Goal: Information Seeking & Learning: Learn about a topic

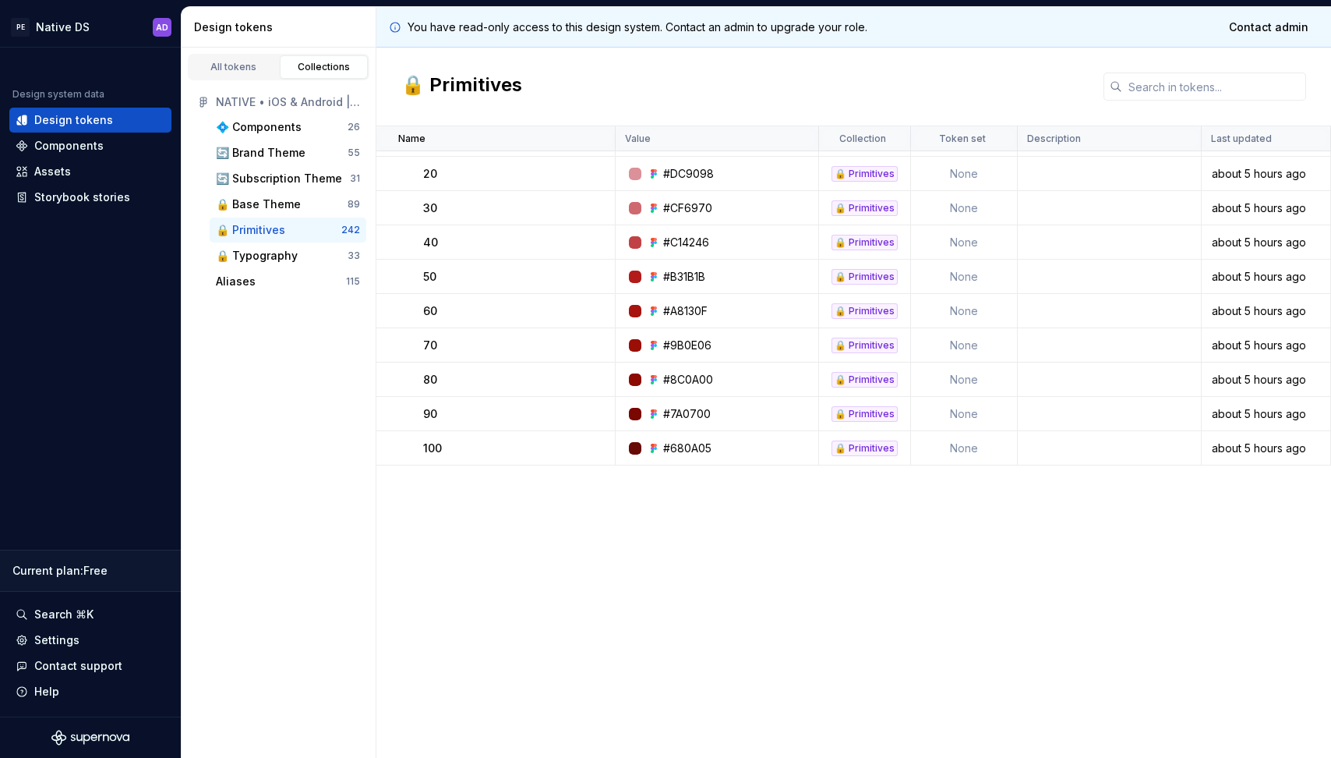
scroll to position [188, 0]
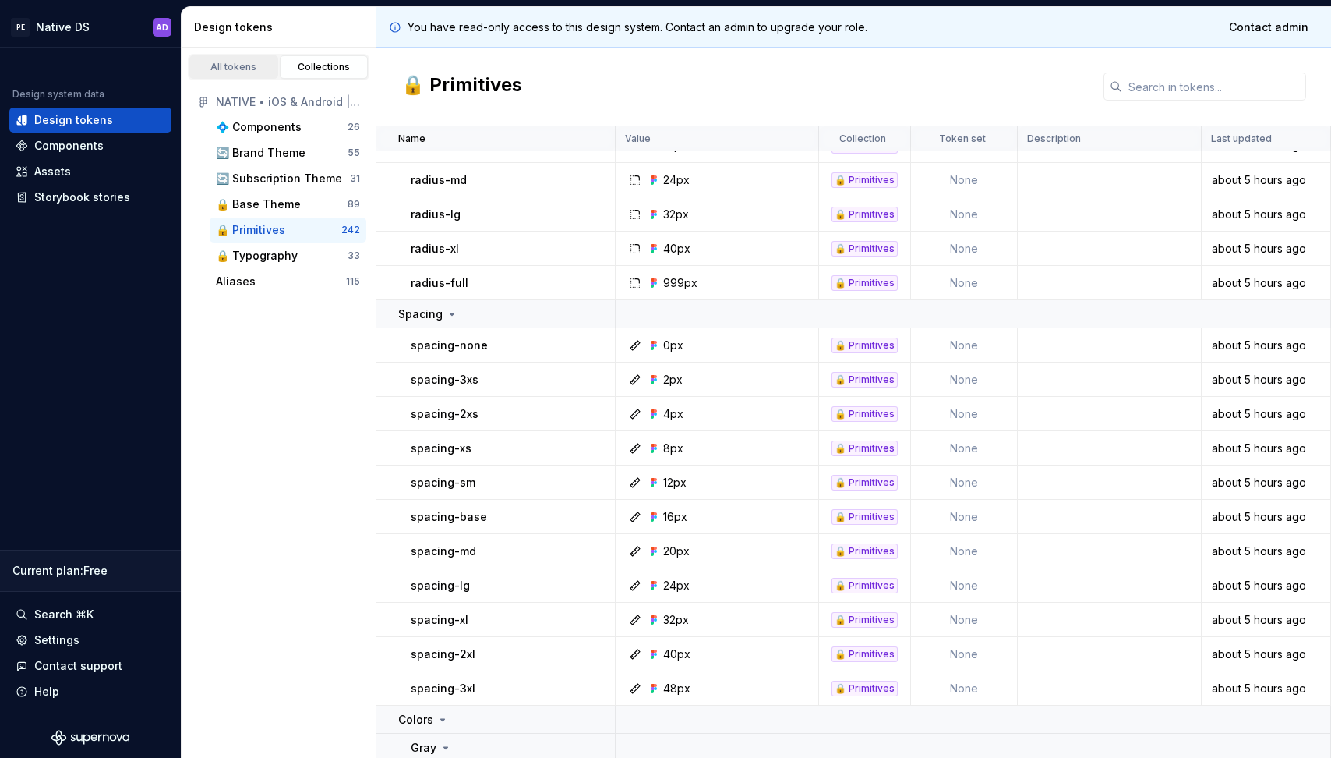
click at [256, 65] on div "All tokens" at bounding box center [234, 67] width 78 height 12
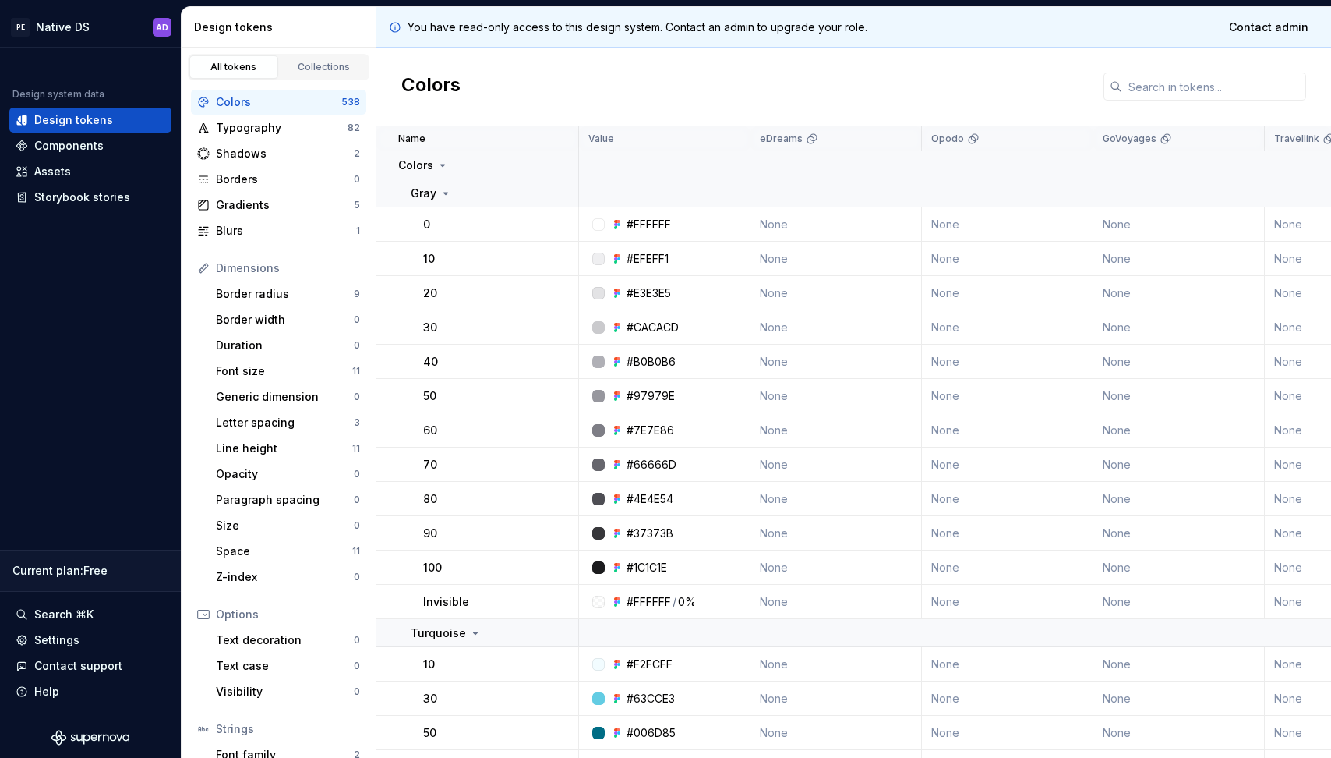
click at [231, 104] on div "Colors" at bounding box center [278, 102] width 125 height 16
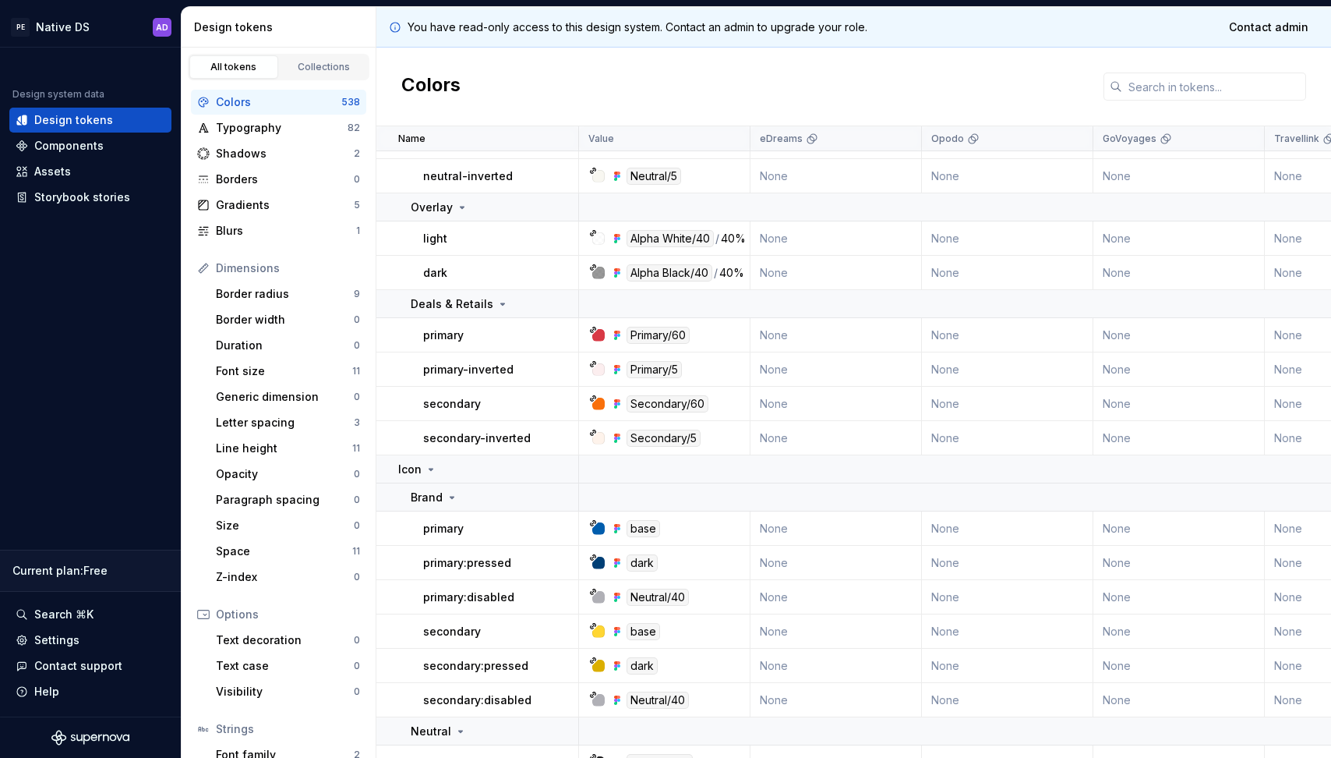
scroll to position [18019, 0]
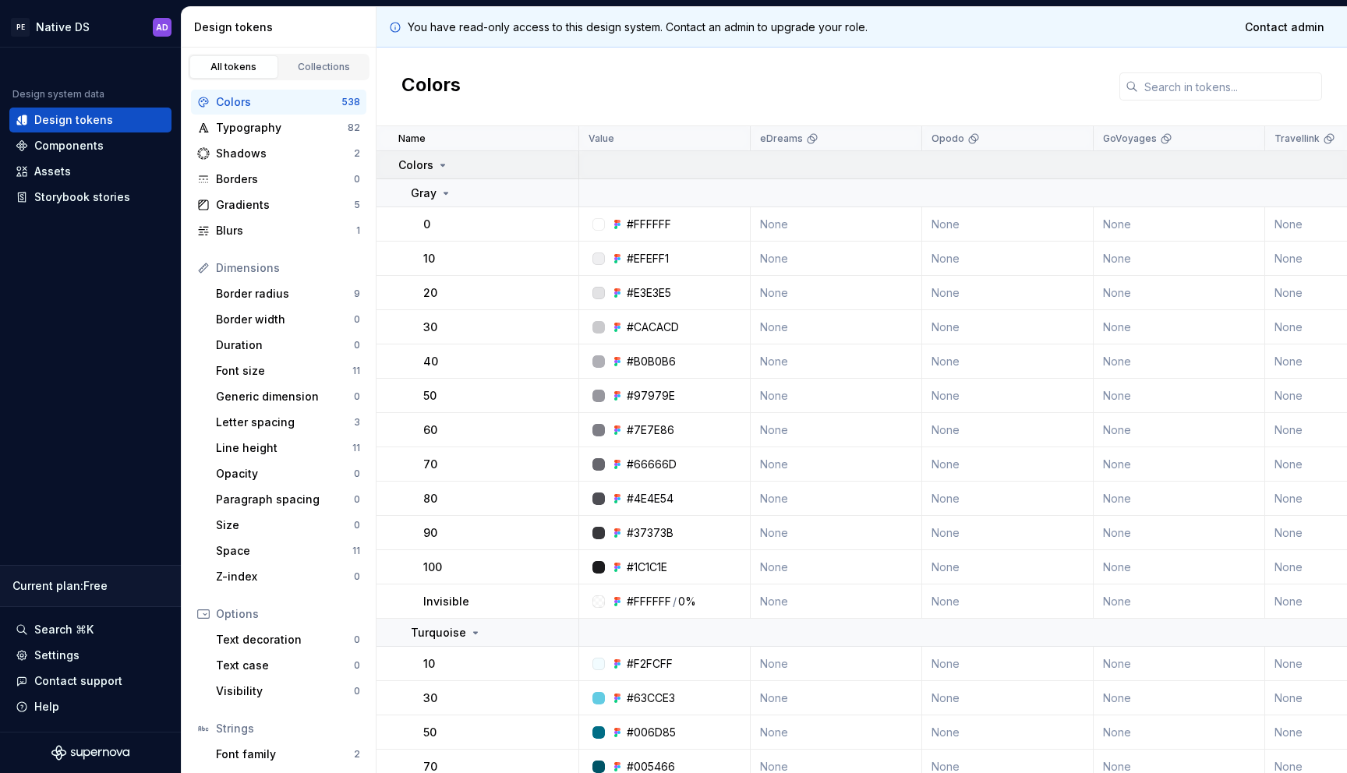
click at [430, 162] on p "Colors" at bounding box center [415, 165] width 35 height 16
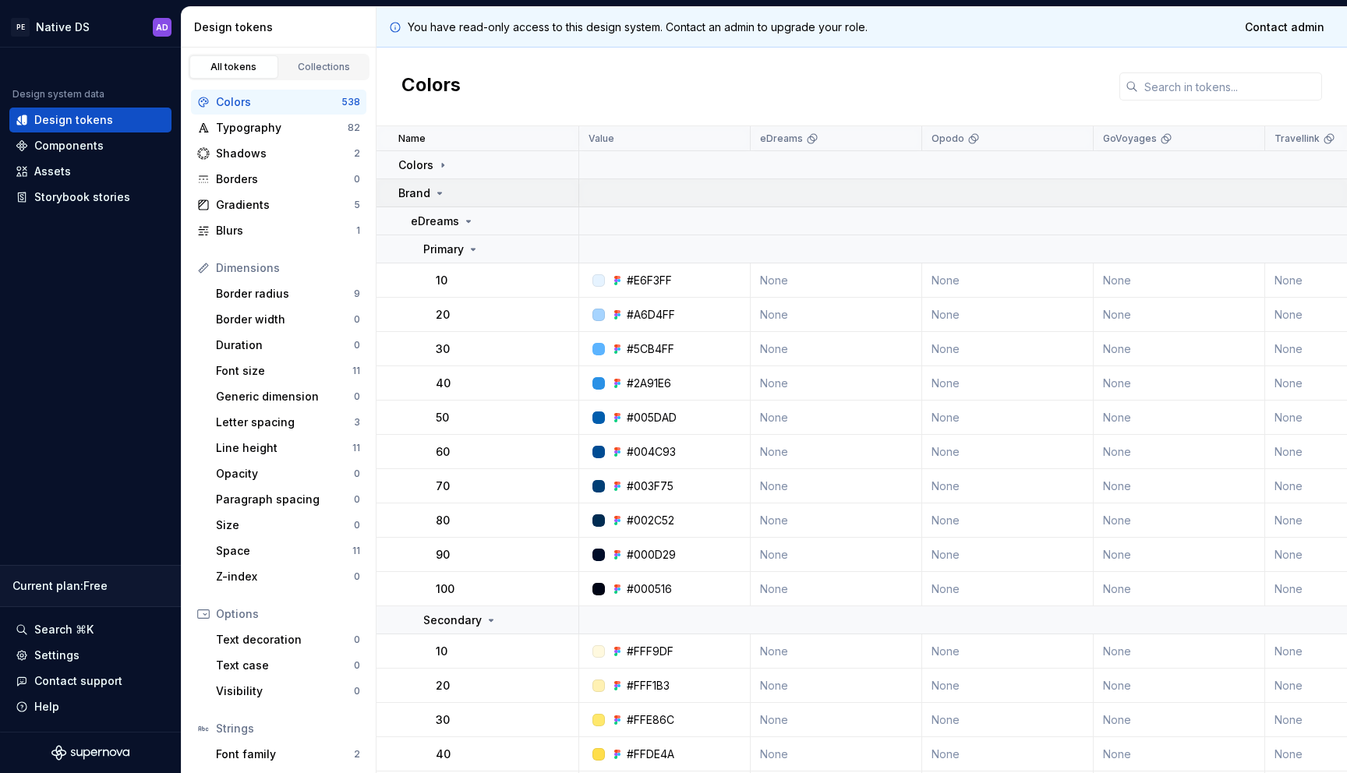
click at [440, 196] on icon at bounding box center [439, 193] width 12 height 12
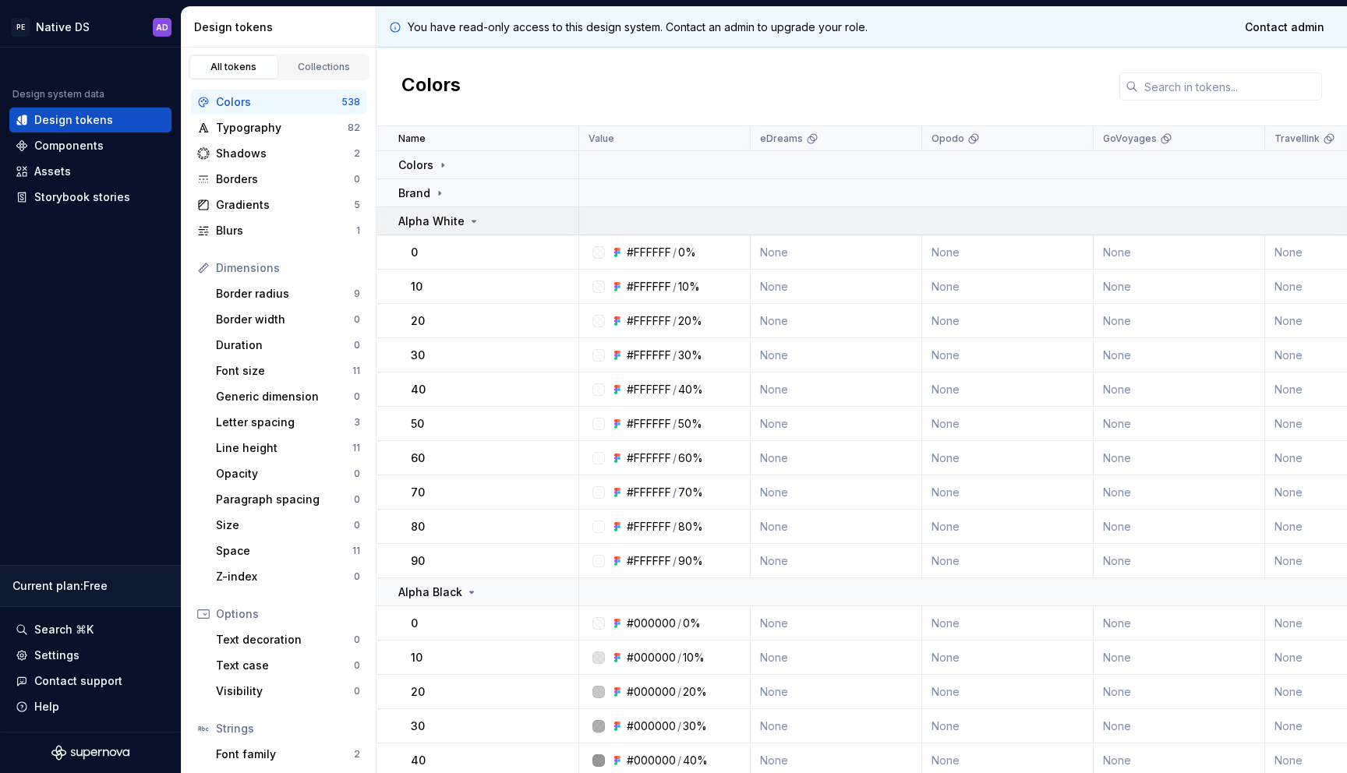
click at [454, 221] on p "Alpha White" at bounding box center [431, 222] width 66 height 16
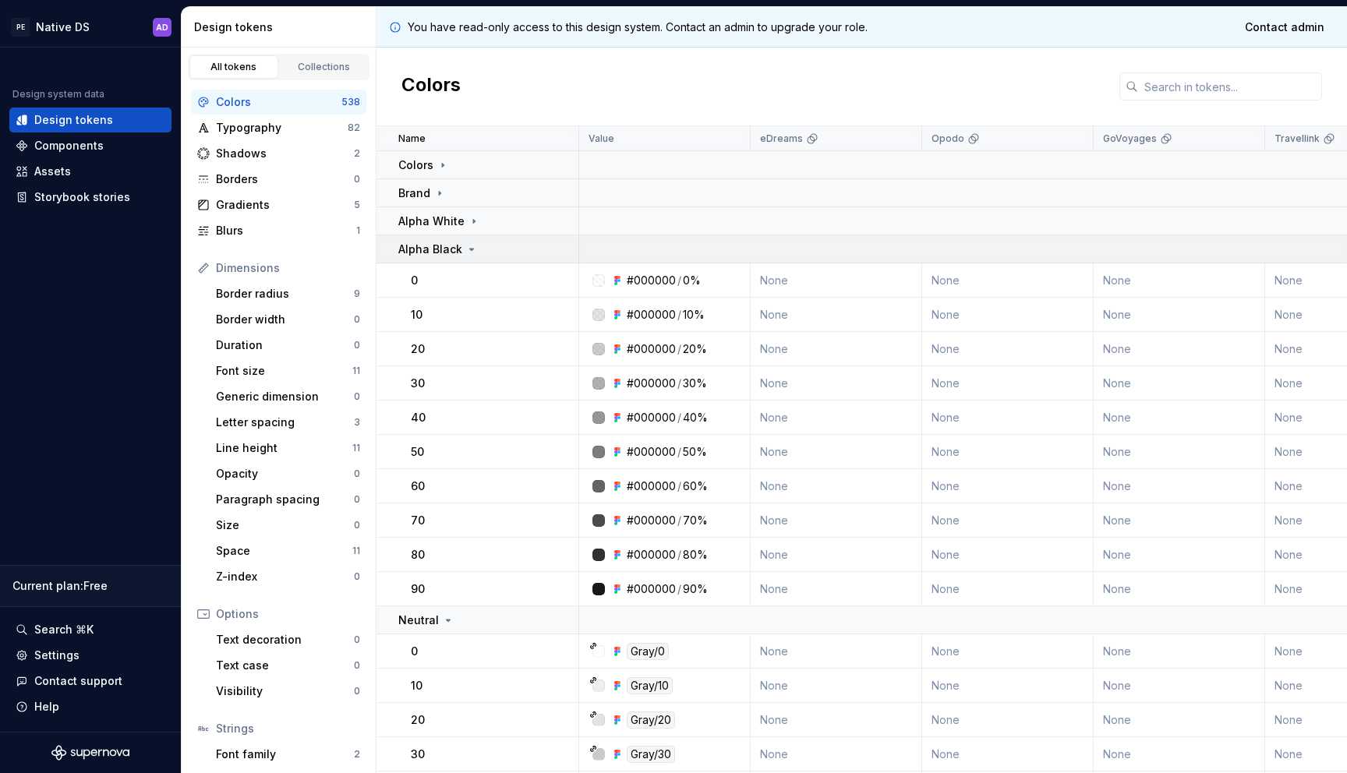
click at [456, 252] on p "Alpha Black" at bounding box center [430, 250] width 64 height 16
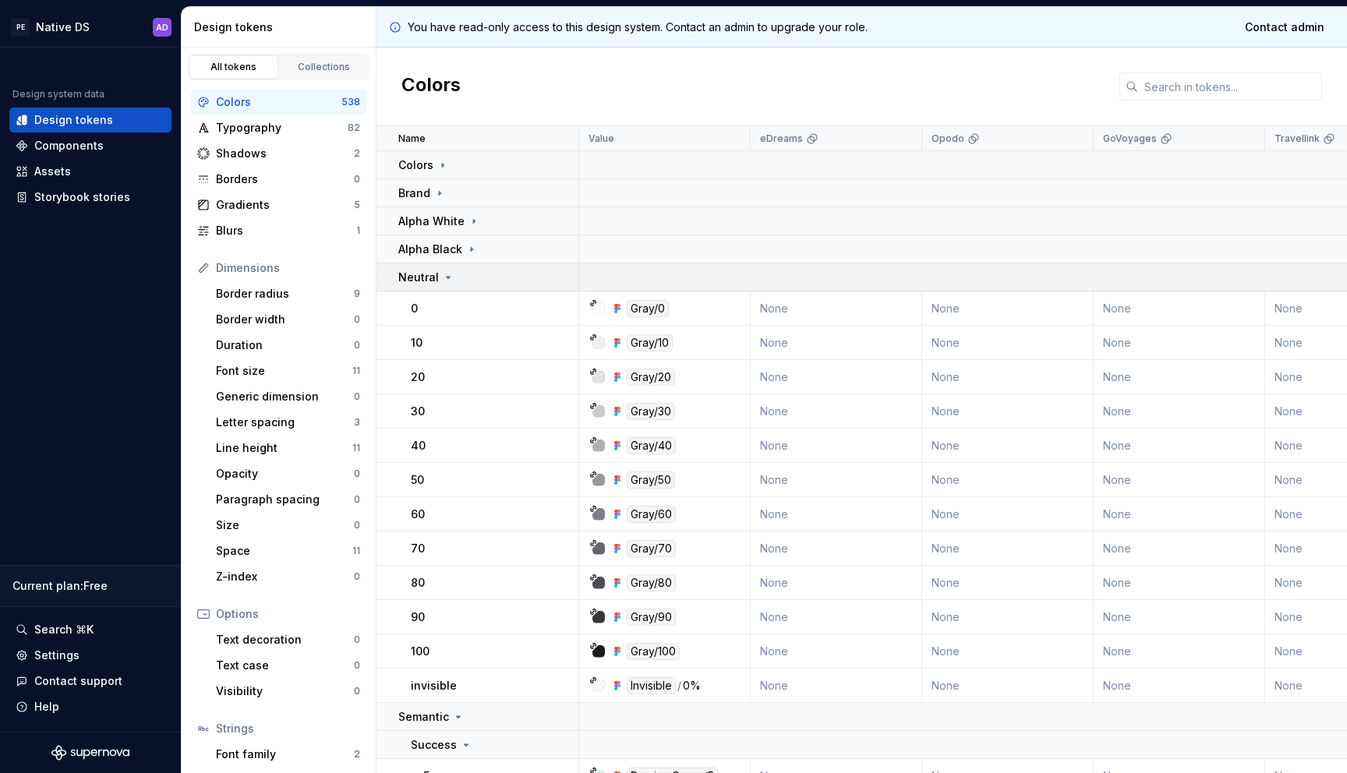
click at [451, 281] on icon at bounding box center [448, 277] width 12 height 12
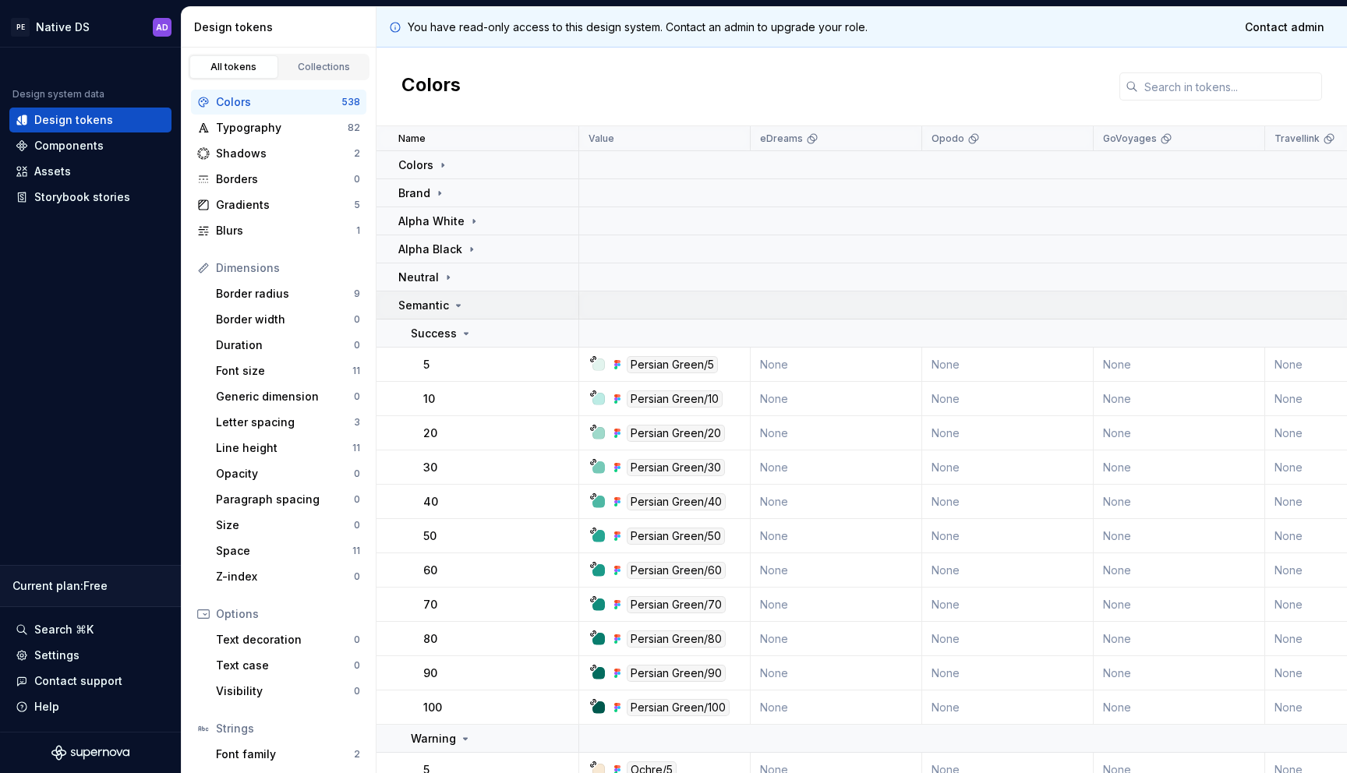
click at [442, 317] on td "Semantic" at bounding box center [477, 306] width 203 height 28
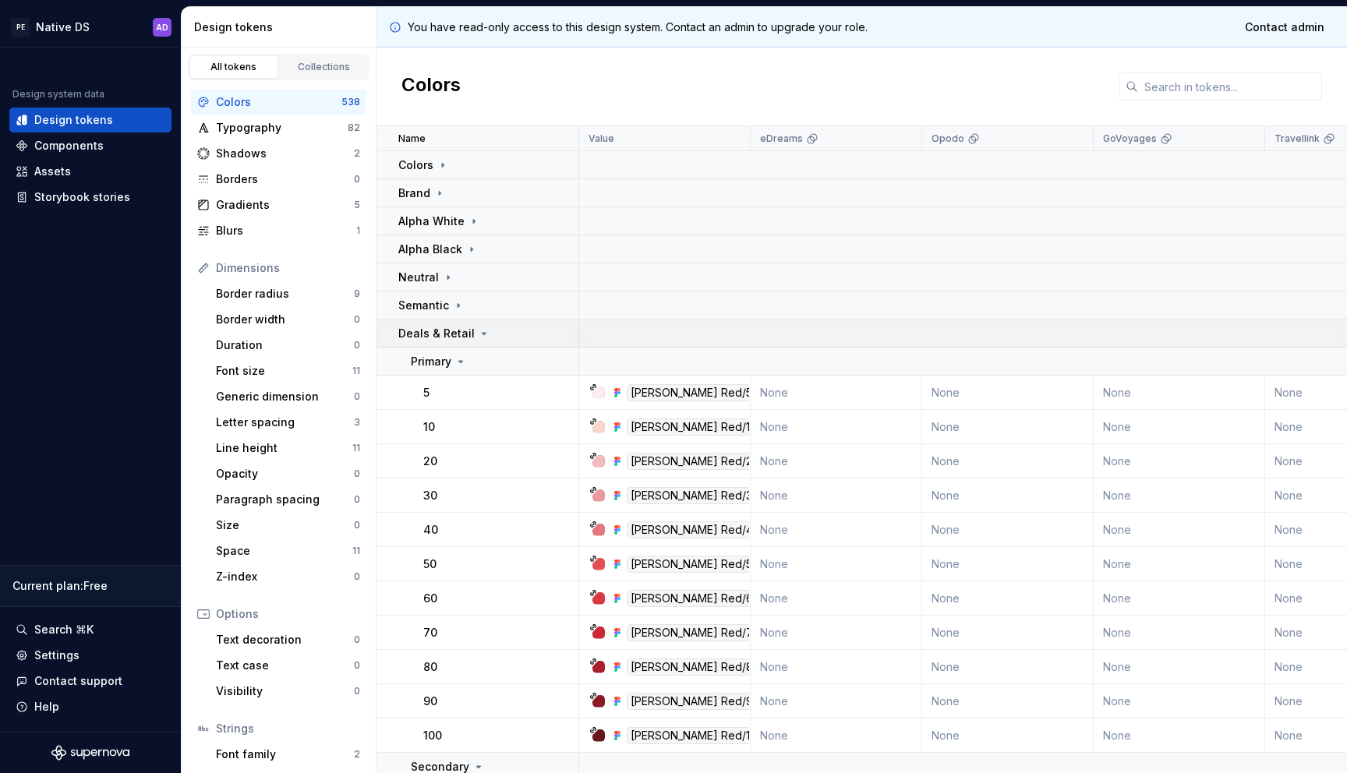
click at [449, 338] on p "Deals & Retail" at bounding box center [436, 334] width 76 height 16
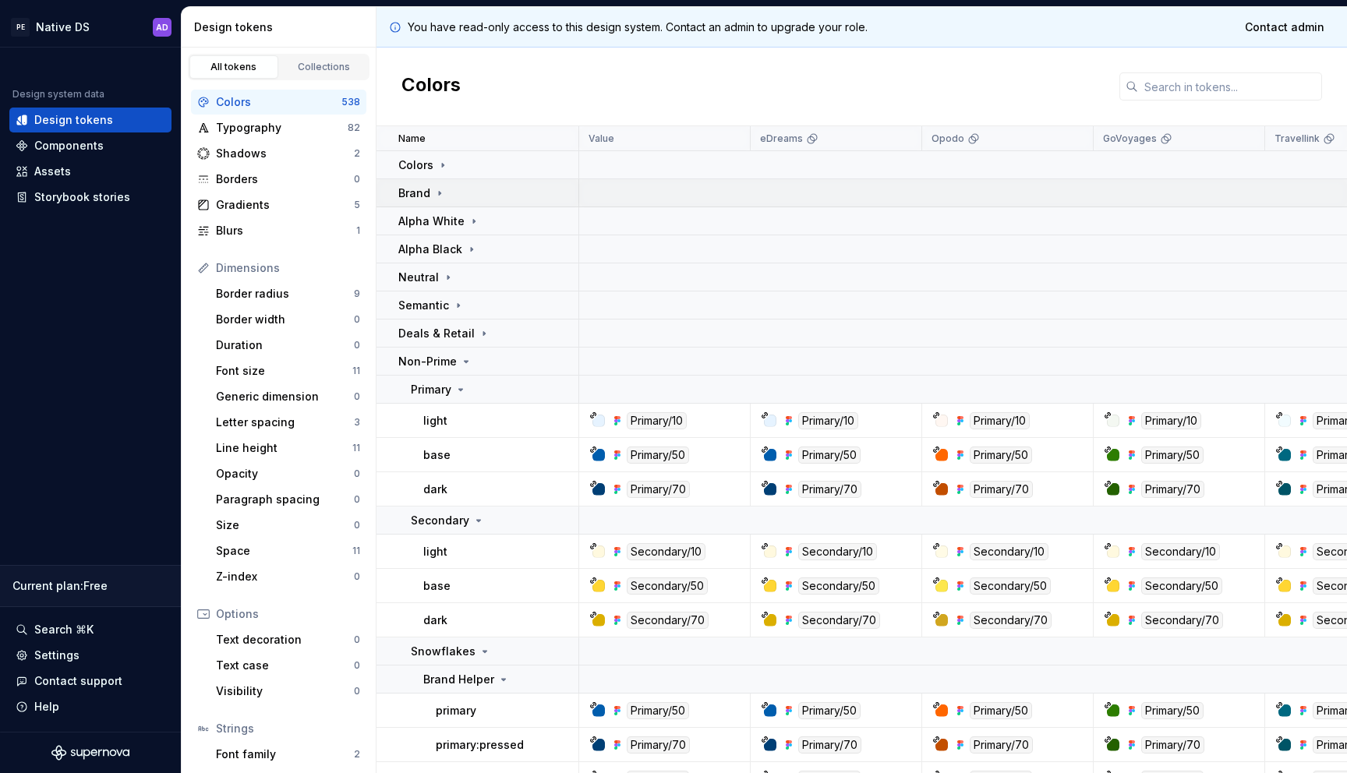
click at [437, 190] on icon at bounding box center [439, 193] width 12 height 12
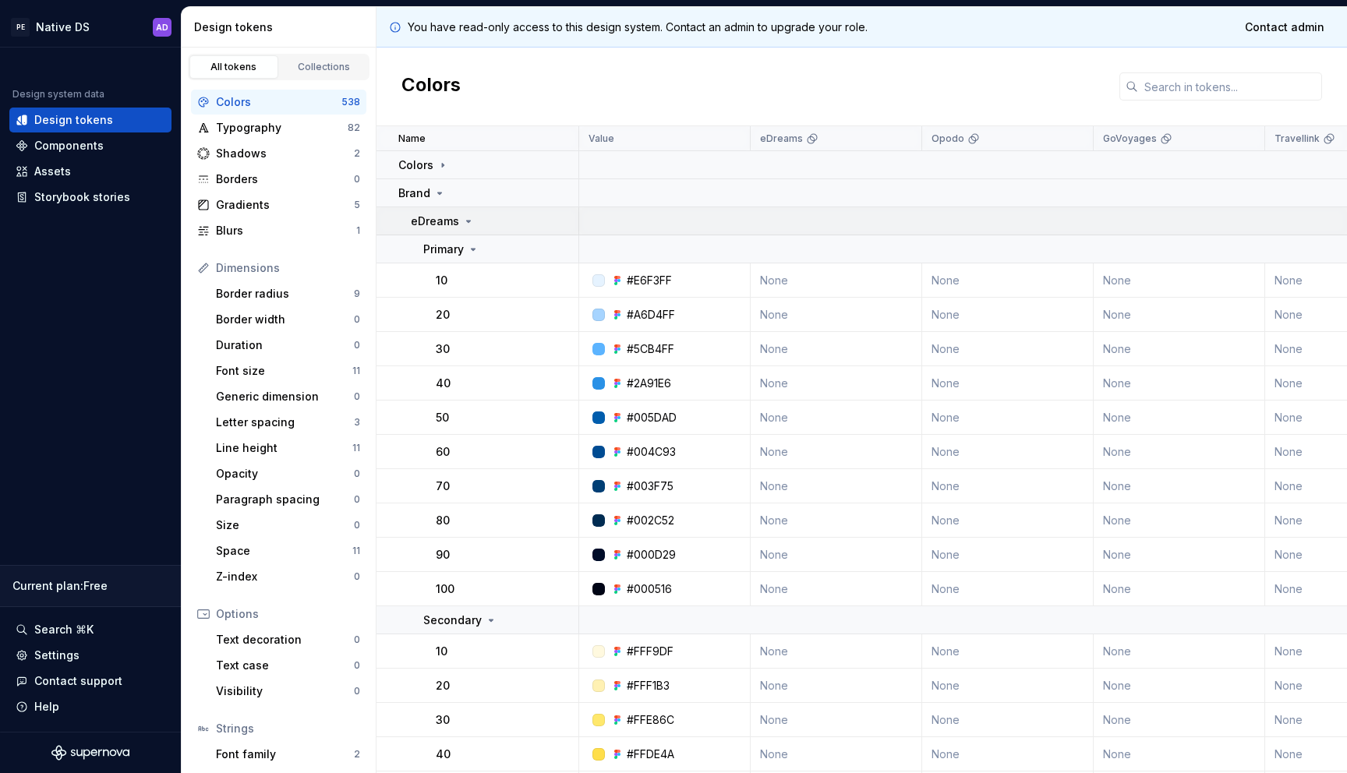
click at [467, 221] on icon at bounding box center [469, 222] width 4 height 2
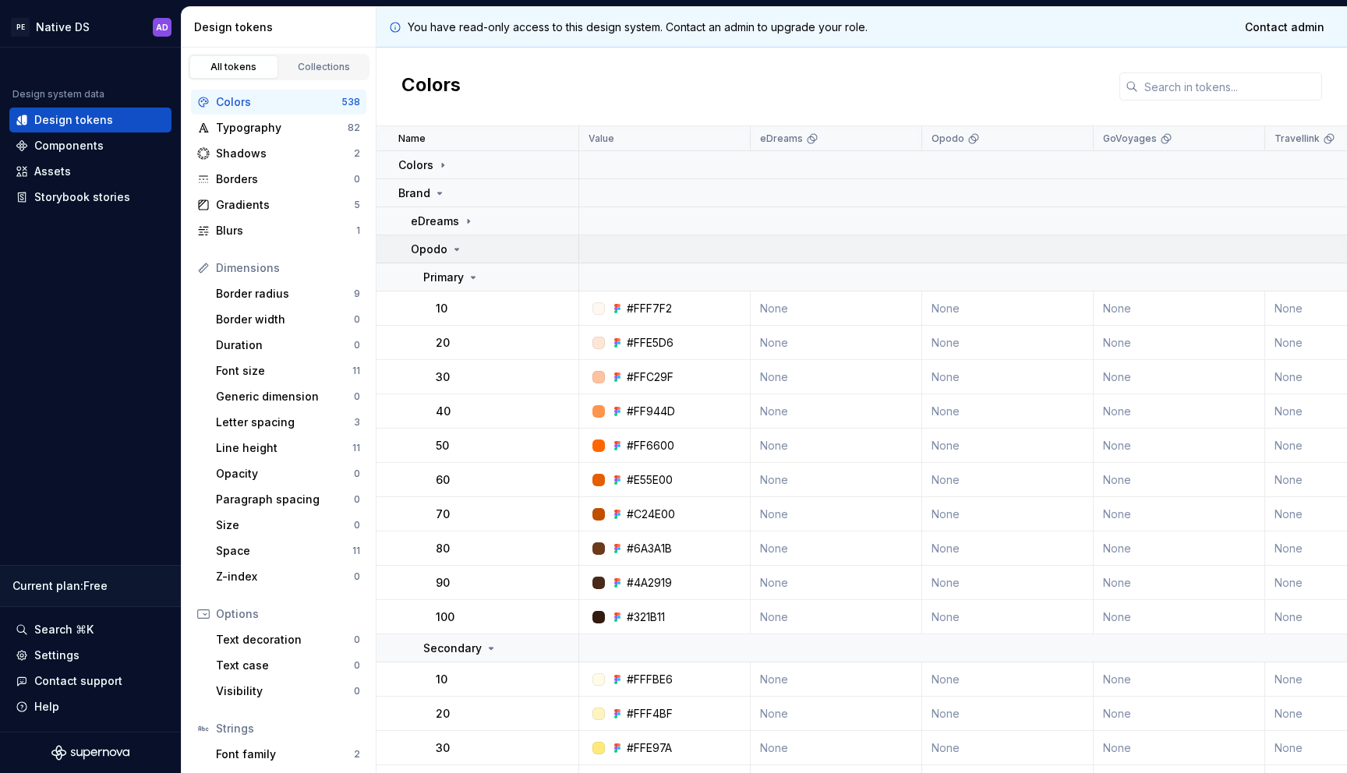
click at [462, 252] on div "Opodo" at bounding box center [494, 250] width 167 height 16
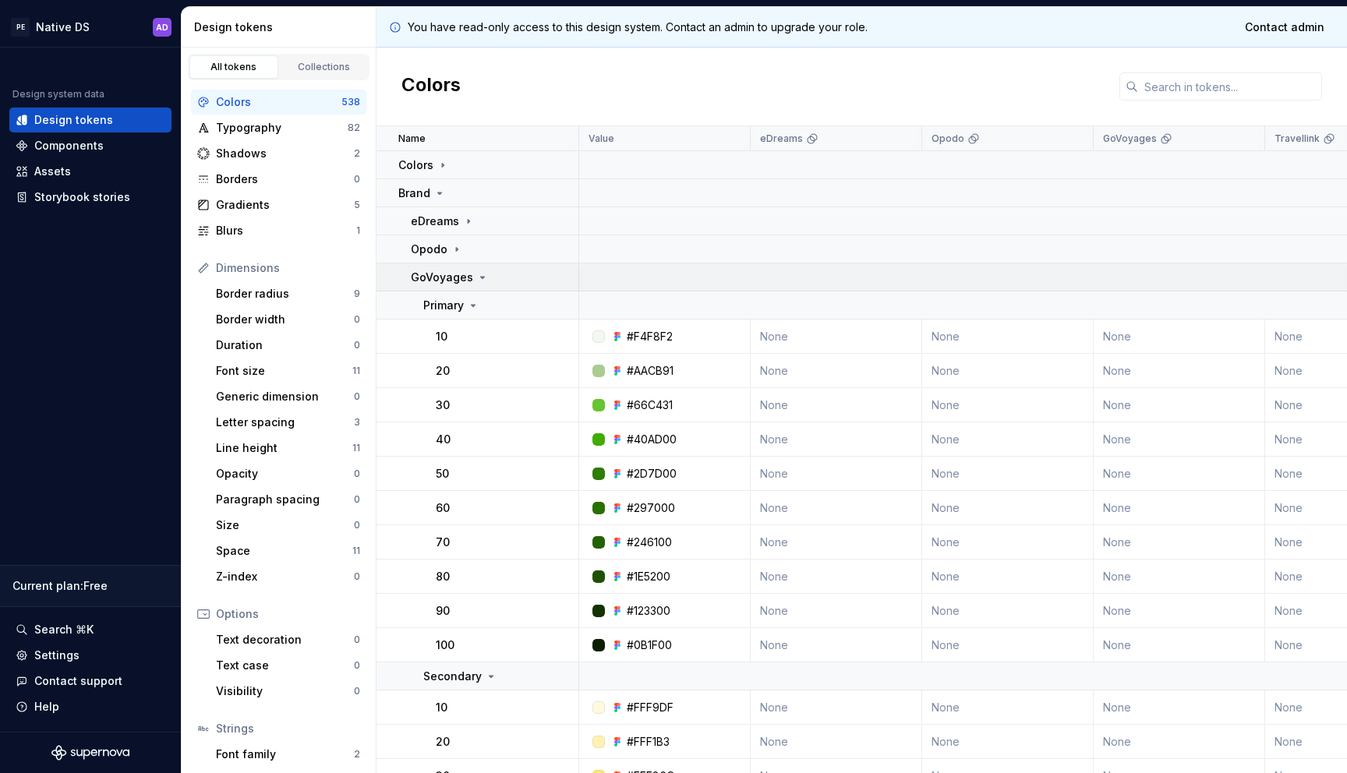
click at [477, 280] on icon at bounding box center [482, 277] width 12 height 12
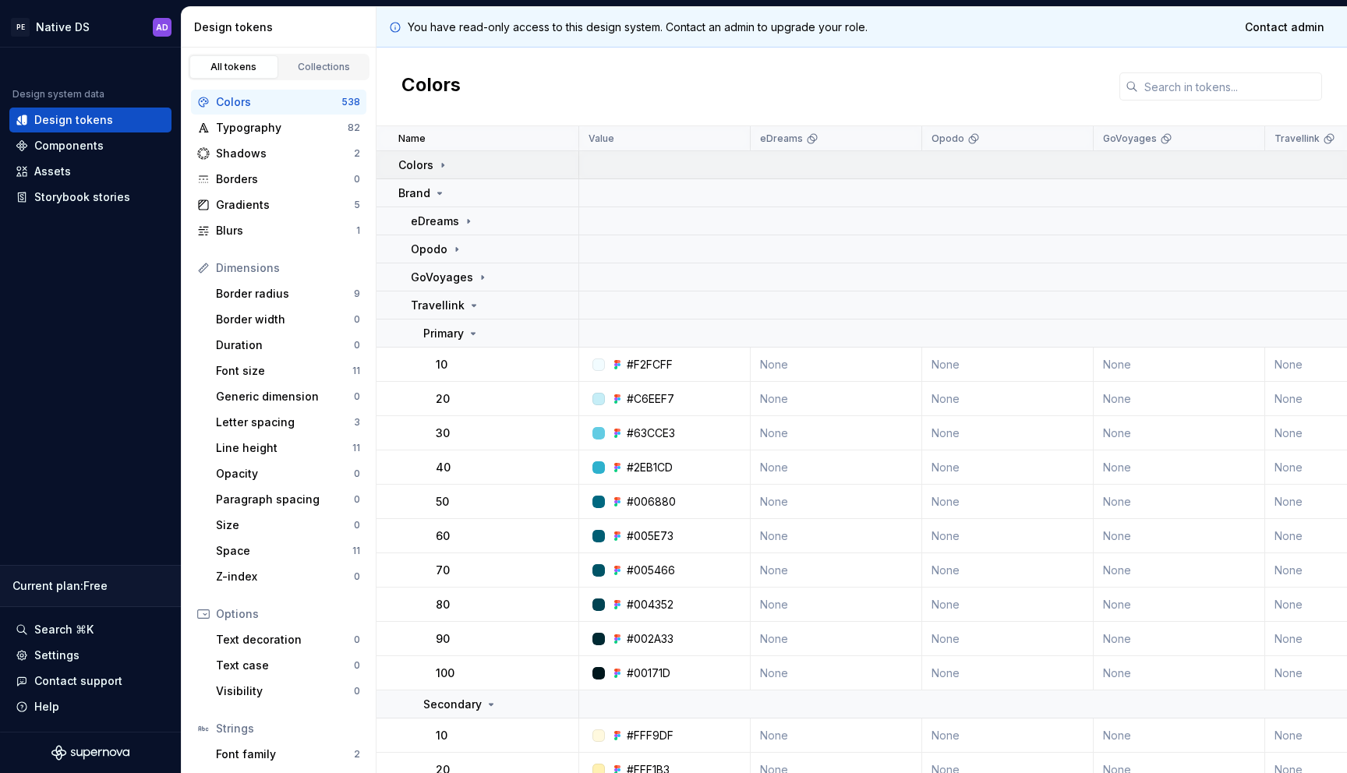
click at [440, 159] on icon at bounding box center [443, 165] width 12 height 12
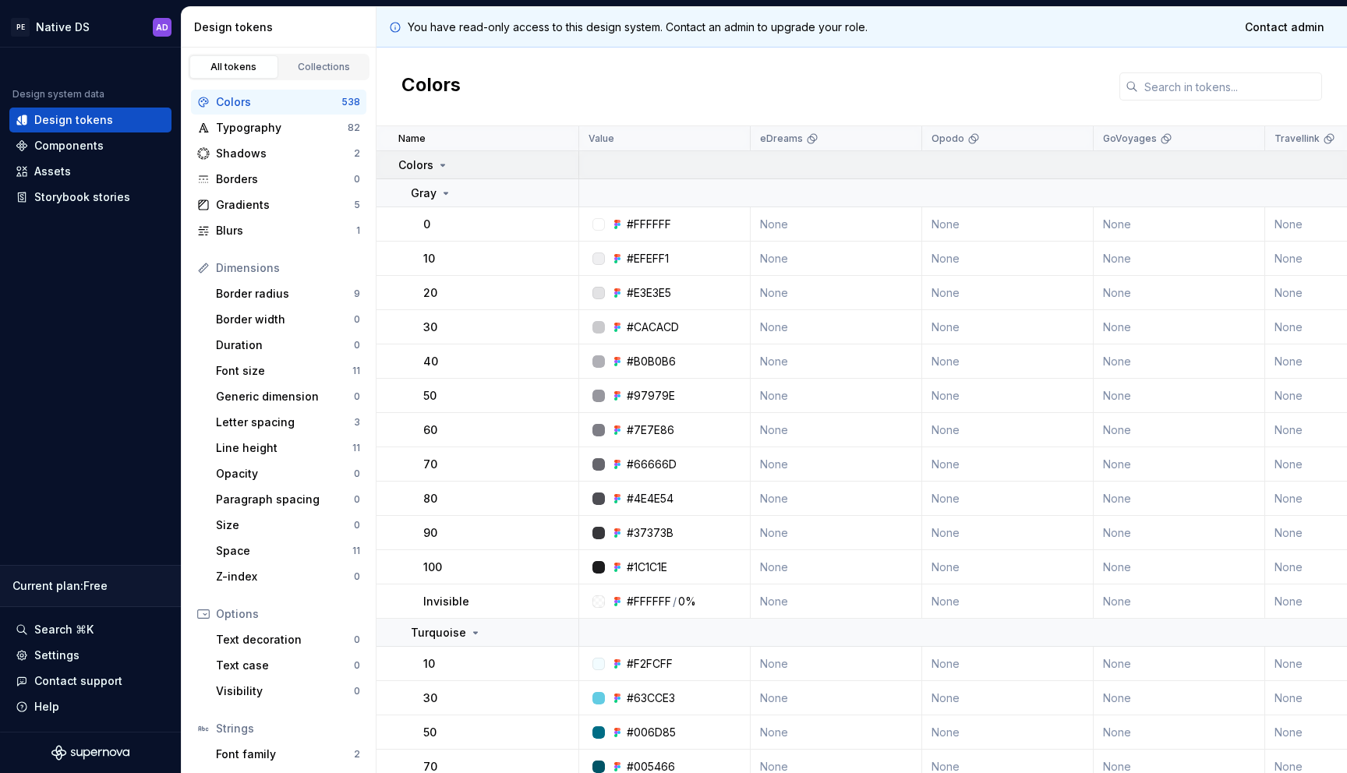
click at [440, 159] on icon at bounding box center [443, 165] width 12 height 12
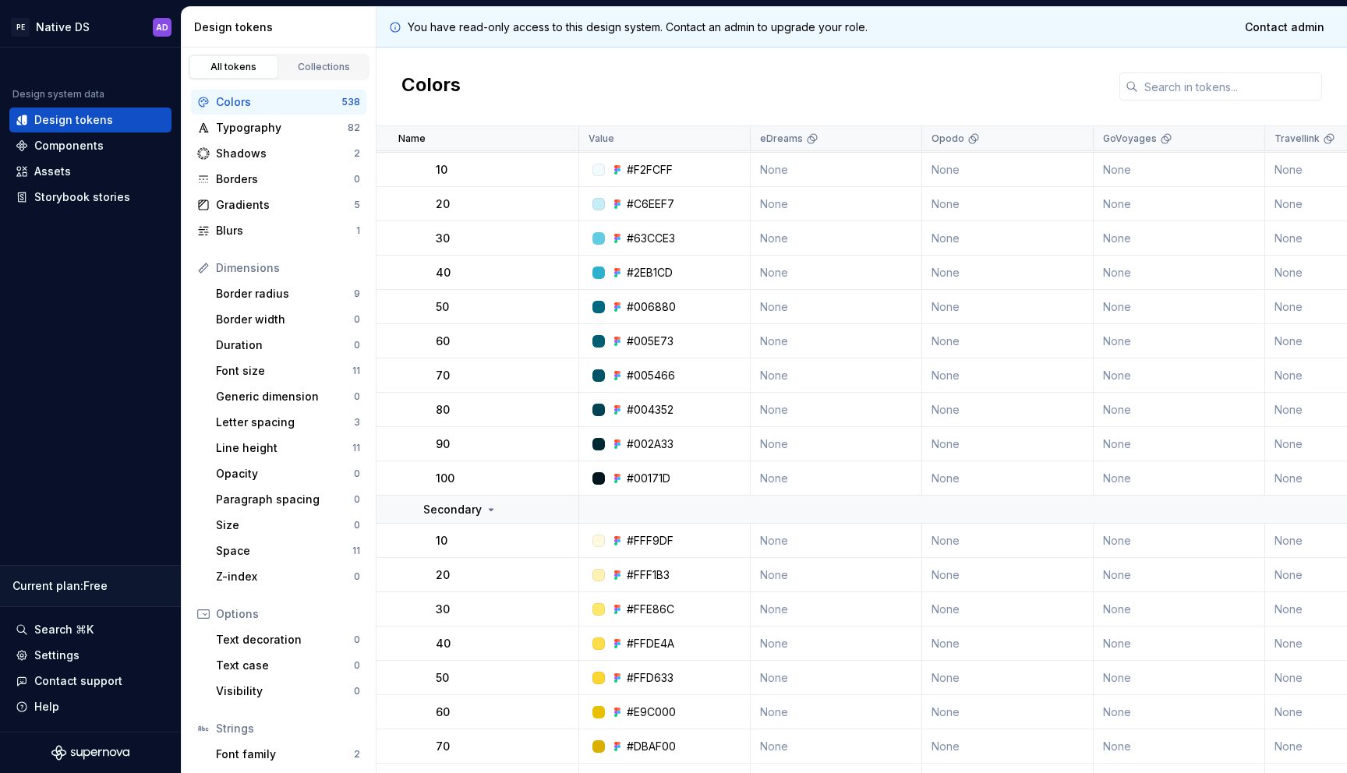
scroll to position [100, 0]
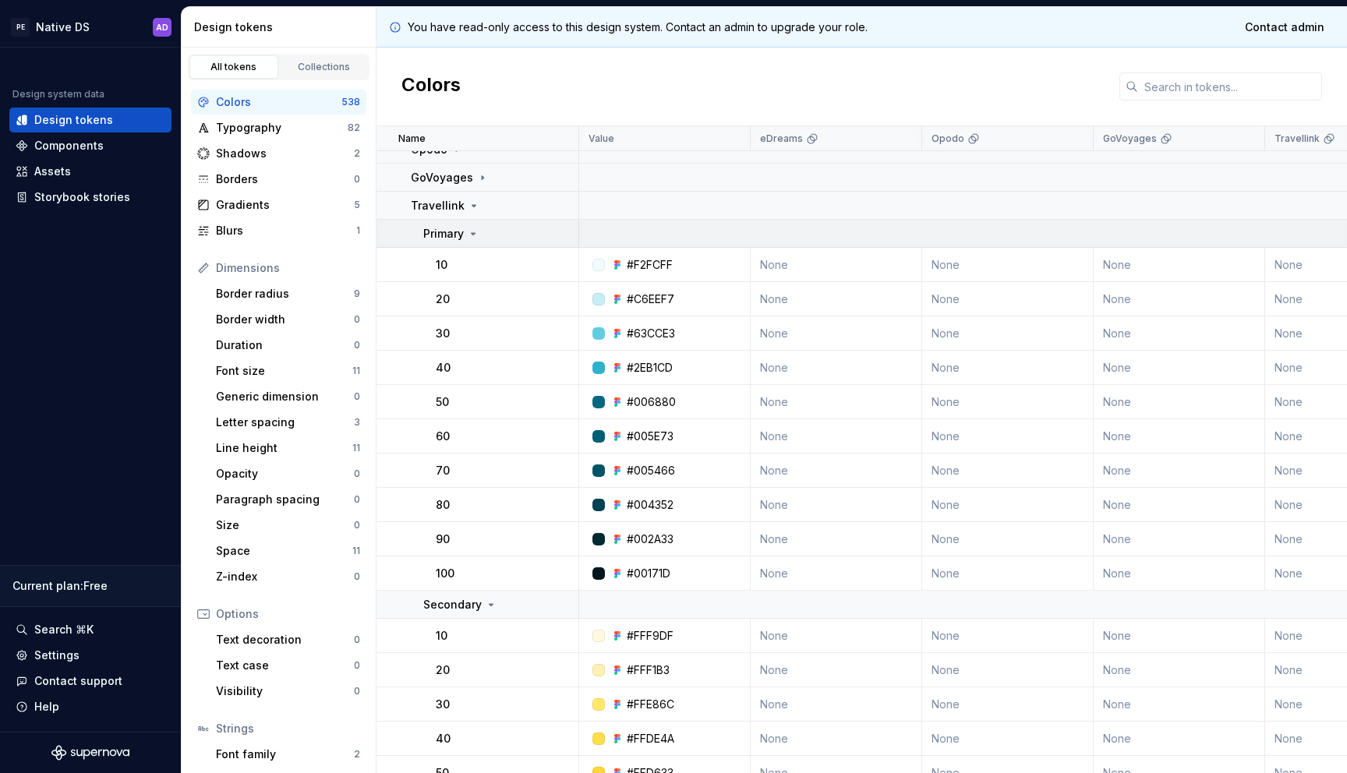
click at [473, 235] on icon at bounding box center [474, 234] width 4 height 2
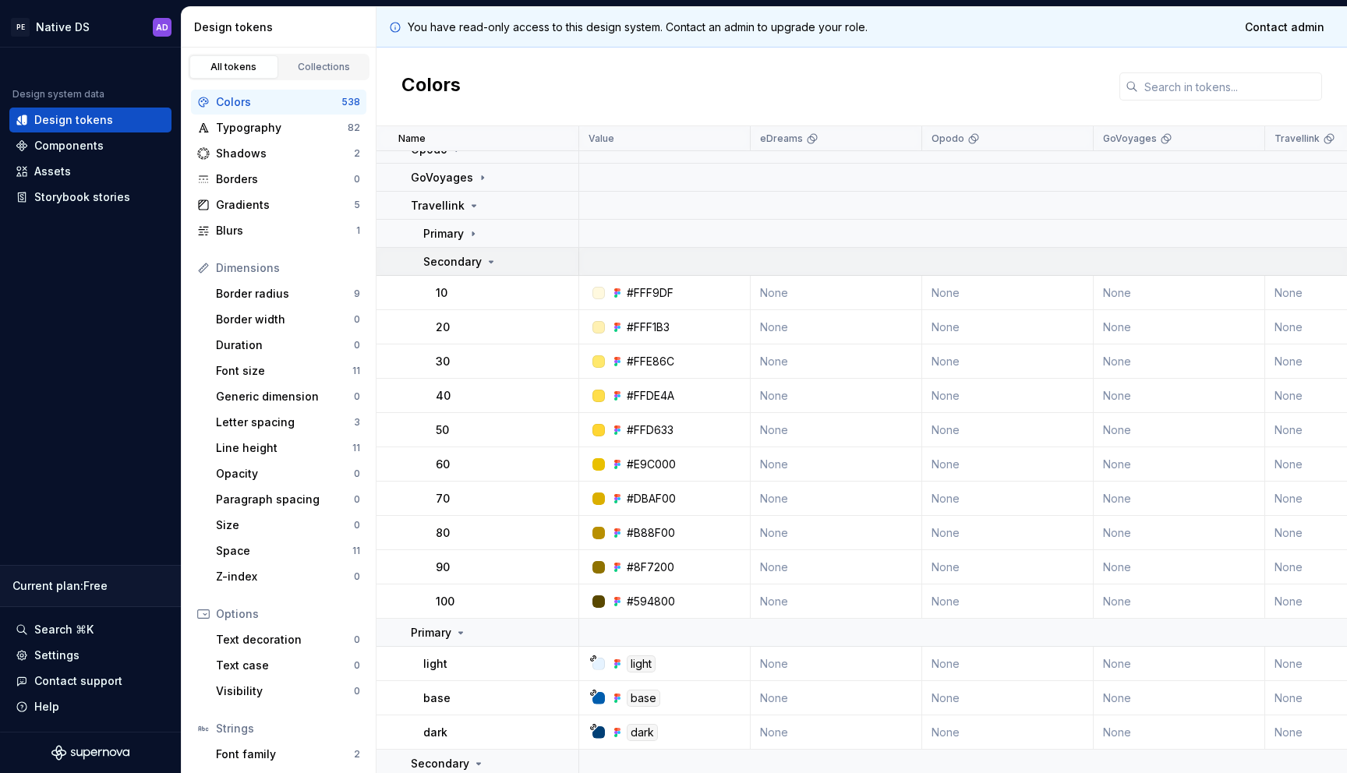
click at [475, 263] on p "Secondary" at bounding box center [452, 262] width 58 height 16
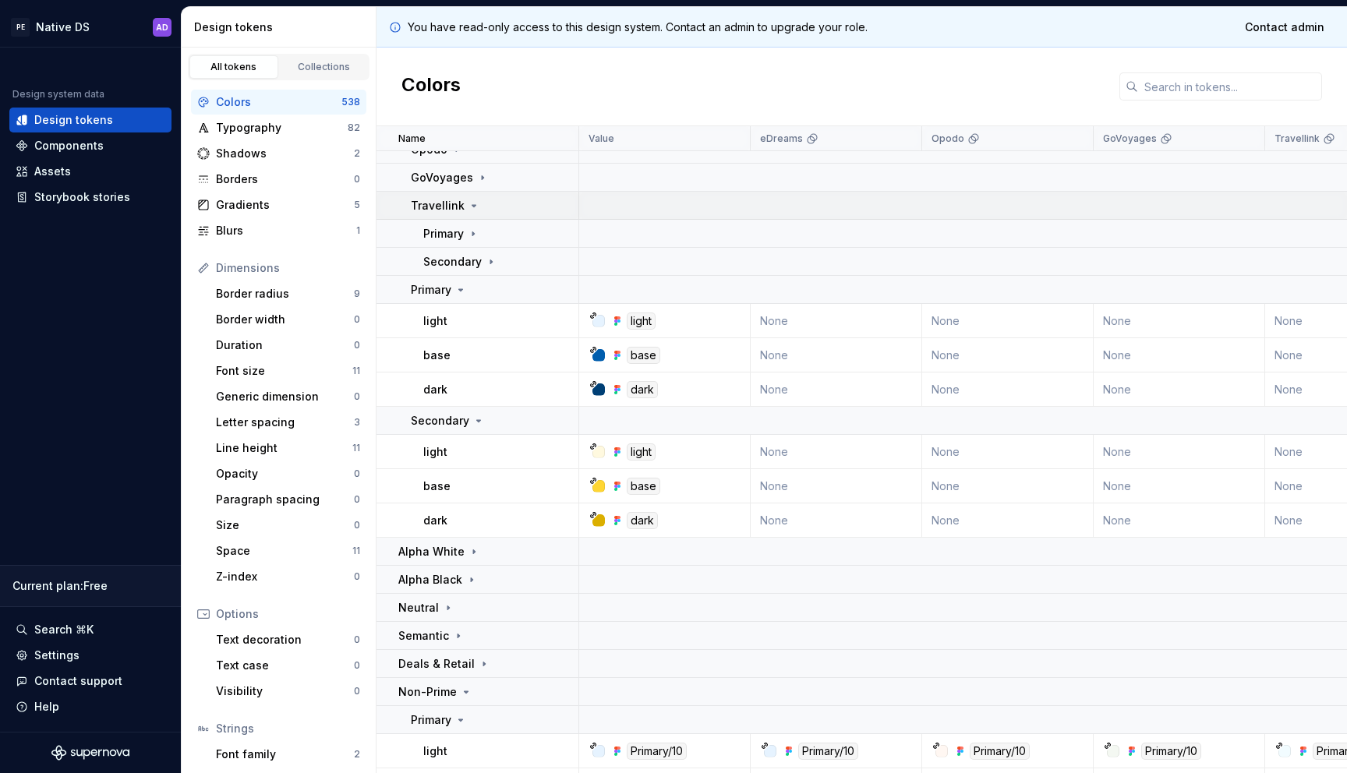
click at [470, 208] on icon at bounding box center [474, 206] width 12 height 12
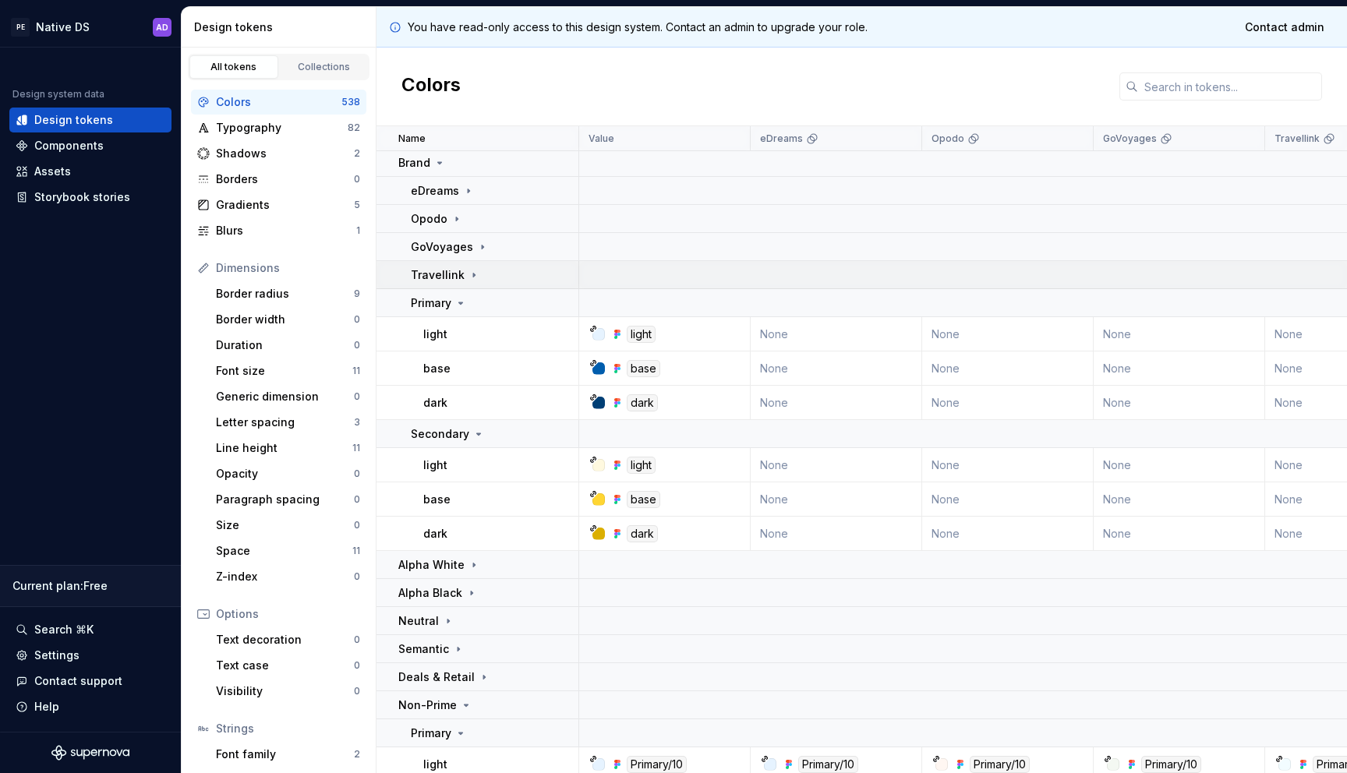
scroll to position [0, 0]
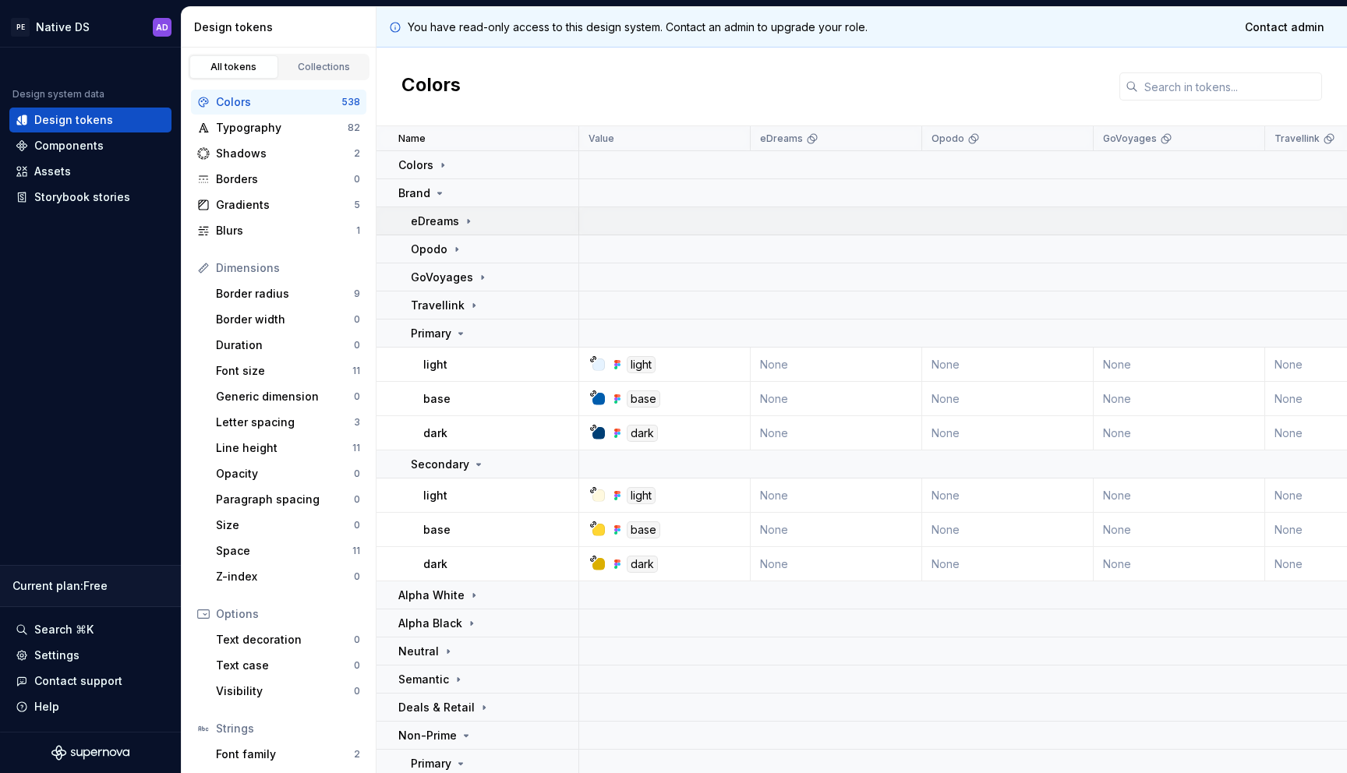
click at [468, 219] on icon at bounding box center [469, 221] width 2 height 4
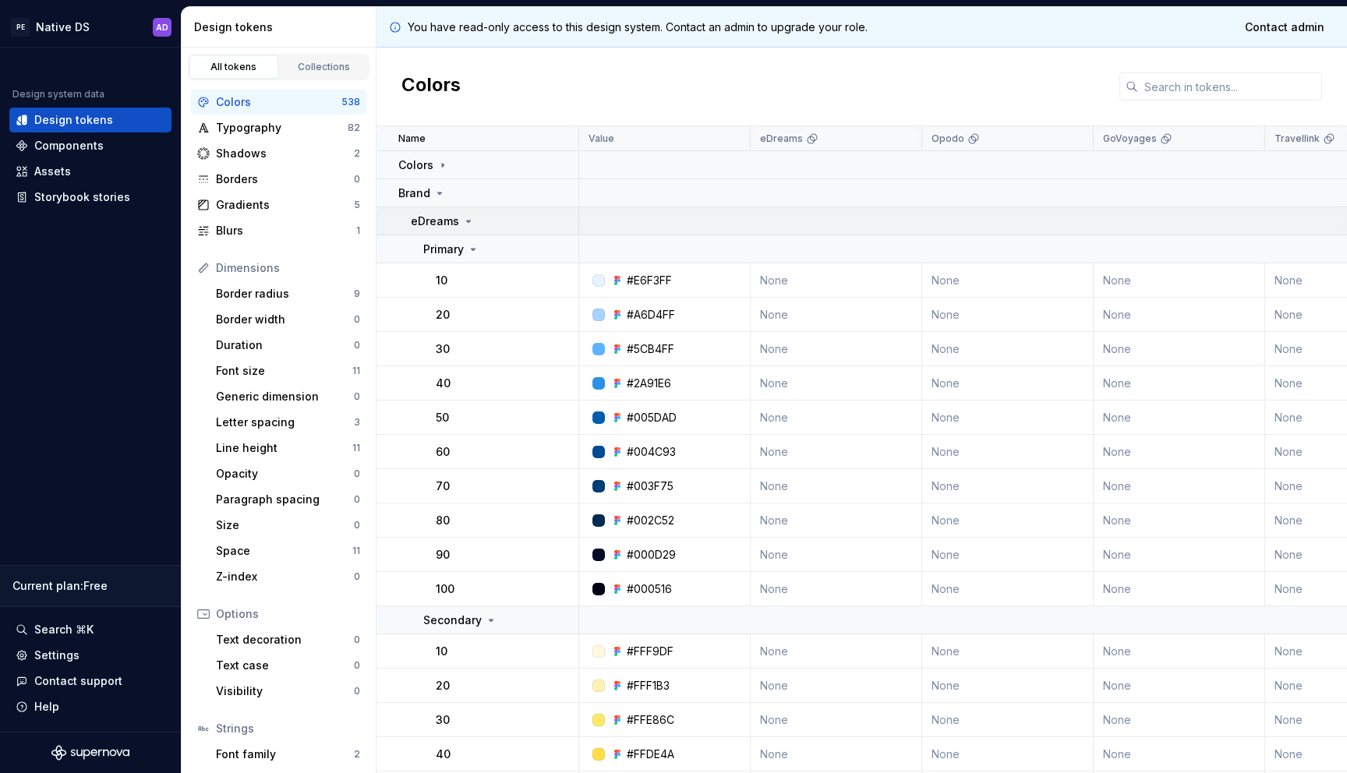
click at [465, 219] on icon at bounding box center [468, 221] width 12 height 12
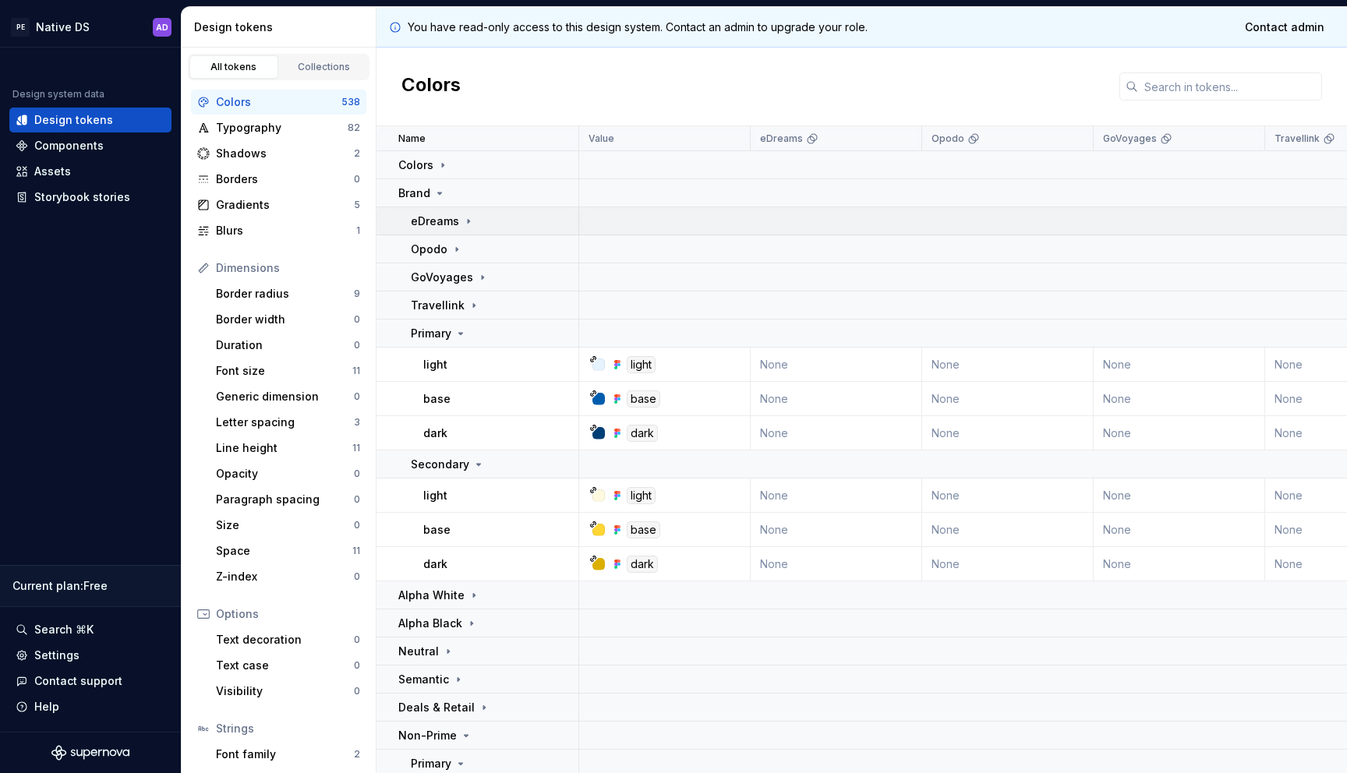
click at [465, 220] on icon at bounding box center [468, 221] width 12 height 12
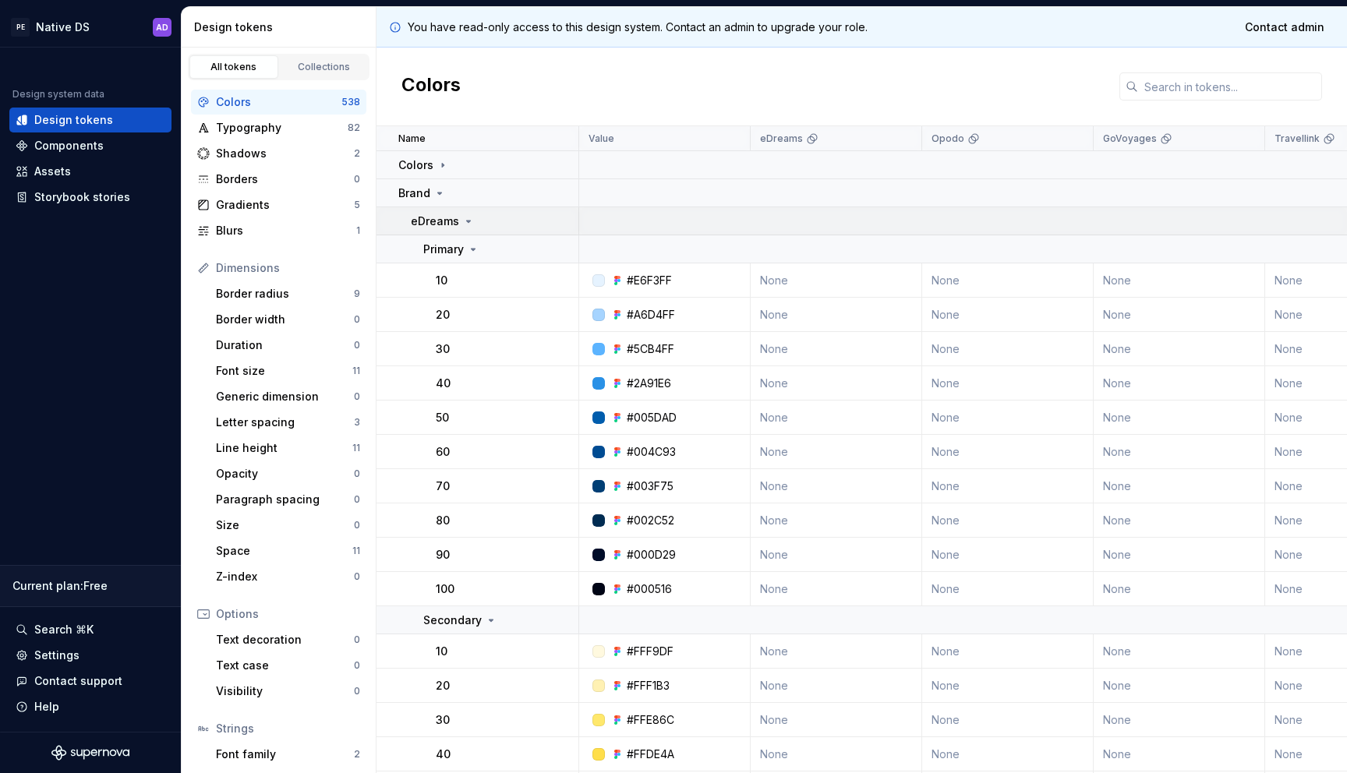
click at [465, 220] on icon at bounding box center [468, 221] width 12 height 12
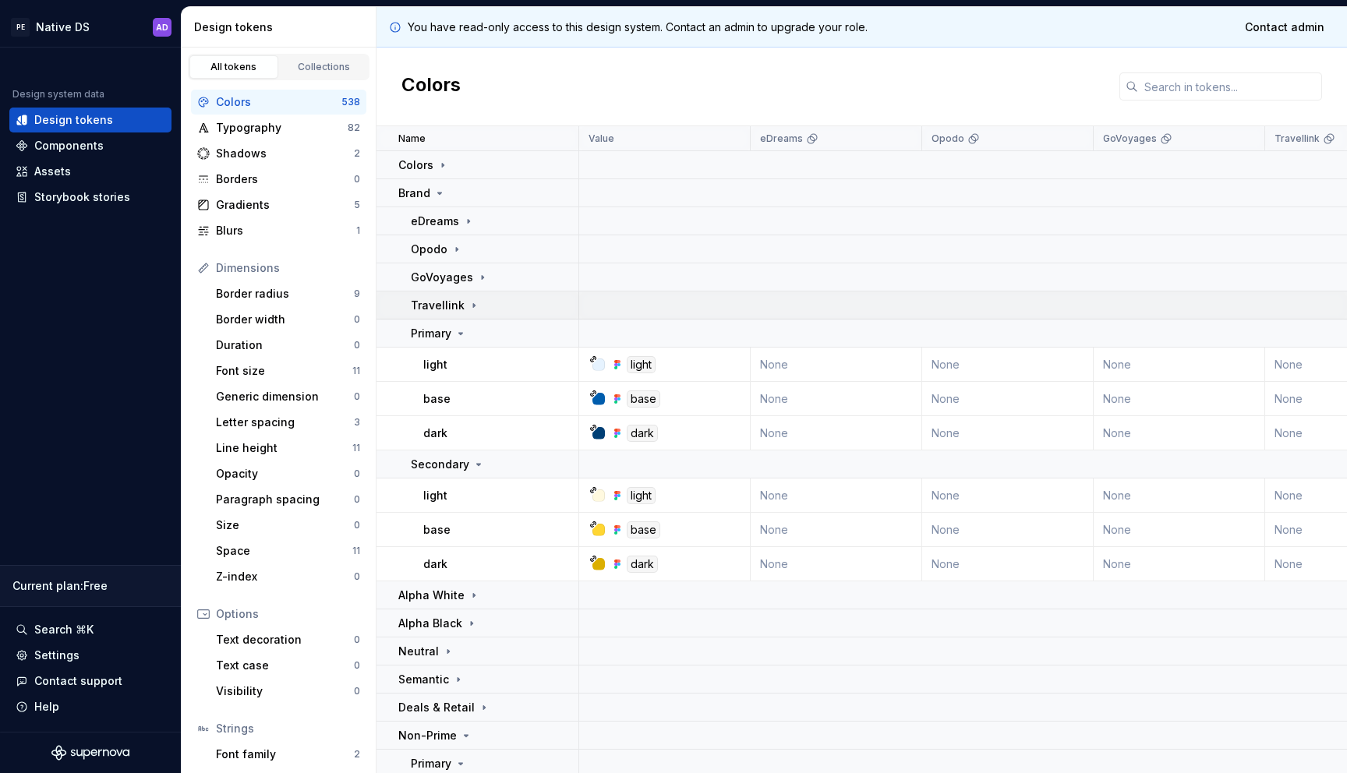
click at [462, 304] on div "Travellink" at bounding box center [445, 306] width 69 height 16
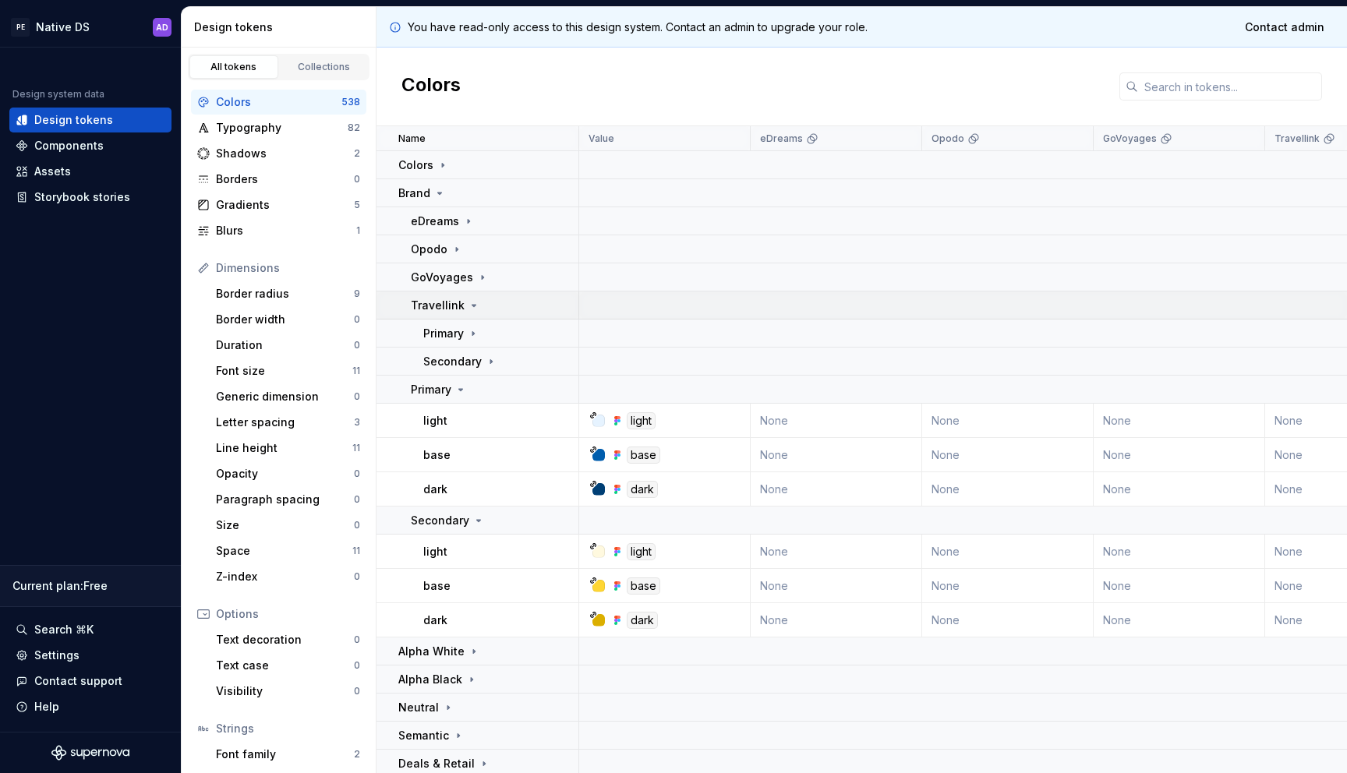
click at [462, 304] on div "Travellink" at bounding box center [445, 306] width 69 height 16
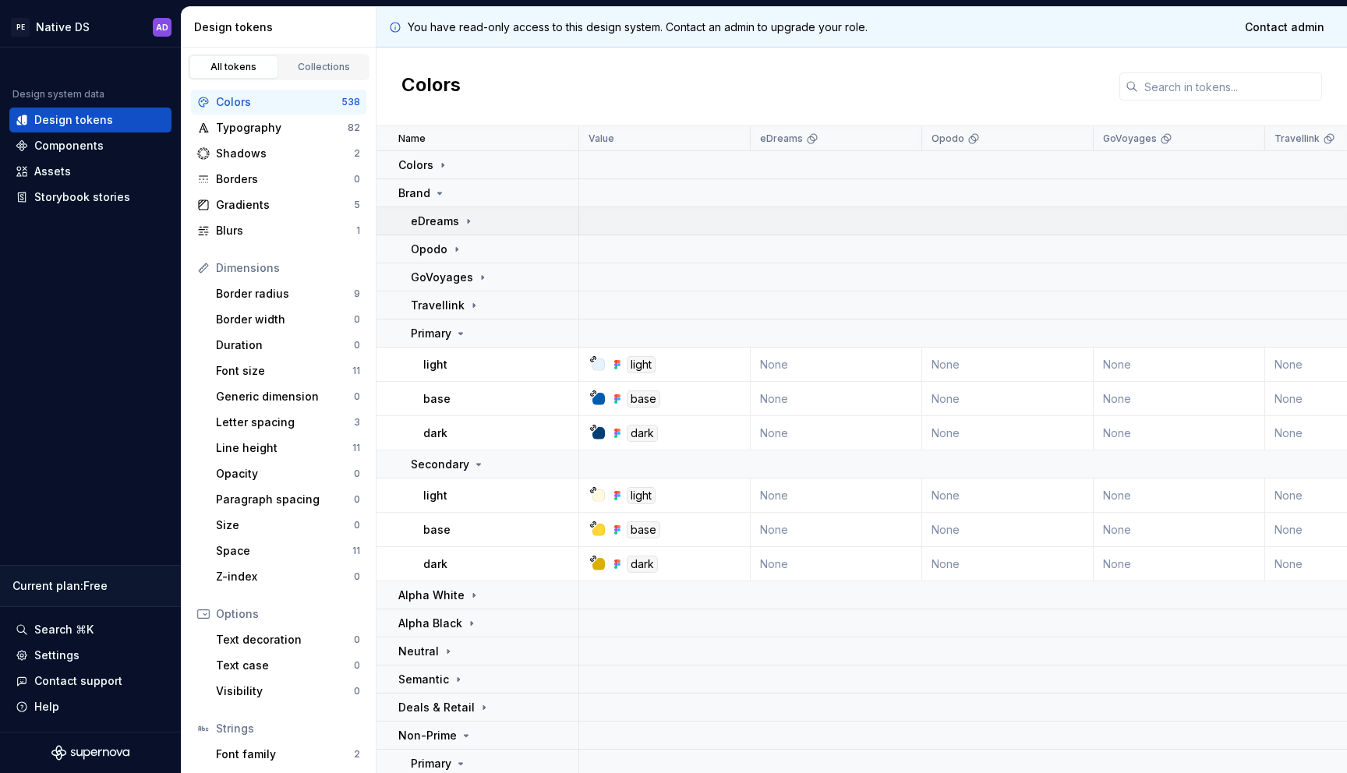
click at [465, 222] on icon at bounding box center [468, 221] width 12 height 12
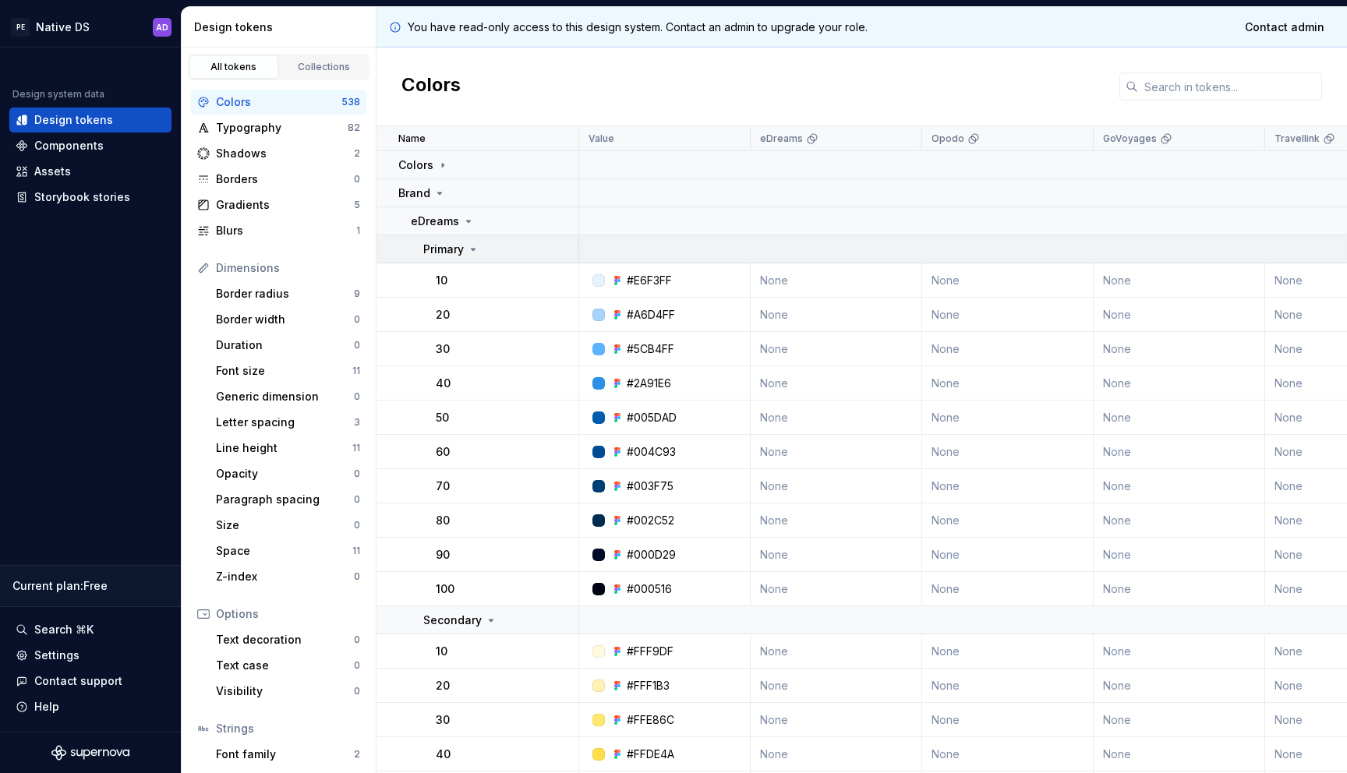
click at [475, 249] on icon at bounding box center [473, 249] width 12 height 12
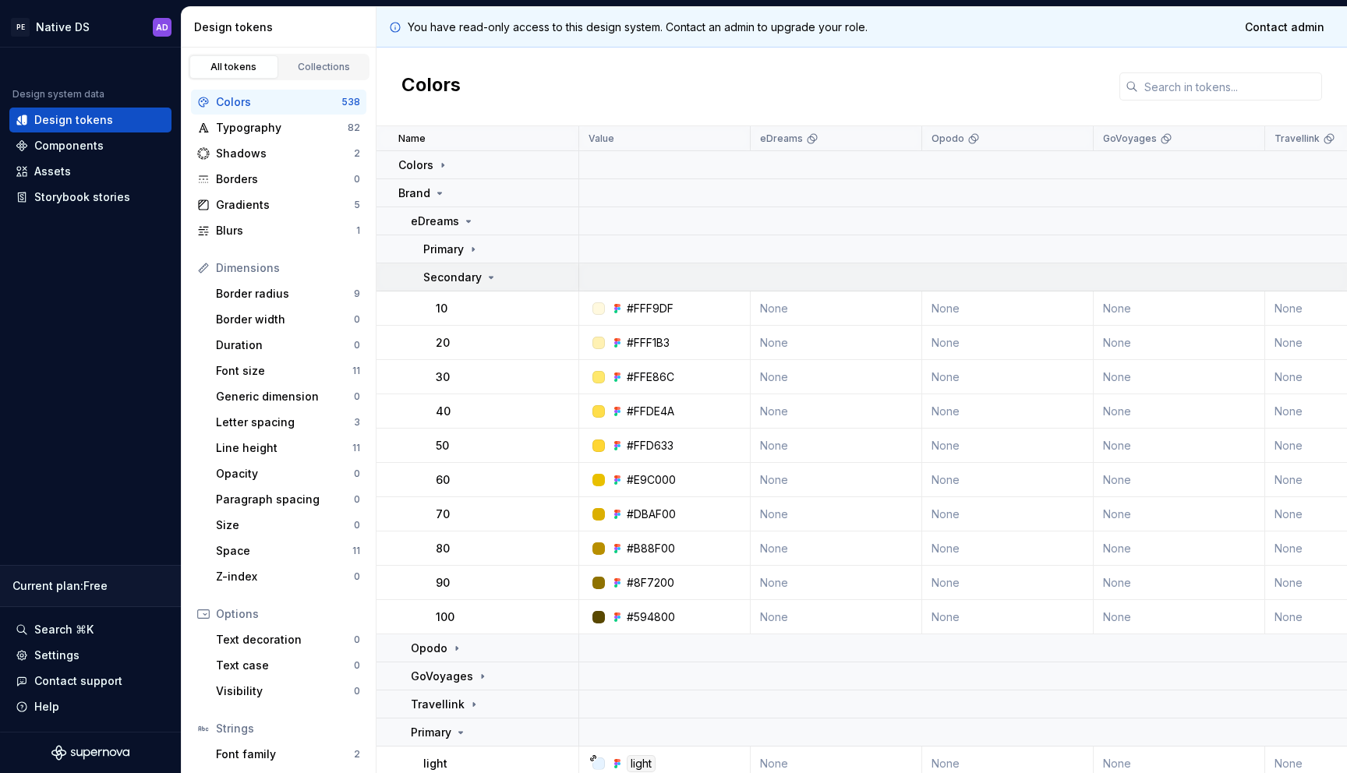
click at [490, 289] on td "Secondary" at bounding box center [477, 277] width 203 height 28
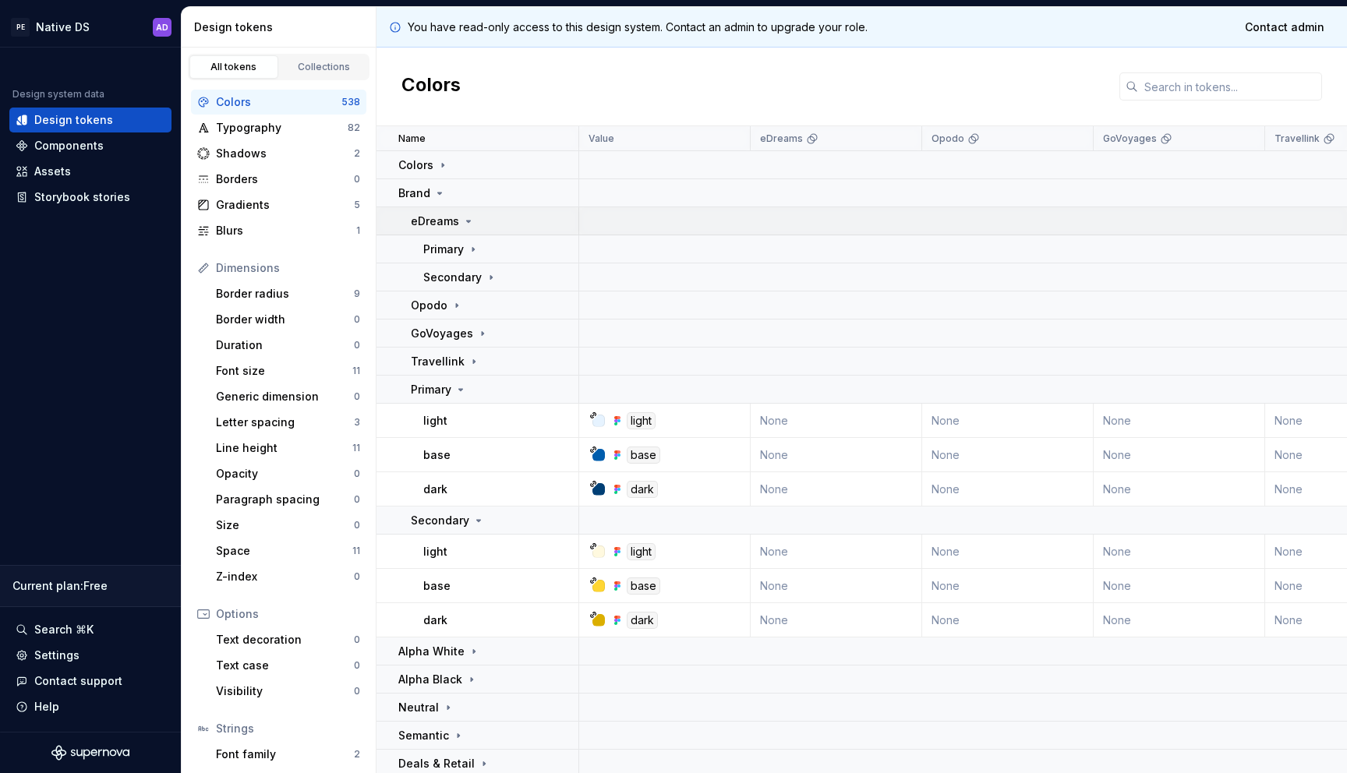
click at [468, 229] on td "eDreams" at bounding box center [477, 221] width 203 height 28
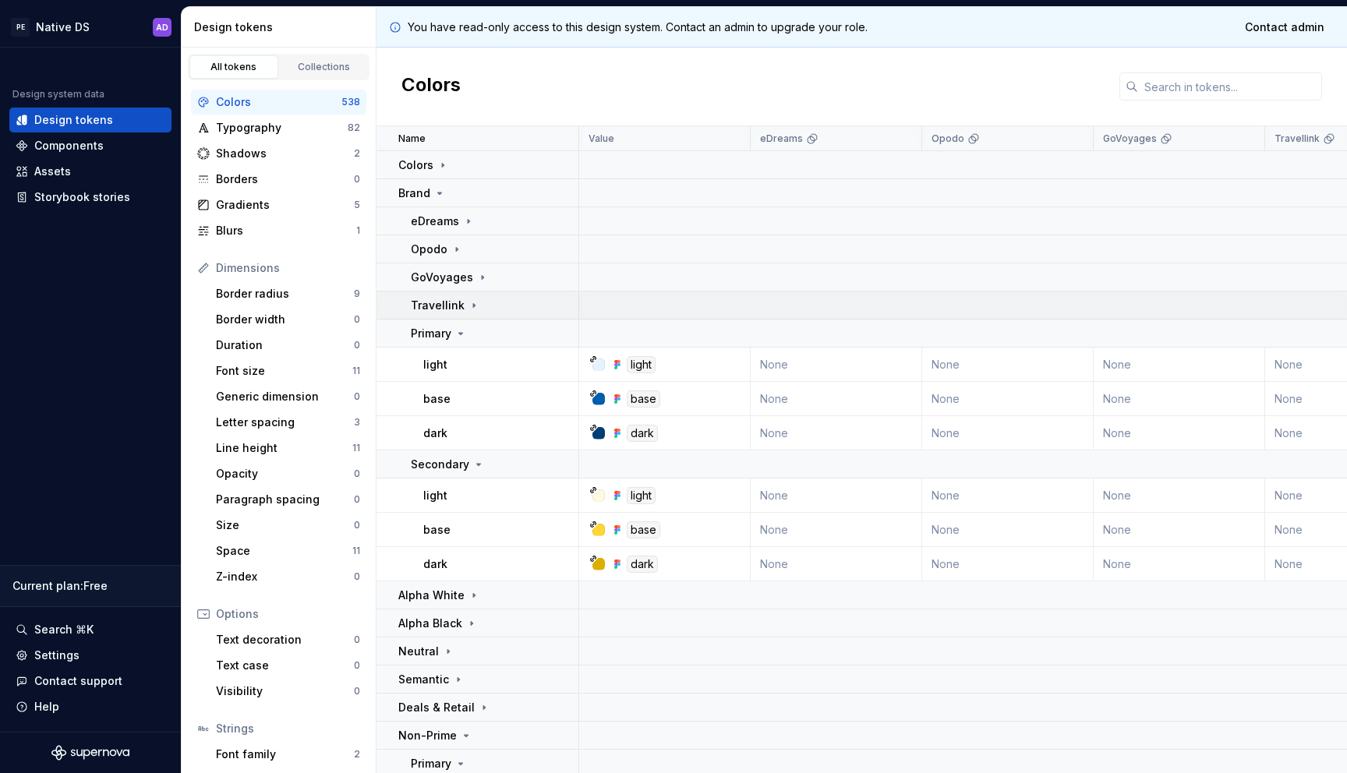
click at [475, 302] on icon at bounding box center [474, 305] width 12 height 12
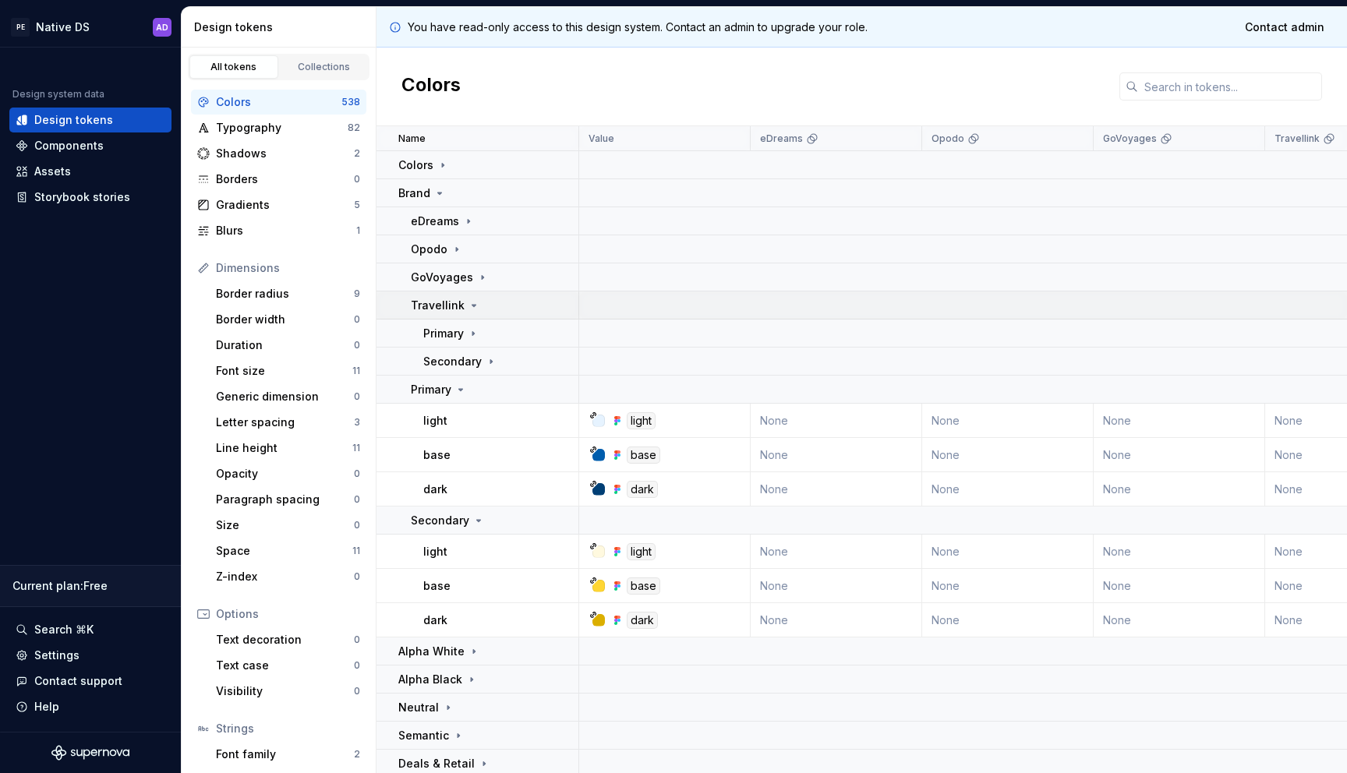
click at [472, 305] on icon at bounding box center [474, 305] width 12 height 12
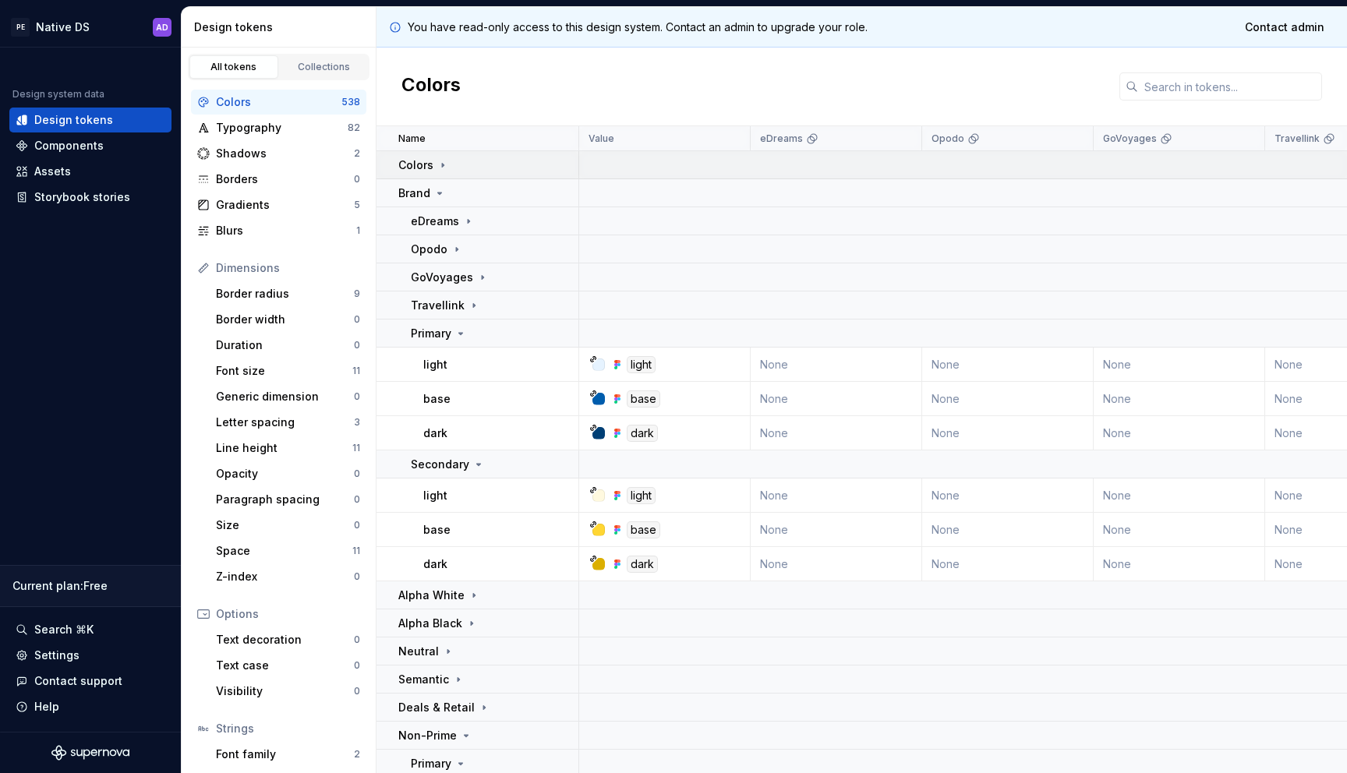
click at [442, 172] on td "Colors" at bounding box center [477, 165] width 203 height 28
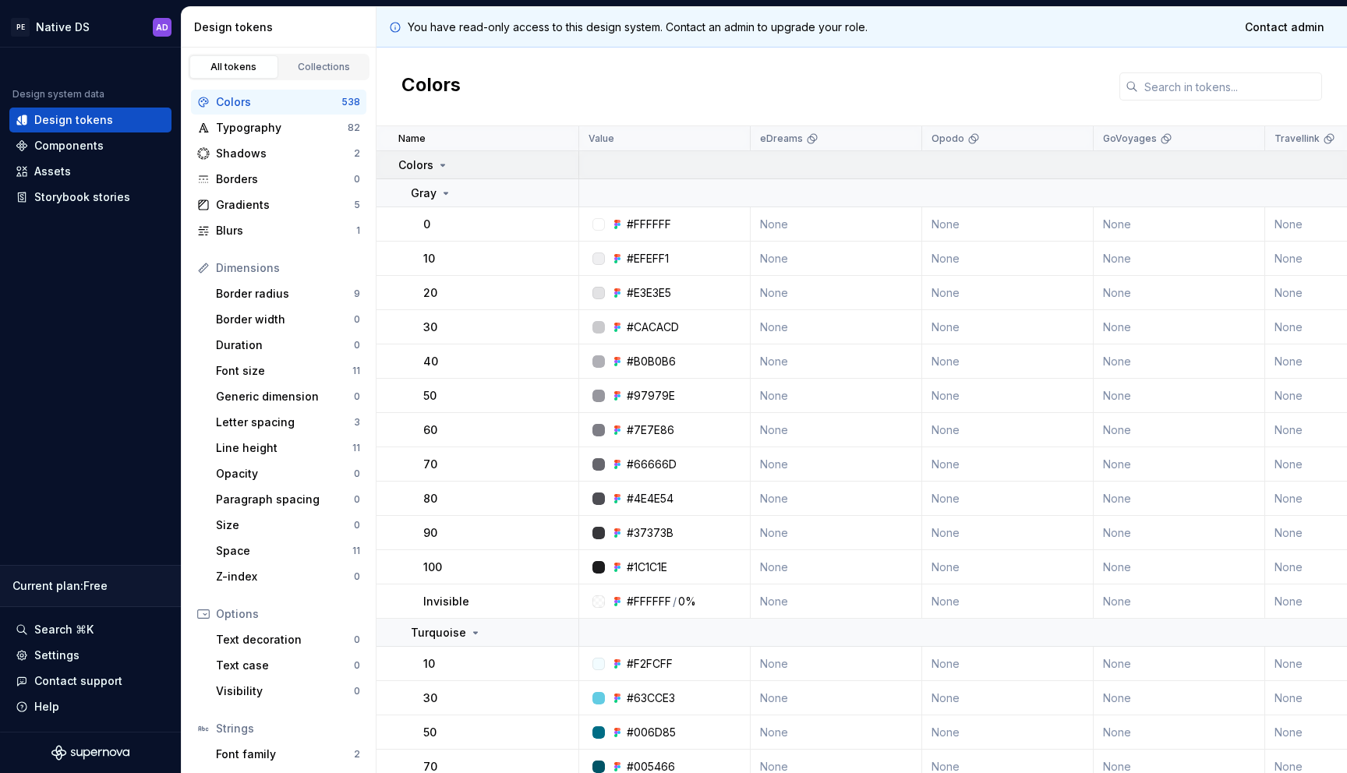
click at [444, 163] on icon at bounding box center [443, 165] width 12 height 12
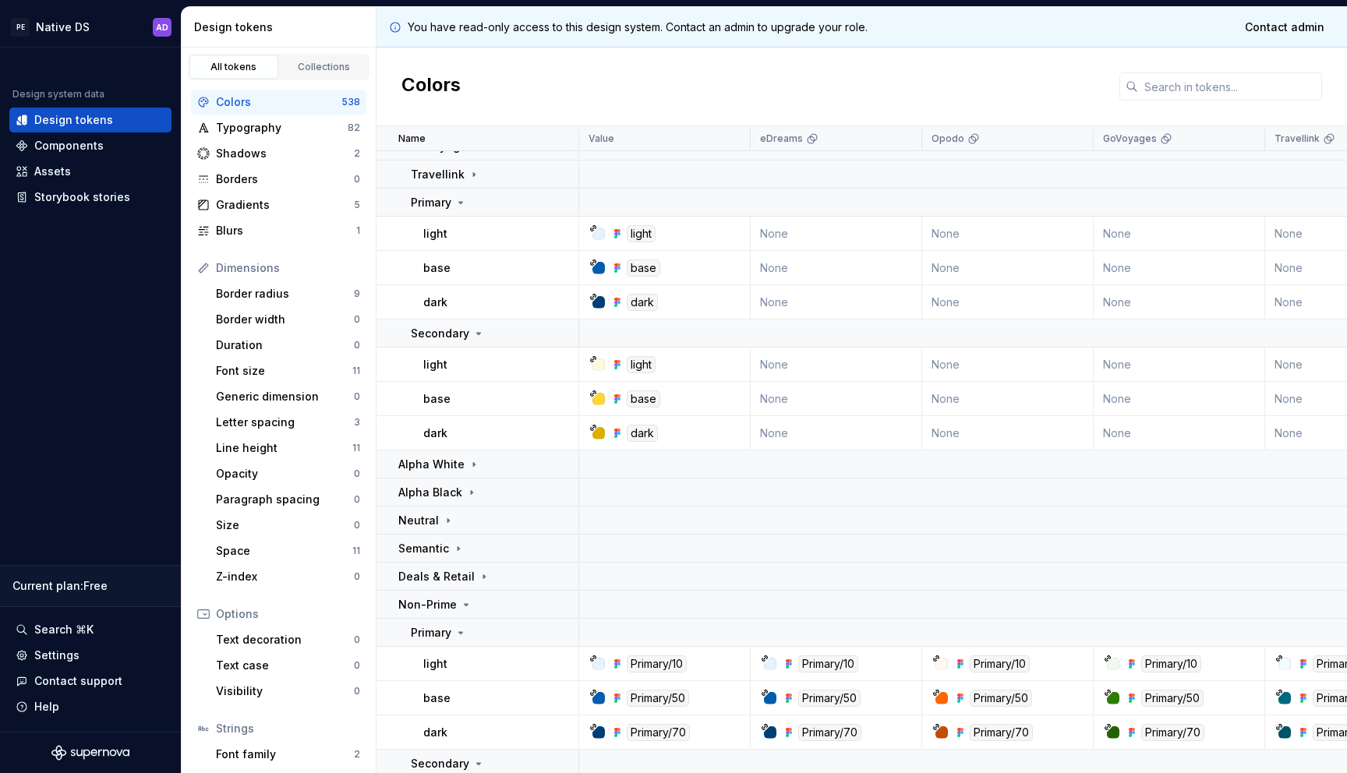
scroll to position [208, 0]
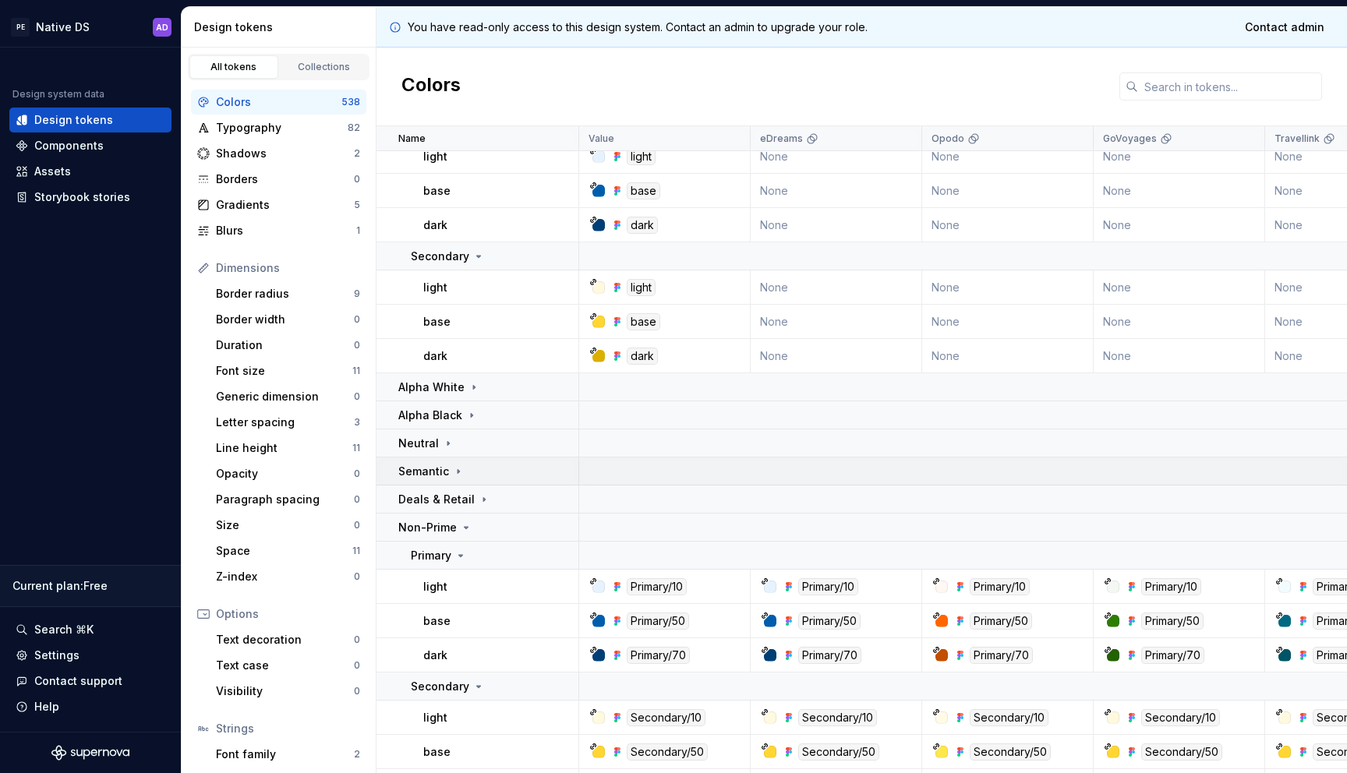
click at [458, 472] on icon at bounding box center [459, 471] width 2 height 4
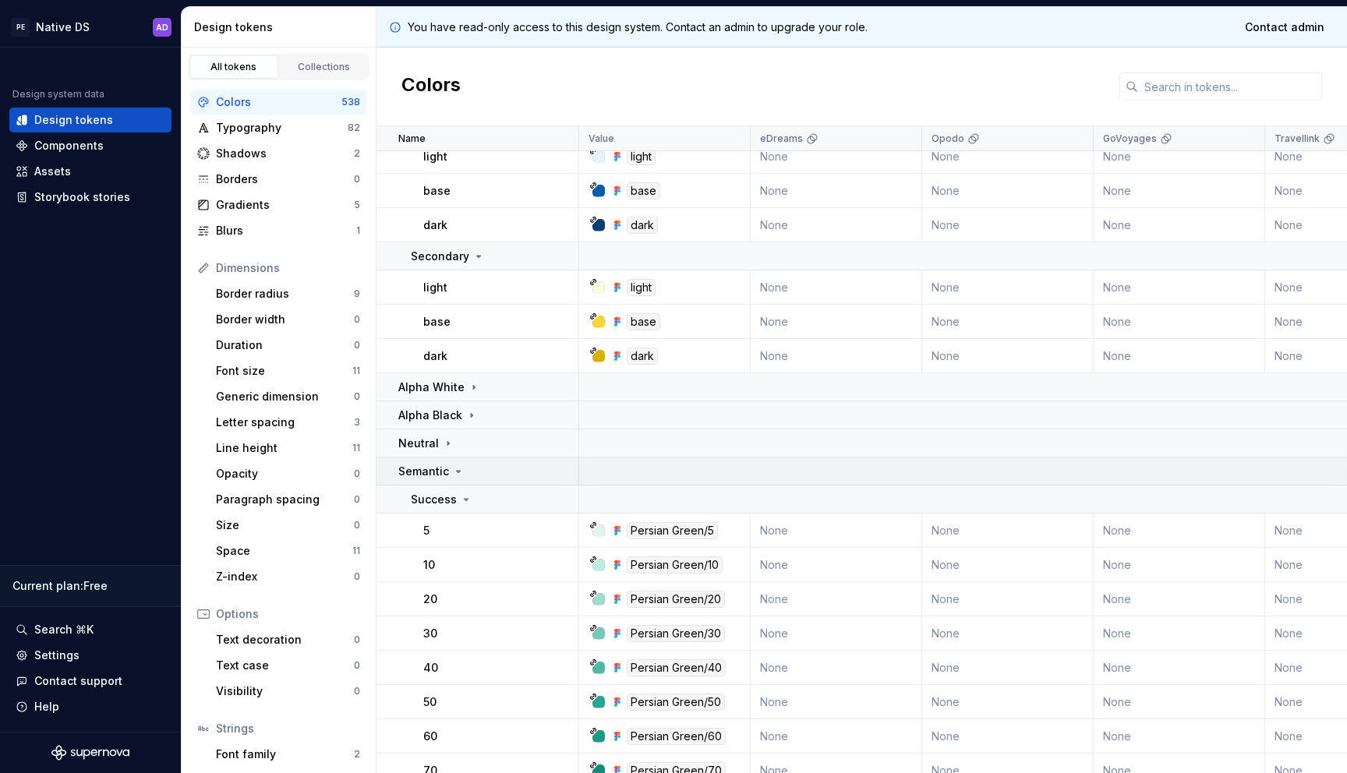
click at [457, 472] on icon at bounding box center [459, 472] width 4 height 2
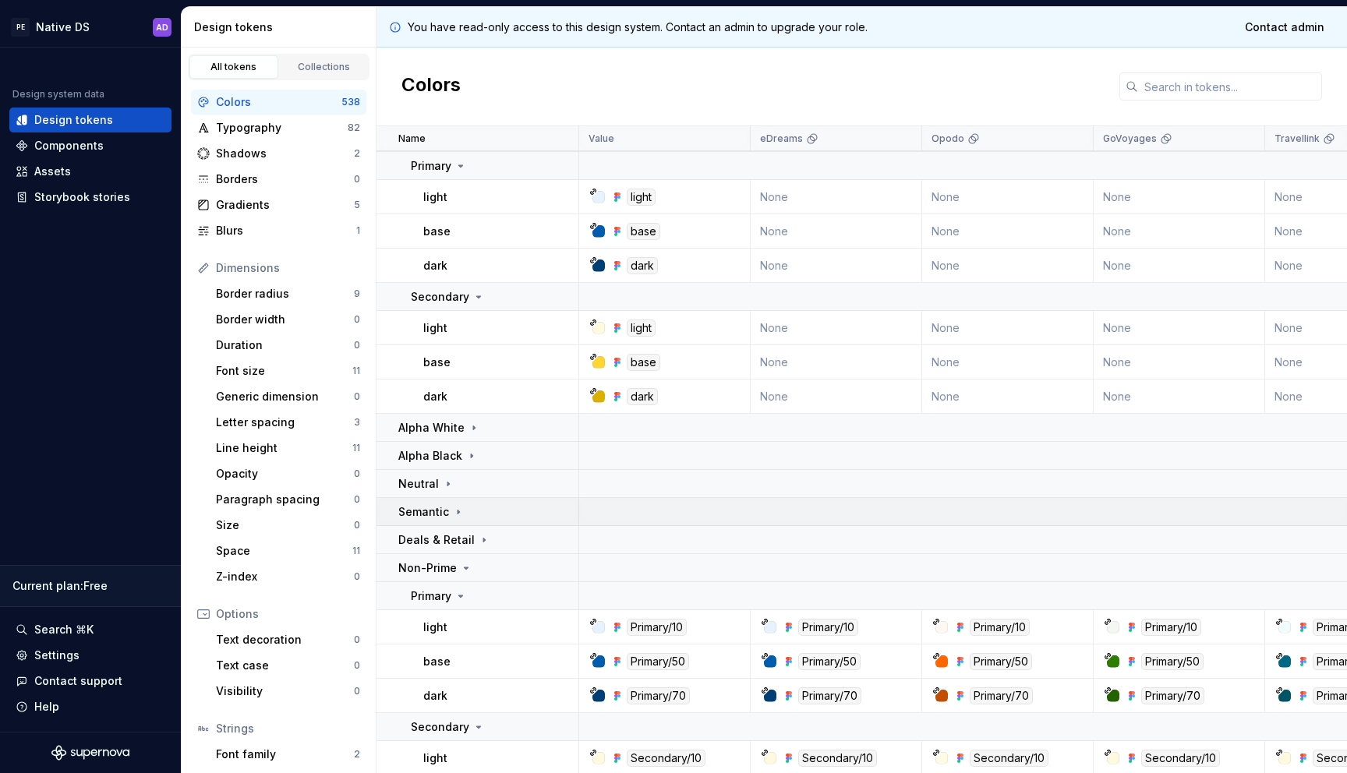
scroll to position [0, 0]
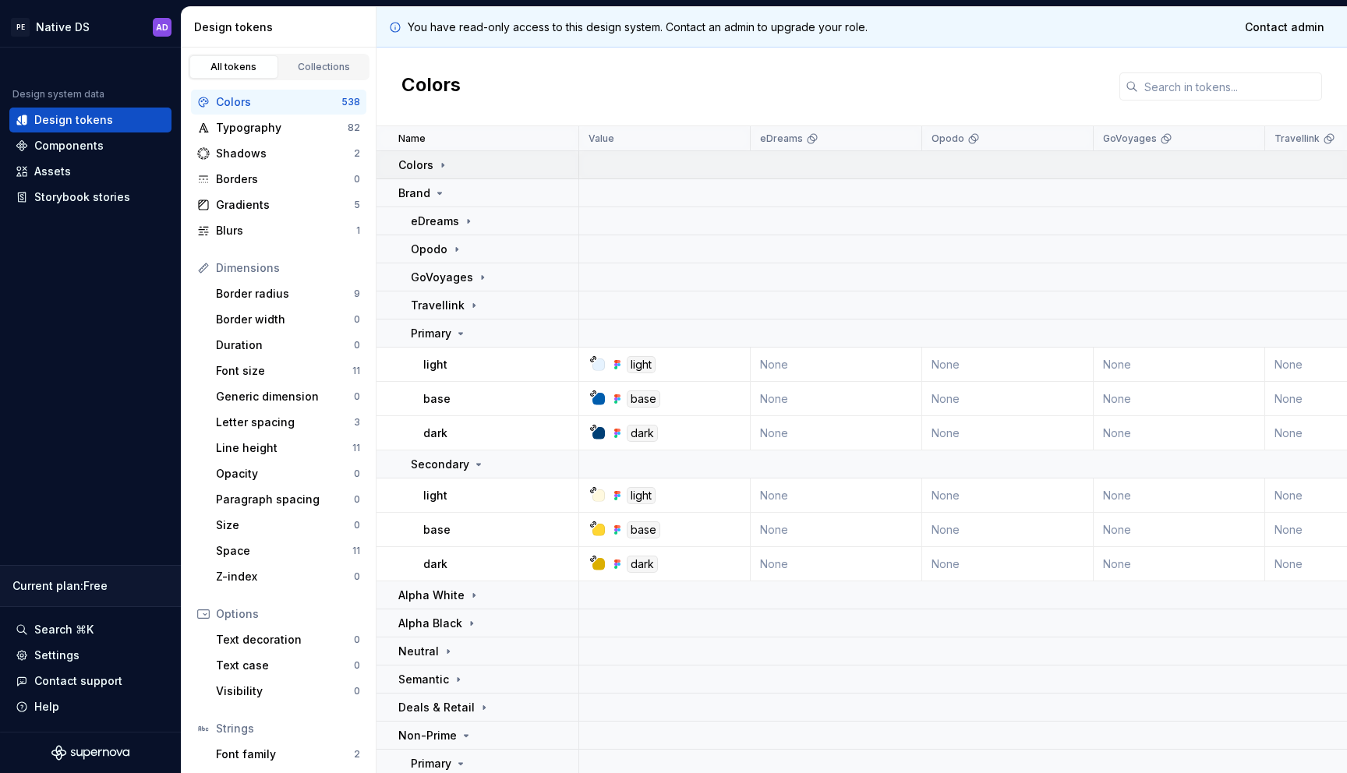
click at [443, 159] on icon at bounding box center [443, 165] width 12 height 12
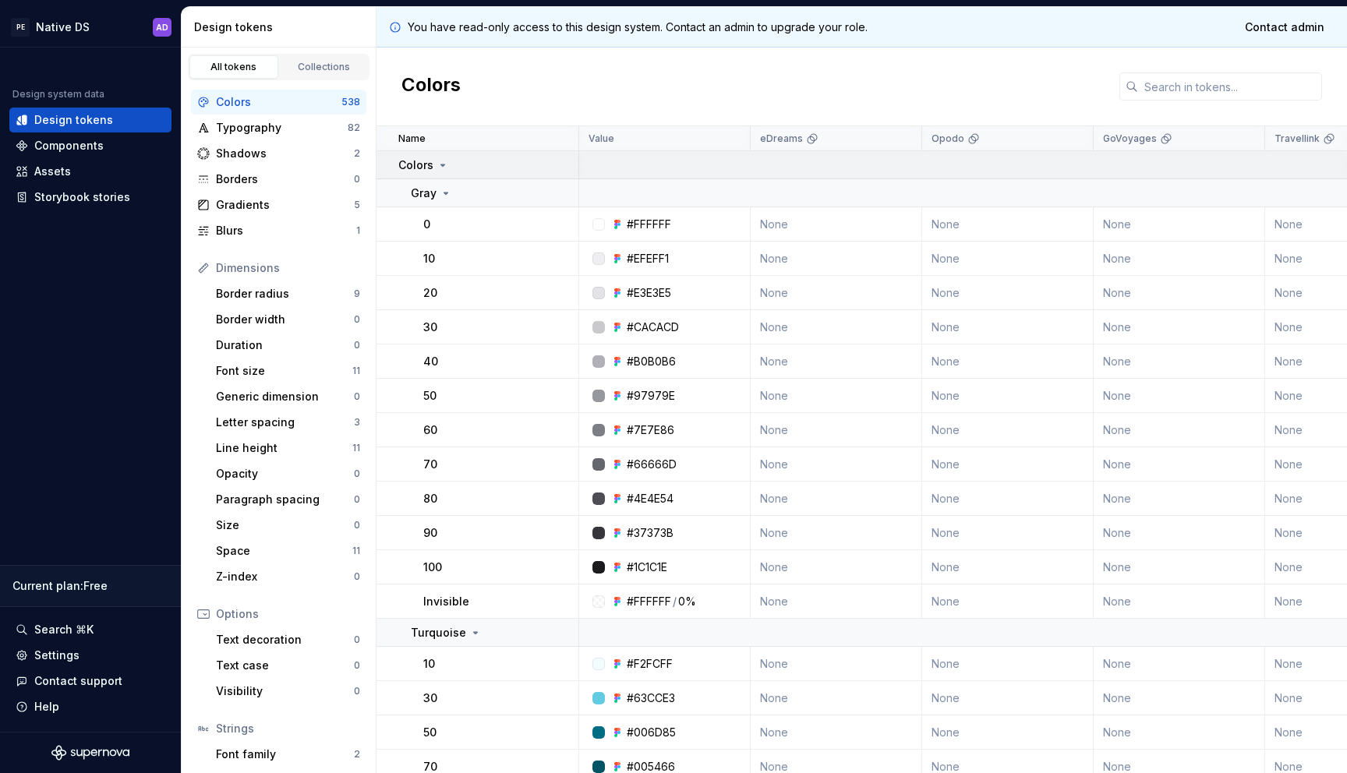
click at [437, 171] on icon at bounding box center [443, 165] width 12 height 12
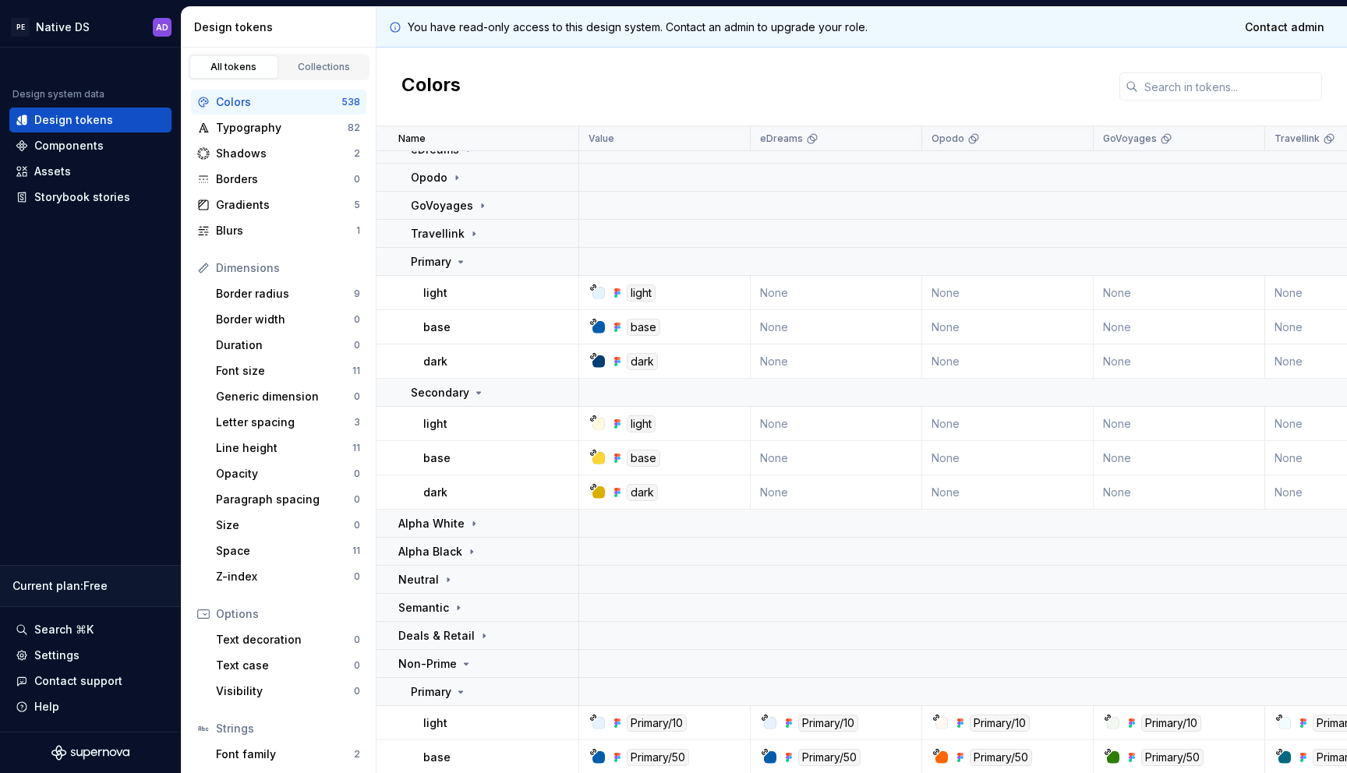
scroll to position [90, 0]
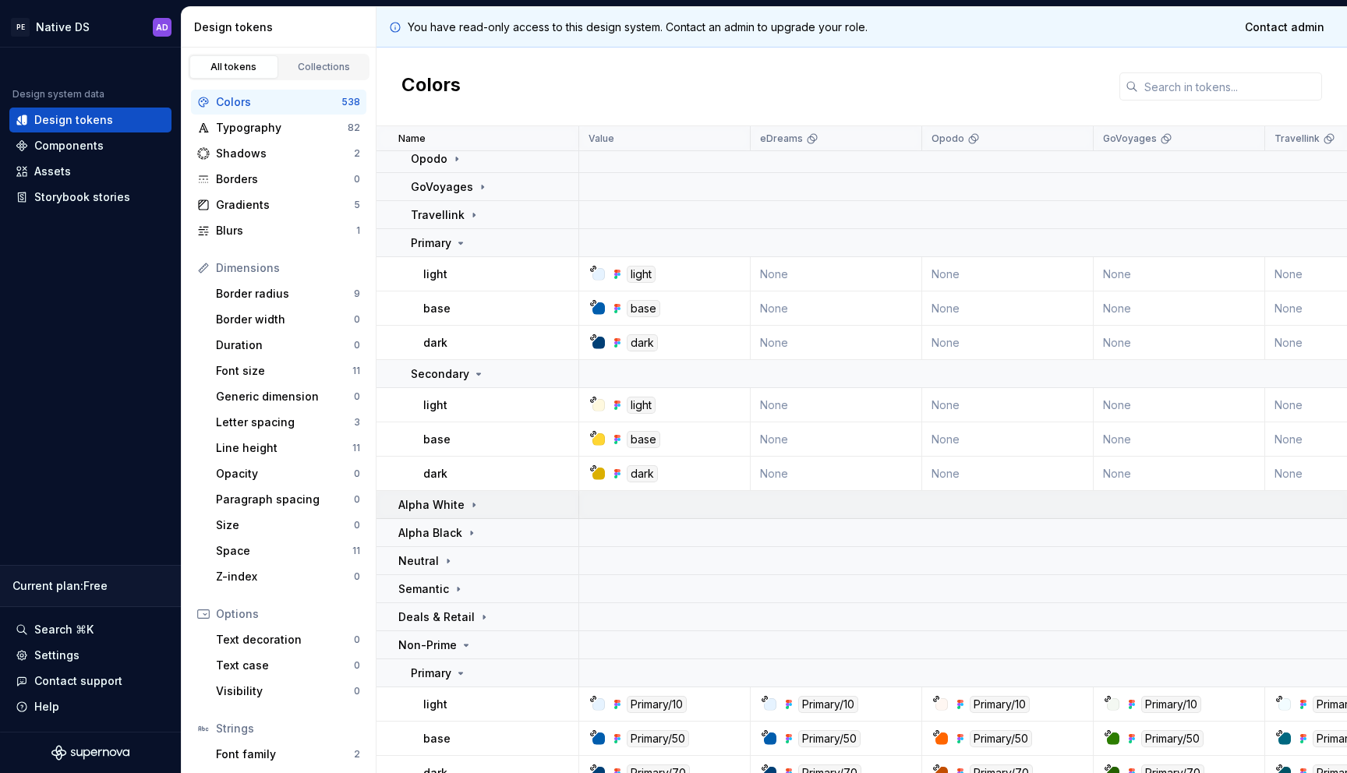
click at [471, 509] on icon at bounding box center [474, 505] width 12 height 12
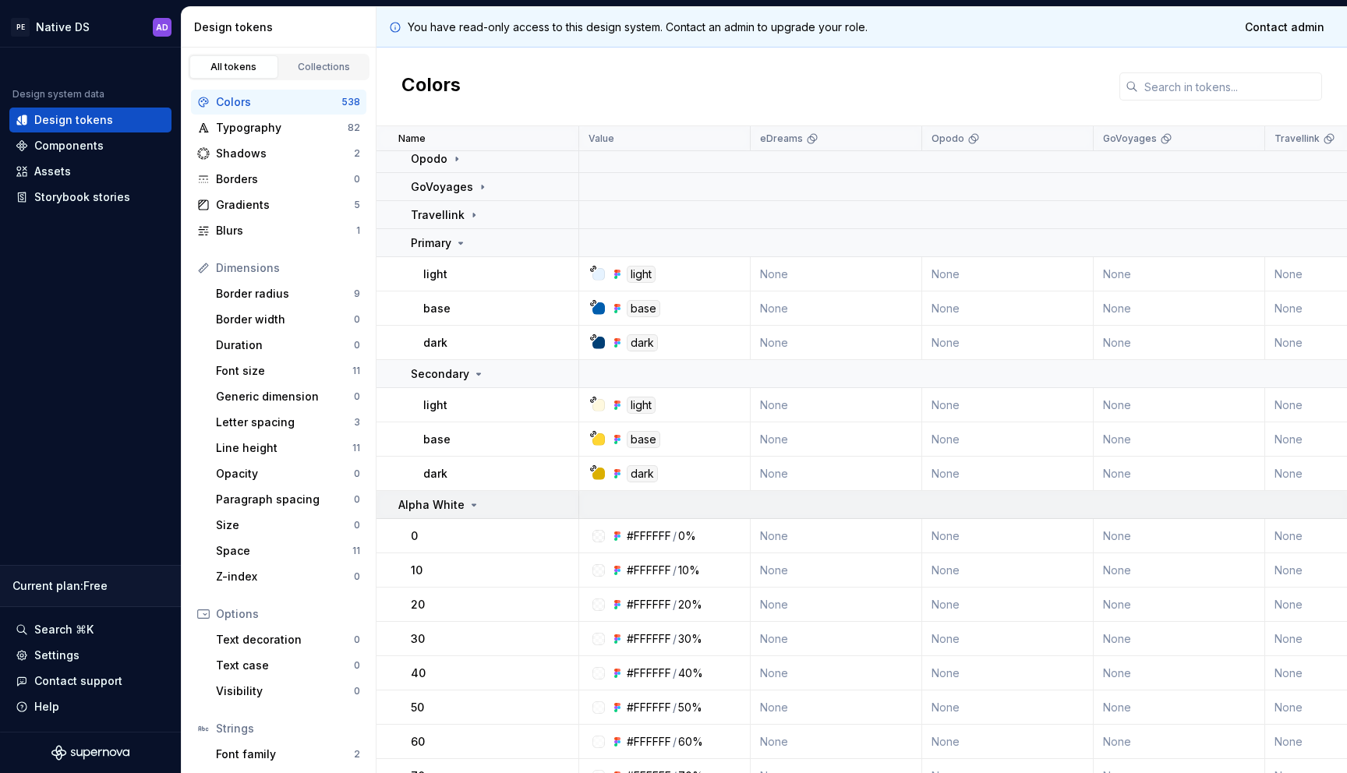
click at [471, 508] on icon at bounding box center [474, 505] width 12 height 12
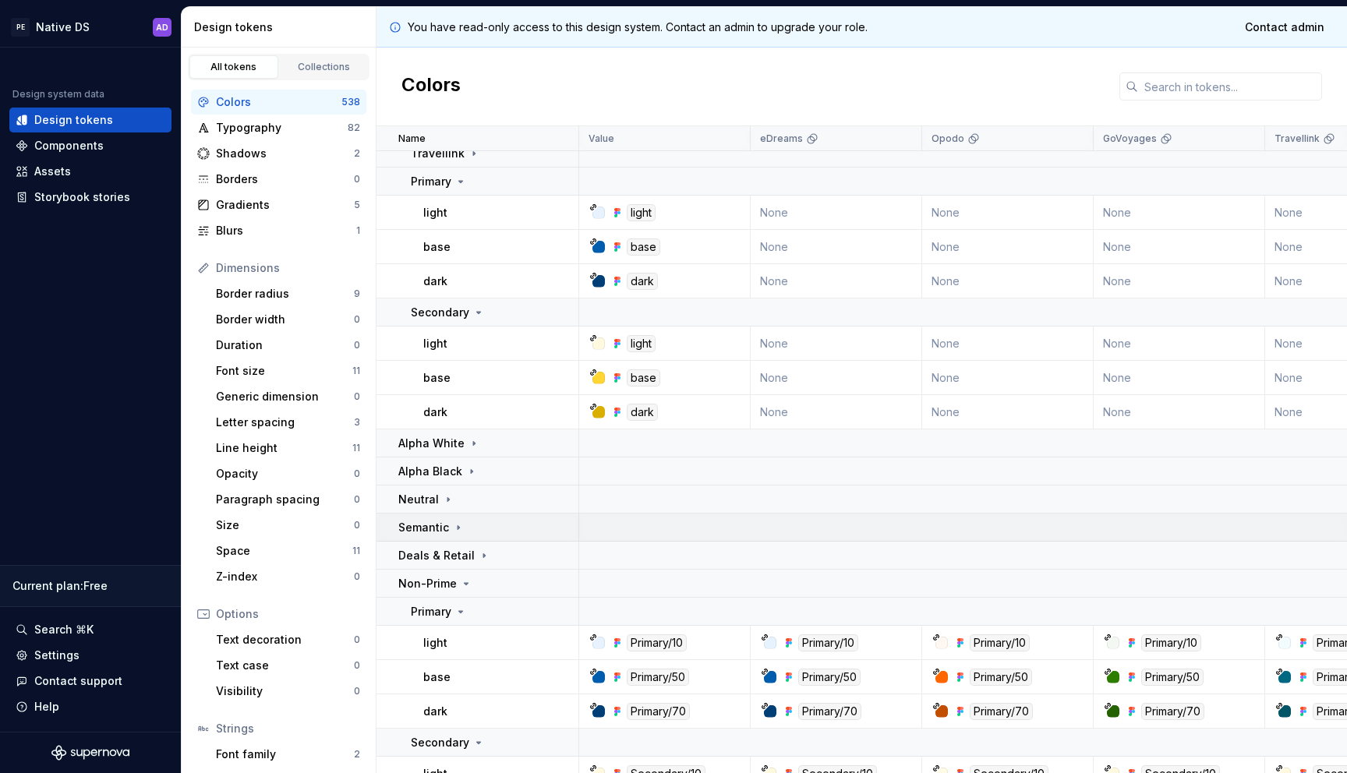
scroll to position [168, 0]
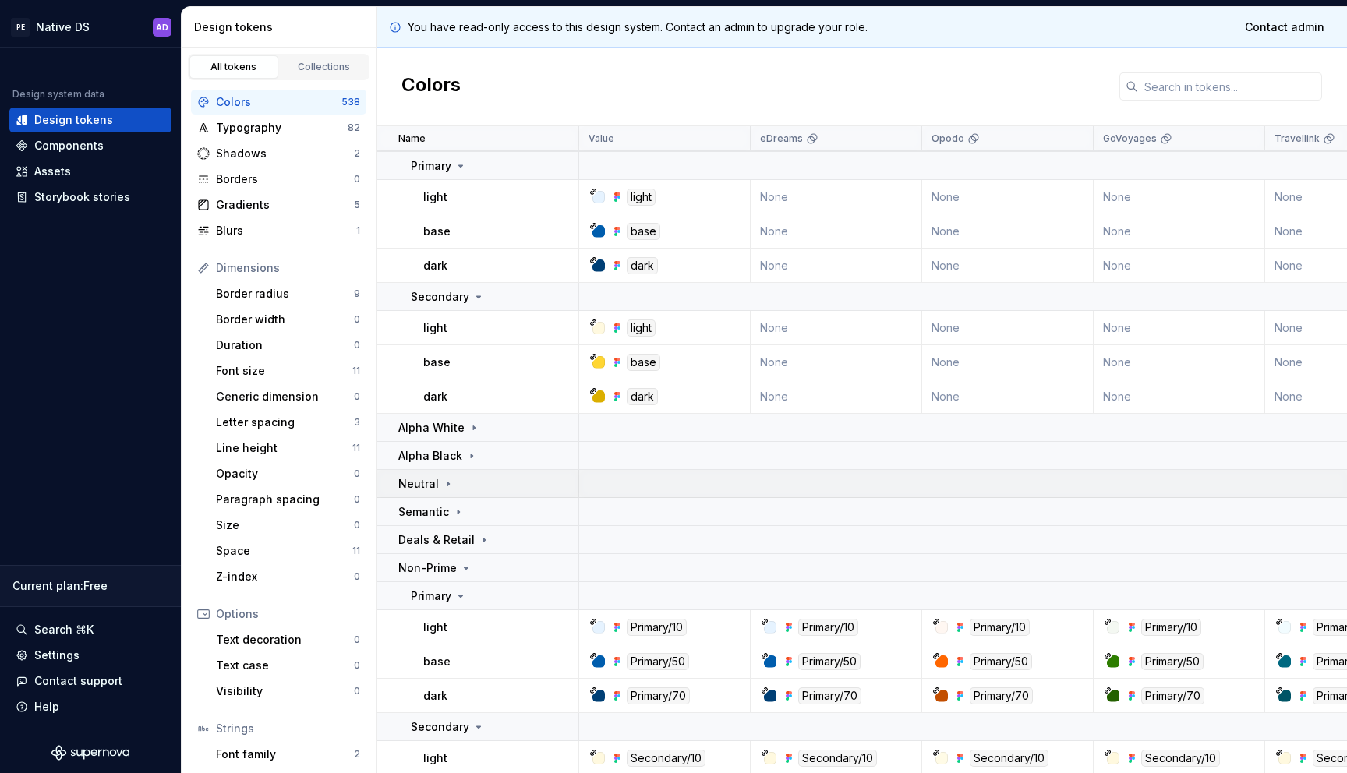
click at [444, 481] on icon at bounding box center [448, 484] width 12 height 12
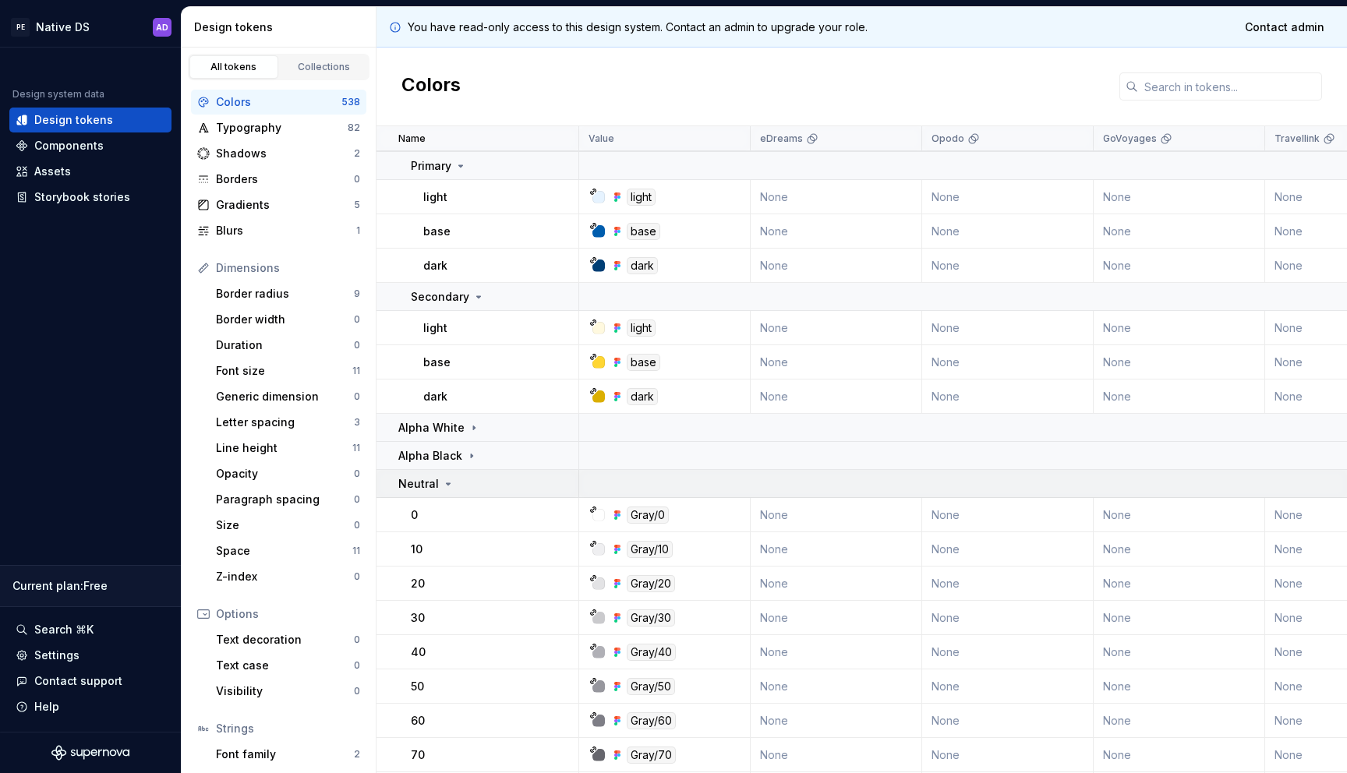
click at [444, 481] on icon at bounding box center [448, 484] width 12 height 12
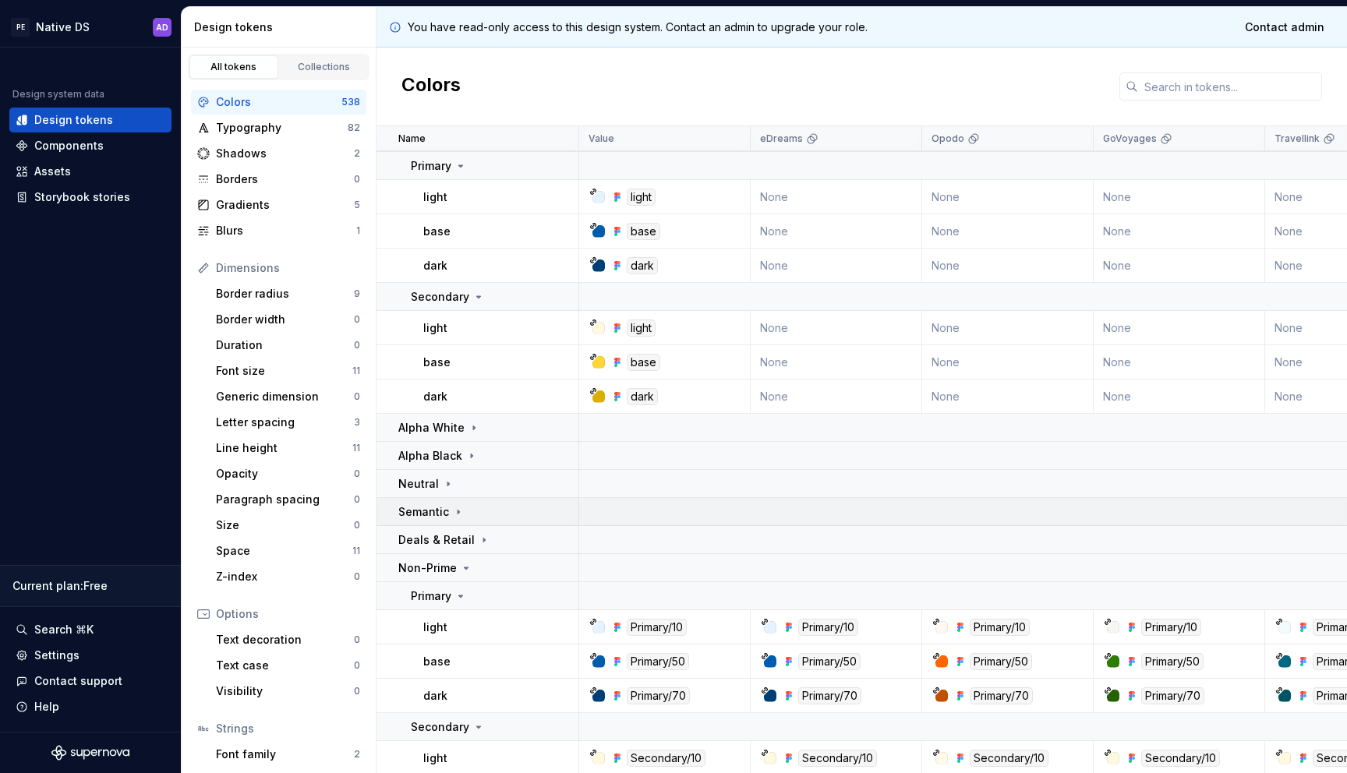
click at [447, 506] on div "Semantic" at bounding box center [431, 512] width 66 height 16
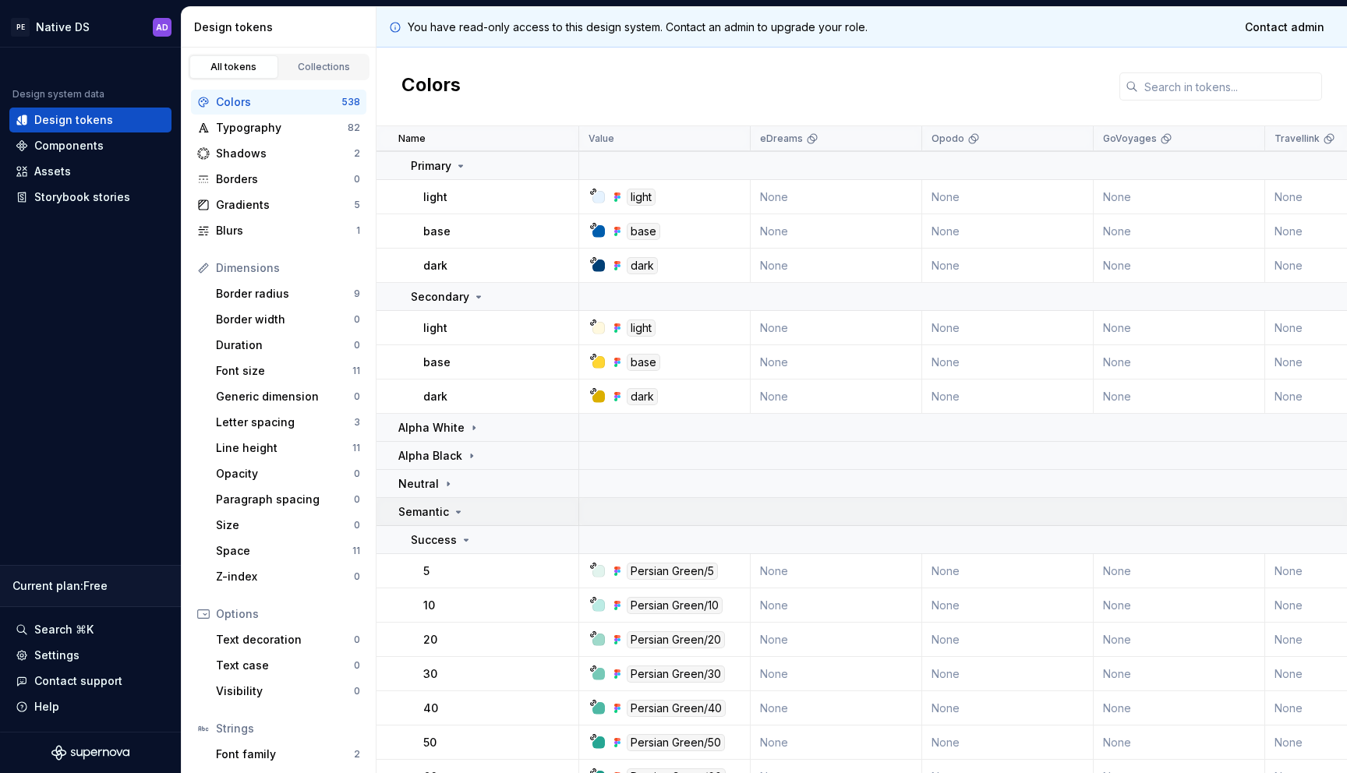
click at [447, 506] on div "Semantic" at bounding box center [431, 512] width 66 height 16
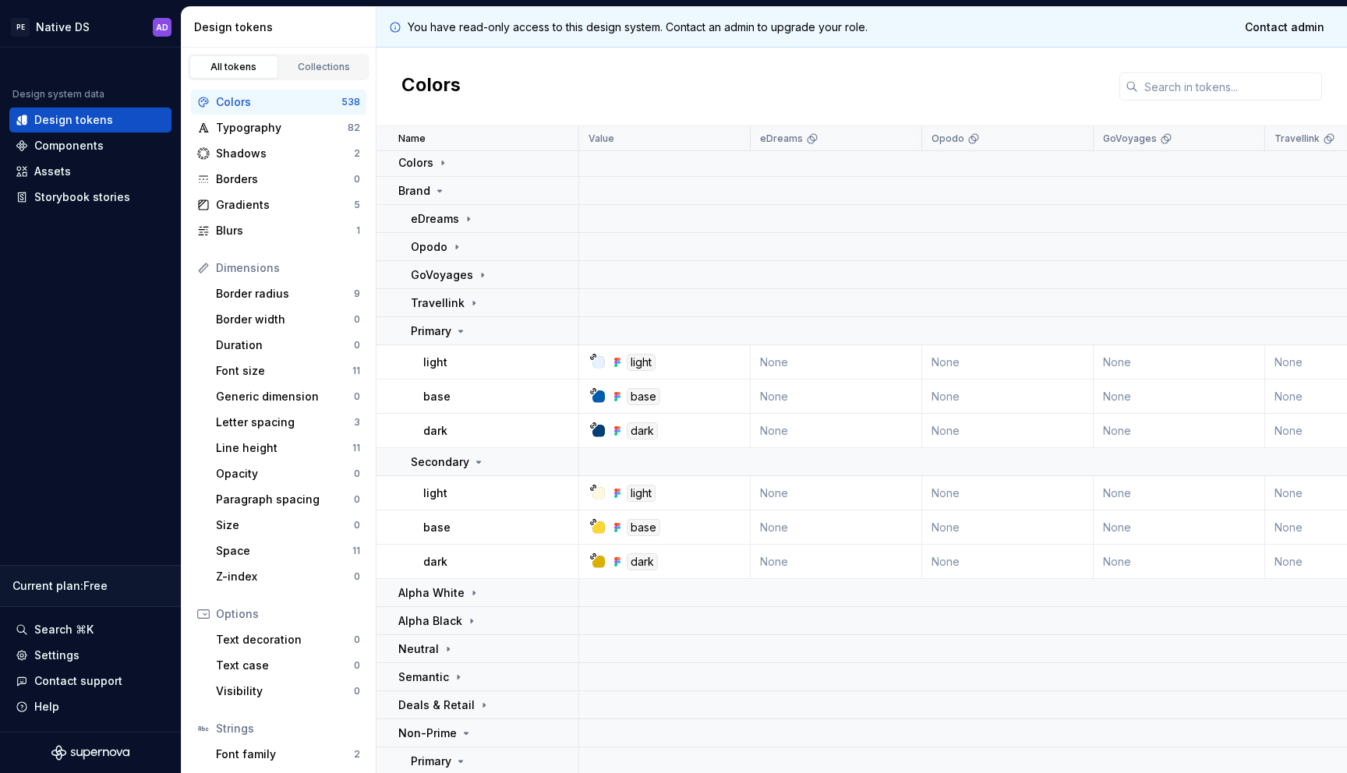
scroll to position [0, 0]
click at [465, 221] on icon at bounding box center [468, 221] width 12 height 12
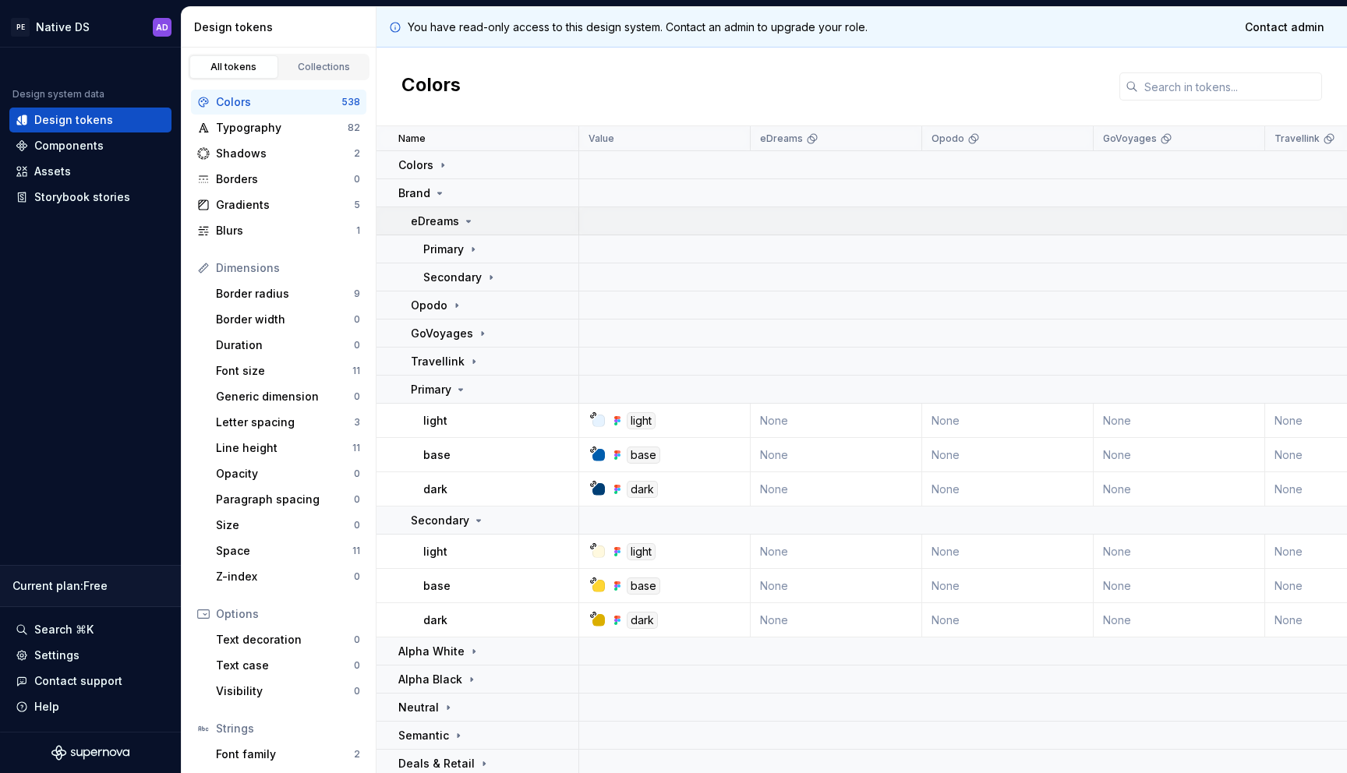
click at [465, 221] on icon at bounding box center [468, 221] width 12 height 12
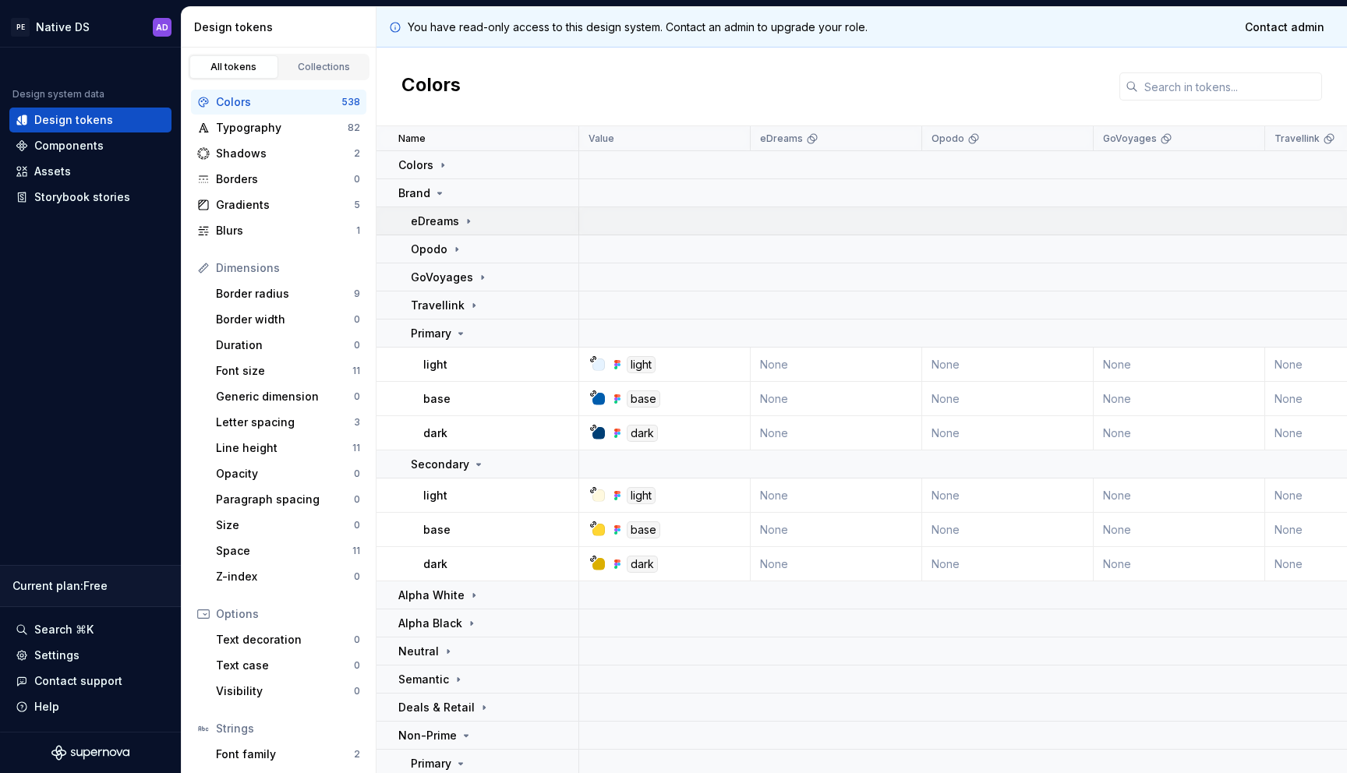
click at [465, 221] on icon at bounding box center [468, 221] width 12 height 12
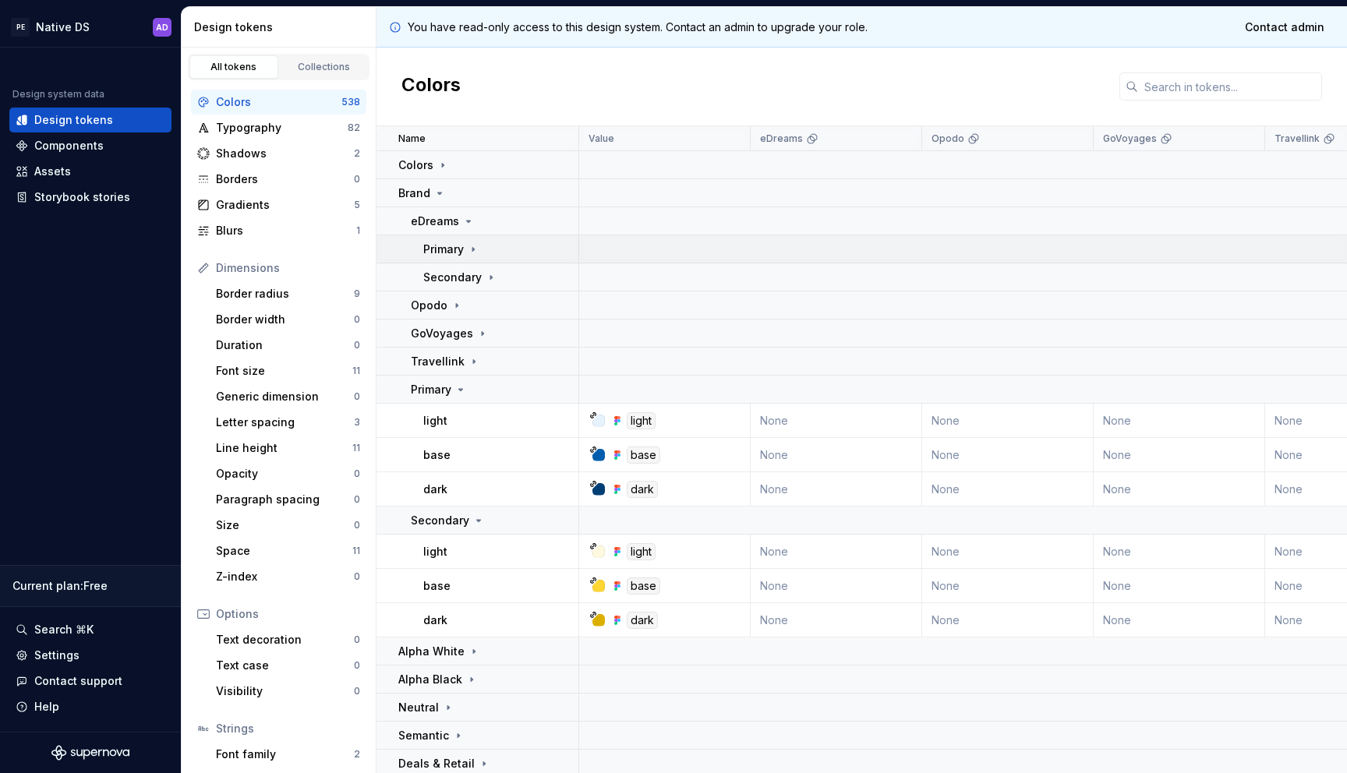
click at [467, 246] on icon at bounding box center [473, 249] width 12 height 12
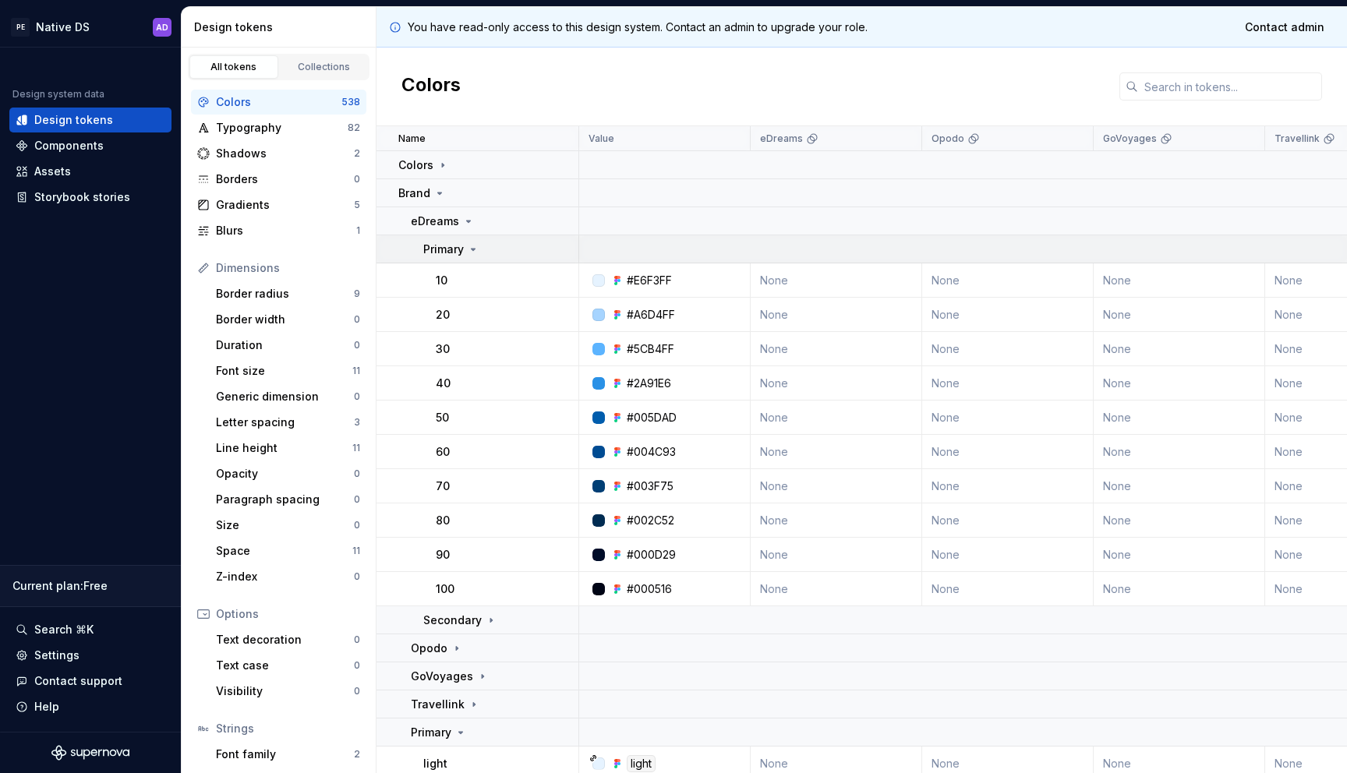
click at [472, 242] on div "Primary" at bounding box center [451, 250] width 56 height 16
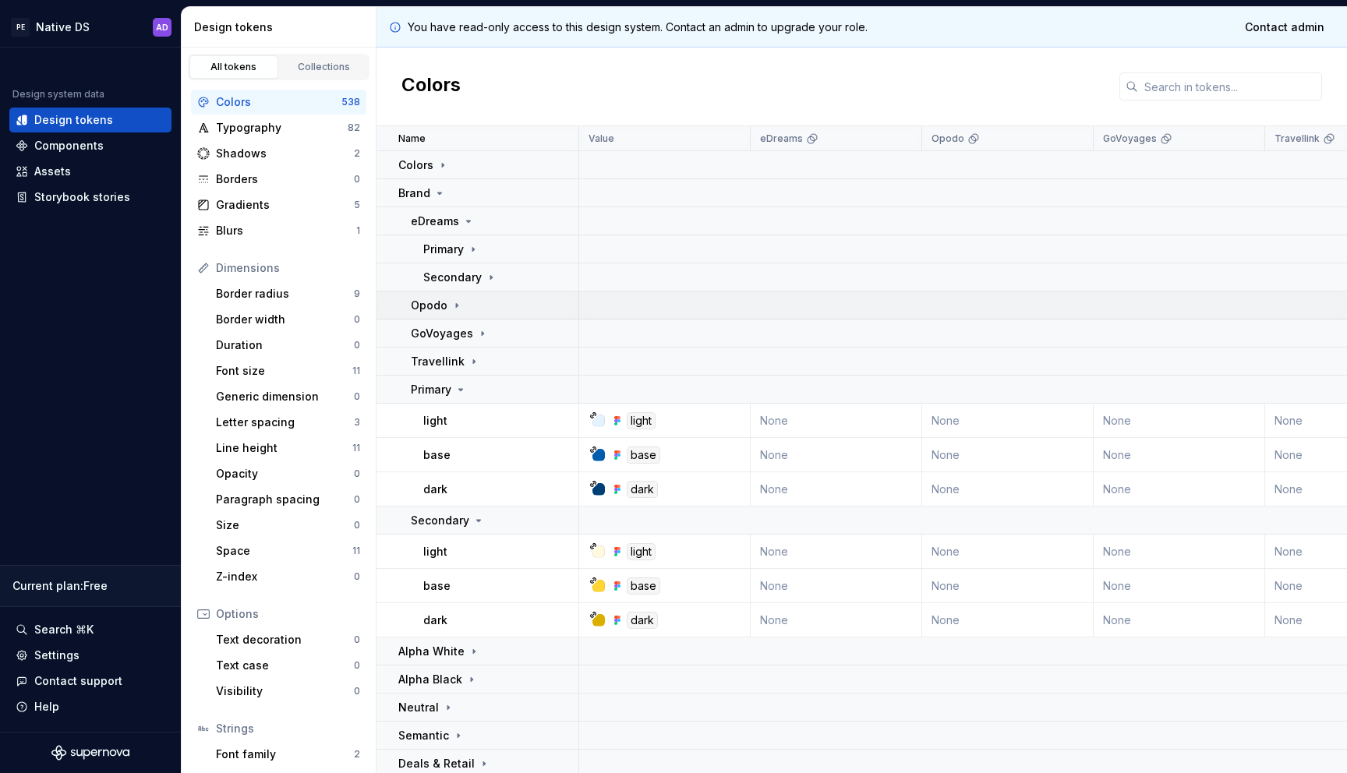
click at [458, 301] on icon at bounding box center [457, 305] width 12 height 12
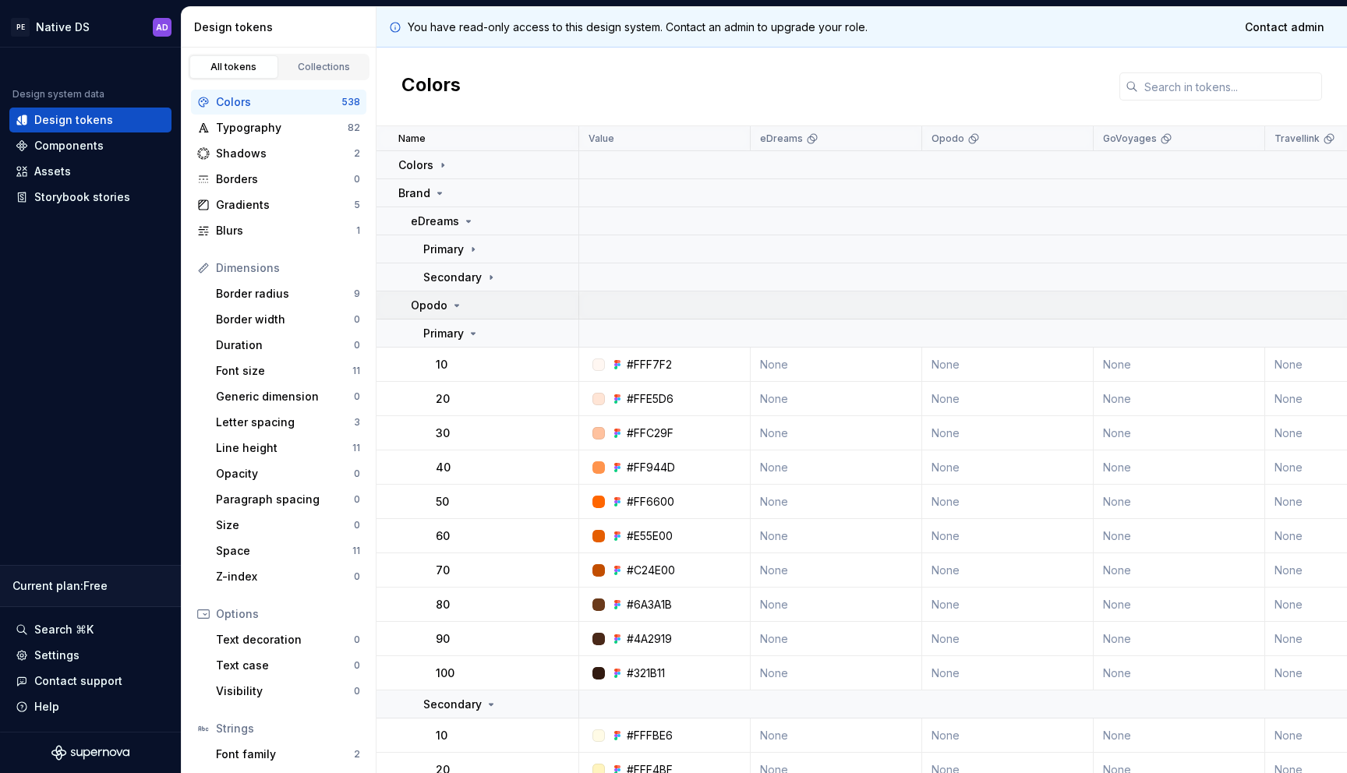
click at [461, 302] on icon at bounding box center [457, 305] width 12 height 12
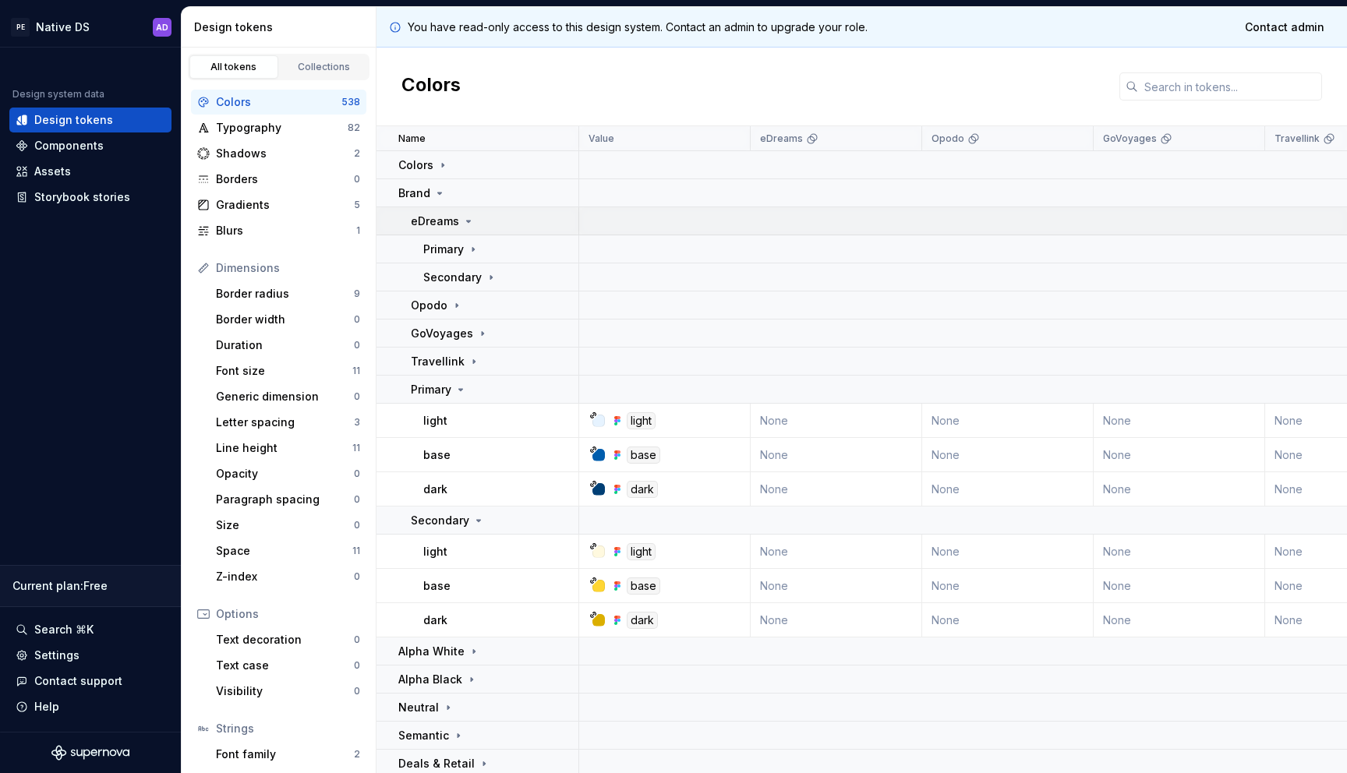
click at [466, 218] on icon at bounding box center [468, 221] width 12 height 12
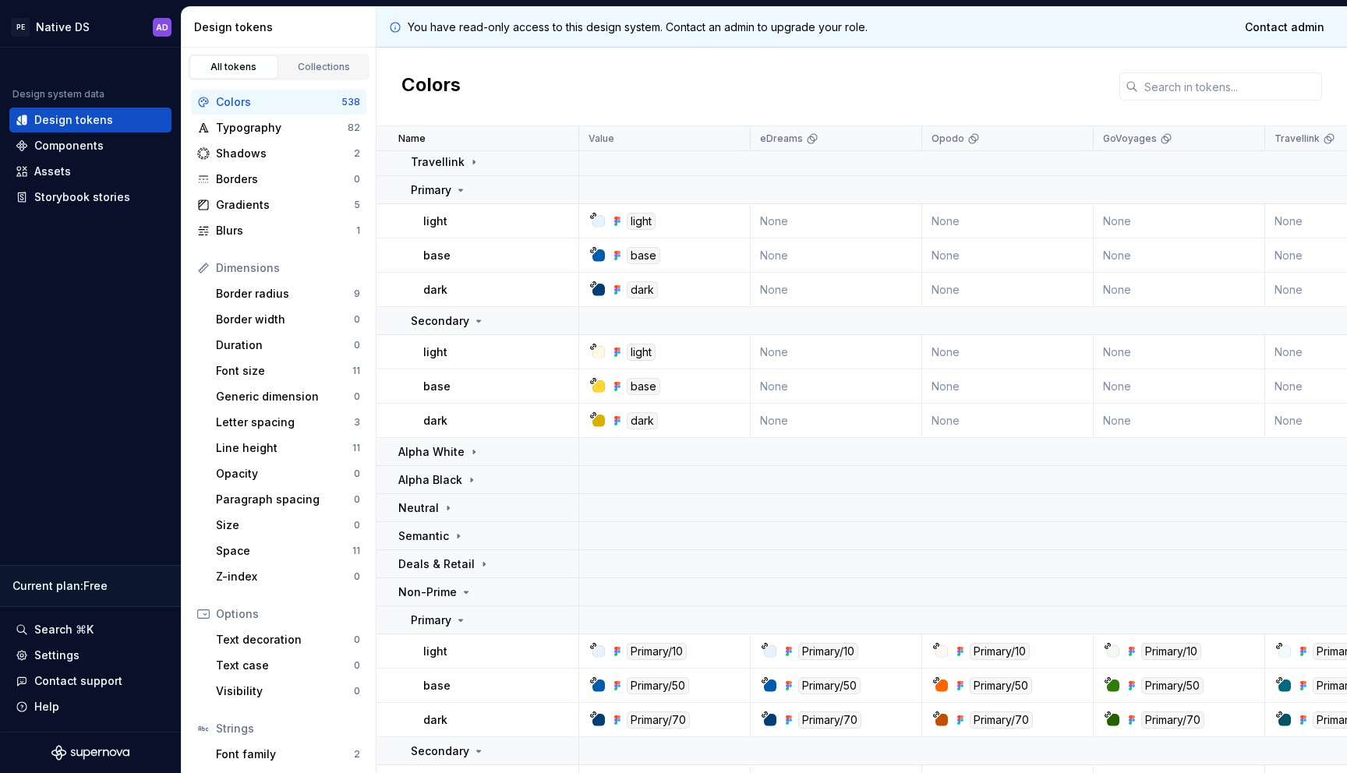
scroll to position [150, 0]
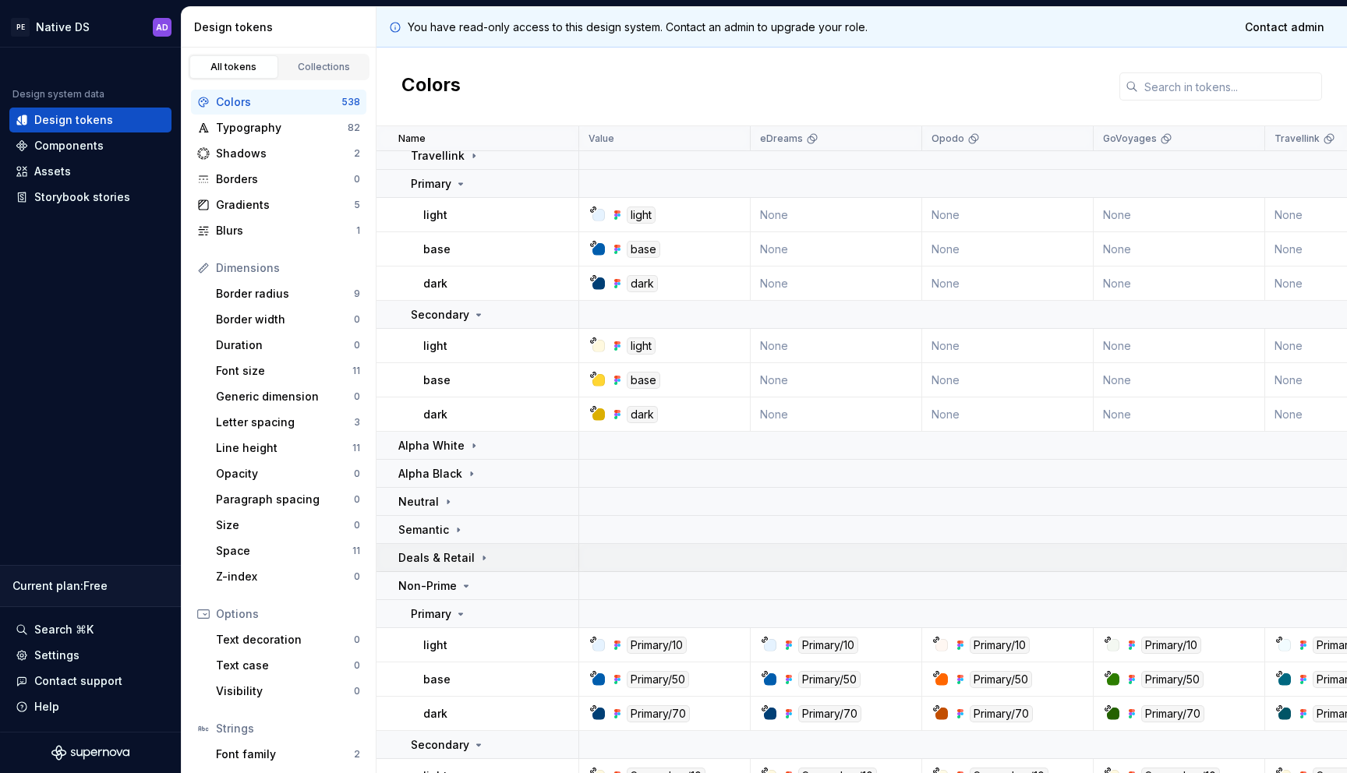
click at [478, 560] on icon at bounding box center [484, 558] width 12 height 12
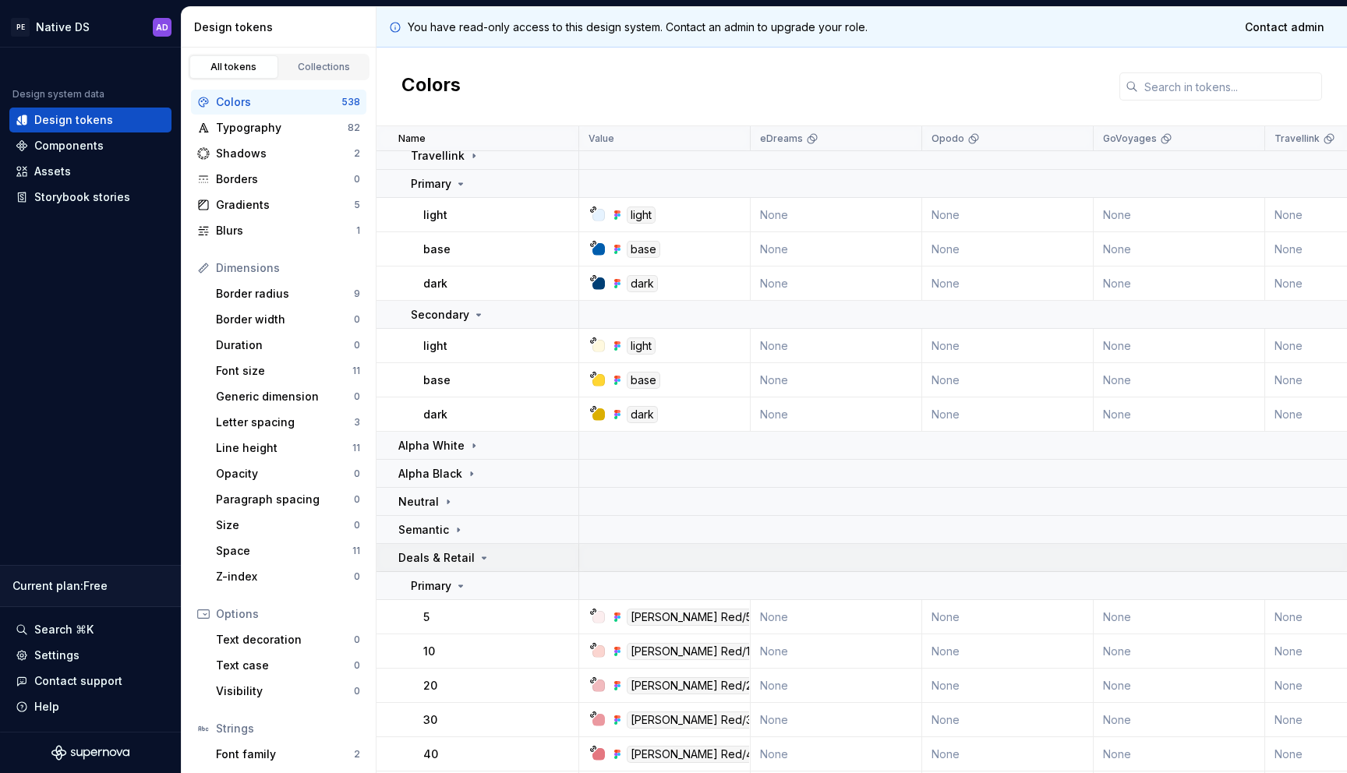
click at [478, 561] on icon at bounding box center [484, 558] width 12 height 12
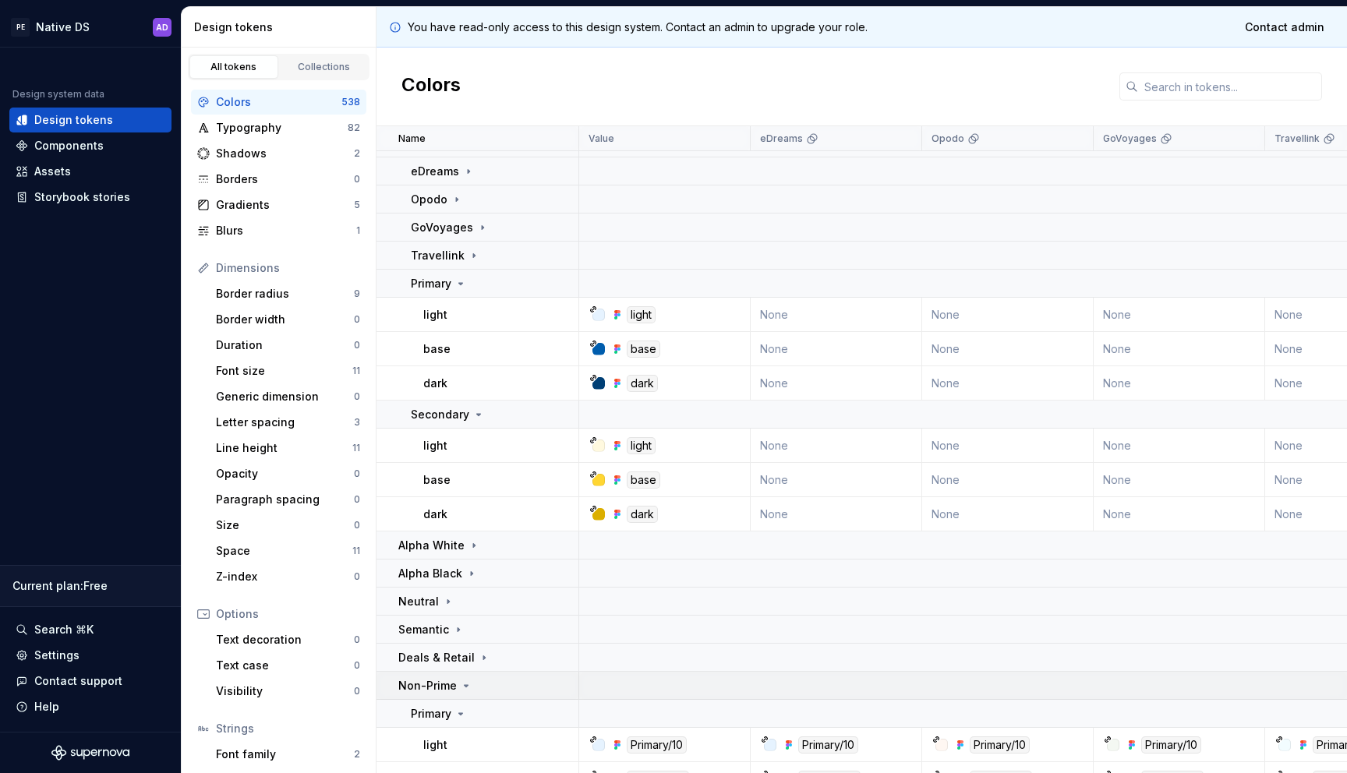
scroll to position [44, 0]
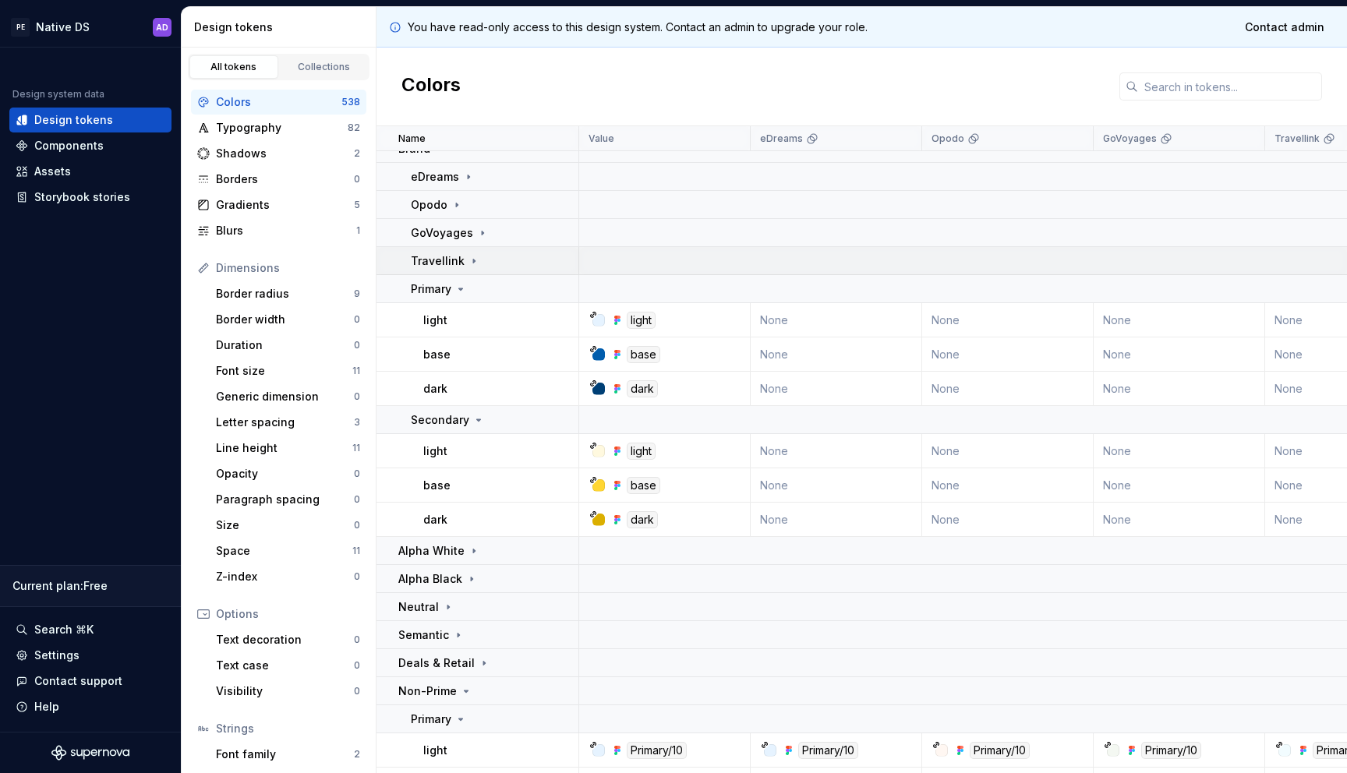
click at [470, 263] on icon at bounding box center [474, 261] width 12 height 12
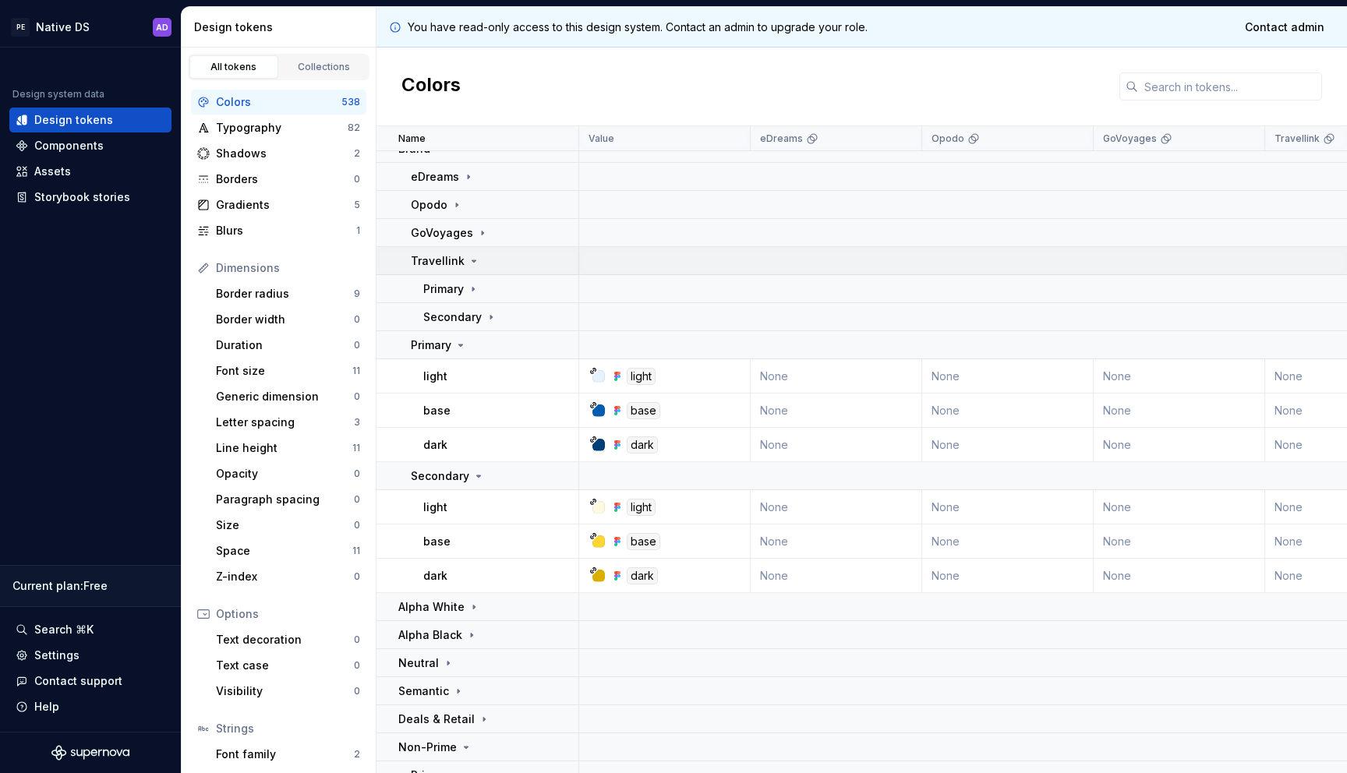
click at [470, 263] on icon at bounding box center [474, 261] width 12 height 12
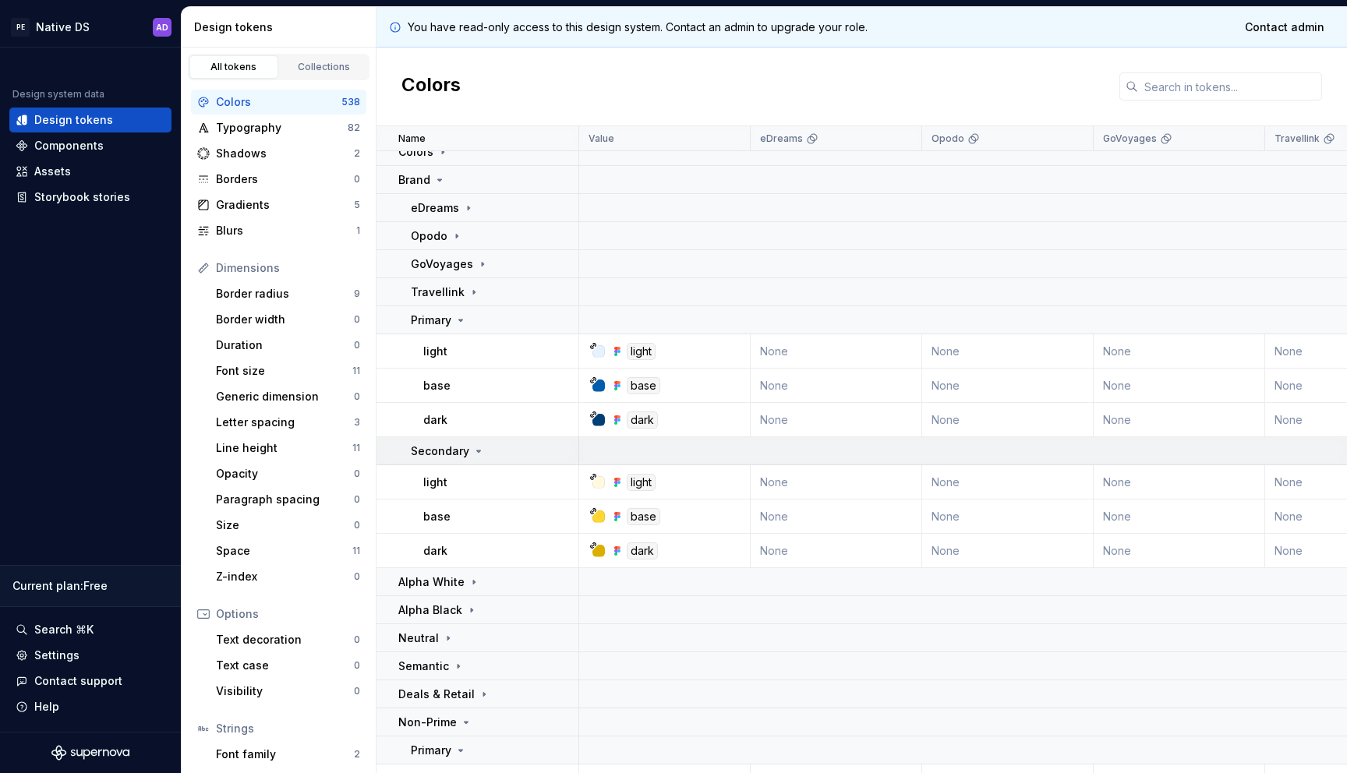
scroll to position [0, 0]
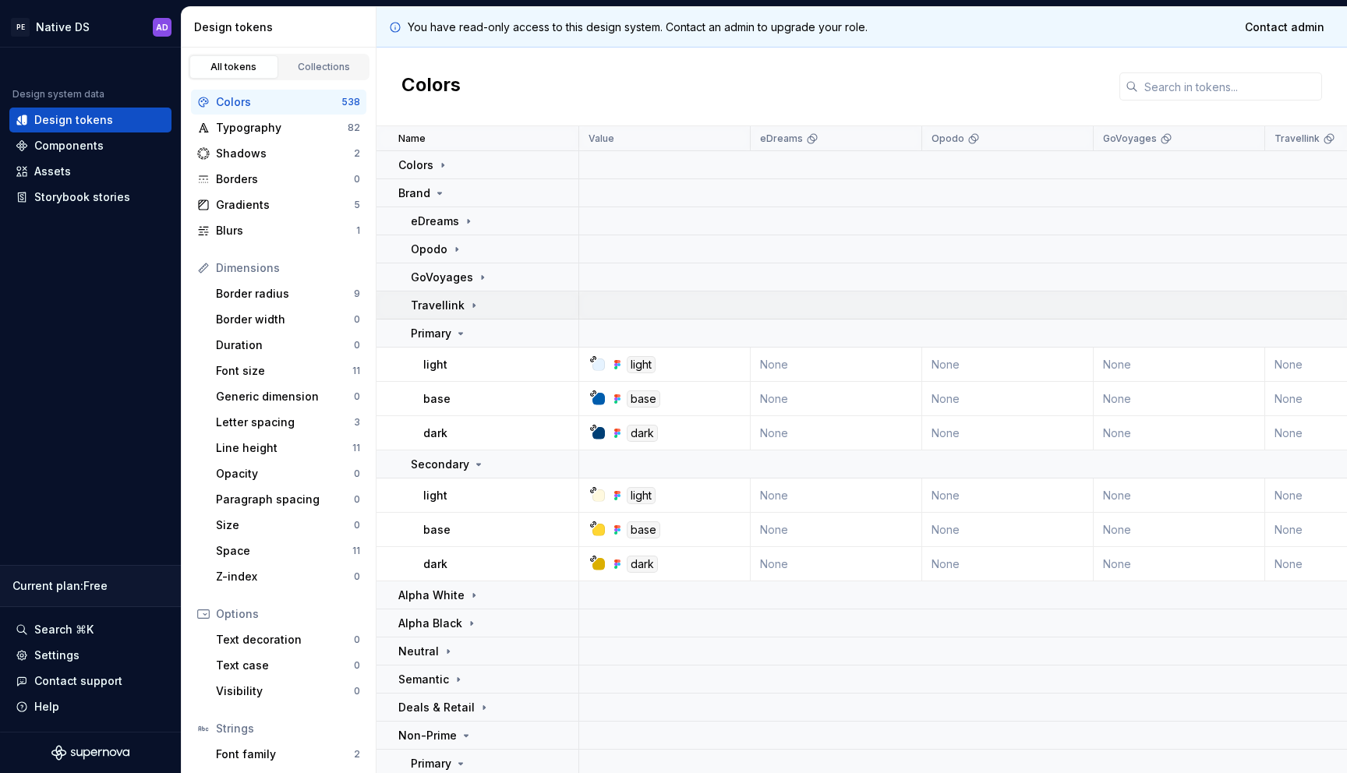
click at [472, 308] on icon at bounding box center [474, 305] width 12 height 12
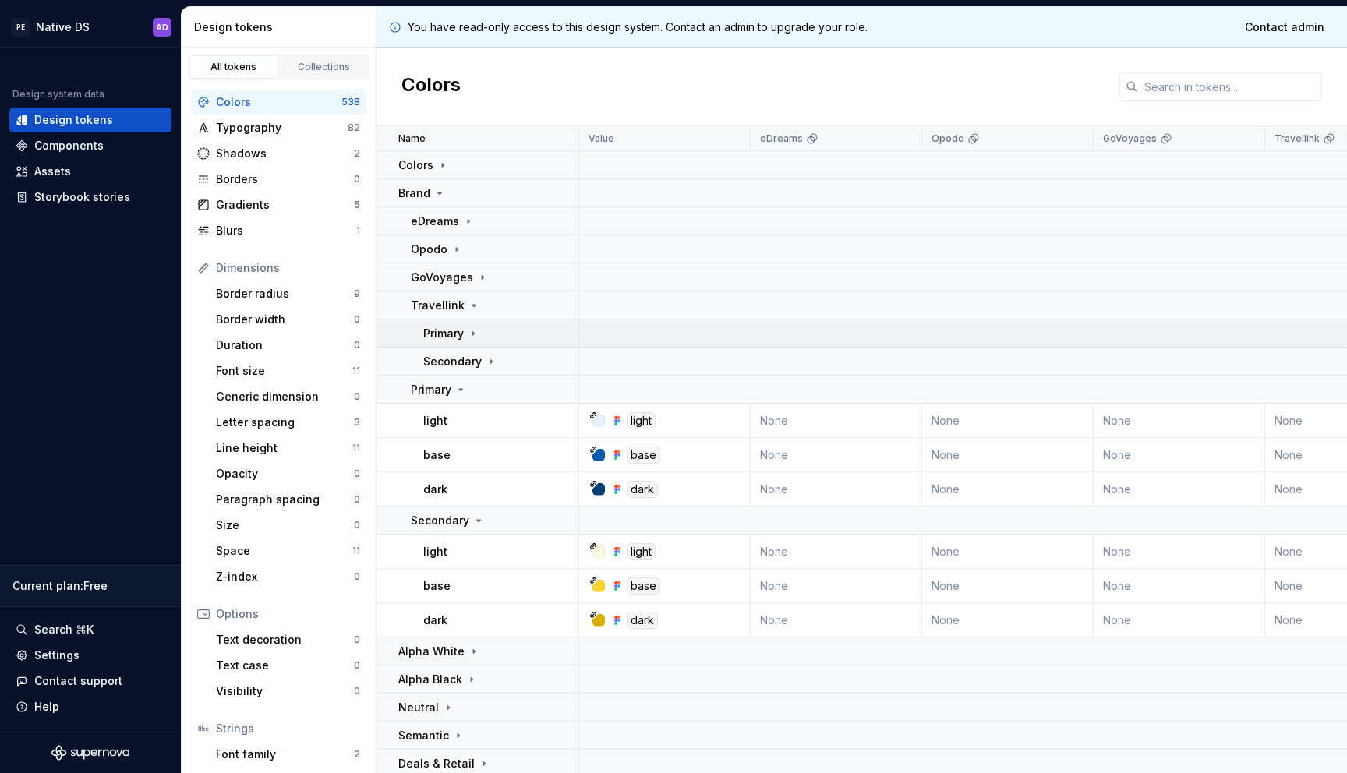
click at [472, 332] on icon at bounding box center [473, 333] width 2 height 4
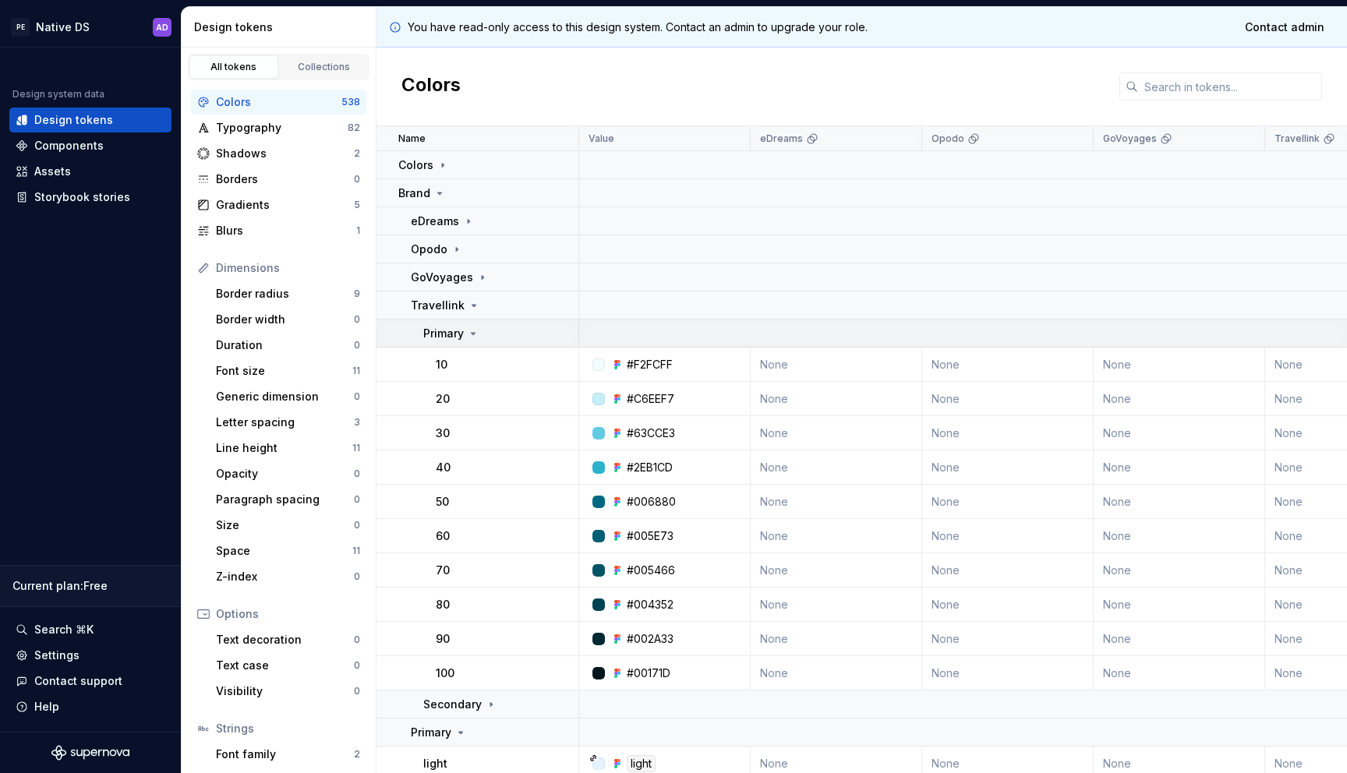
click at [472, 333] on icon at bounding box center [474, 334] width 4 height 2
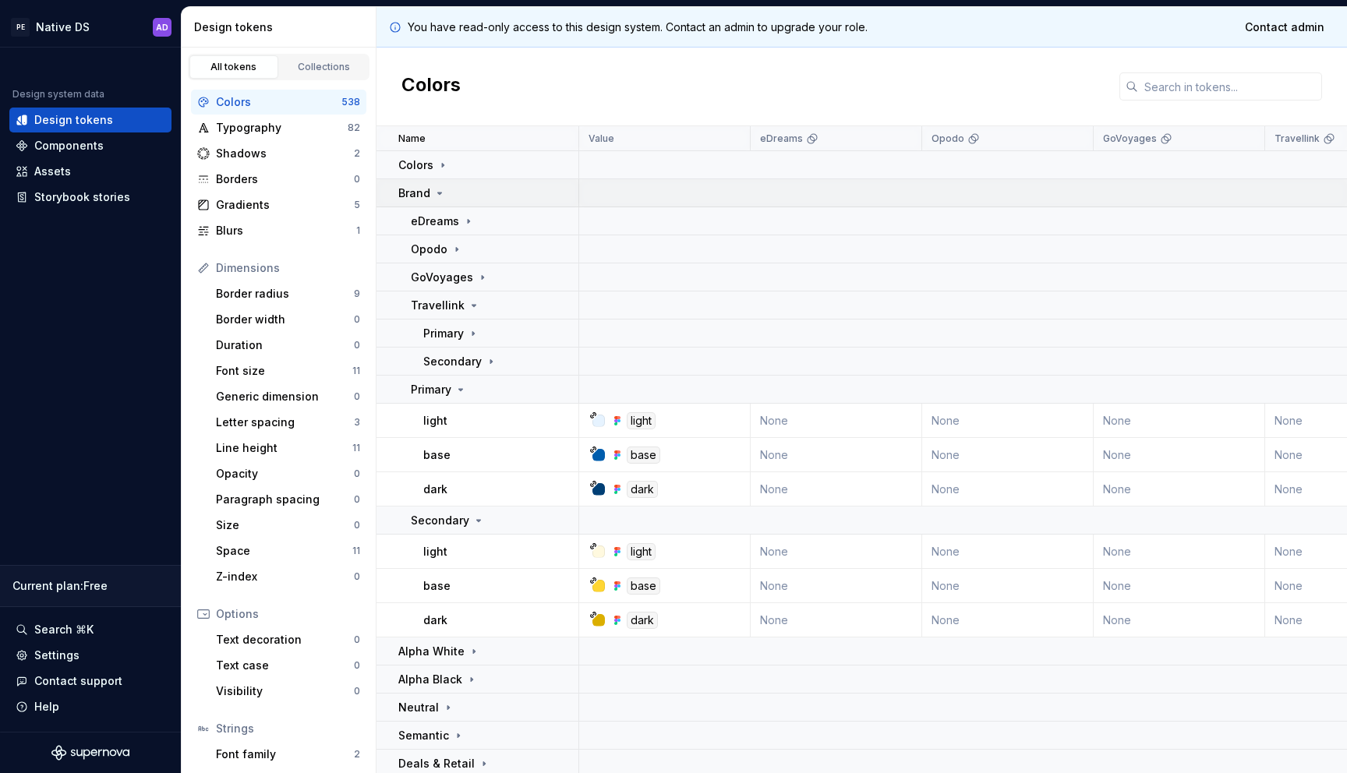
click at [438, 193] on icon at bounding box center [440, 194] width 4 height 2
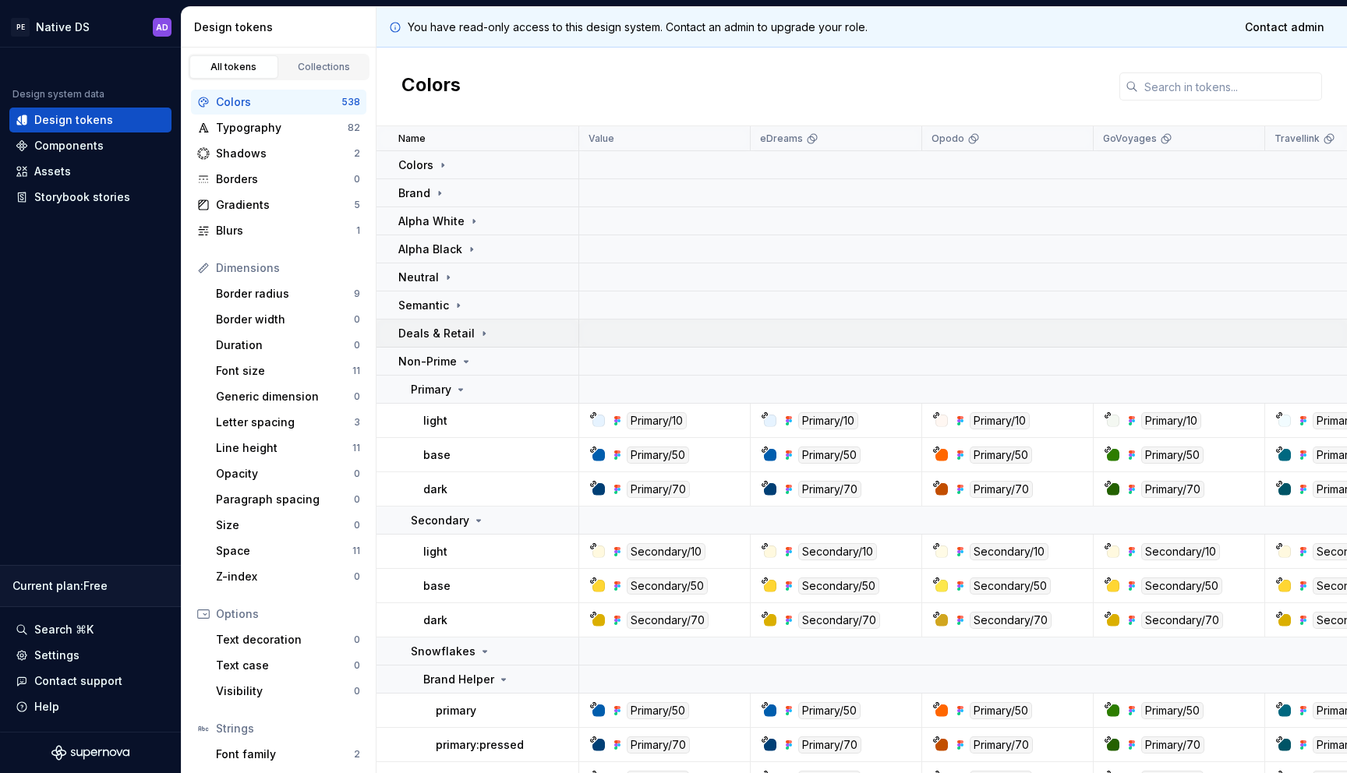
click at [483, 335] on icon at bounding box center [484, 333] width 2 height 4
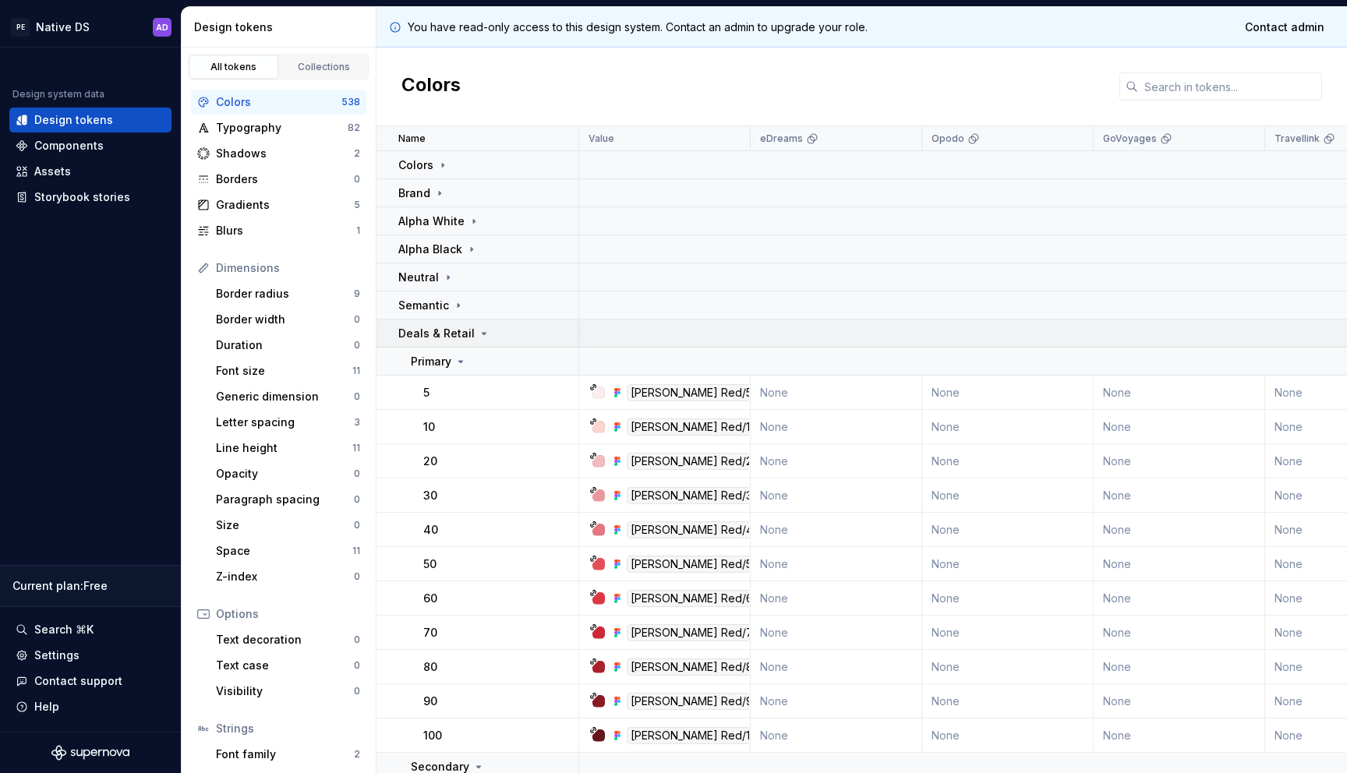
click at [478, 331] on icon at bounding box center [484, 333] width 12 height 12
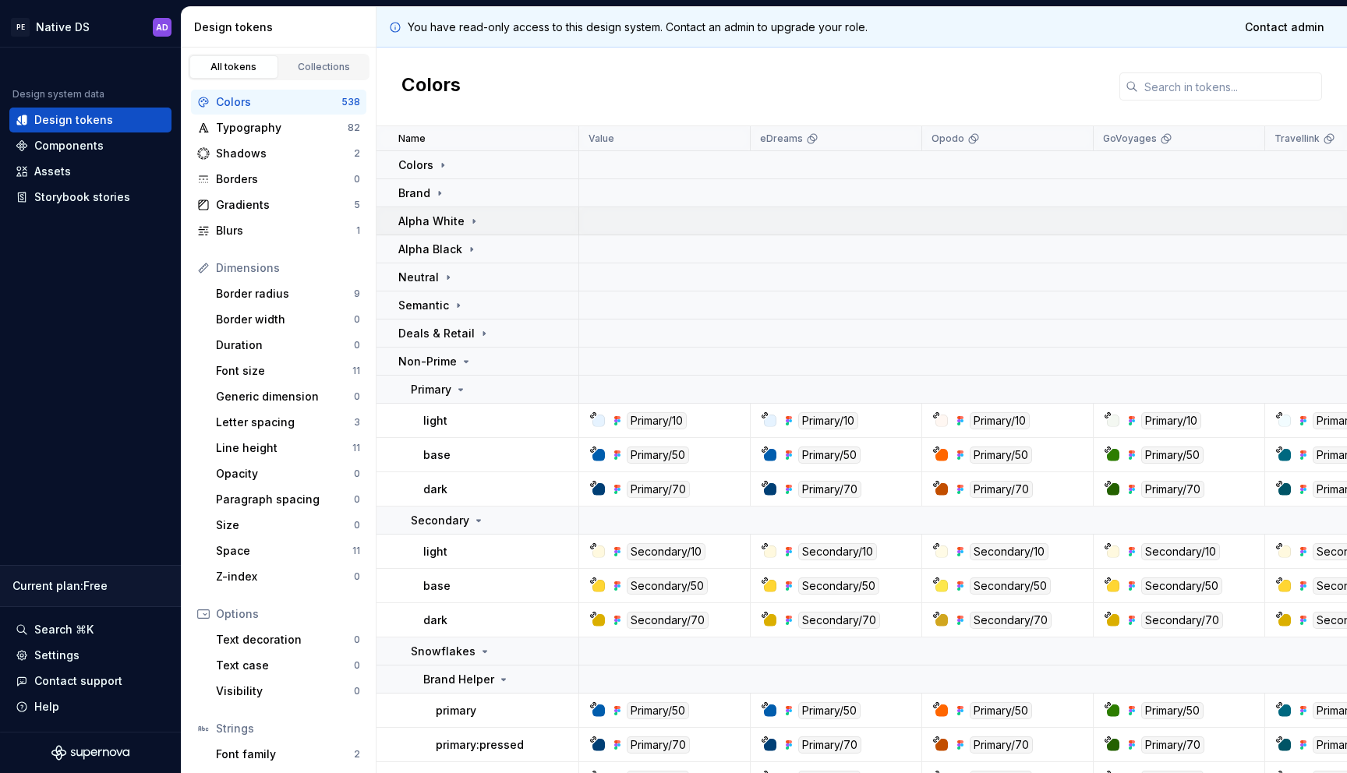
click at [472, 214] on div "Alpha White" at bounding box center [439, 222] width 82 height 16
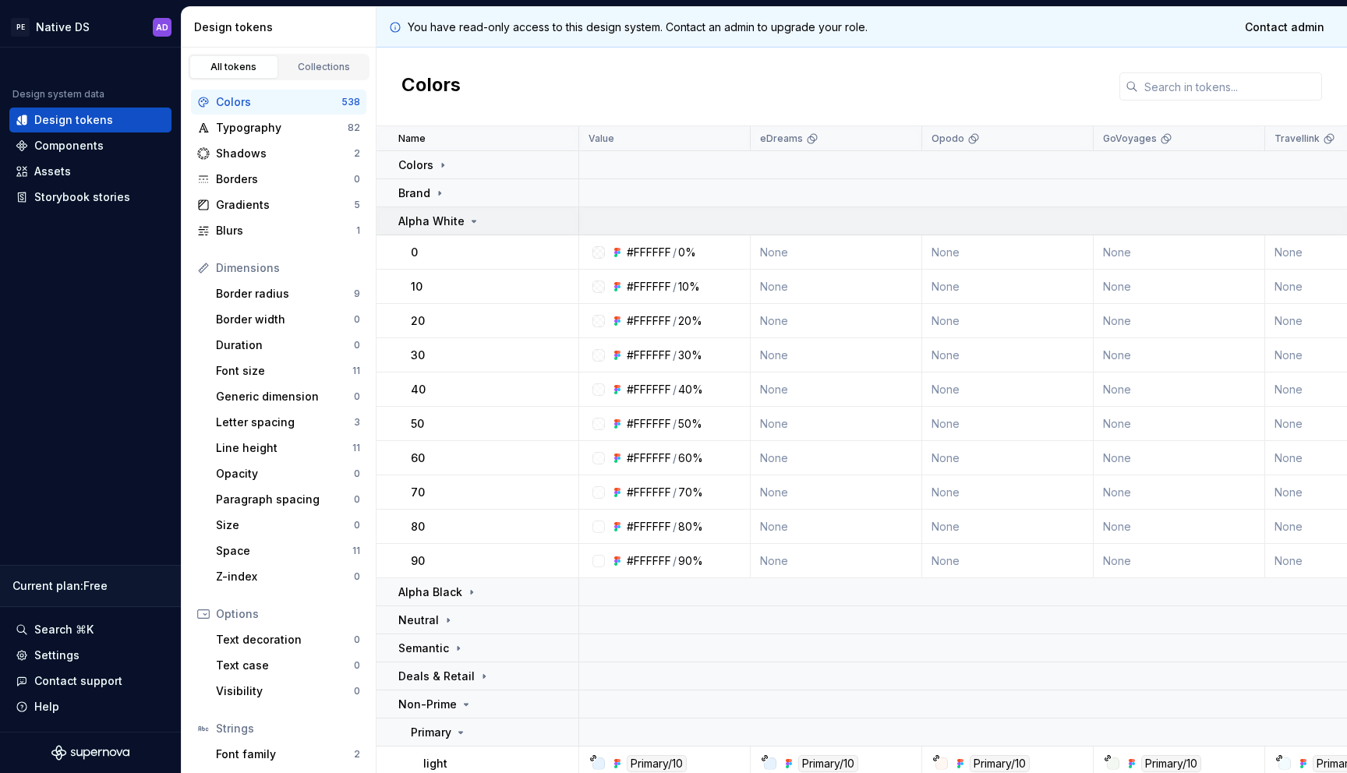
click at [468, 217] on icon at bounding box center [474, 221] width 12 height 12
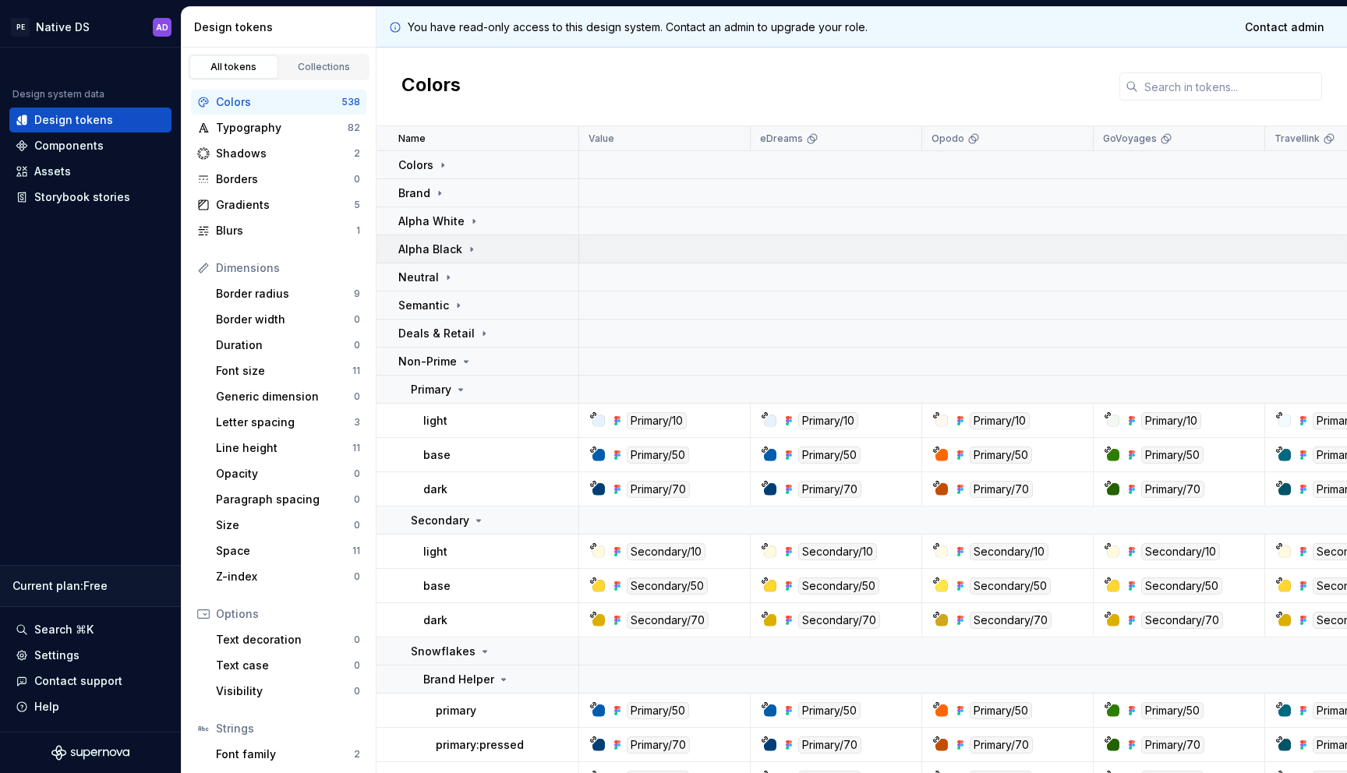
click at [472, 249] on icon at bounding box center [471, 249] width 12 height 12
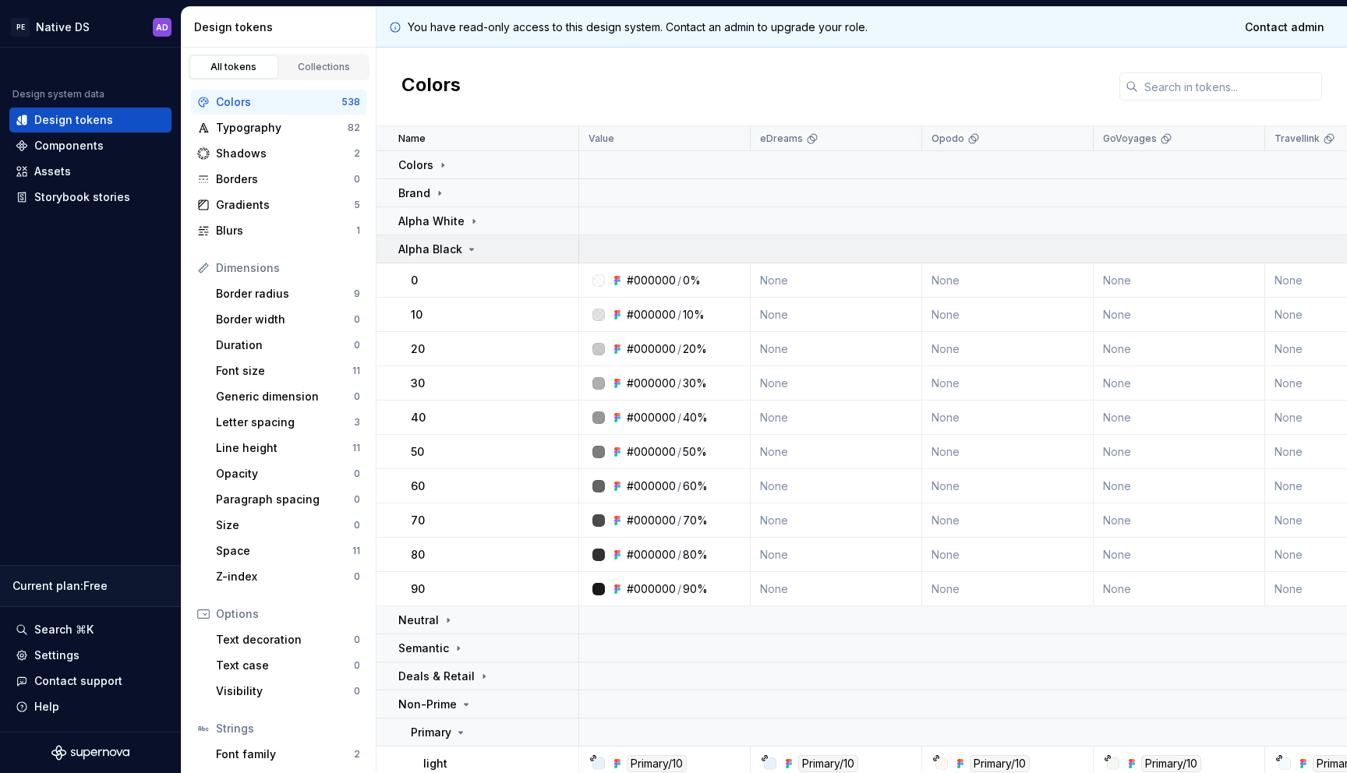
click at [474, 248] on icon at bounding box center [471, 249] width 12 height 12
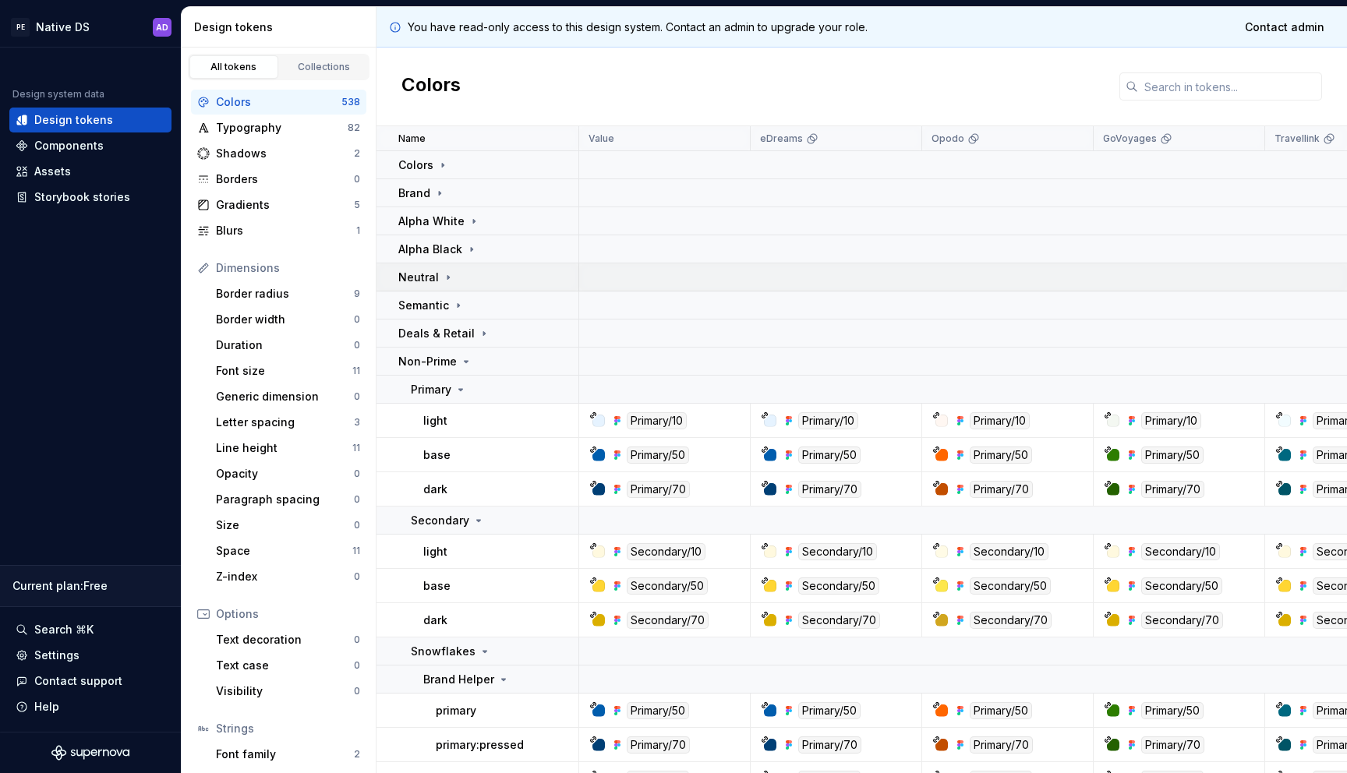
click at [438, 284] on div "Neutral" at bounding box center [426, 278] width 56 height 16
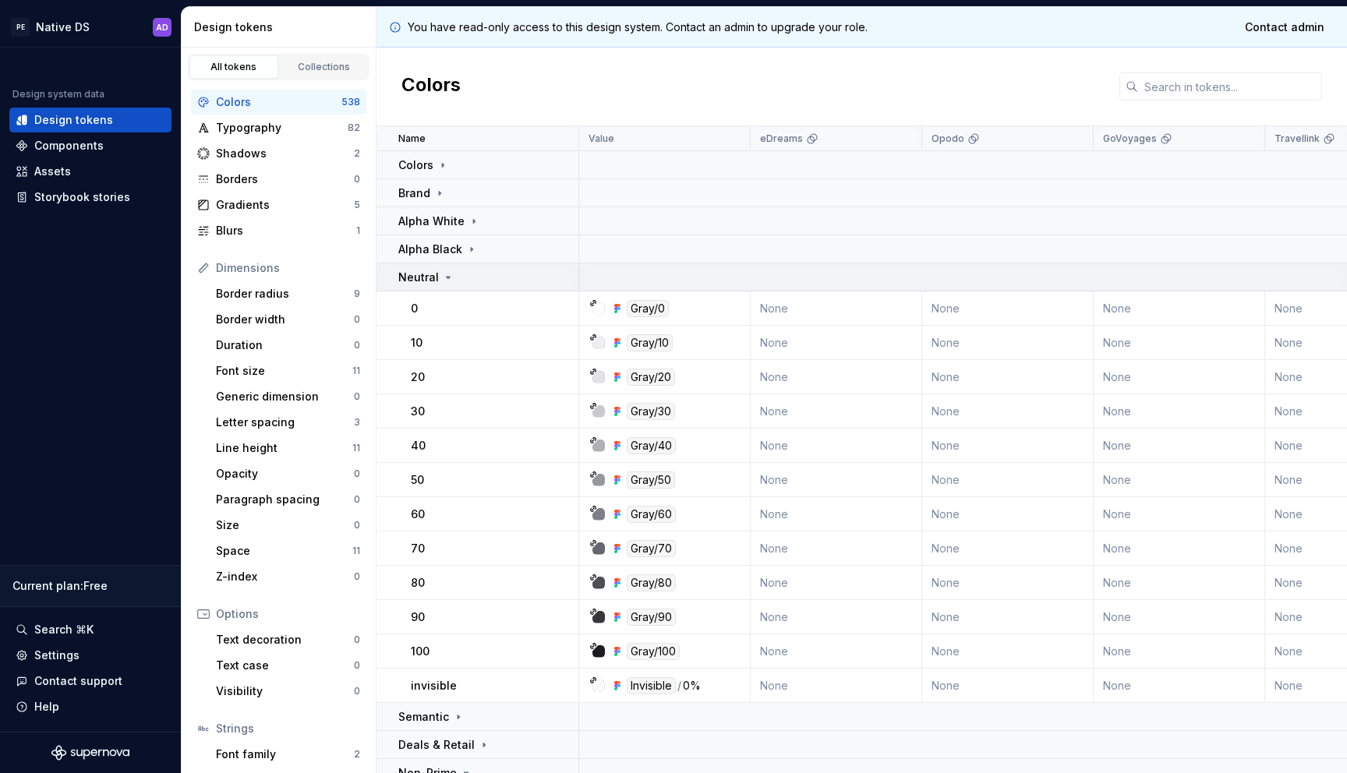
click at [442, 274] on icon at bounding box center [448, 277] width 12 height 12
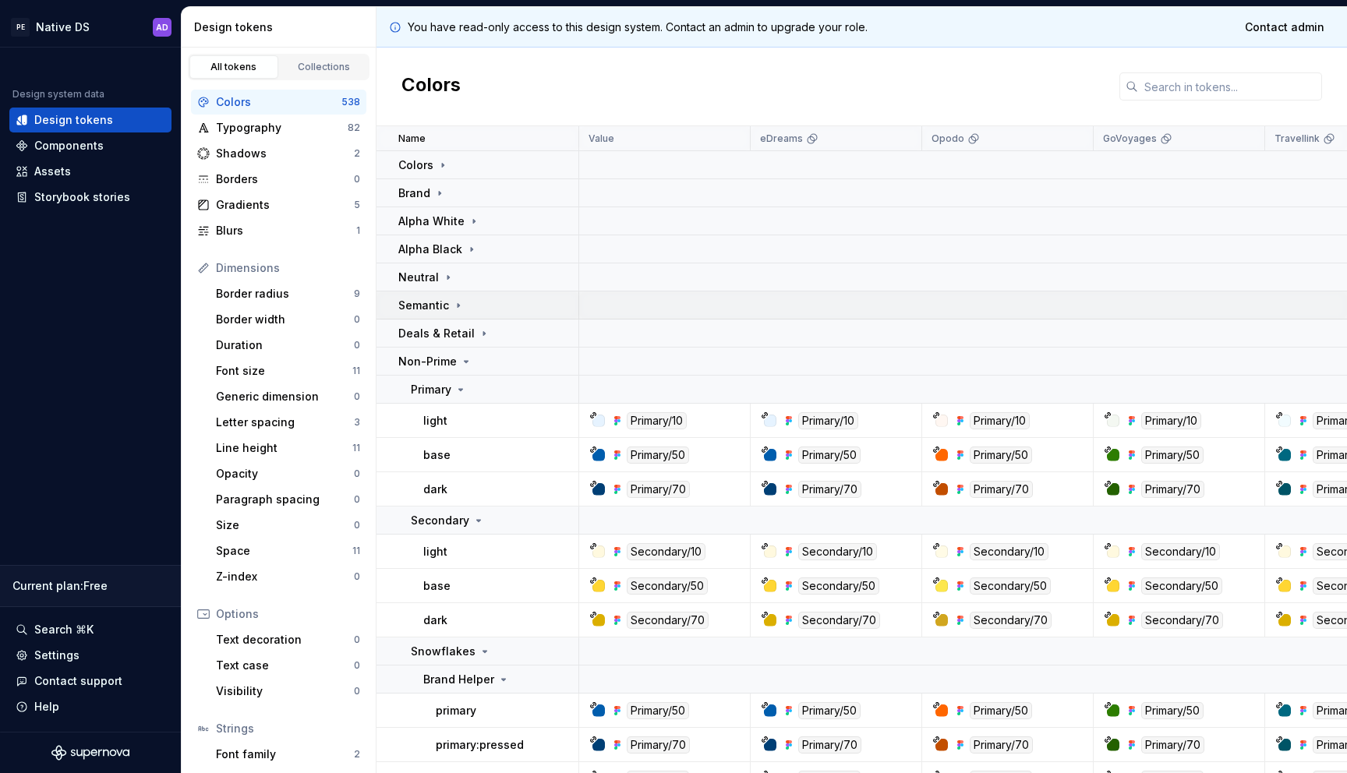
click at [462, 306] on div "Semantic" at bounding box center [487, 306] width 179 height 16
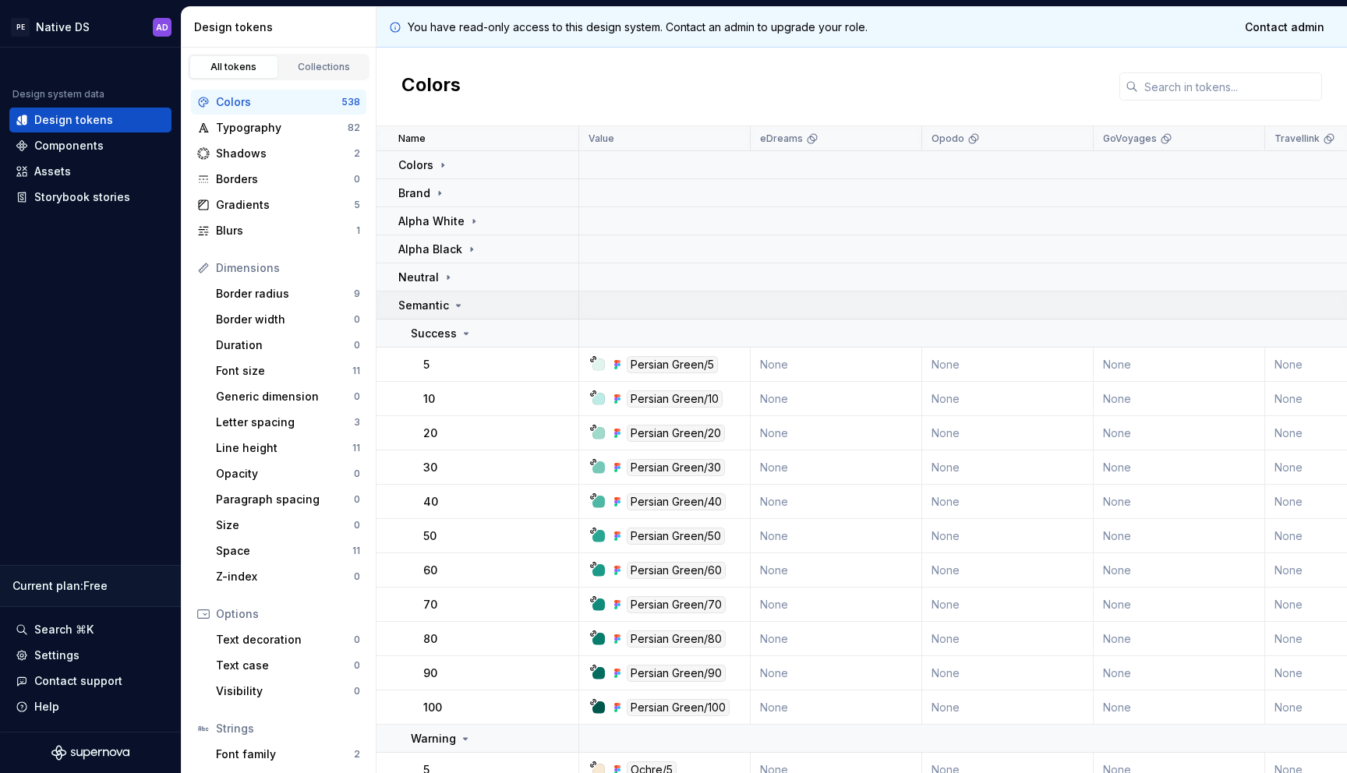
click at [458, 305] on icon at bounding box center [459, 306] width 4 height 2
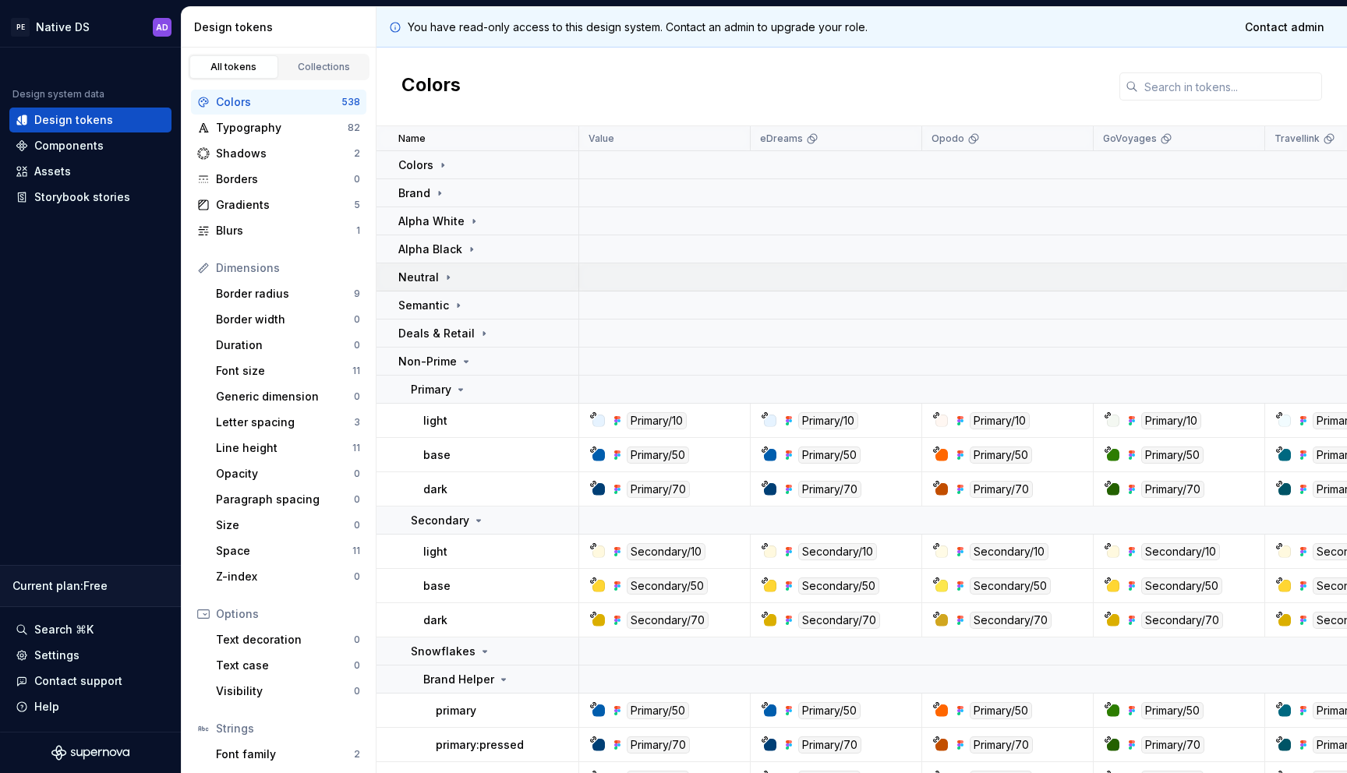
click at [448, 277] on icon at bounding box center [448, 277] width 12 height 12
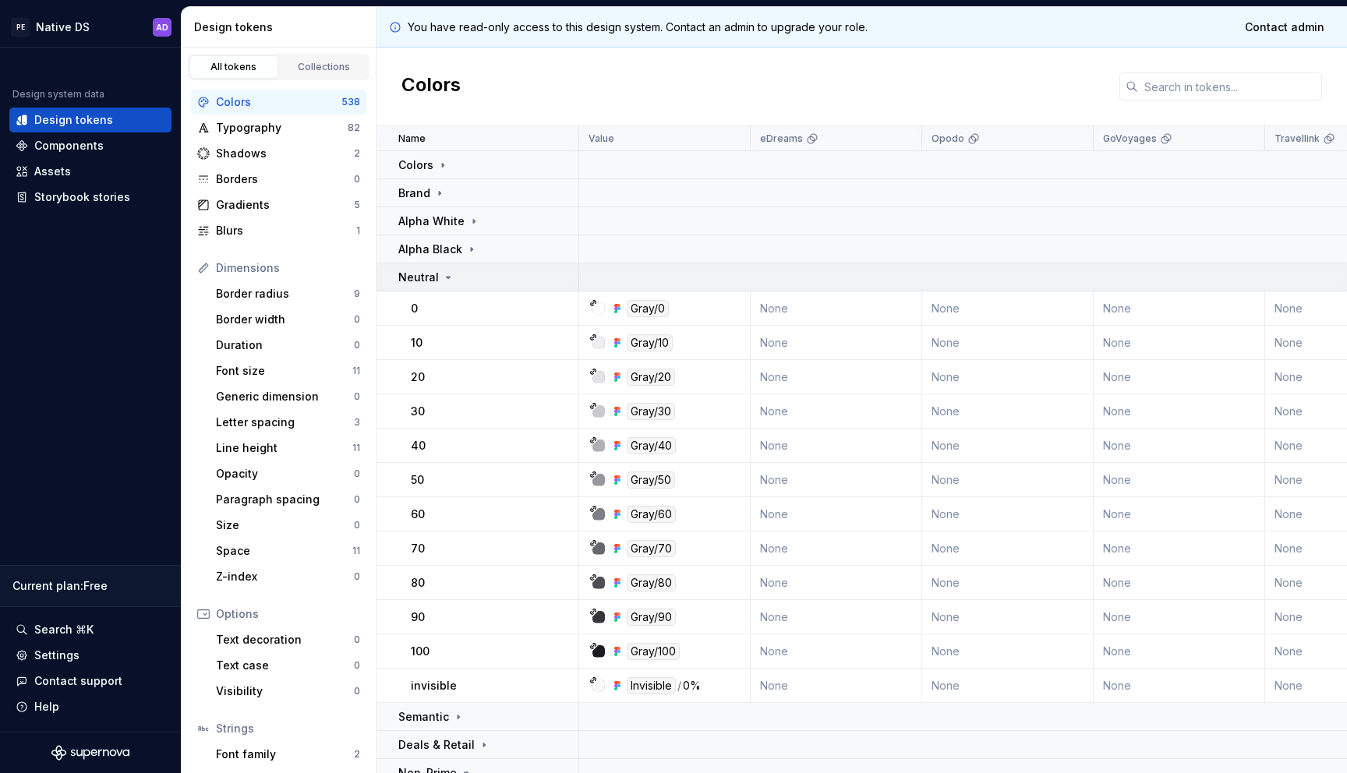
click at [443, 272] on icon at bounding box center [448, 277] width 12 height 12
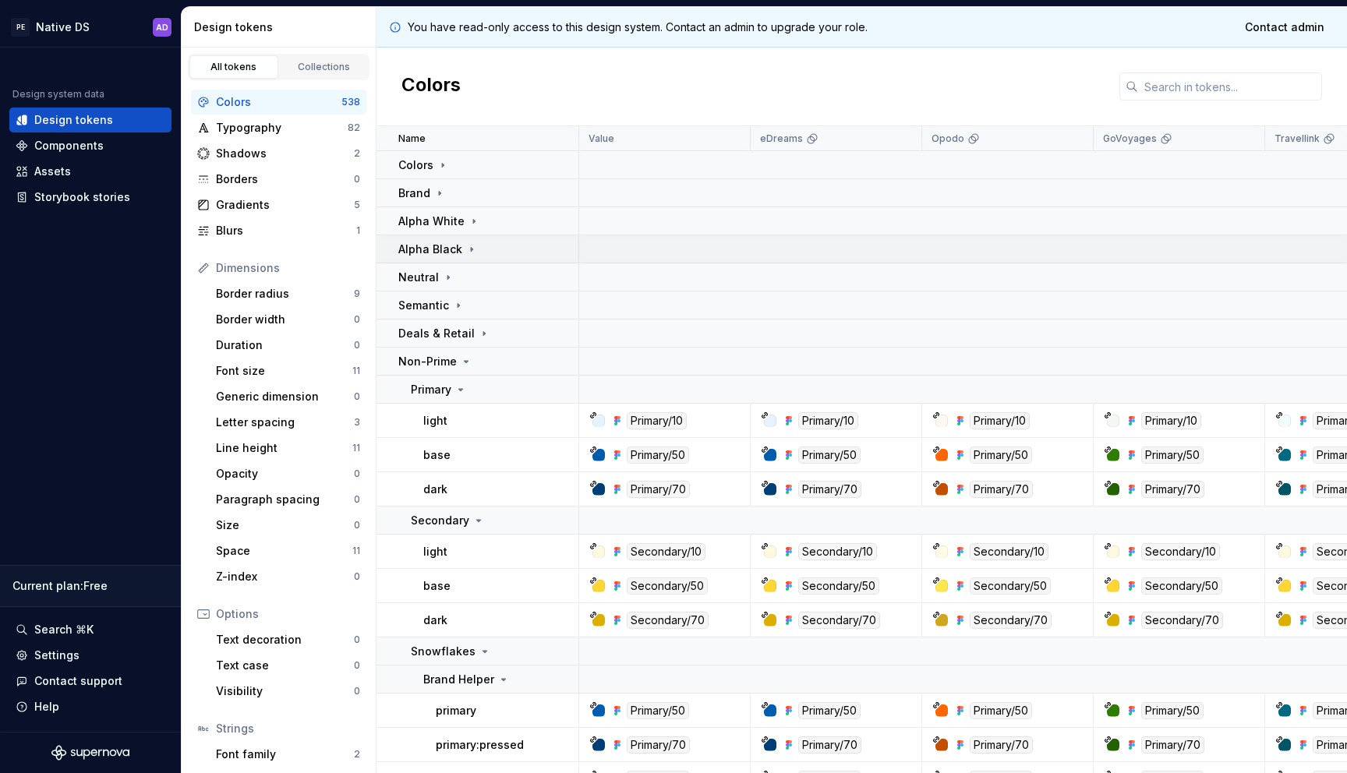
click at [472, 246] on icon at bounding box center [471, 249] width 12 height 12
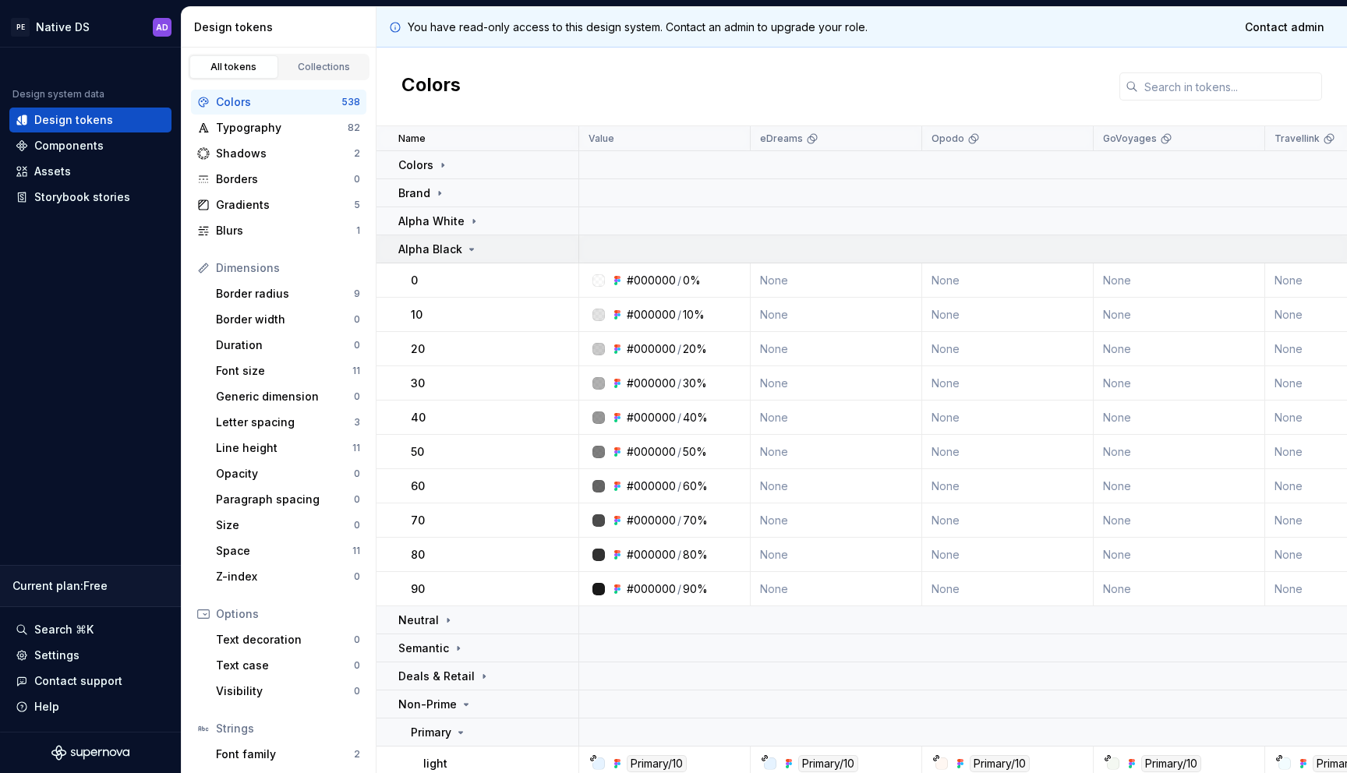
click at [472, 246] on icon at bounding box center [471, 249] width 12 height 12
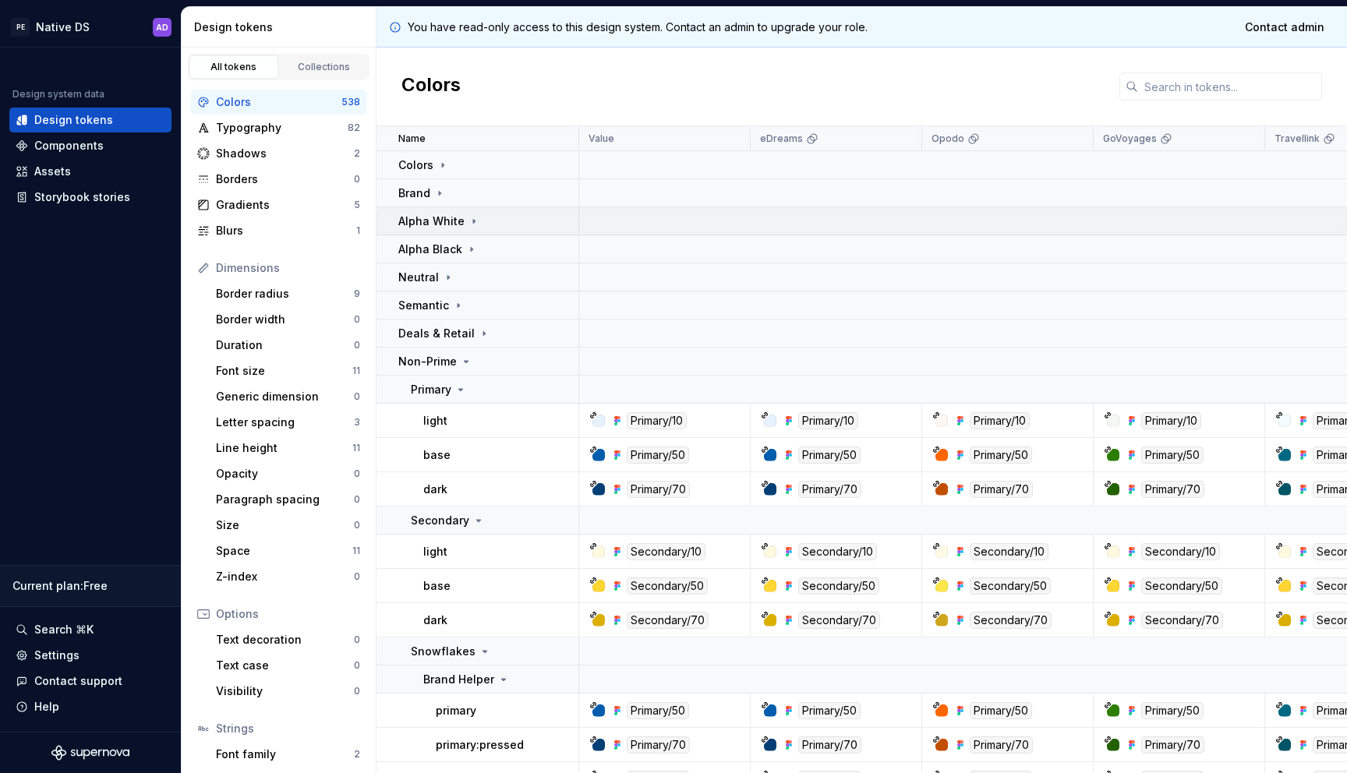
click at [468, 221] on icon at bounding box center [474, 221] width 12 height 12
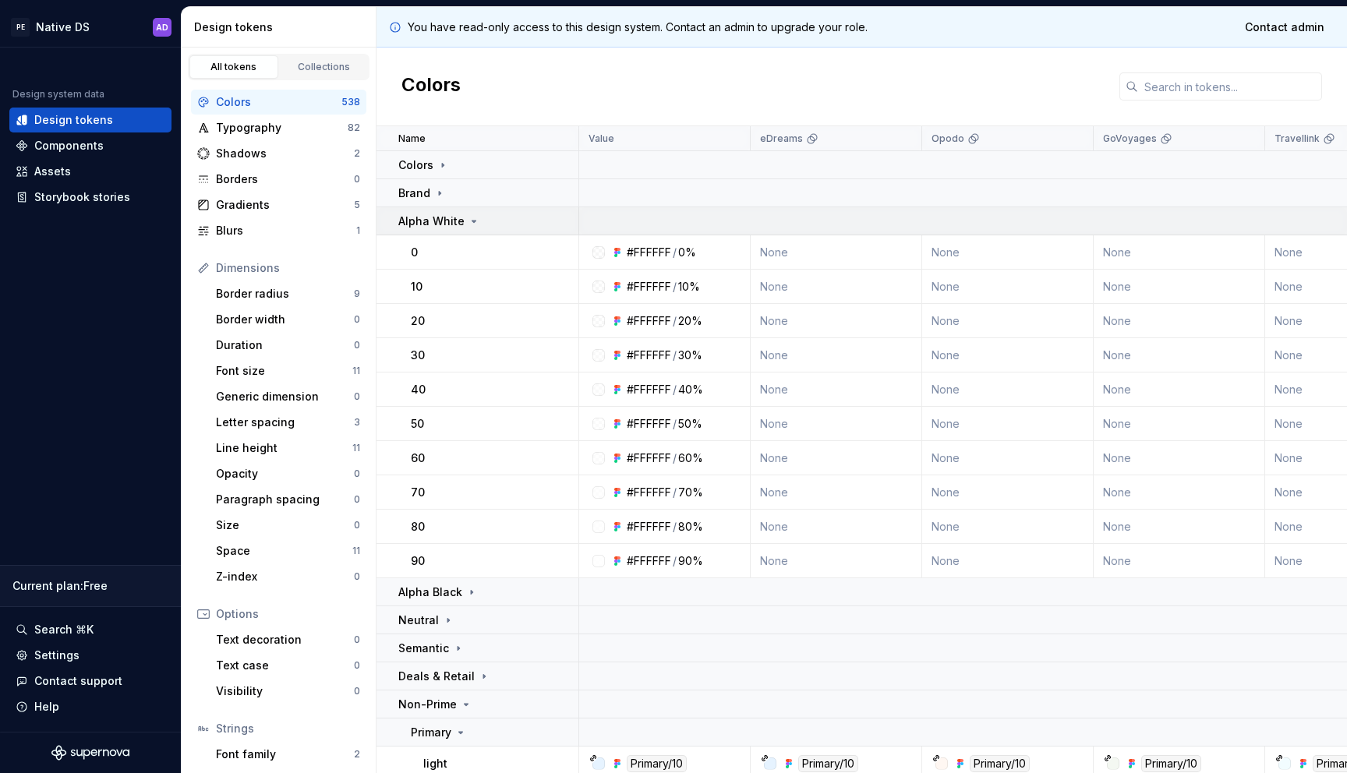
click at [468, 221] on icon at bounding box center [474, 221] width 12 height 12
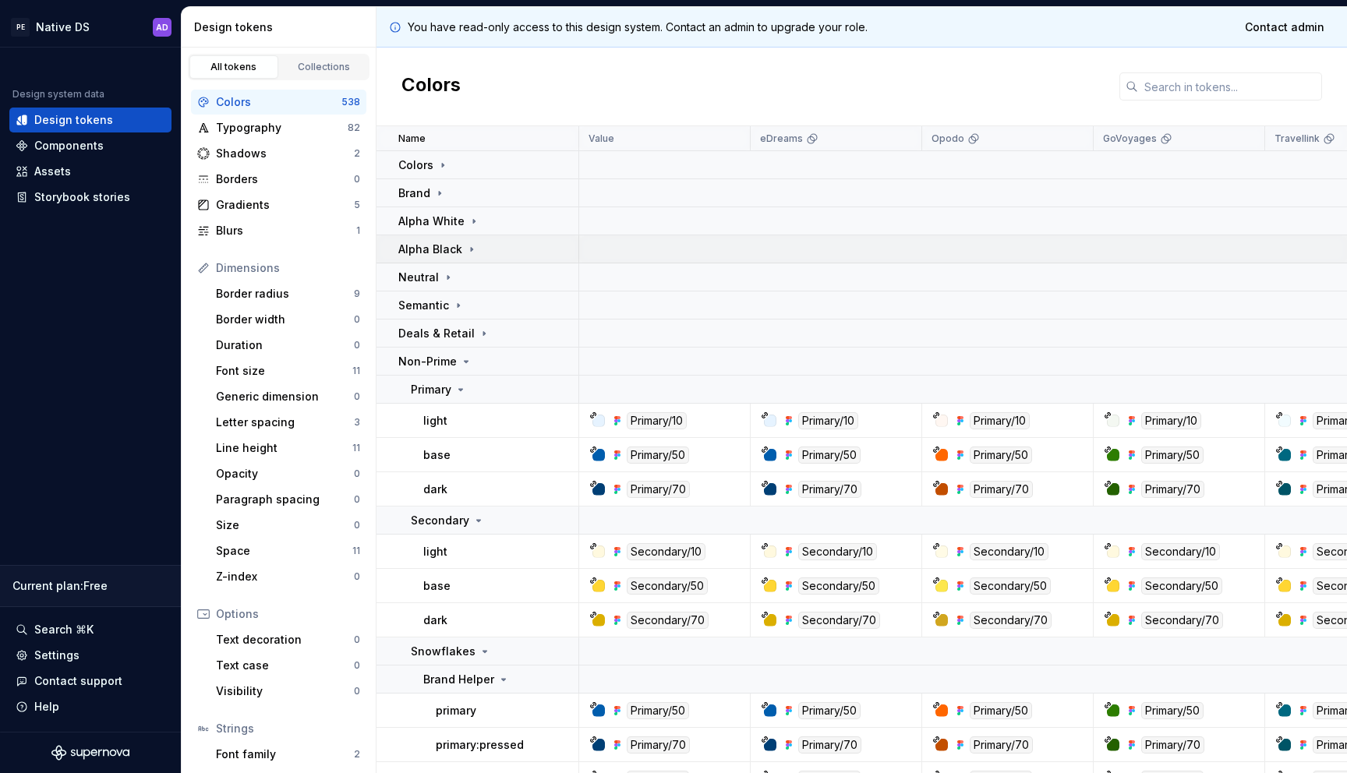
click at [466, 249] on icon at bounding box center [471, 249] width 12 height 12
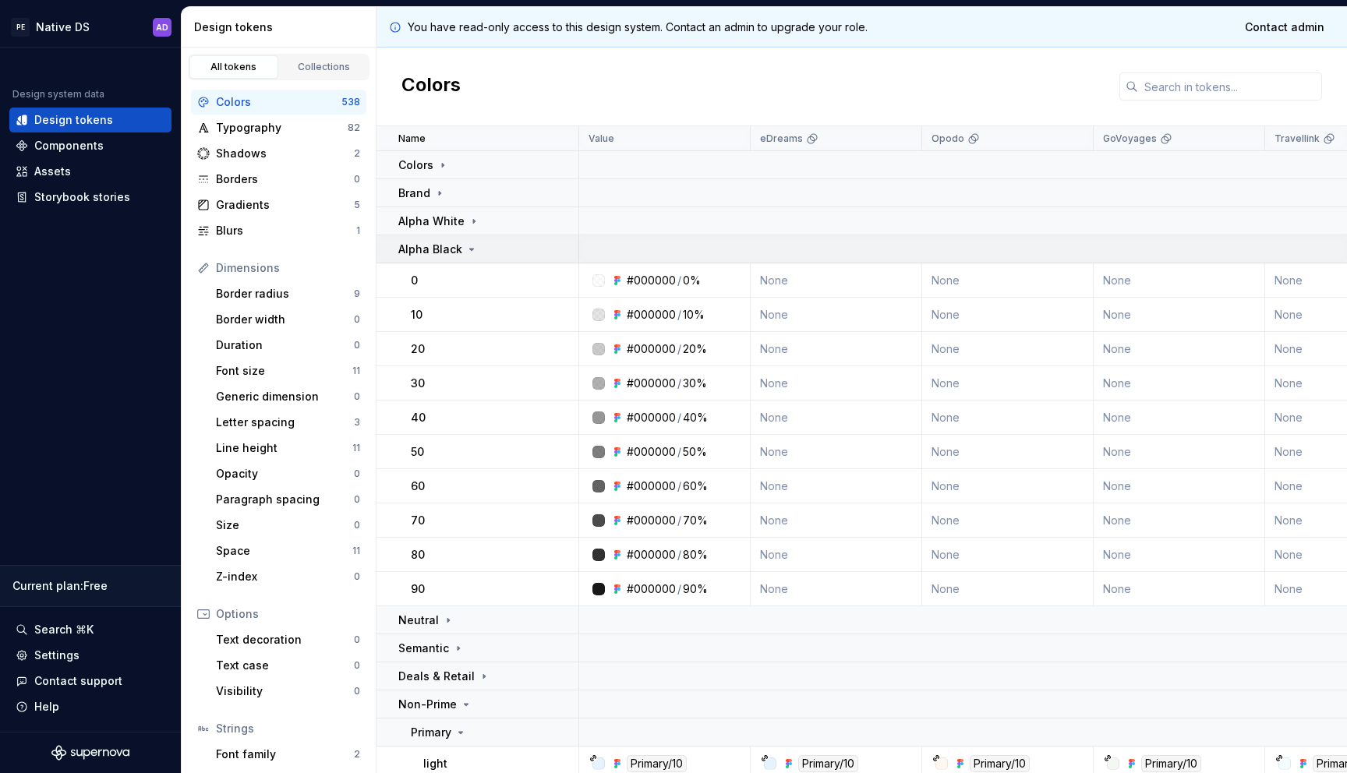
click at [466, 249] on icon at bounding box center [471, 249] width 12 height 12
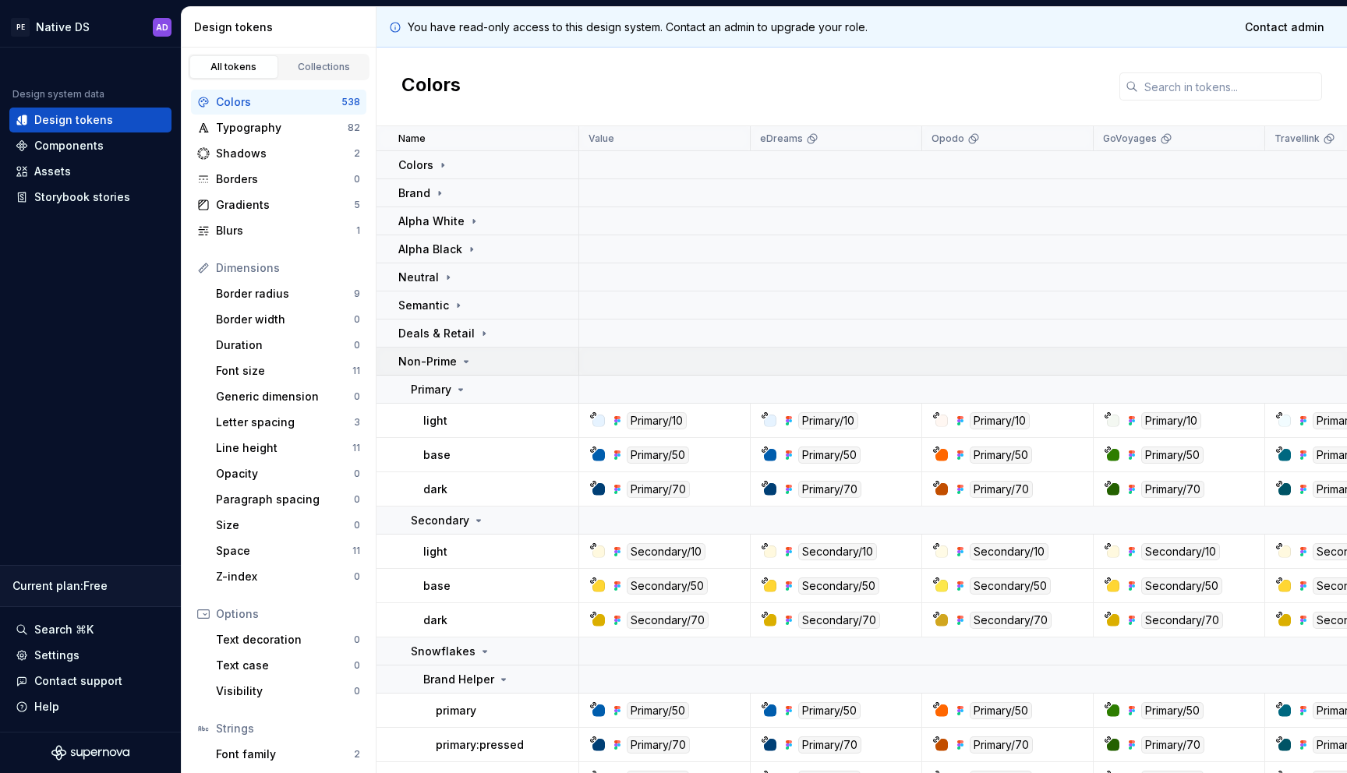
click at [462, 359] on icon at bounding box center [466, 361] width 12 height 12
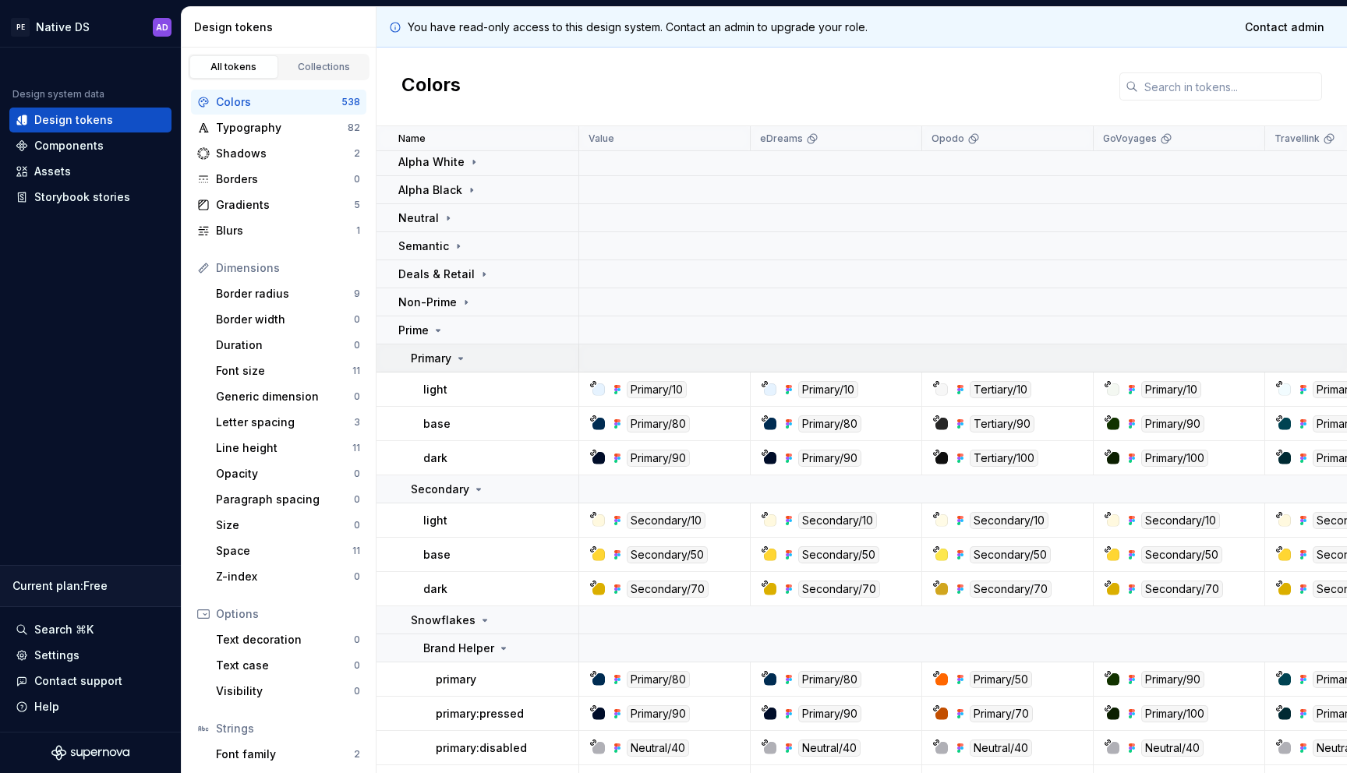
scroll to position [69, 0]
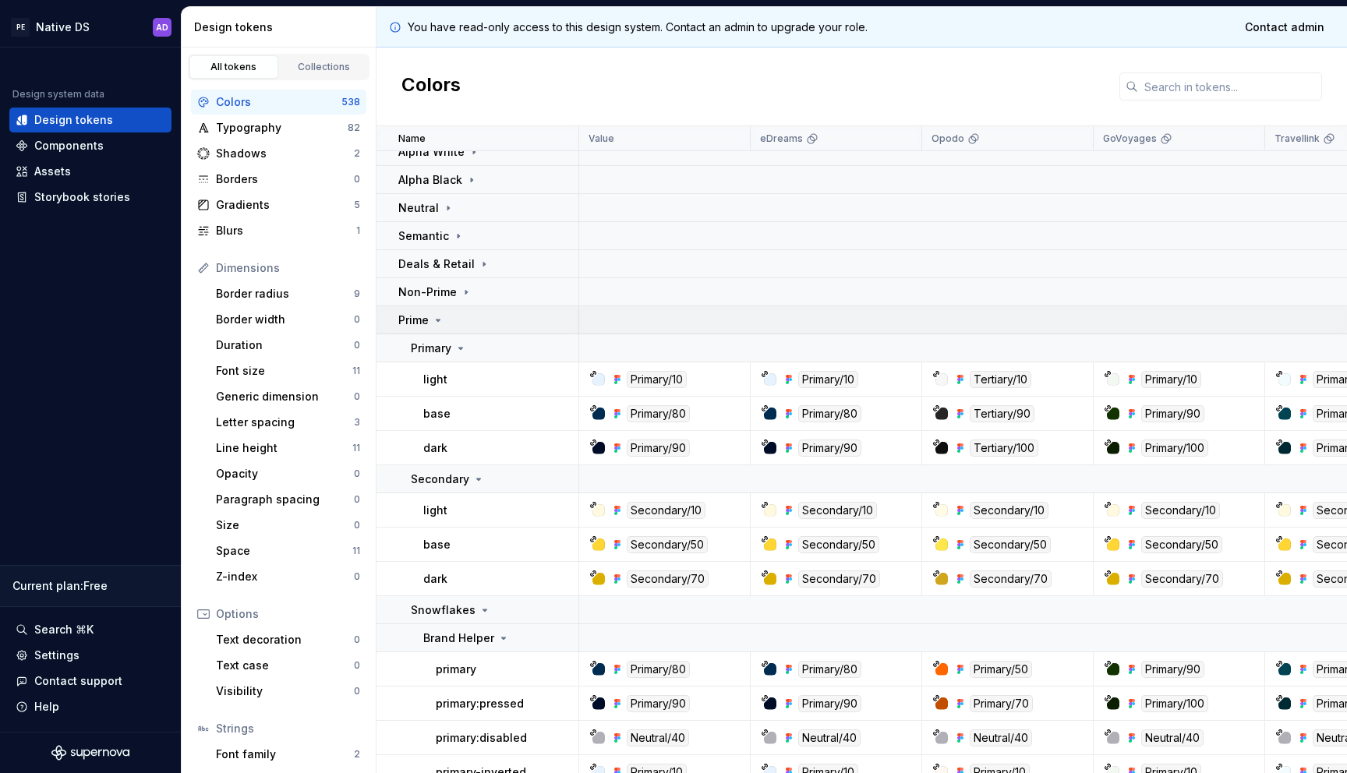
click at [440, 316] on icon at bounding box center [438, 320] width 12 height 12
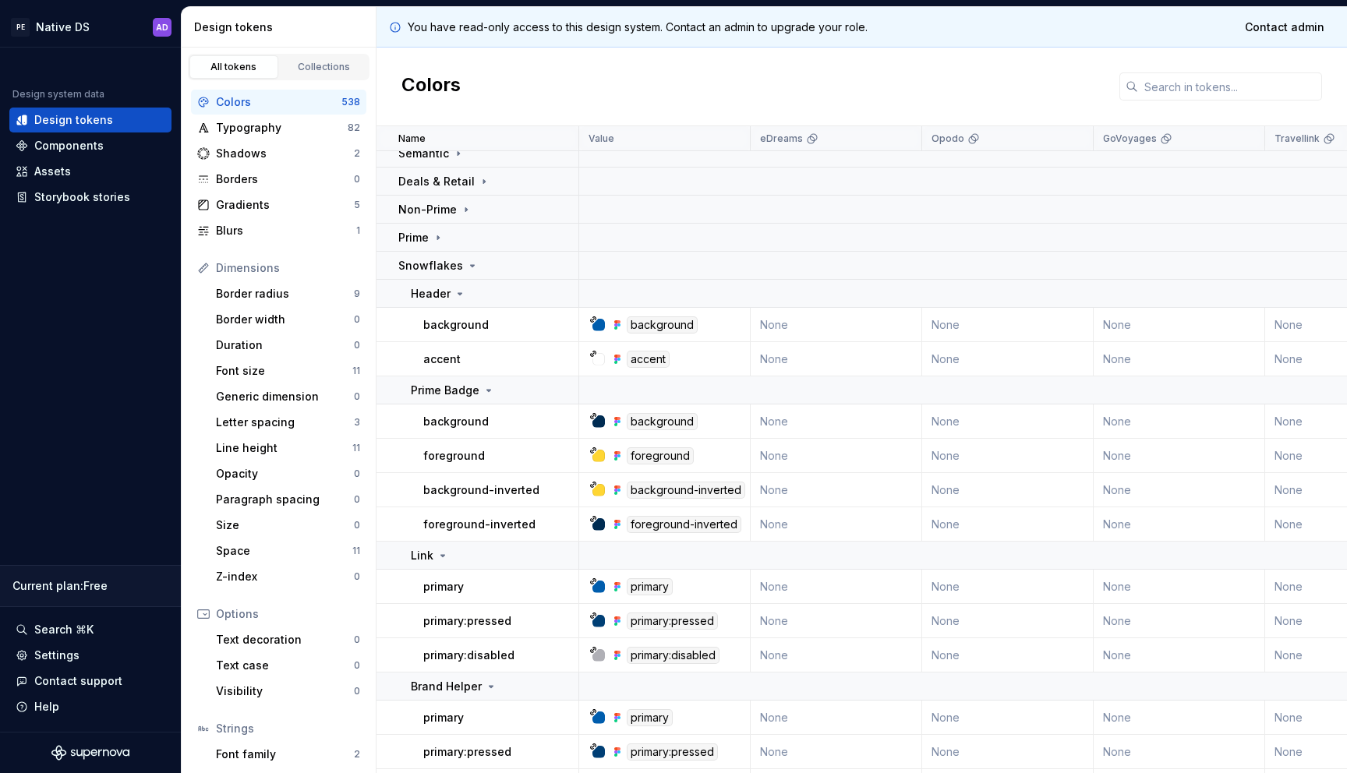
scroll to position [143, 0]
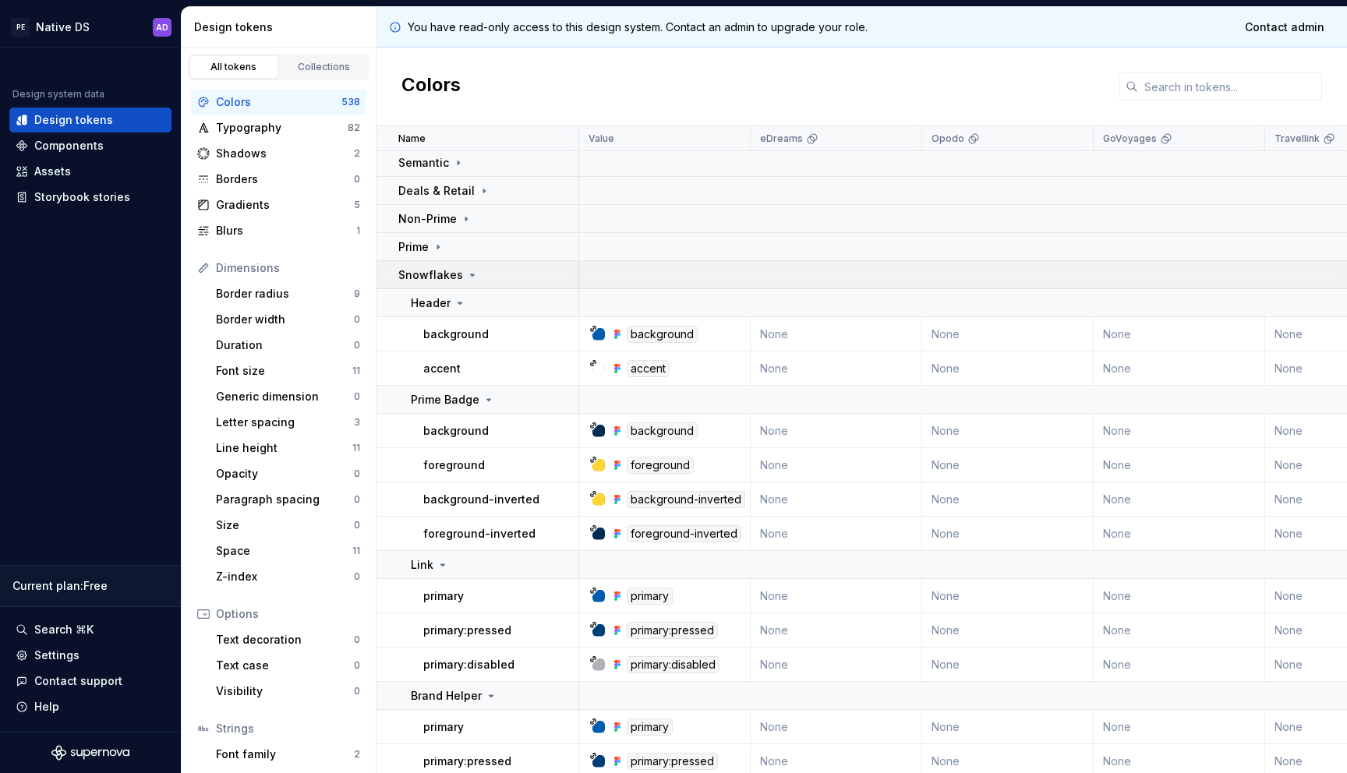
click at [466, 270] on icon at bounding box center [472, 275] width 12 height 12
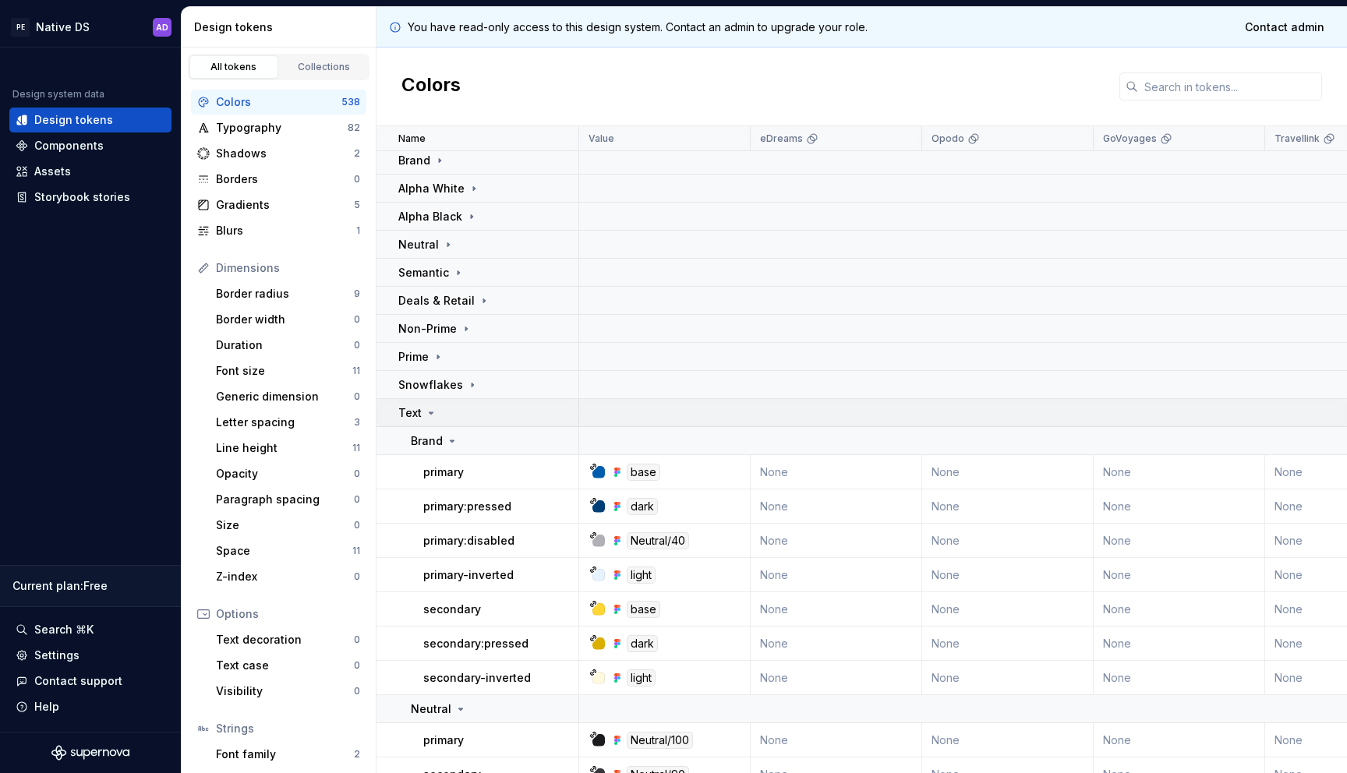
scroll to position [0, 0]
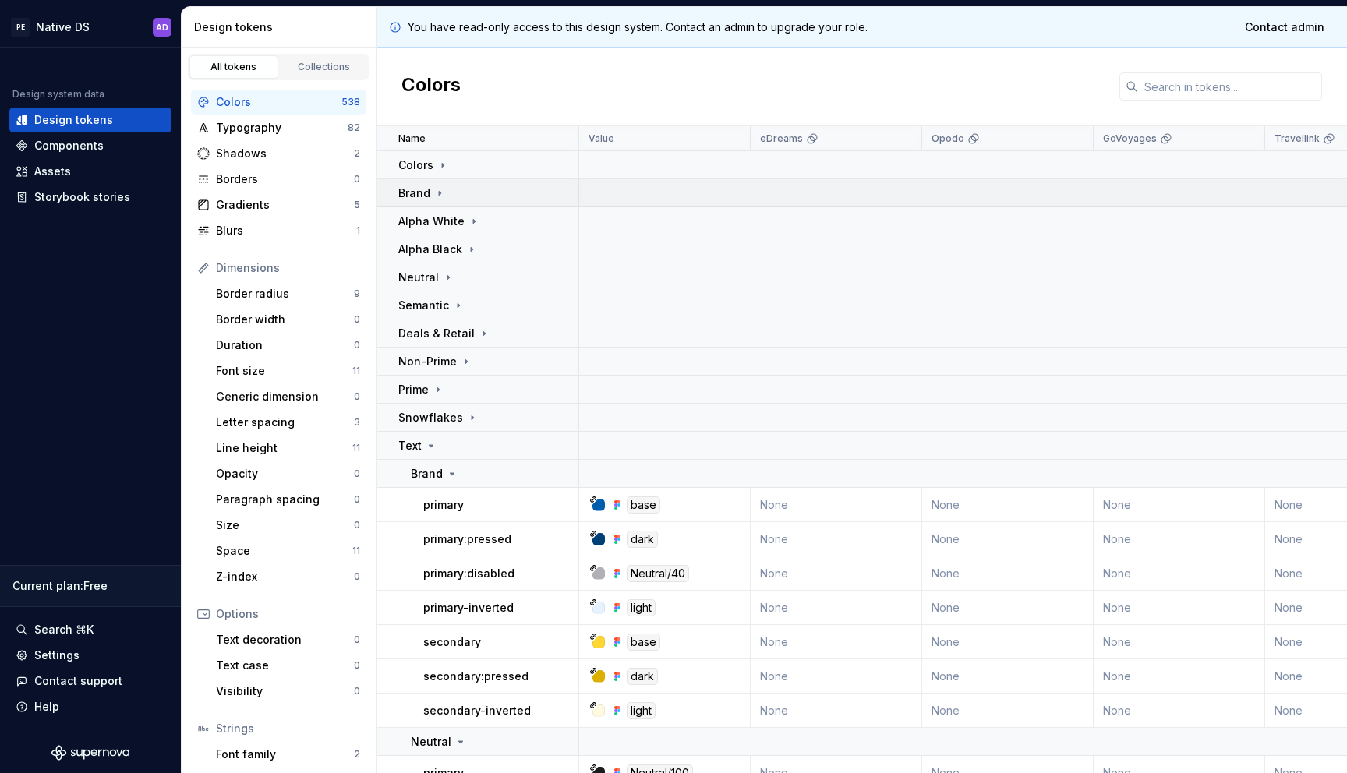
click at [441, 194] on icon at bounding box center [439, 193] width 12 height 12
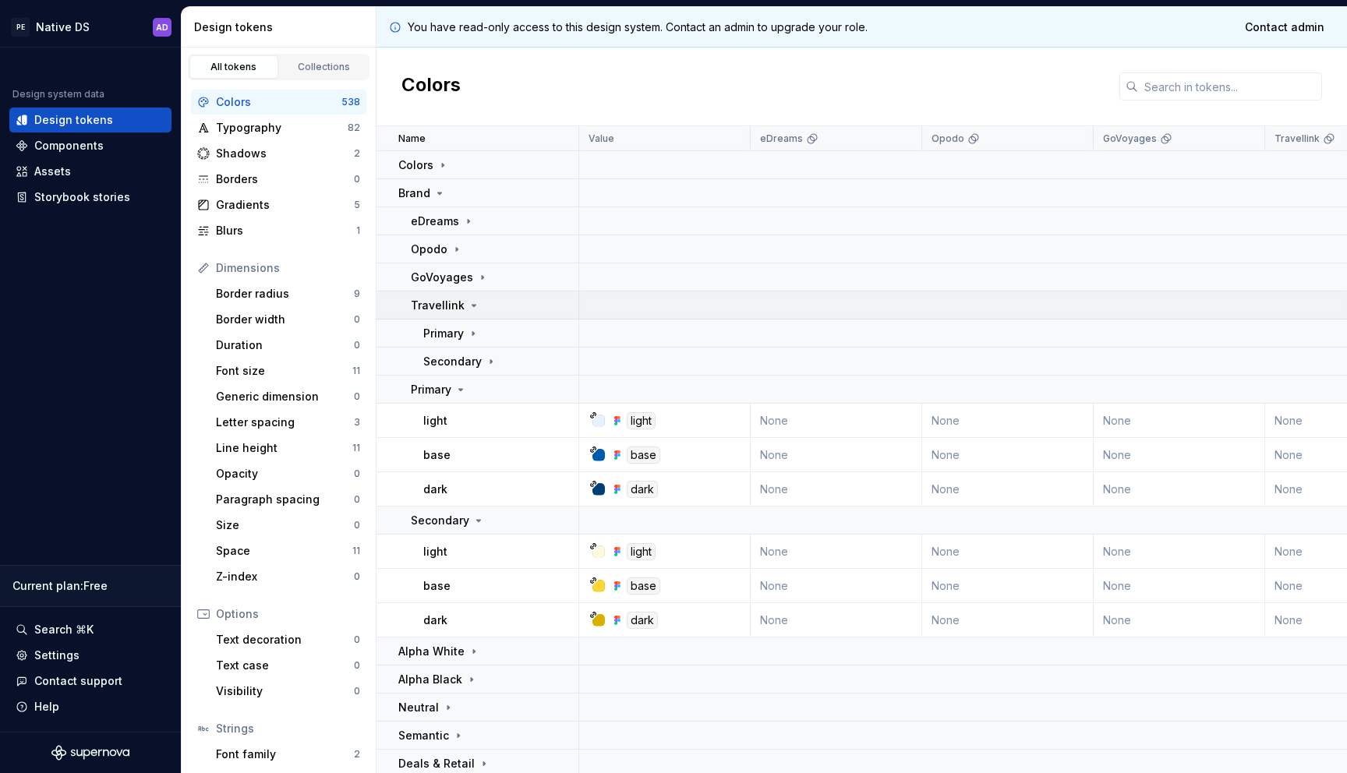
click at [472, 306] on icon at bounding box center [474, 306] width 4 height 2
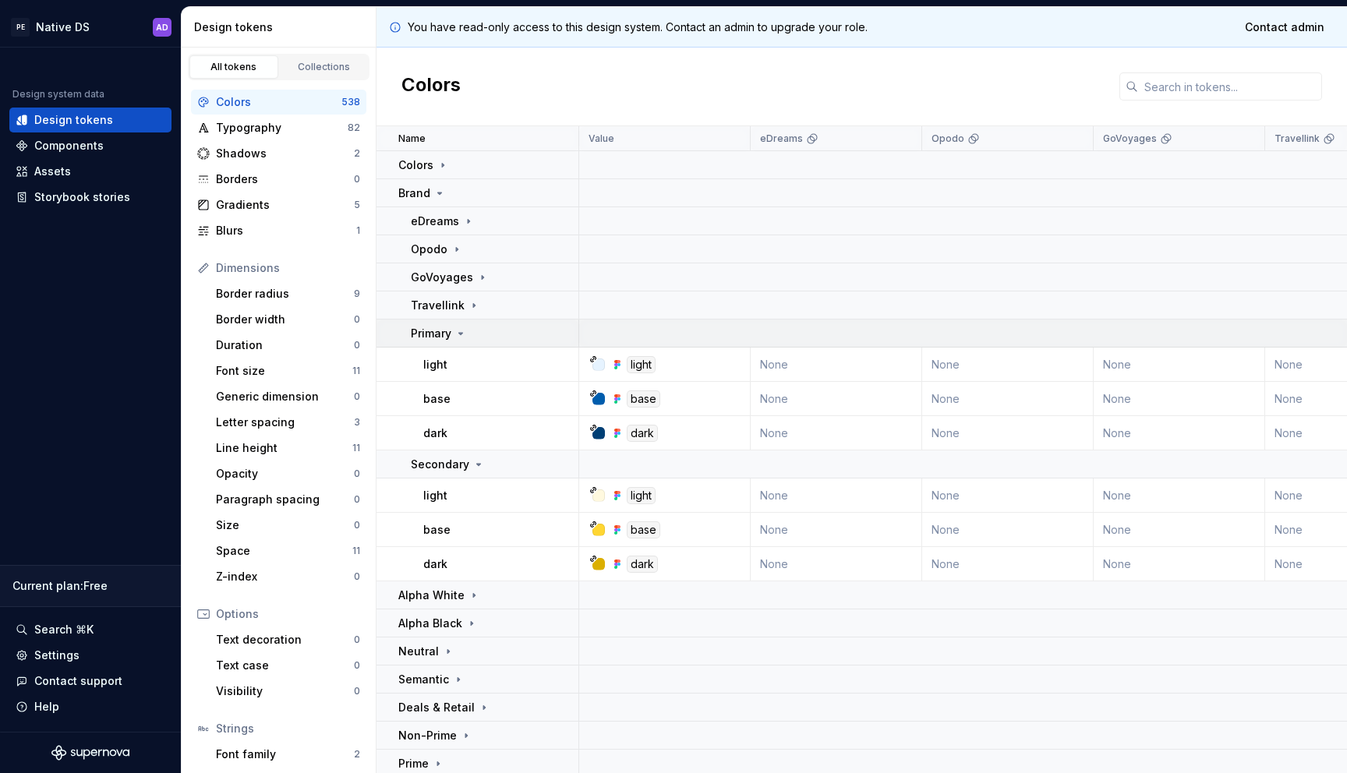
click at [463, 334] on icon at bounding box center [460, 333] width 12 height 12
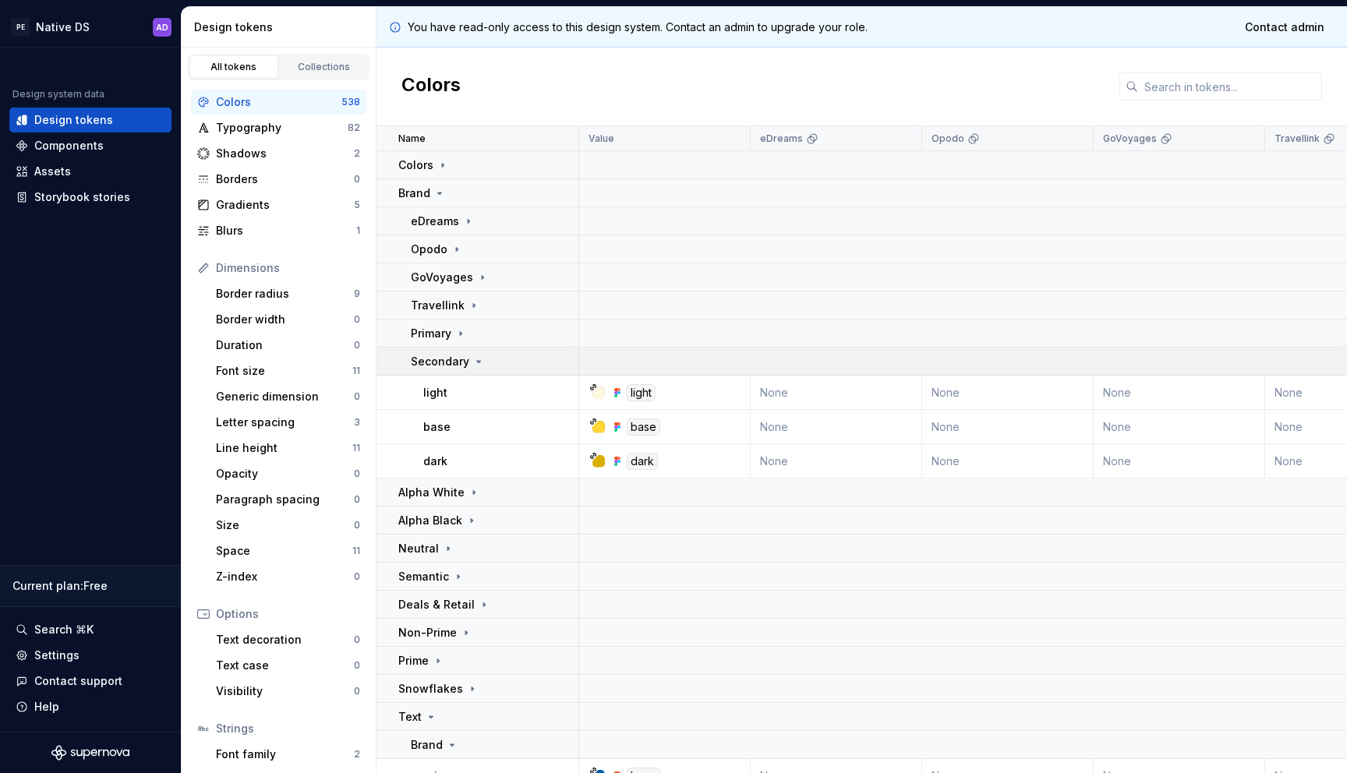
click at [475, 357] on icon at bounding box center [478, 361] width 12 height 12
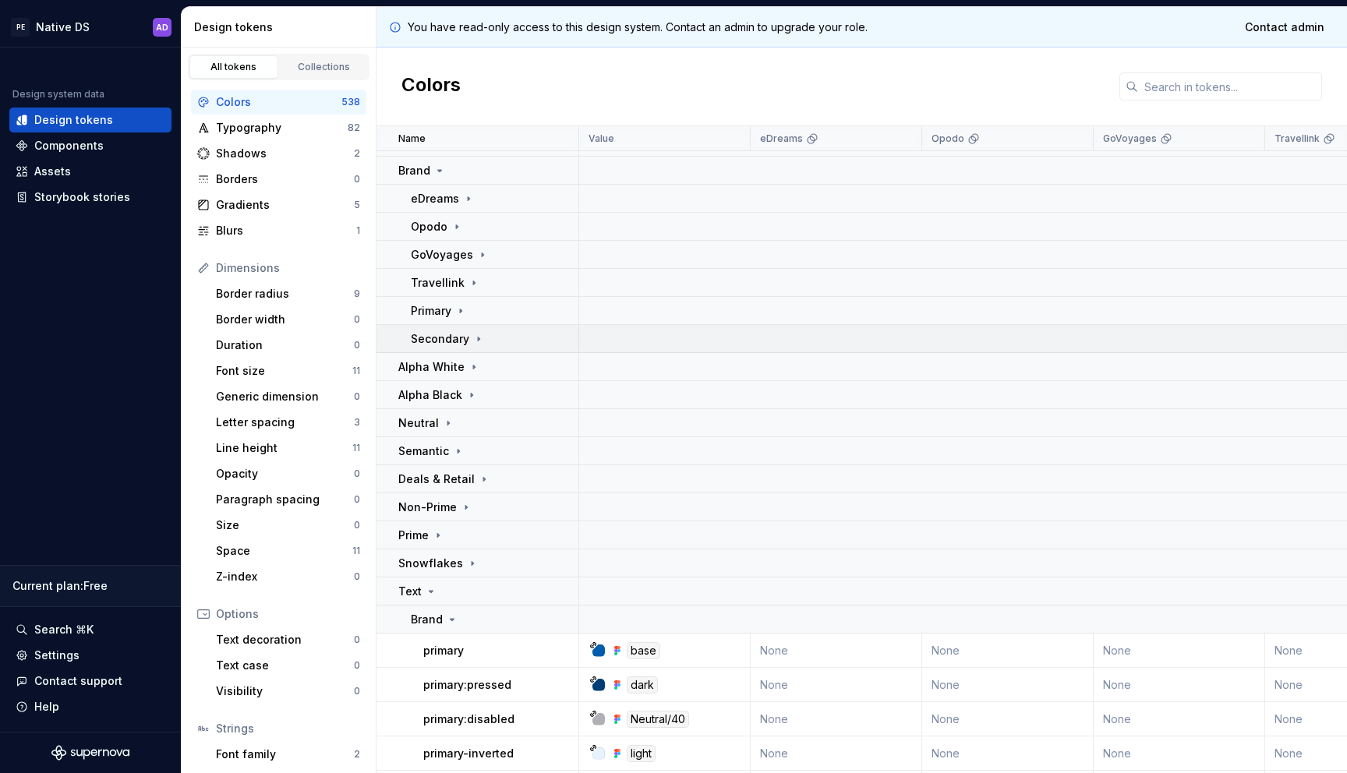
scroll to position [13, 0]
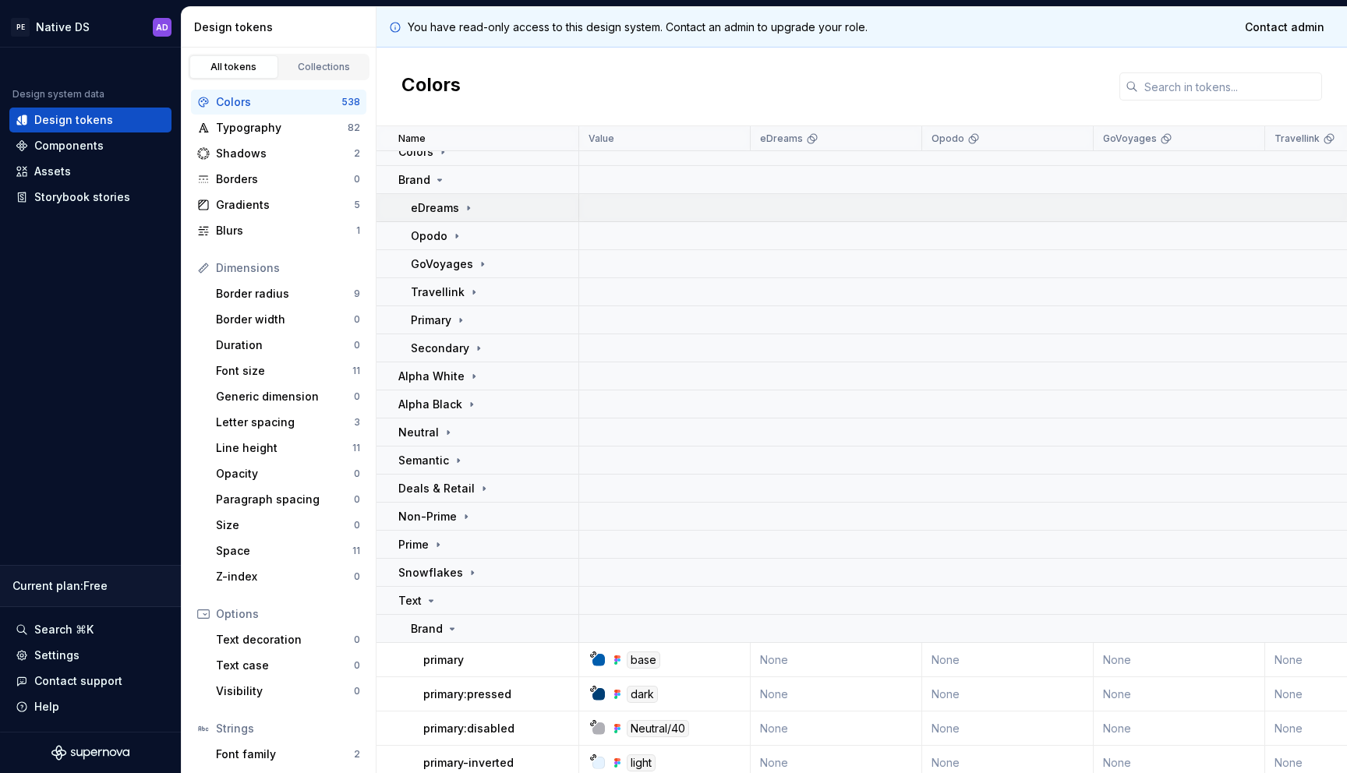
click at [468, 211] on icon at bounding box center [468, 208] width 12 height 12
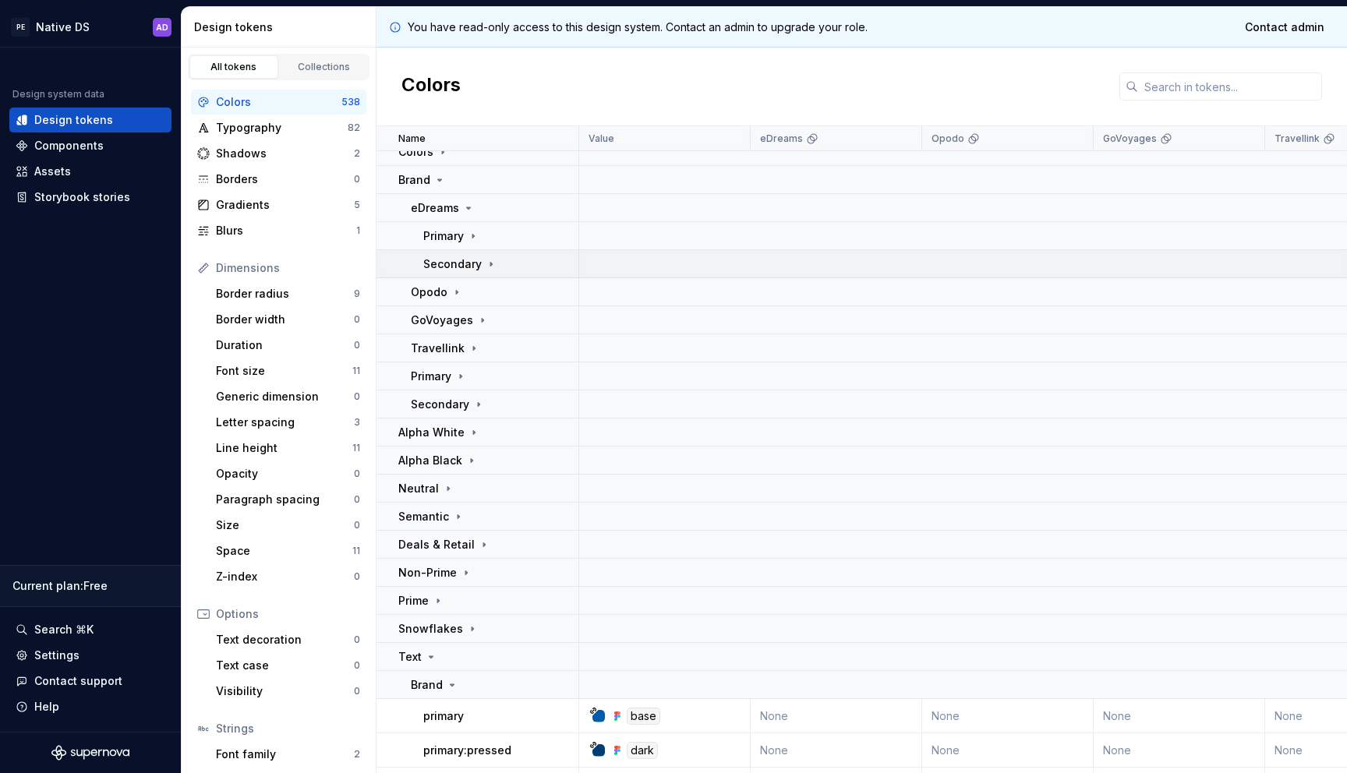
click at [485, 267] on icon at bounding box center [491, 264] width 12 height 12
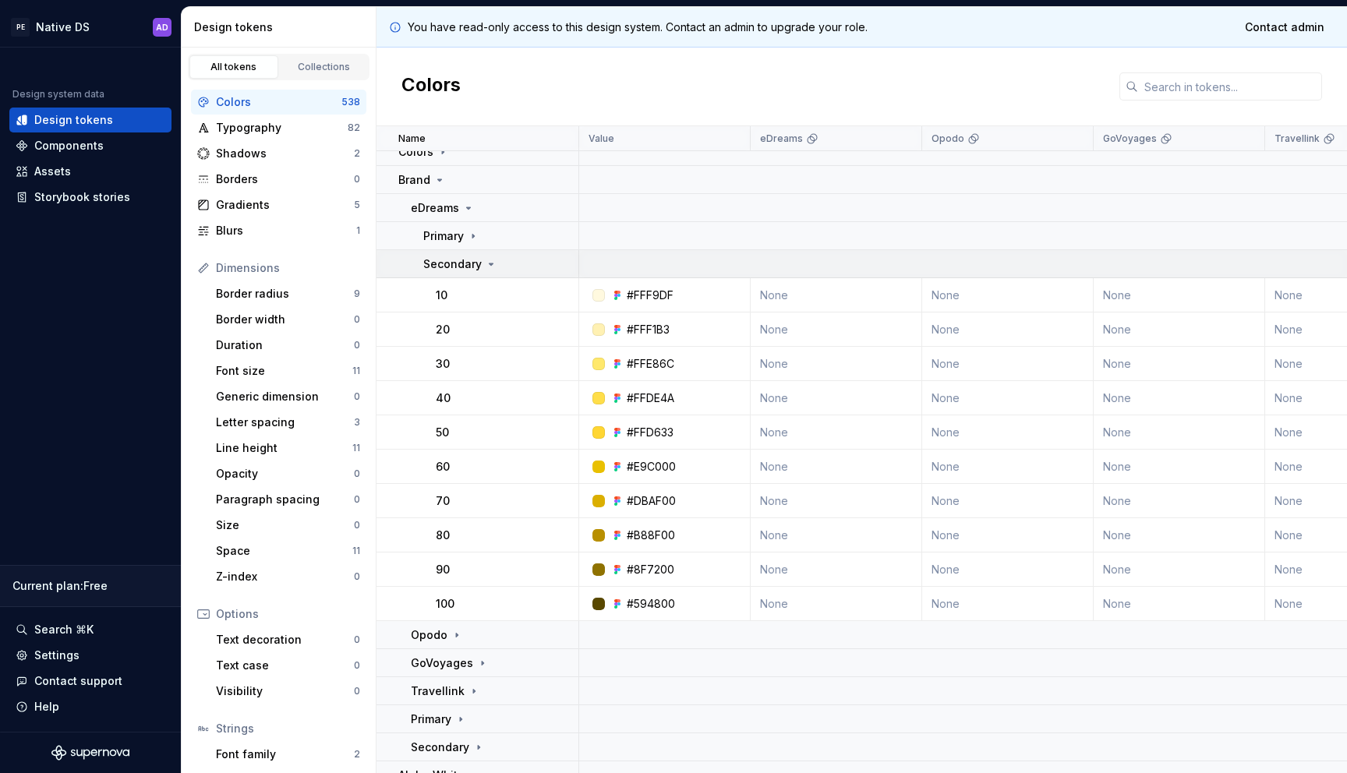
click at [490, 263] on icon at bounding box center [492, 264] width 4 height 2
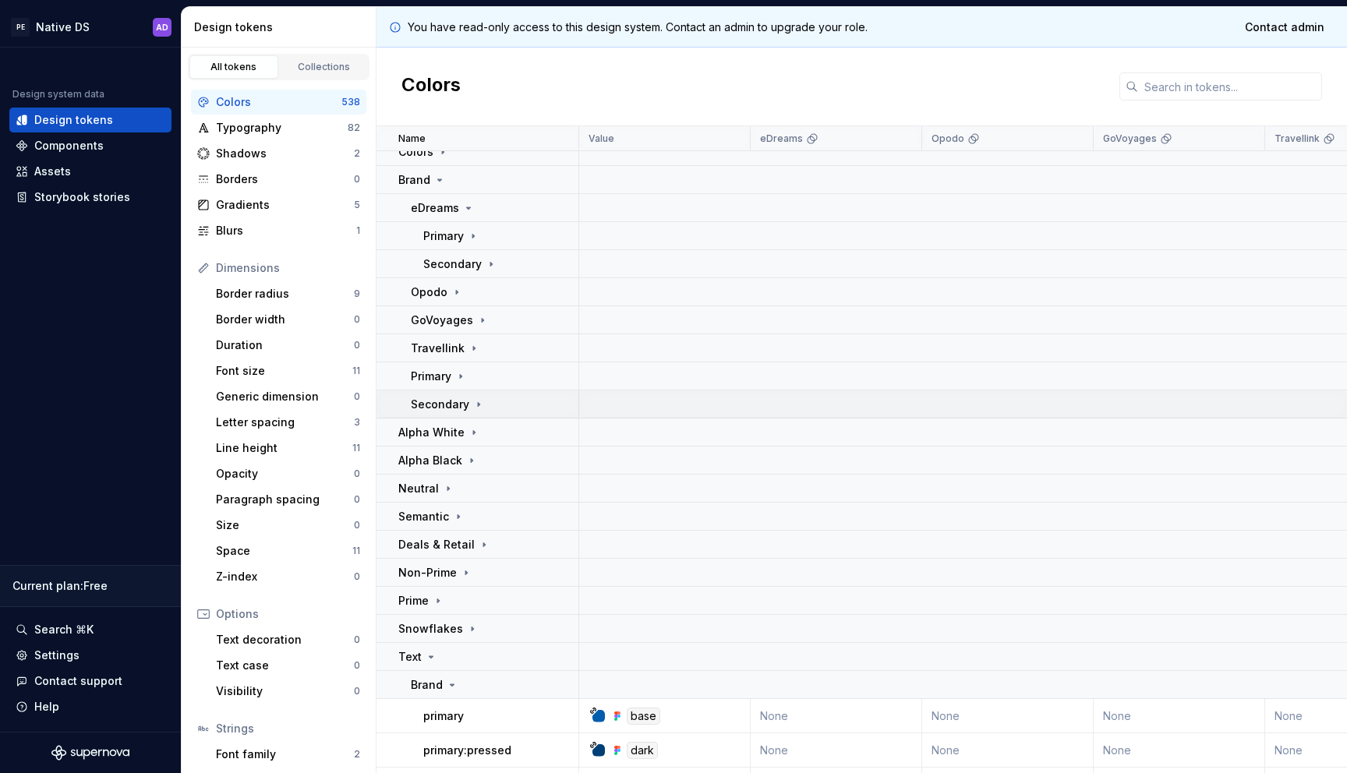
click at [473, 403] on icon at bounding box center [478, 404] width 12 height 12
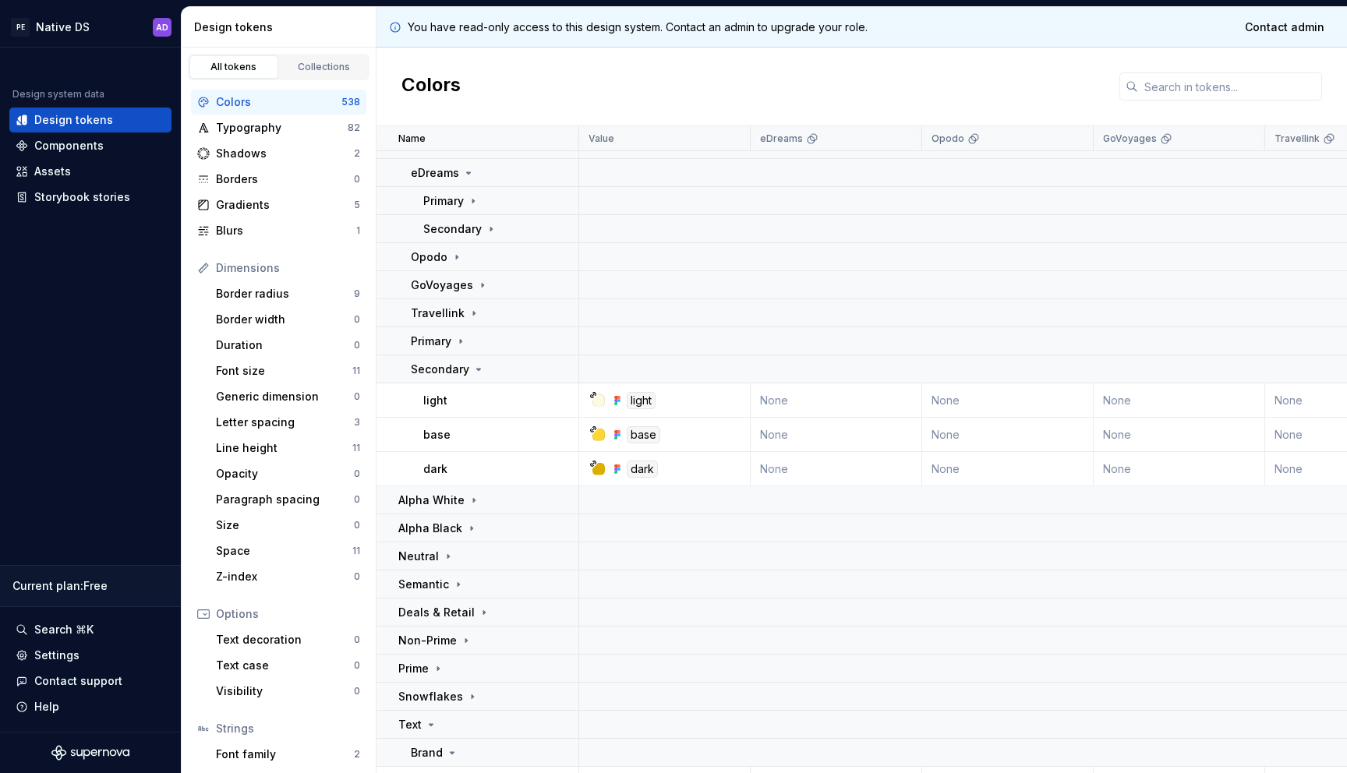
scroll to position [64, 0]
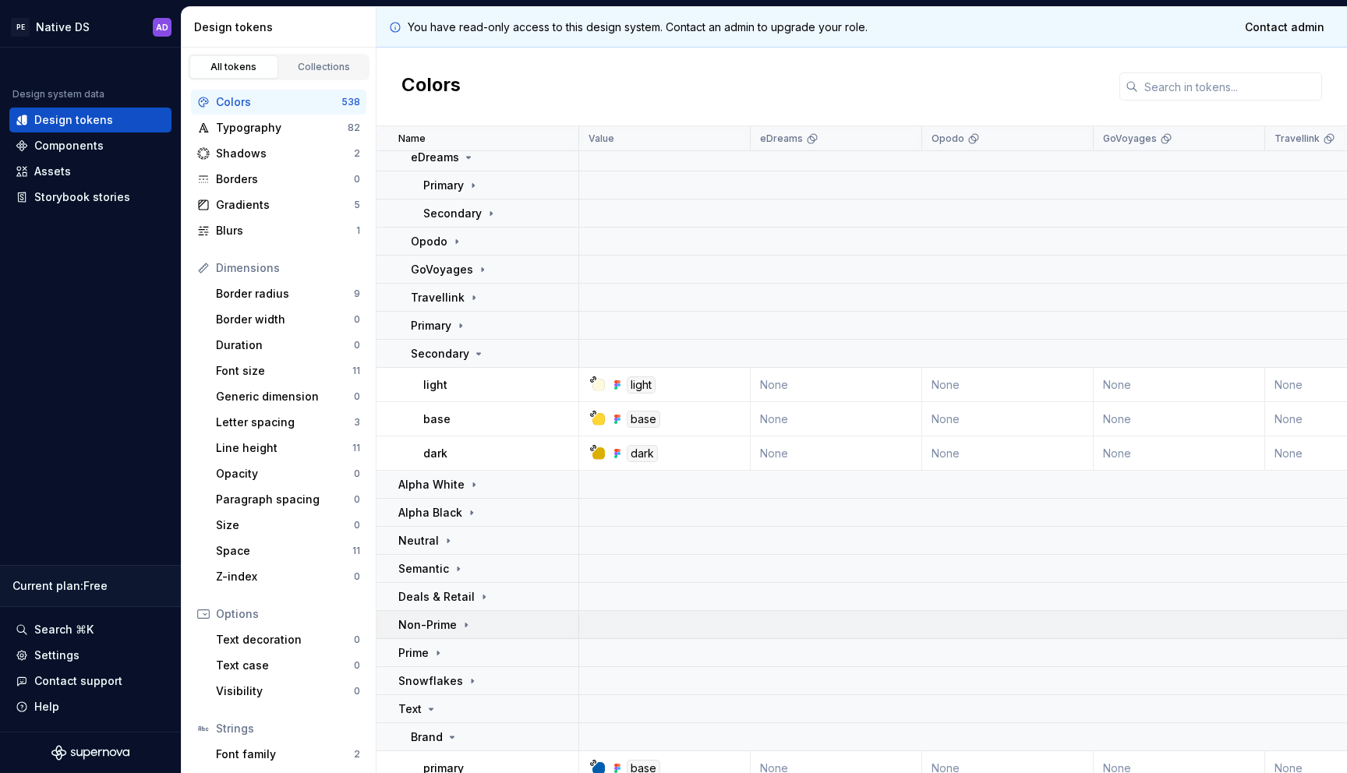
click at [465, 620] on icon at bounding box center [466, 625] width 12 height 12
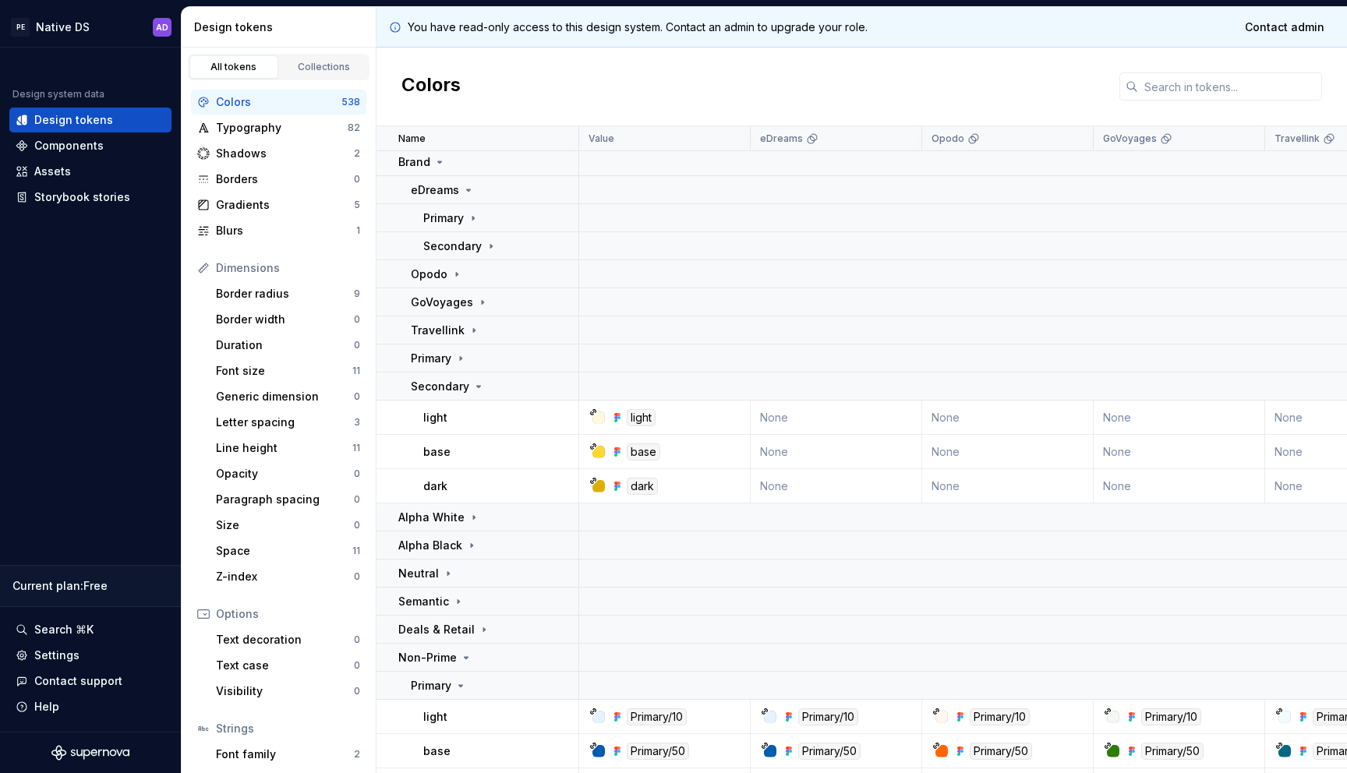
scroll to position [0, 0]
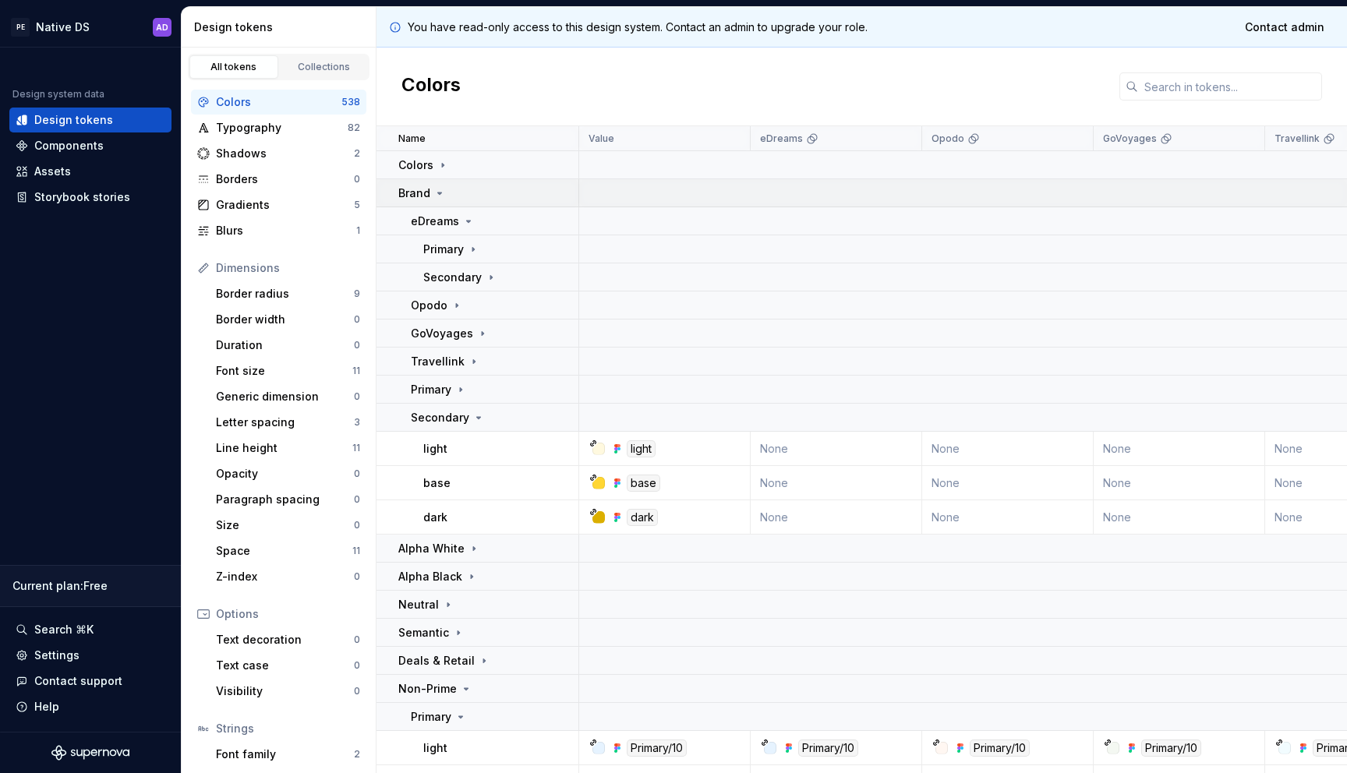
click at [438, 193] on icon at bounding box center [440, 194] width 4 height 2
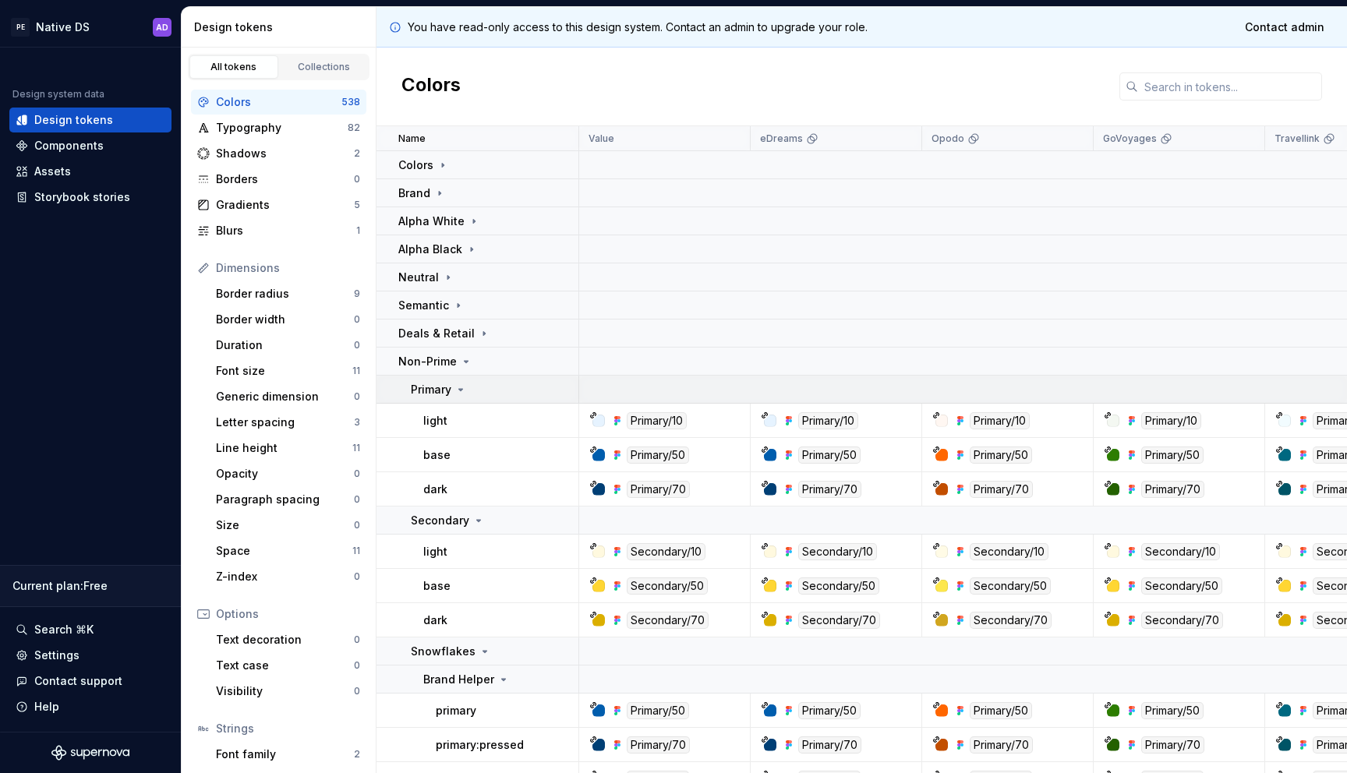
click at [453, 387] on div "Primary" at bounding box center [439, 390] width 56 height 16
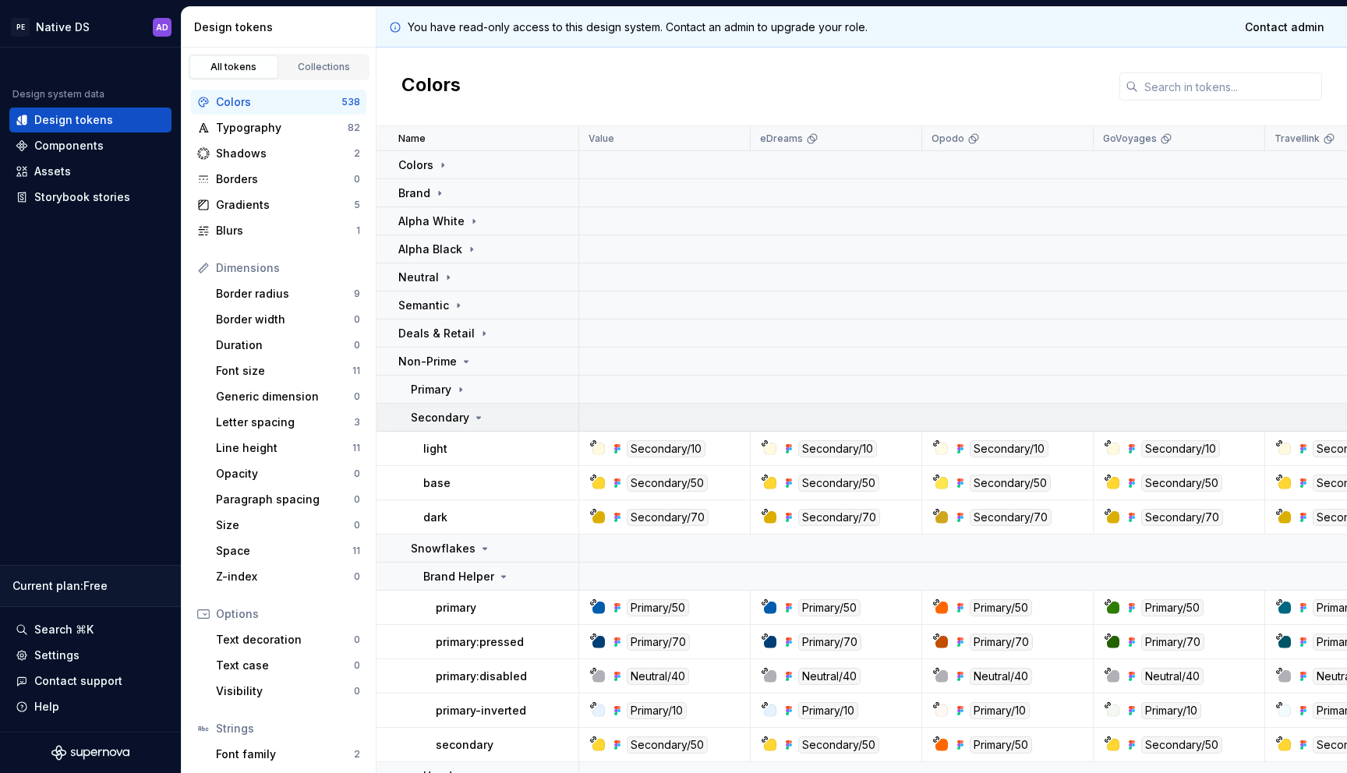
click at [474, 415] on icon at bounding box center [478, 418] width 12 height 12
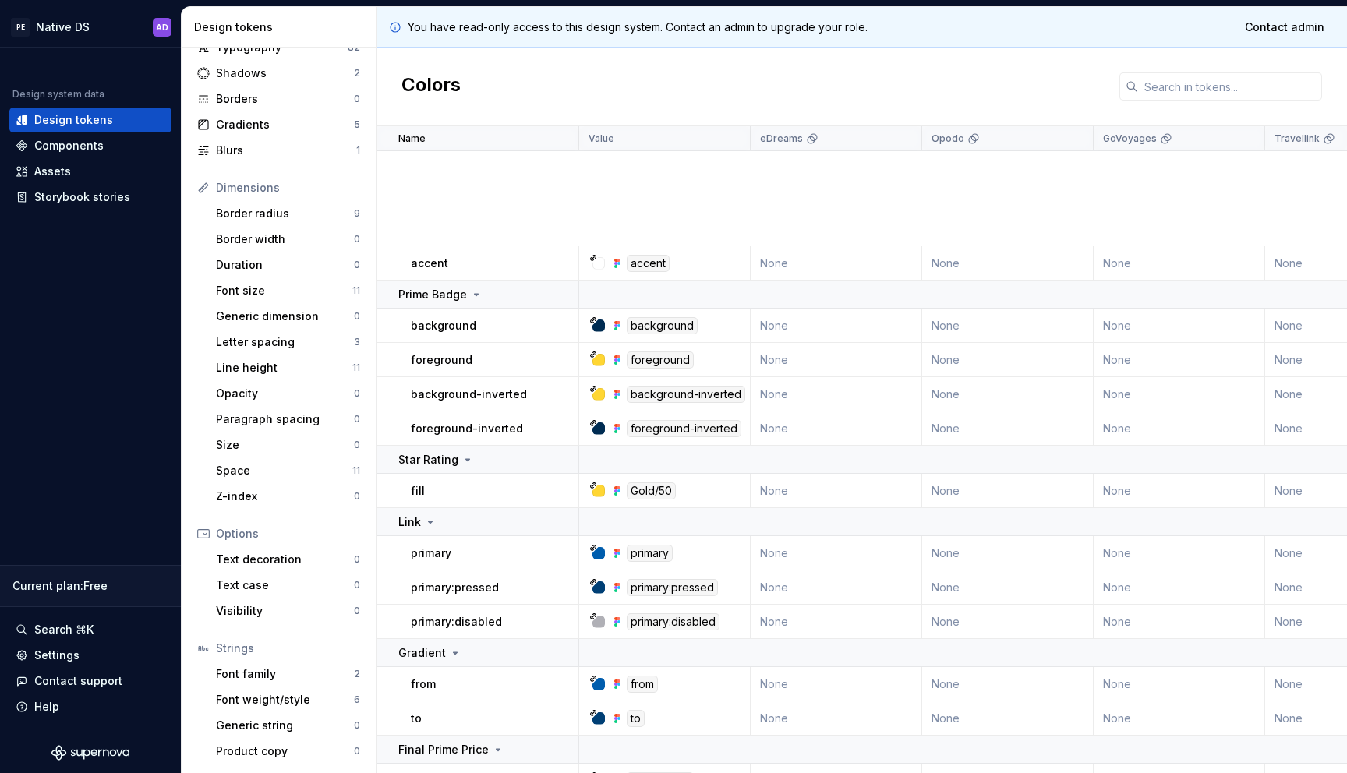
scroll to position [6450, 0]
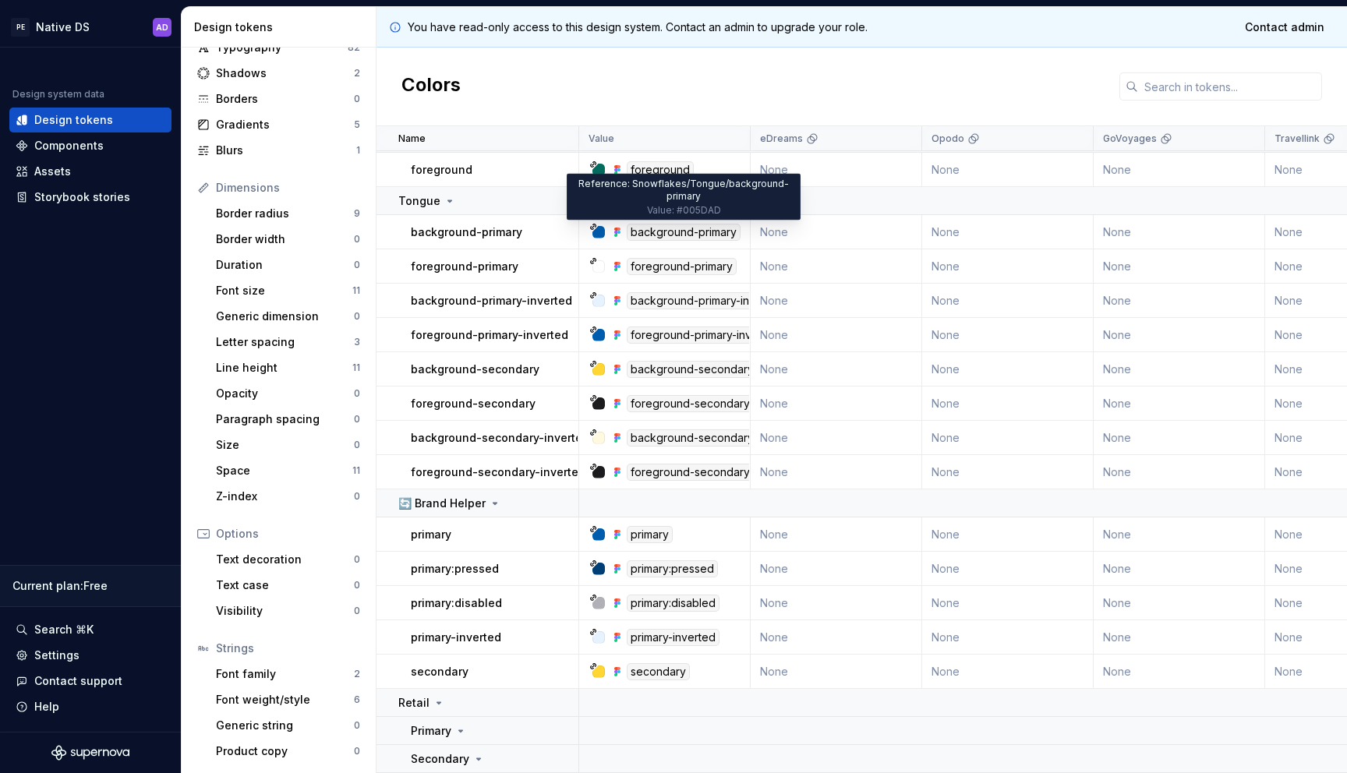
click at [676, 232] on div "background-primary" at bounding box center [684, 232] width 114 height 17
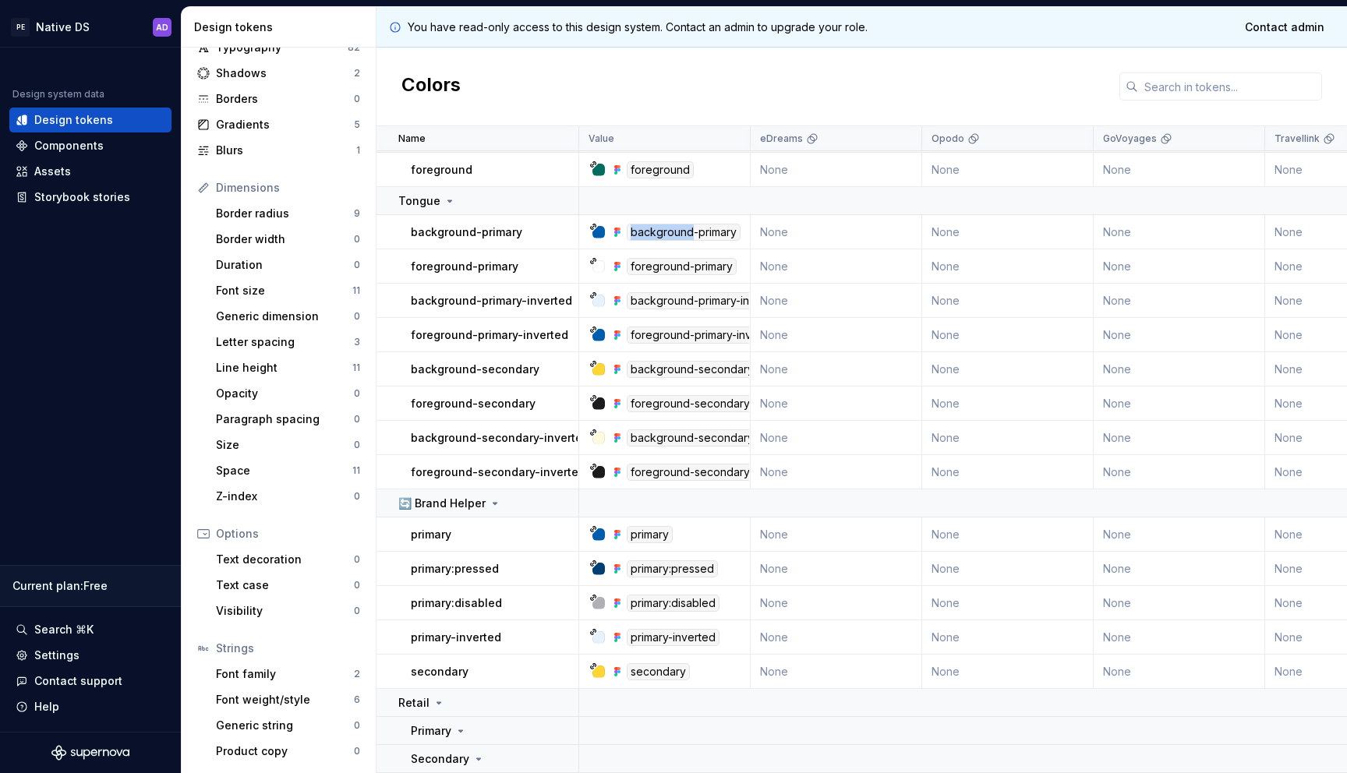
click at [676, 232] on div "background-primary" at bounding box center [684, 232] width 114 height 17
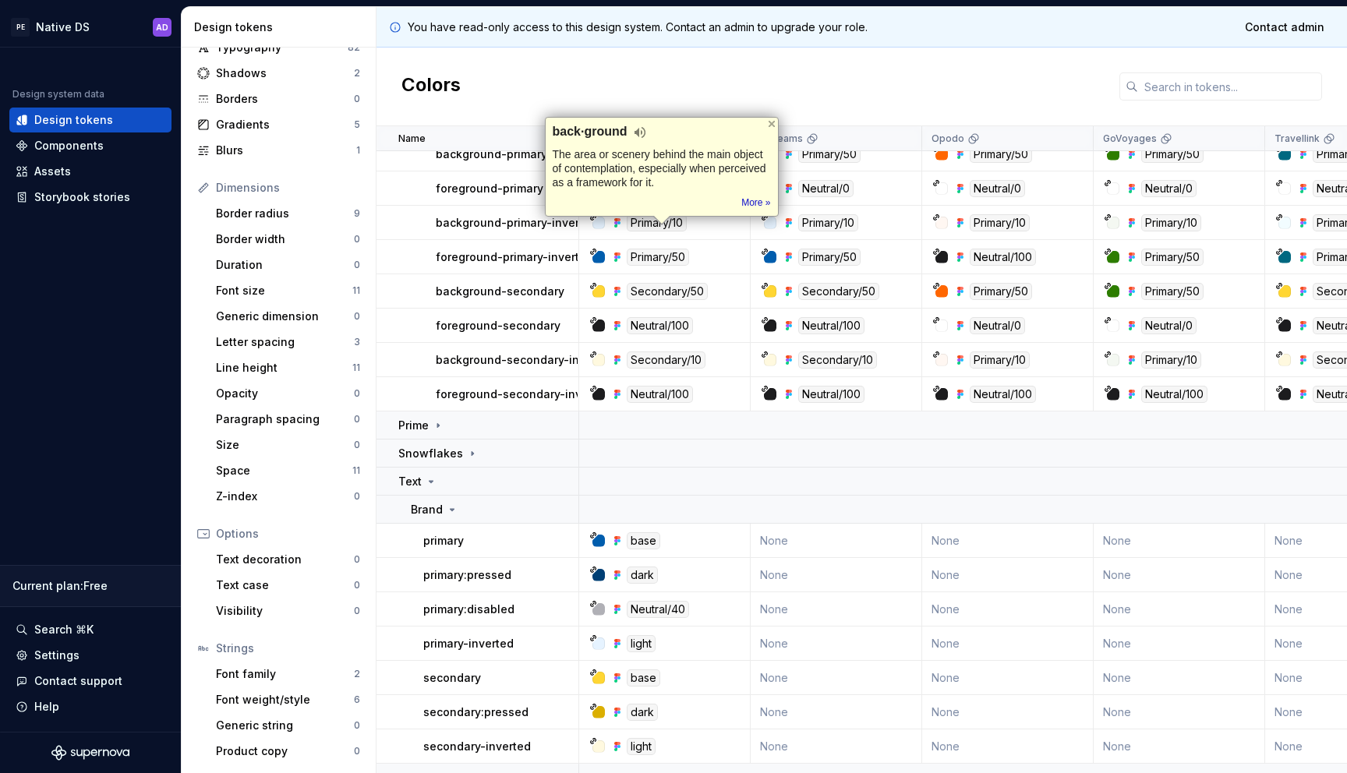
scroll to position [964, 0]
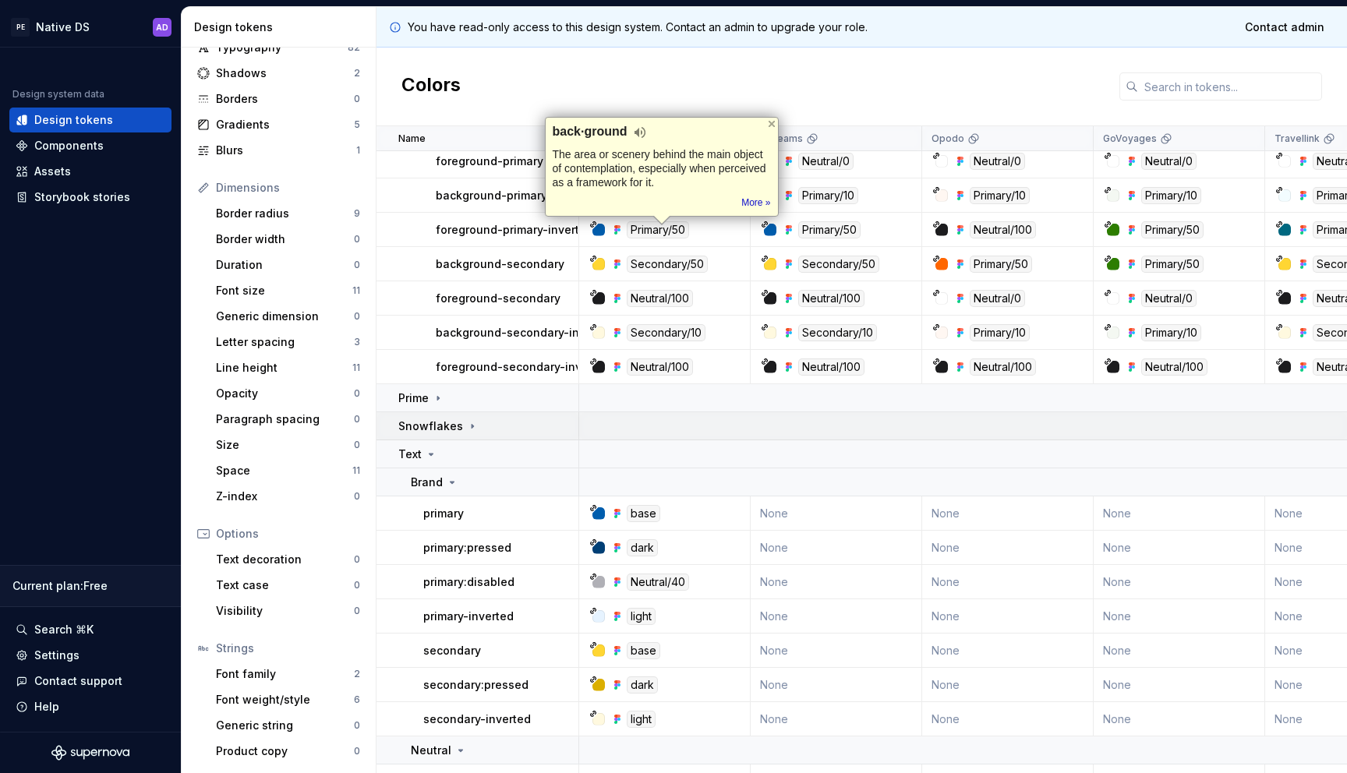
click at [468, 423] on icon at bounding box center [472, 426] width 12 height 12
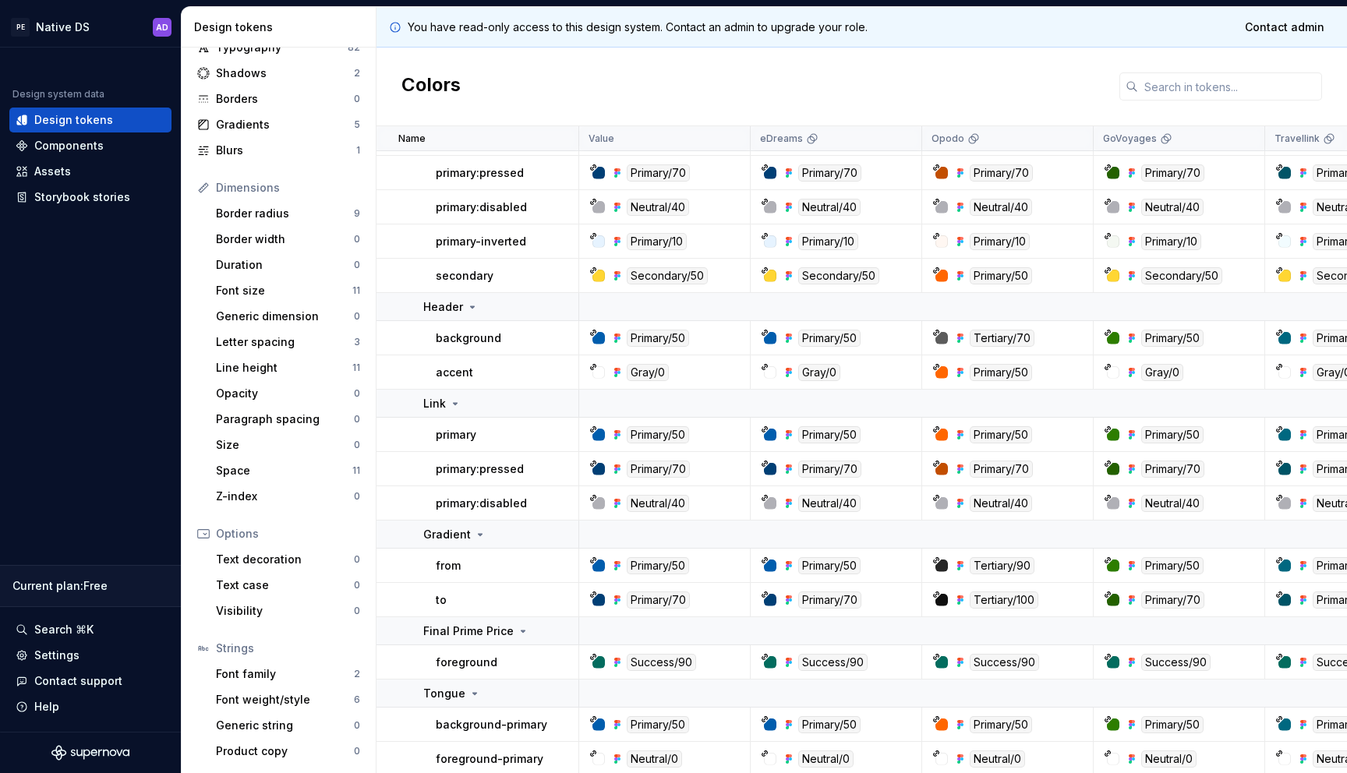
scroll to position [1002, 0]
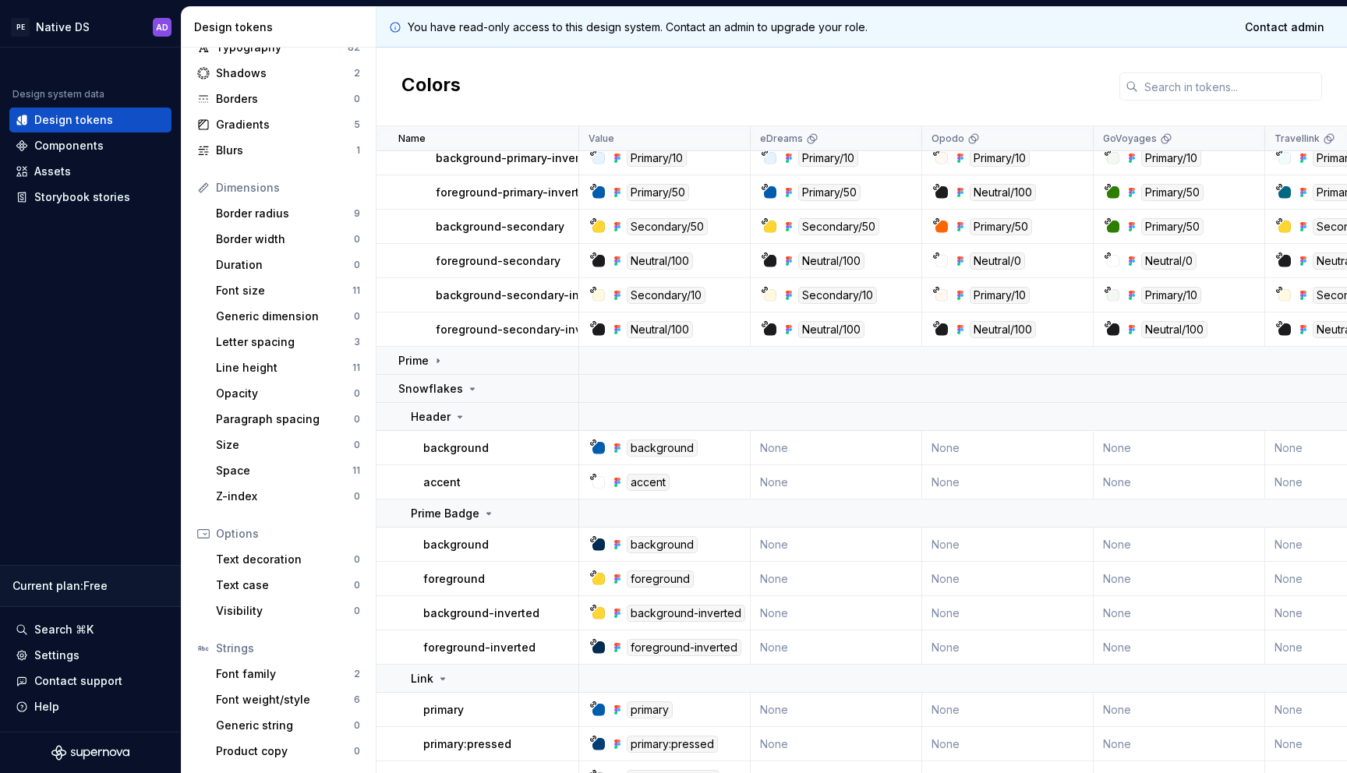
click at [664, 443] on div "background" at bounding box center [662, 448] width 71 height 17
copy div "background"
click at [592, 444] on icon at bounding box center [593, 443] width 8 height 8
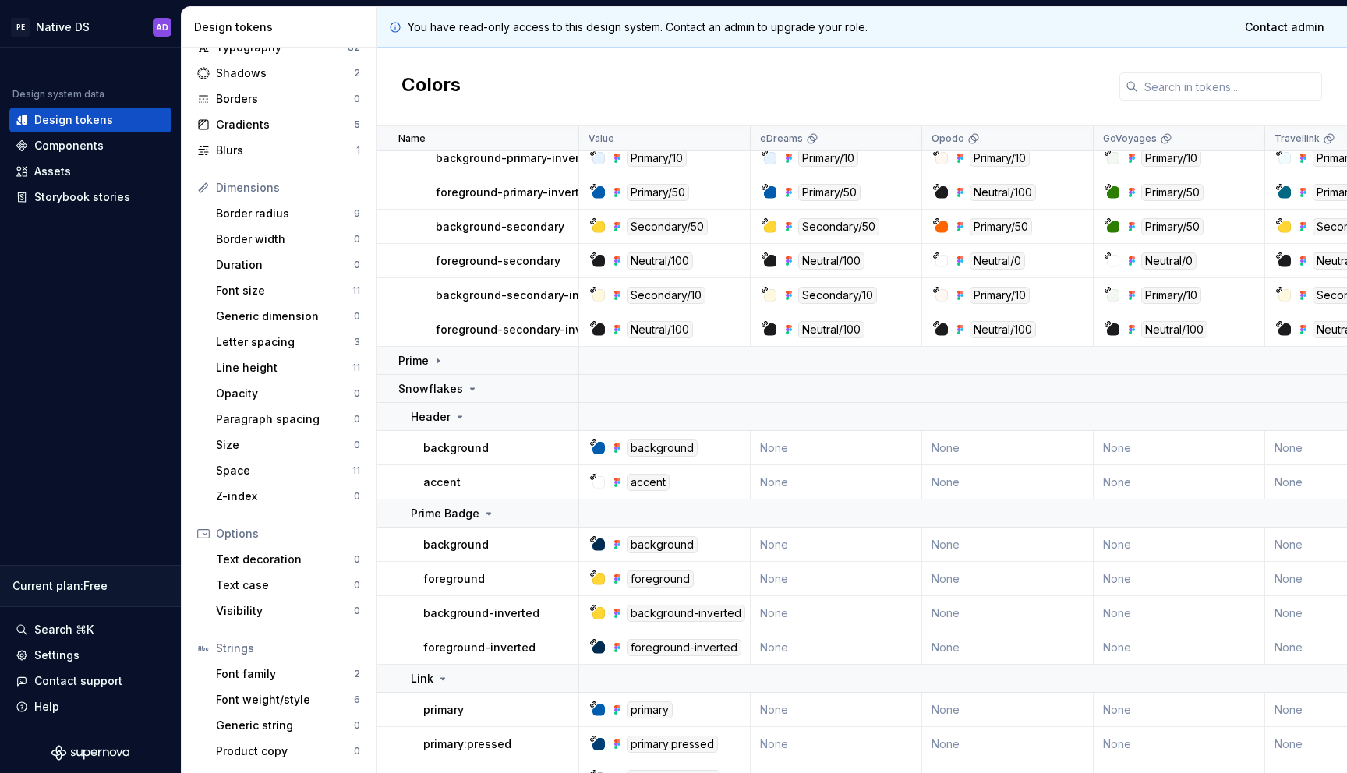
click at [613, 444] on icon at bounding box center [617, 448] width 12 height 12
click at [614, 444] on icon at bounding box center [615, 445] width 3 height 3
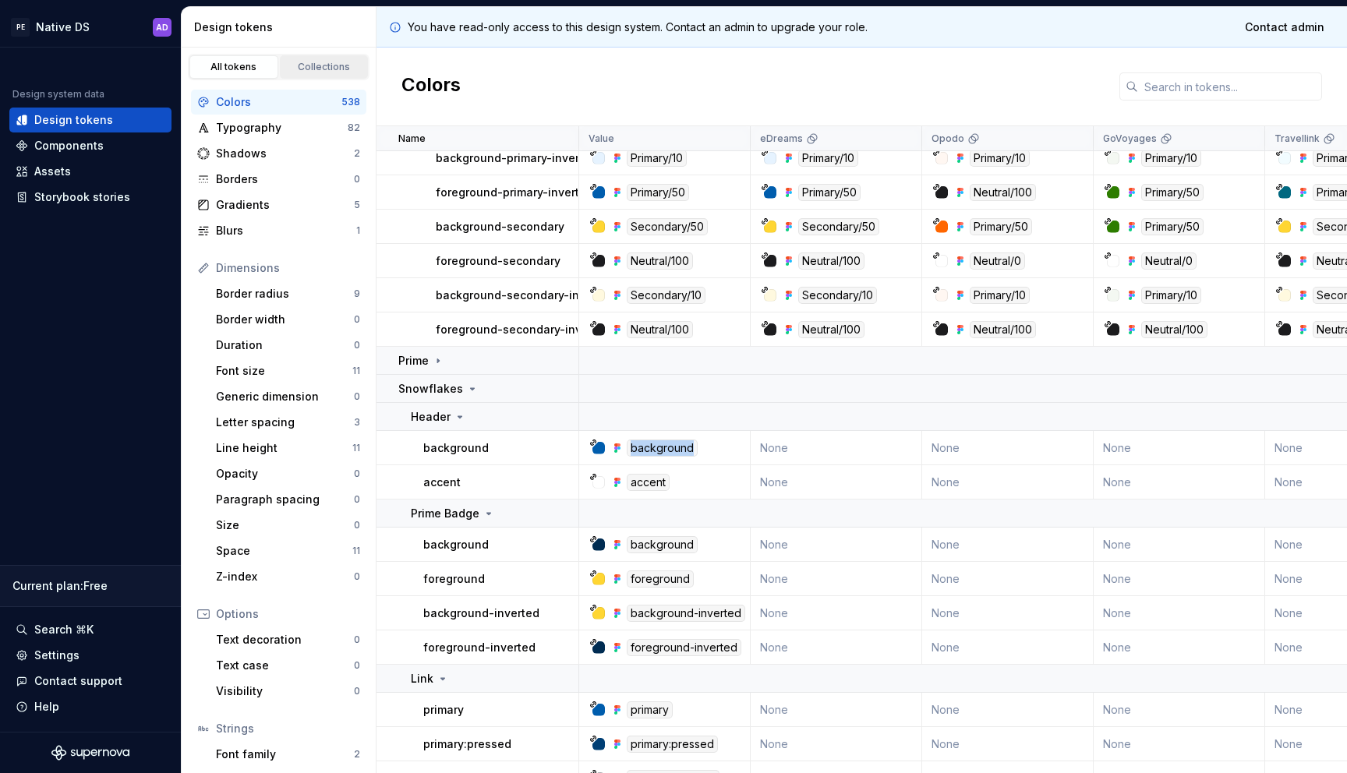
click at [309, 68] on div "Collections" at bounding box center [324, 67] width 78 height 12
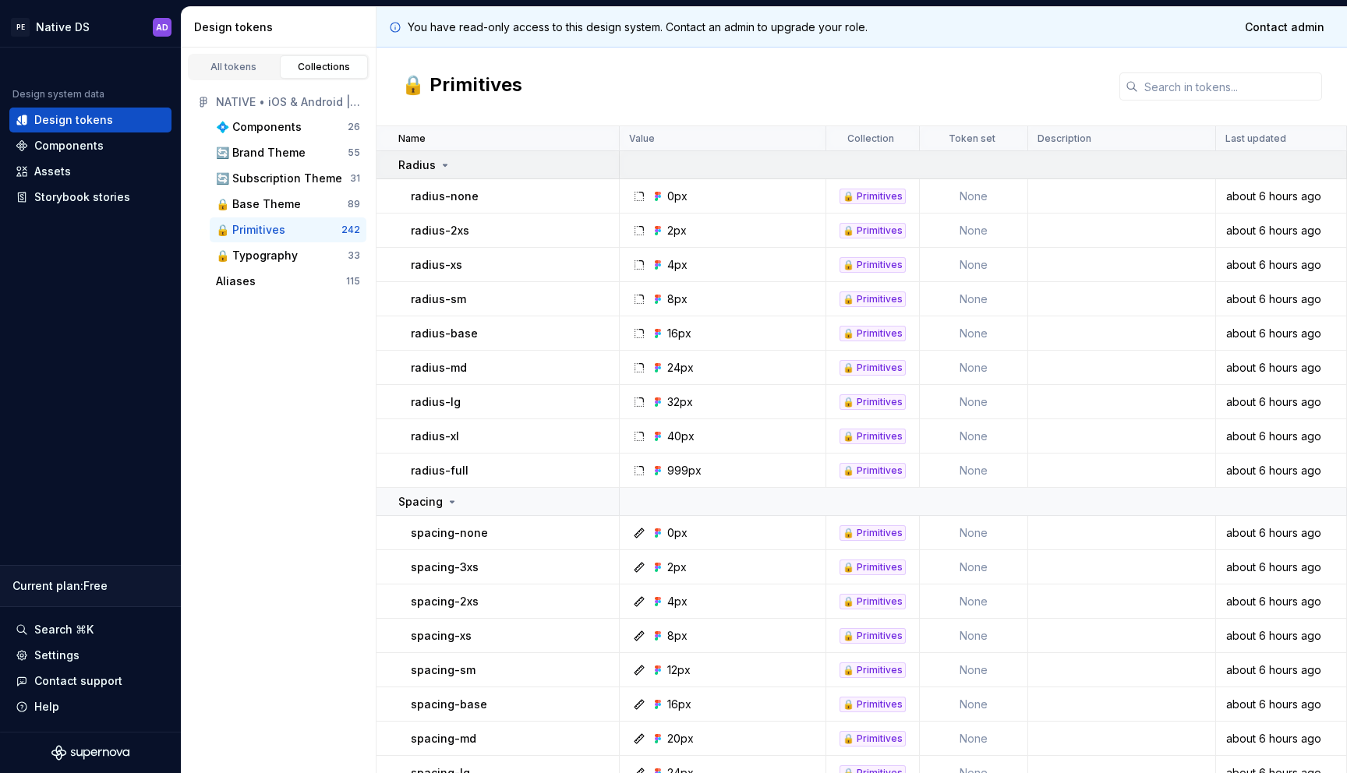
click at [440, 170] on icon at bounding box center [445, 165] width 12 height 12
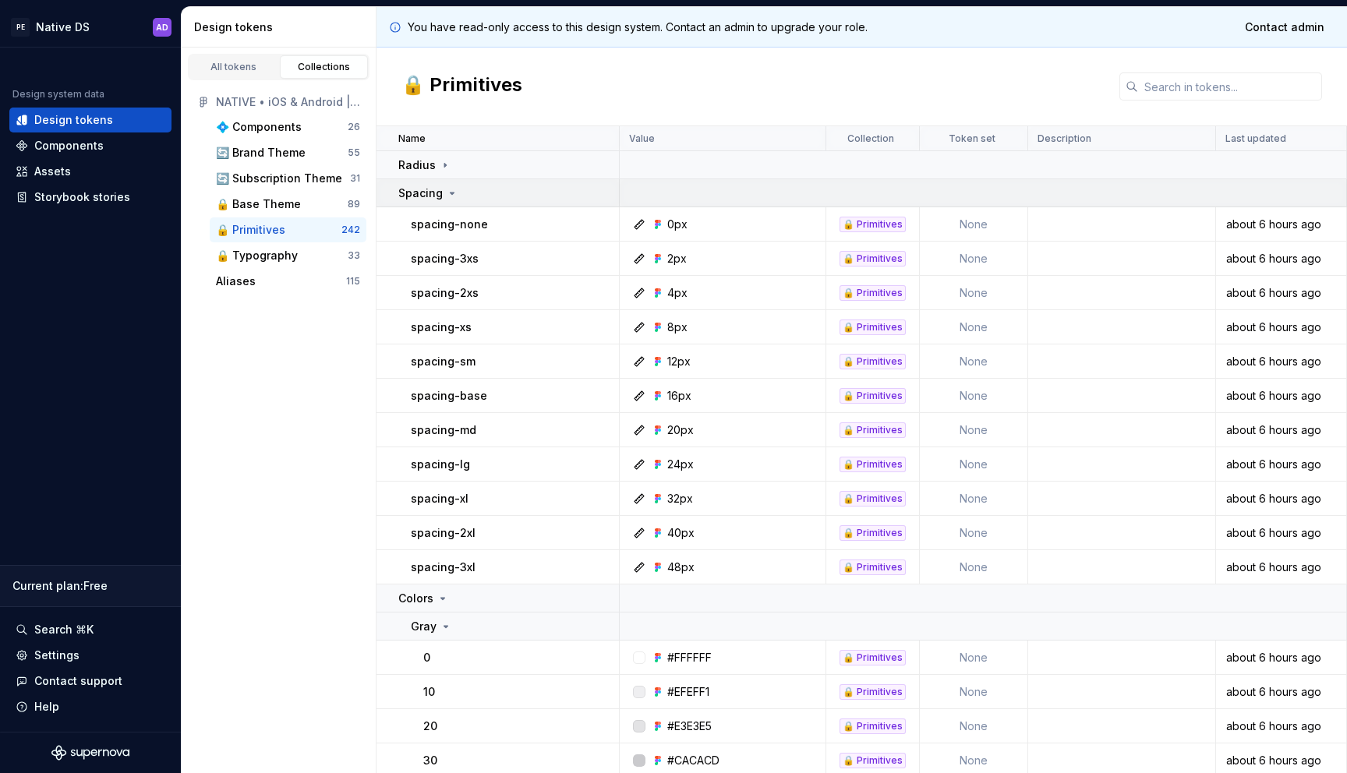
click at [446, 190] on icon at bounding box center [452, 193] width 12 height 12
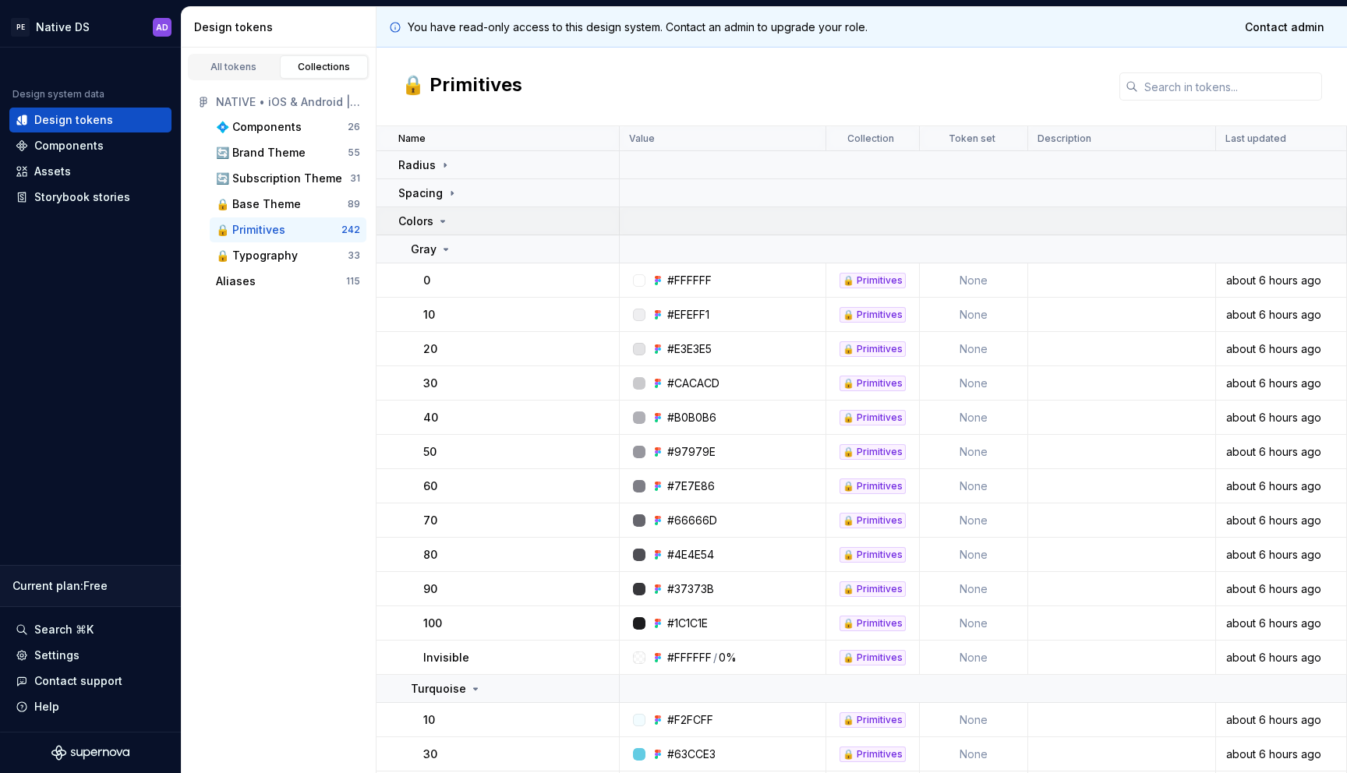
click at [447, 218] on div "Colors" at bounding box center [508, 222] width 220 height 16
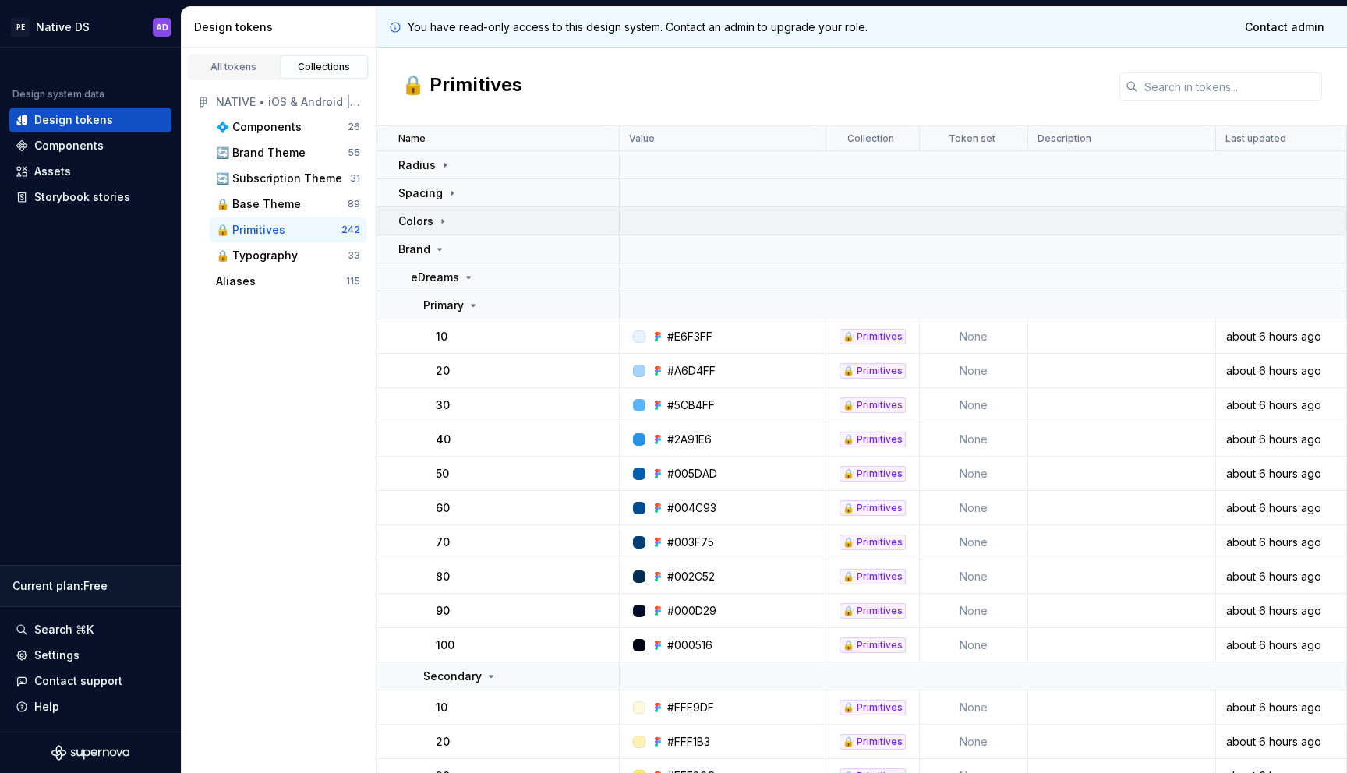
click at [447, 218] on div "Colors" at bounding box center [508, 222] width 220 height 16
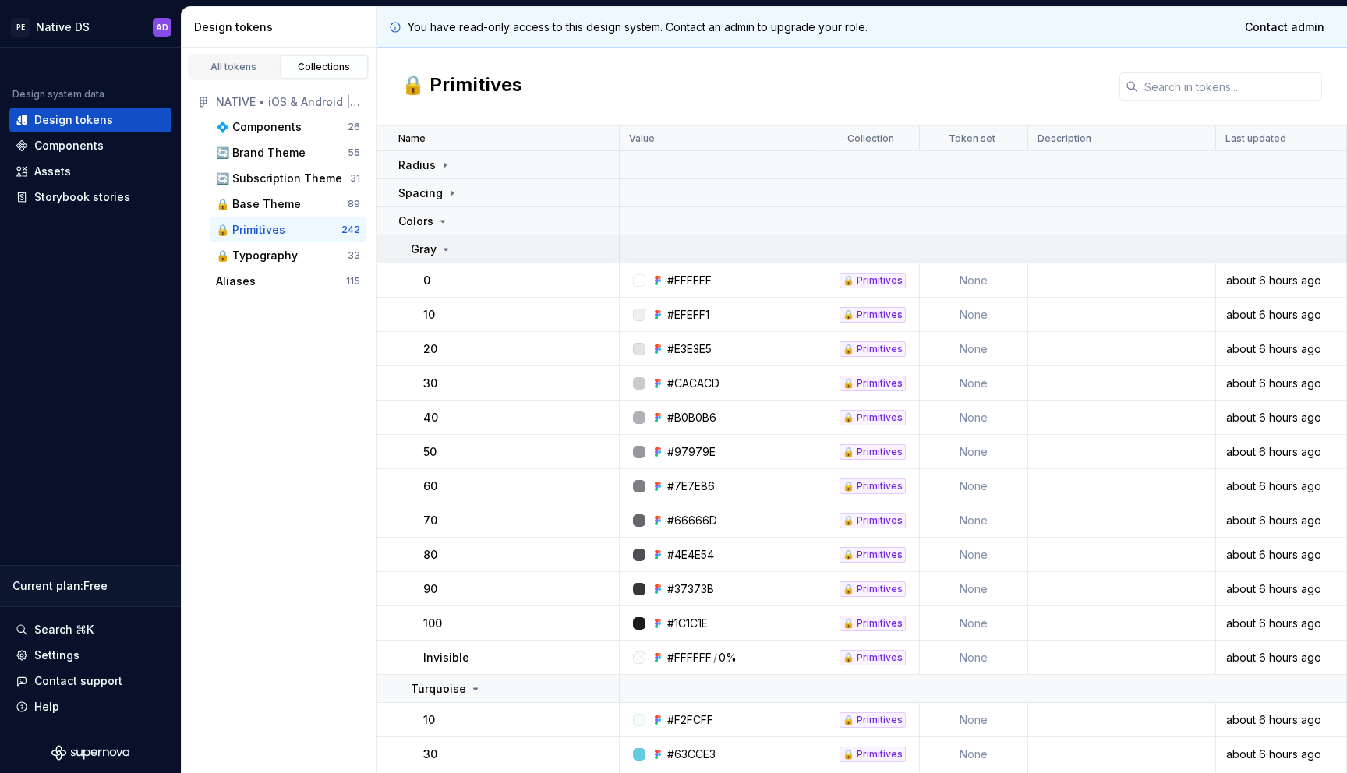
click at [444, 249] on icon at bounding box center [446, 250] width 4 height 2
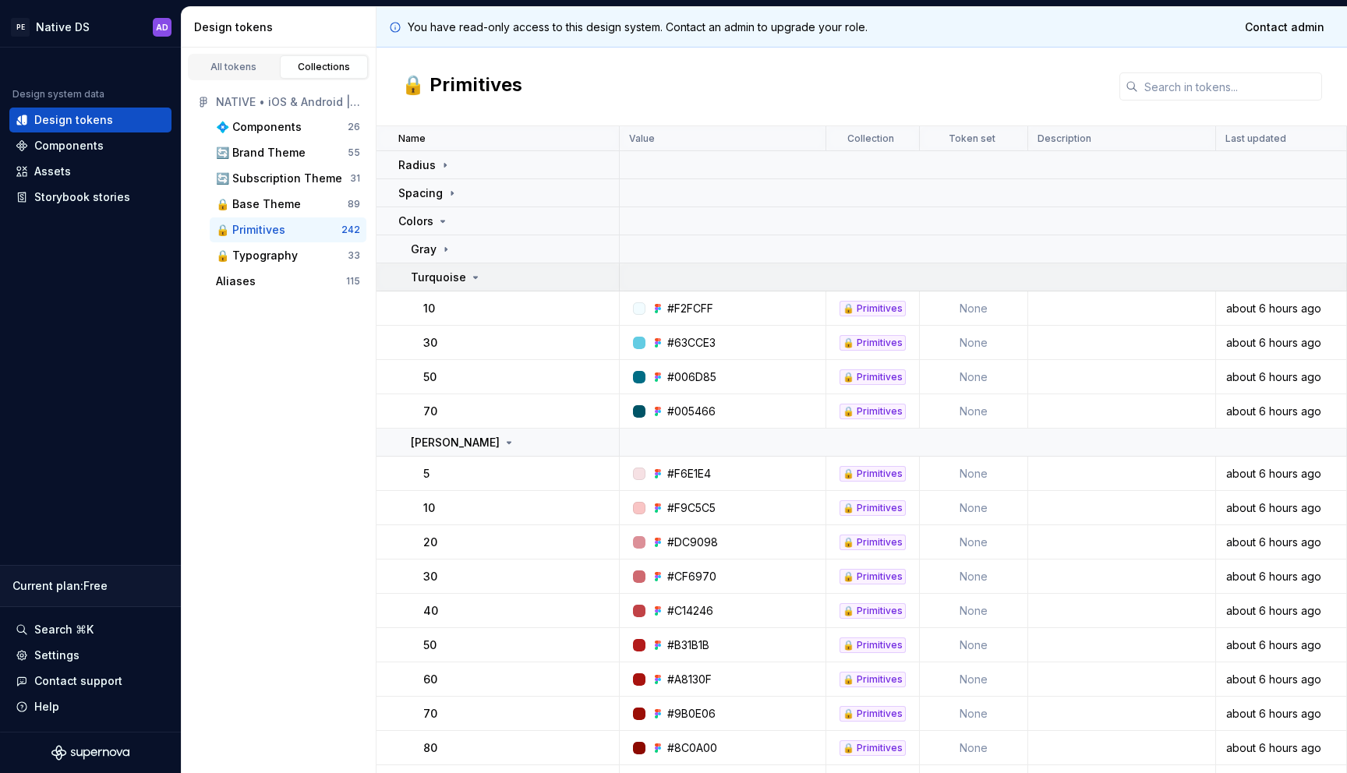
click at [453, 277] on p "Turquoise" at bounding box center [438, 278] width 55 height 16
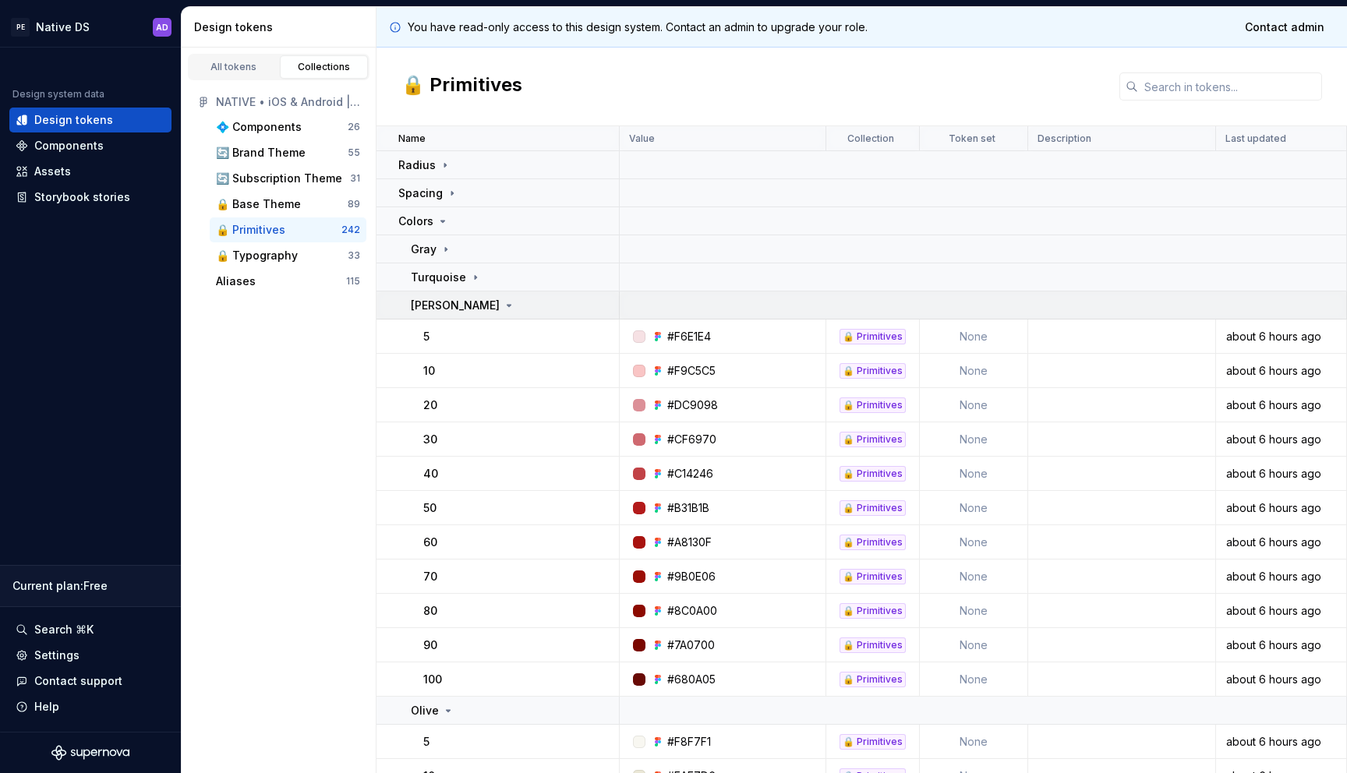
click at [452, 310] on p "[PERSON_NAME]" at bounding box center [455, 306] width 89 height 16
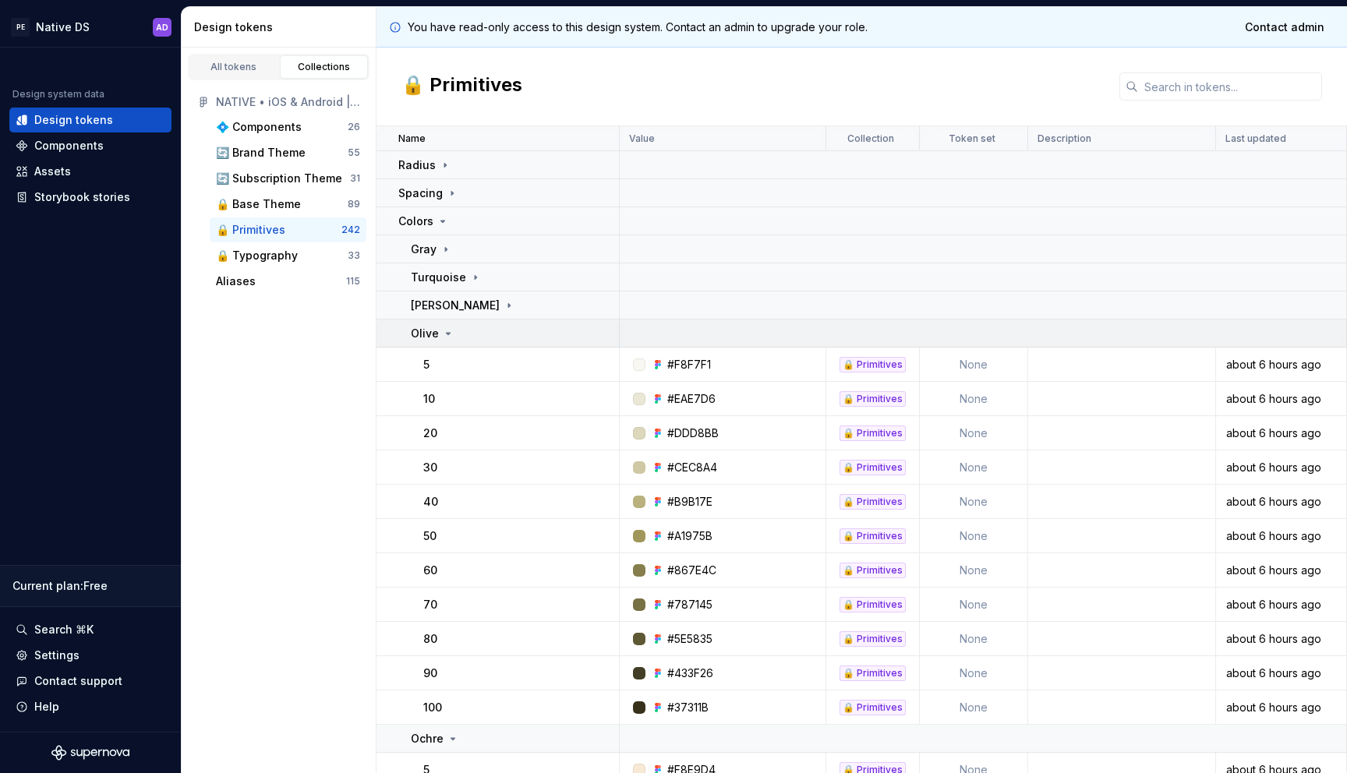
click at [439, 329] on div "Olive" at bounding box center [433, 334] width 44 height 16
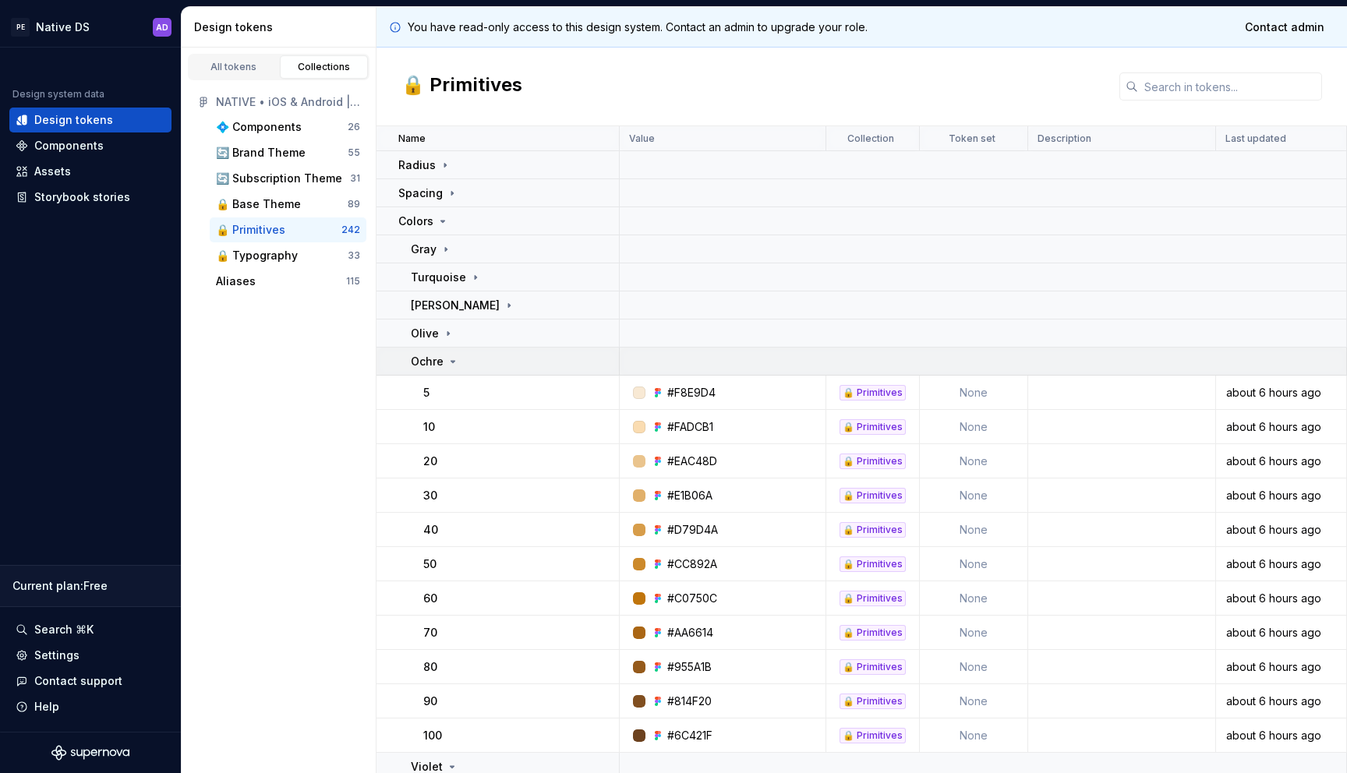
click at [439, 364] on p "Ochre" at bounding box center [427, 362] width 33 height 16
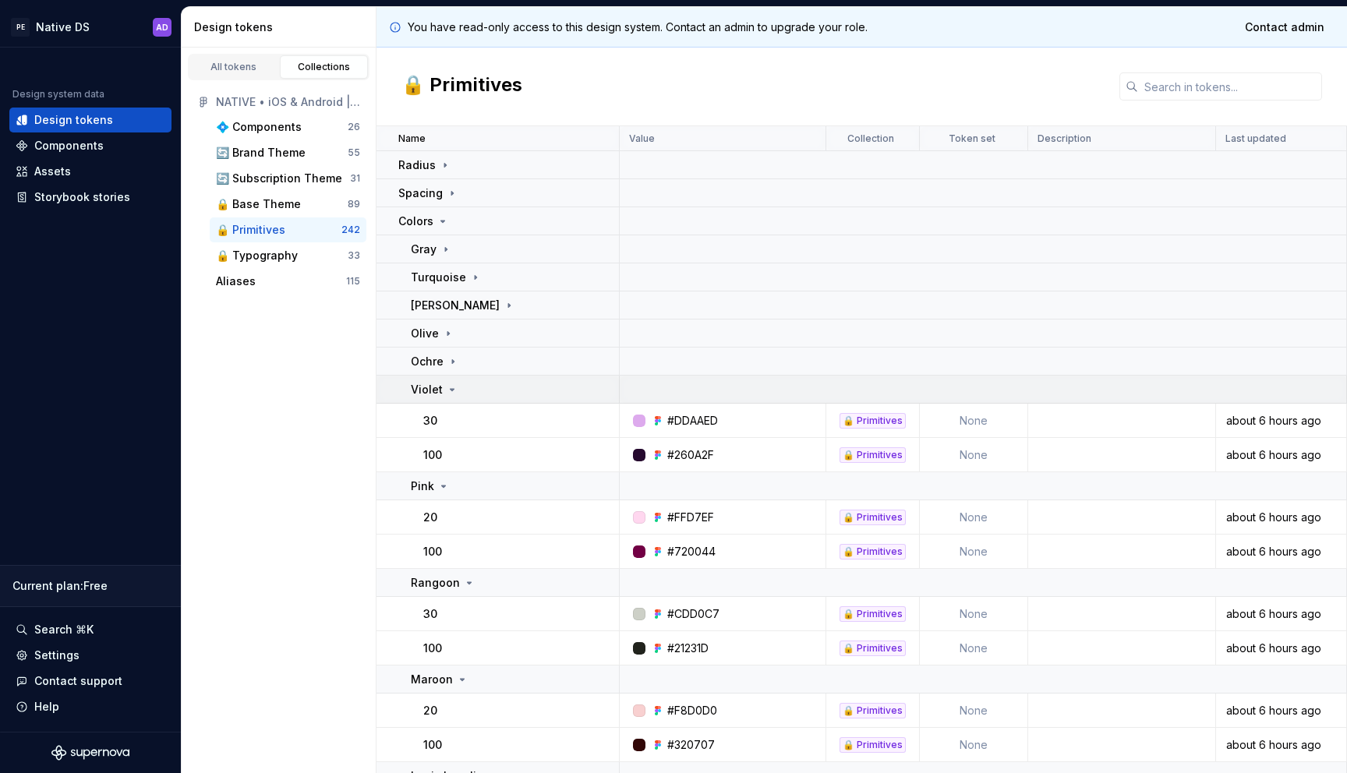
click at [439, 398] on td "Violet" at bounding box center [497, 390] width 243 height 28
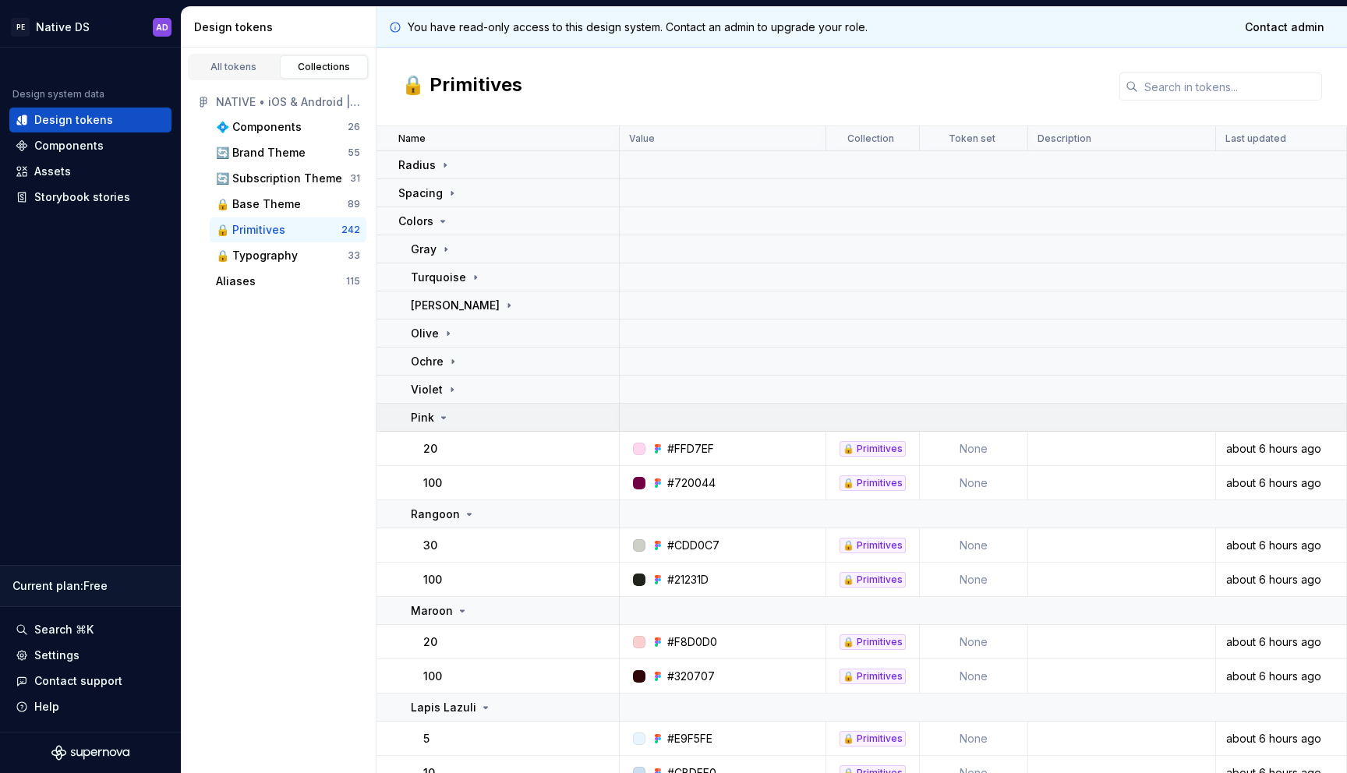
click at [439, 417] on icon at bounding box center [443, 418] width 12 height 12
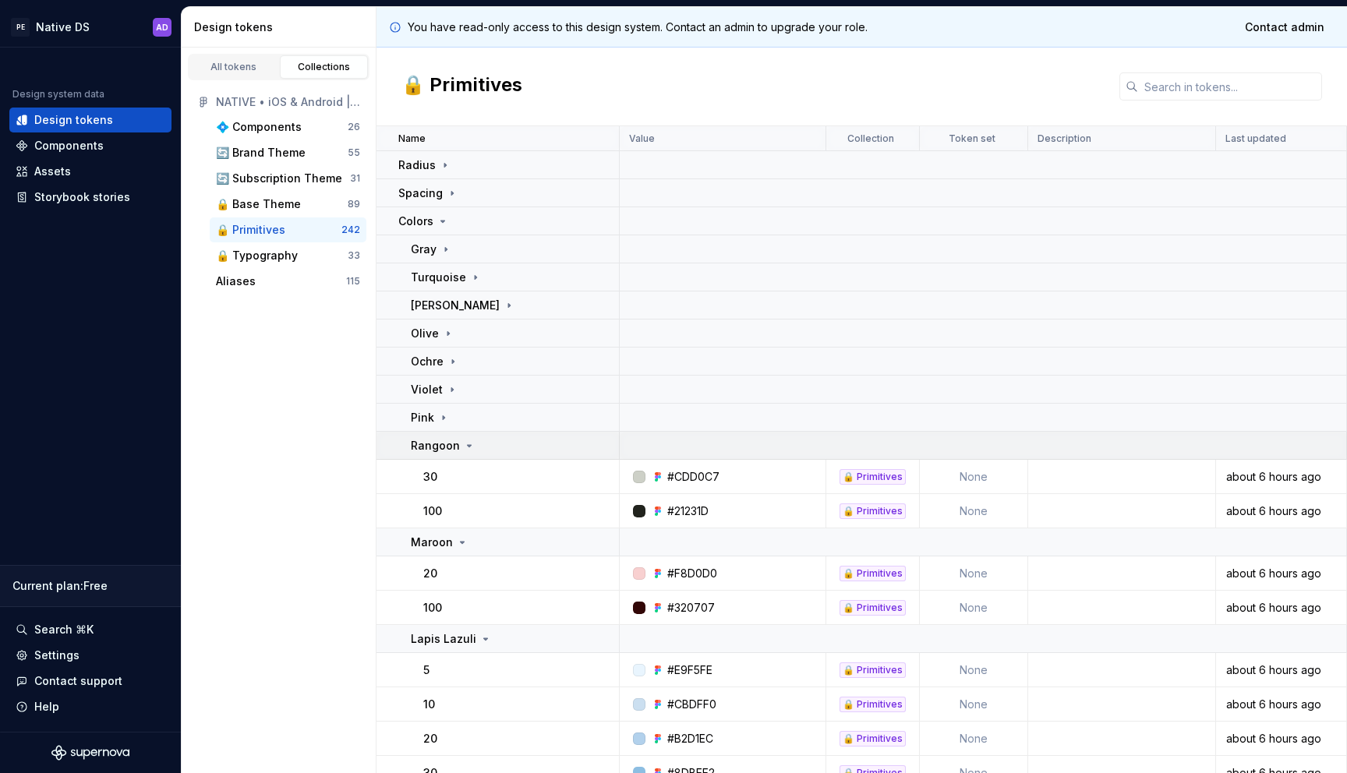
click at [439, 444] on p "Rangoon" at bounding box center [435, 446] width 49 height 16
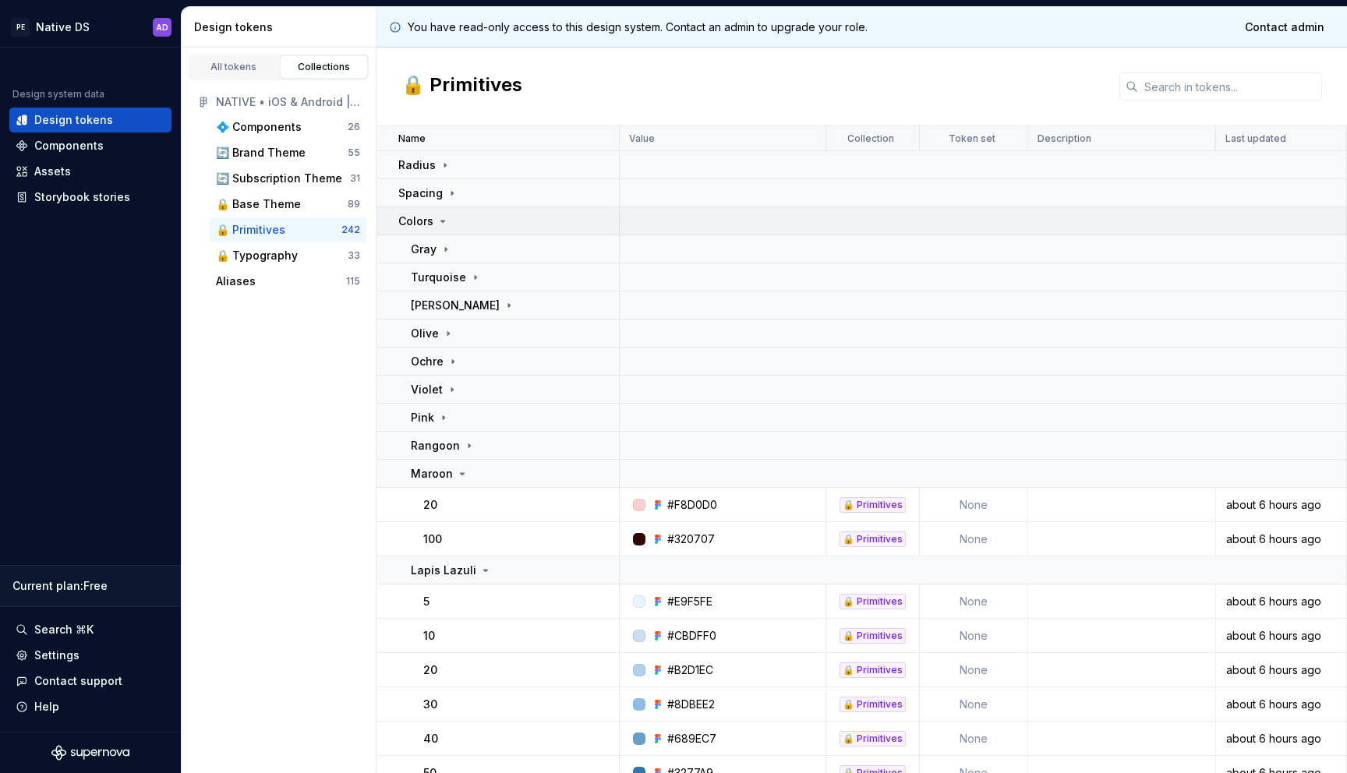
click at [437, 218] on icon at bounding box center [443, 221] width 12 height 12
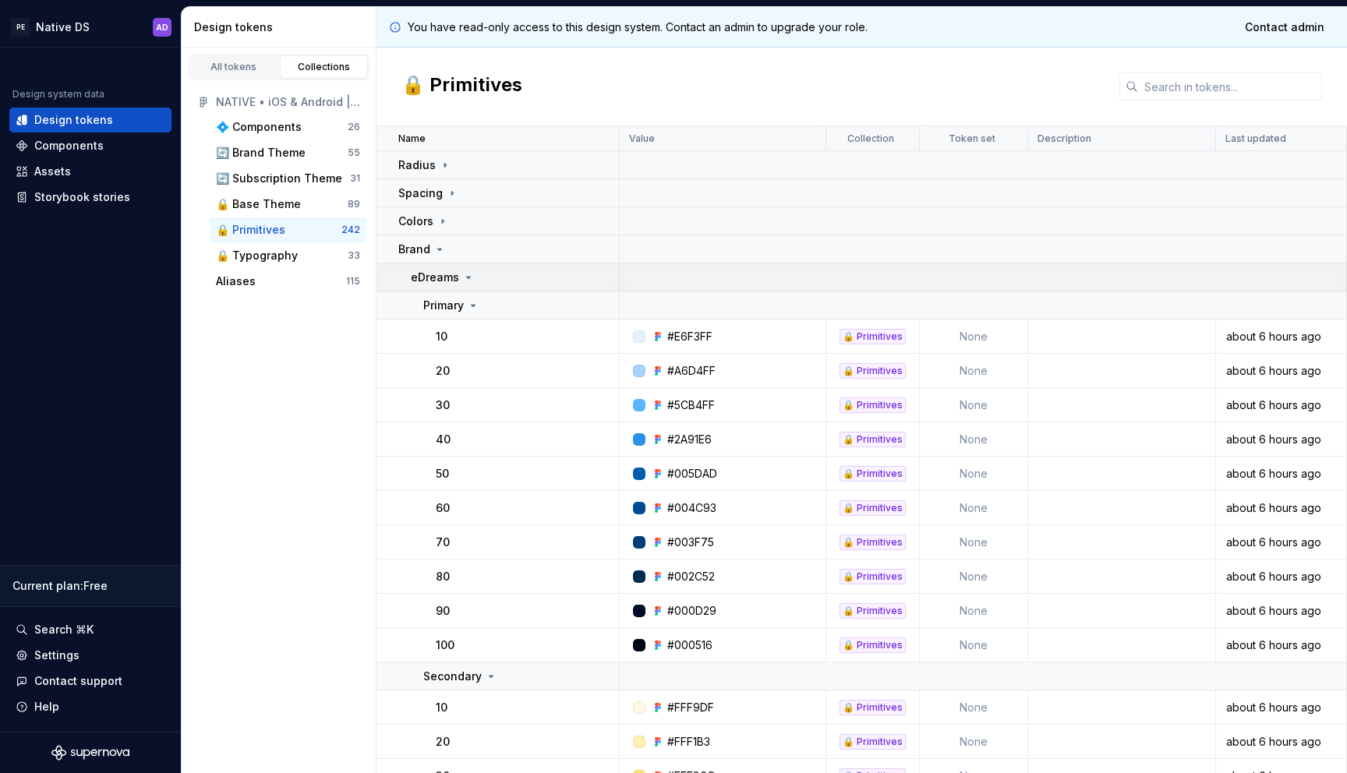
click at [467, 277] on icon at bounding box center [469, 278] width 4 height 2
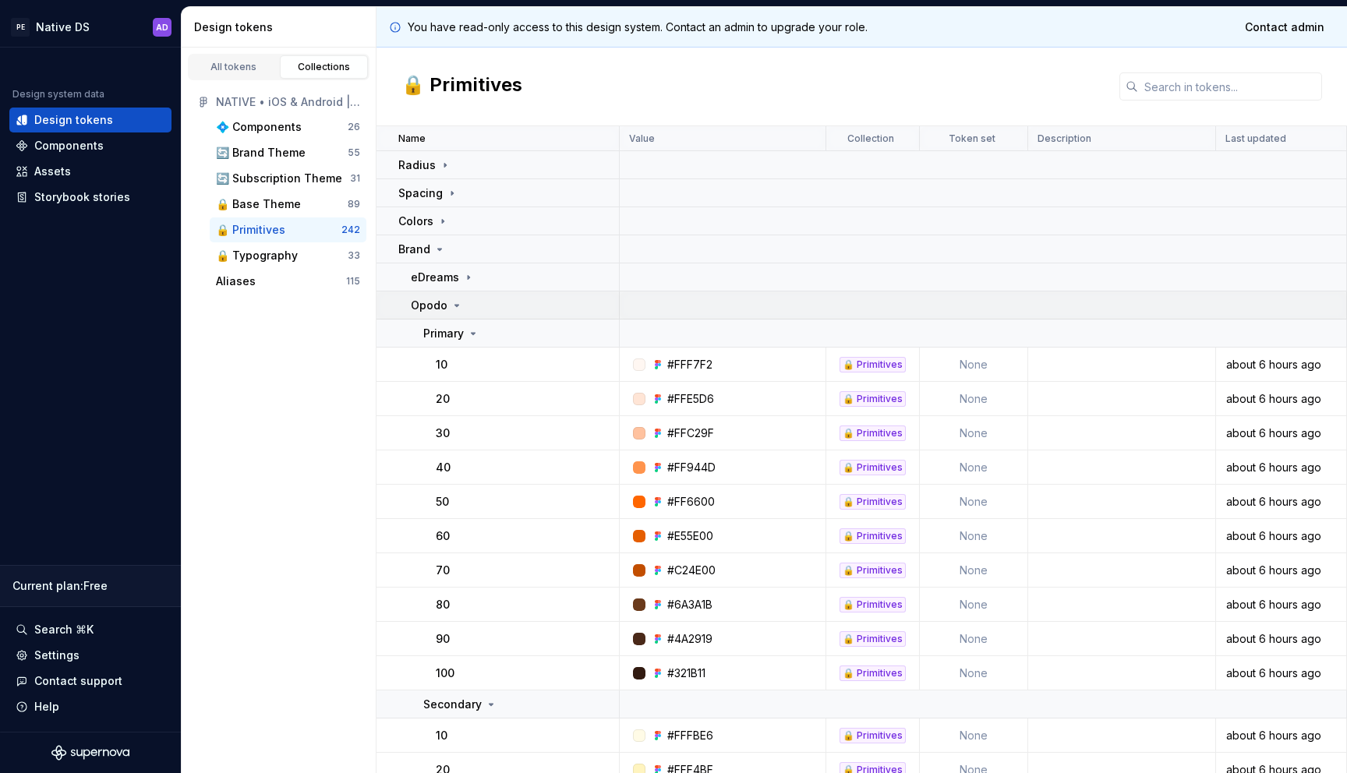
click at [464, 300] on div "Opodo" at bounding box center [514, 306] width 207 height 16
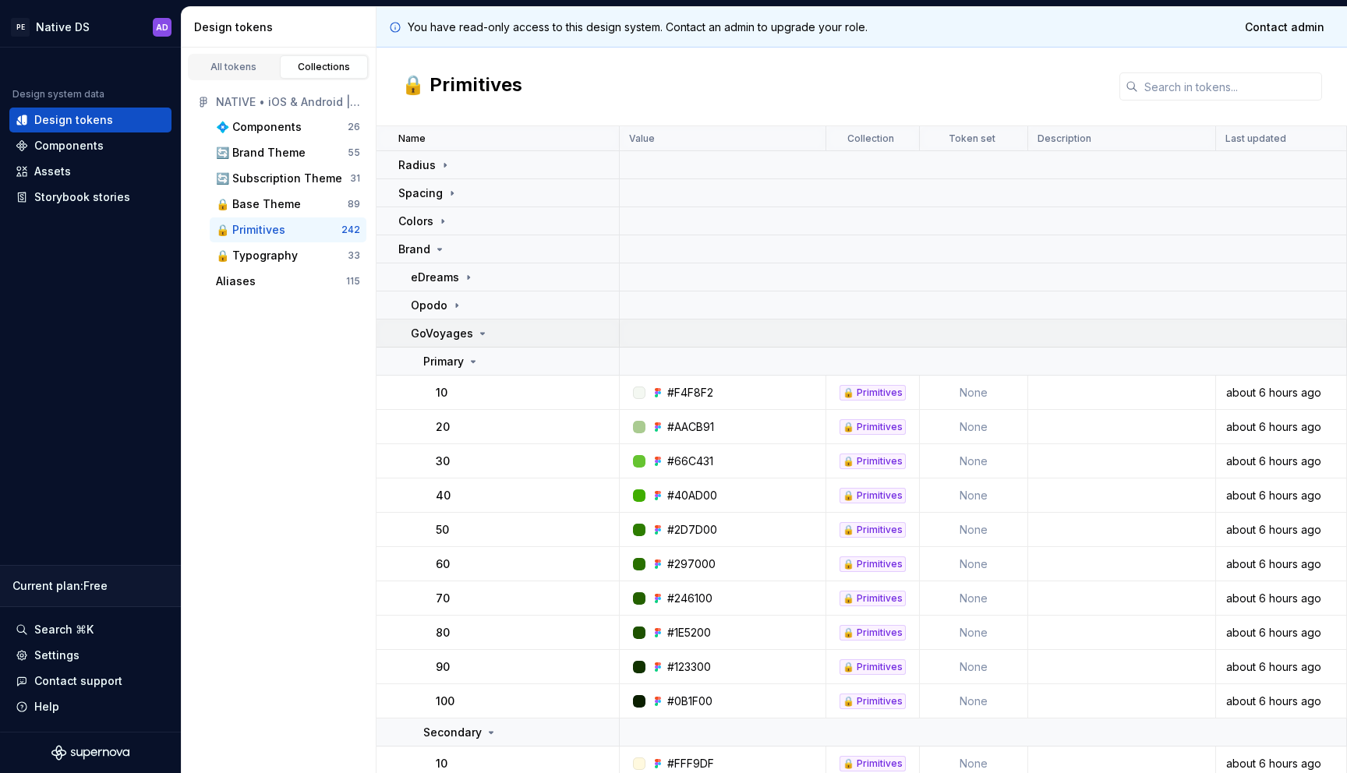
click at [452, 335] on p "GoVoyages" at bounding box center [442, 334] width 62 height 16
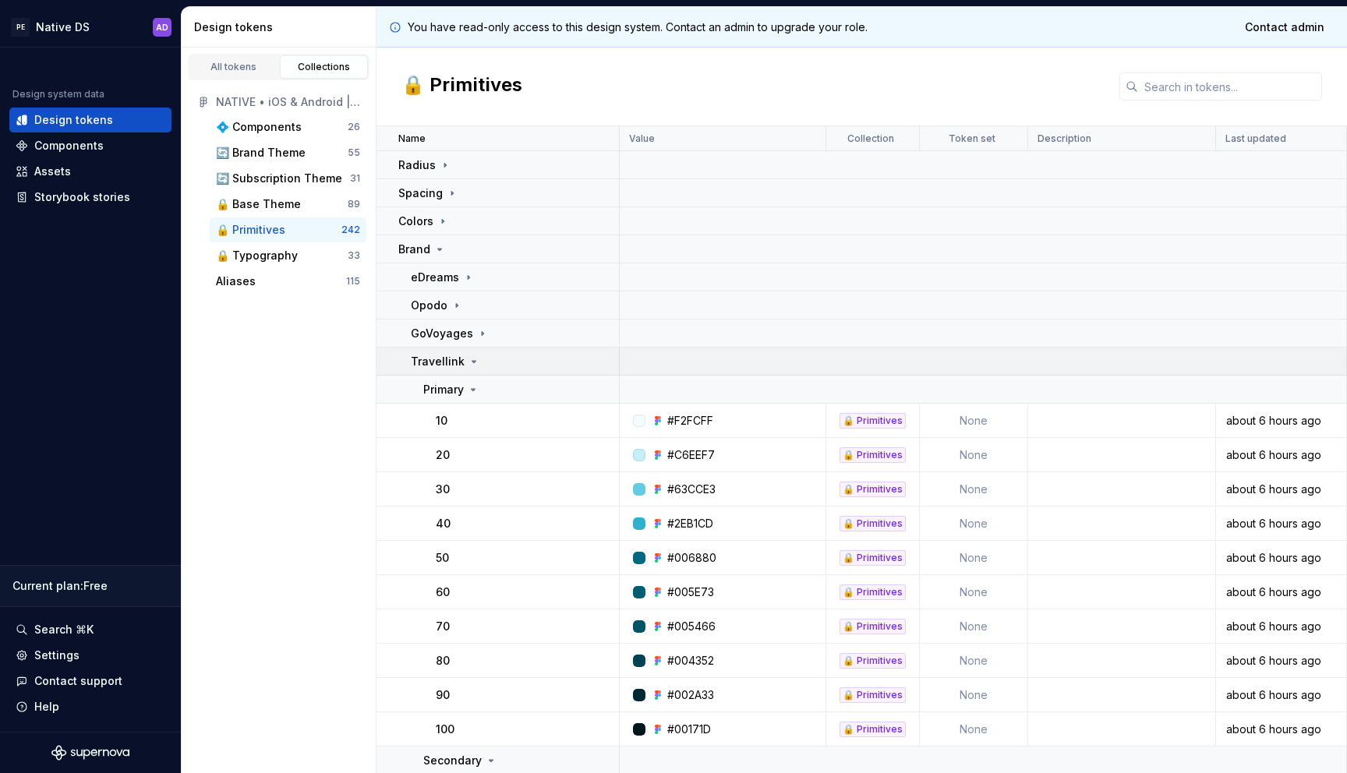
click at [450, 366] on p "Travellink" at bounding box center [438, 362] width 54 height 16
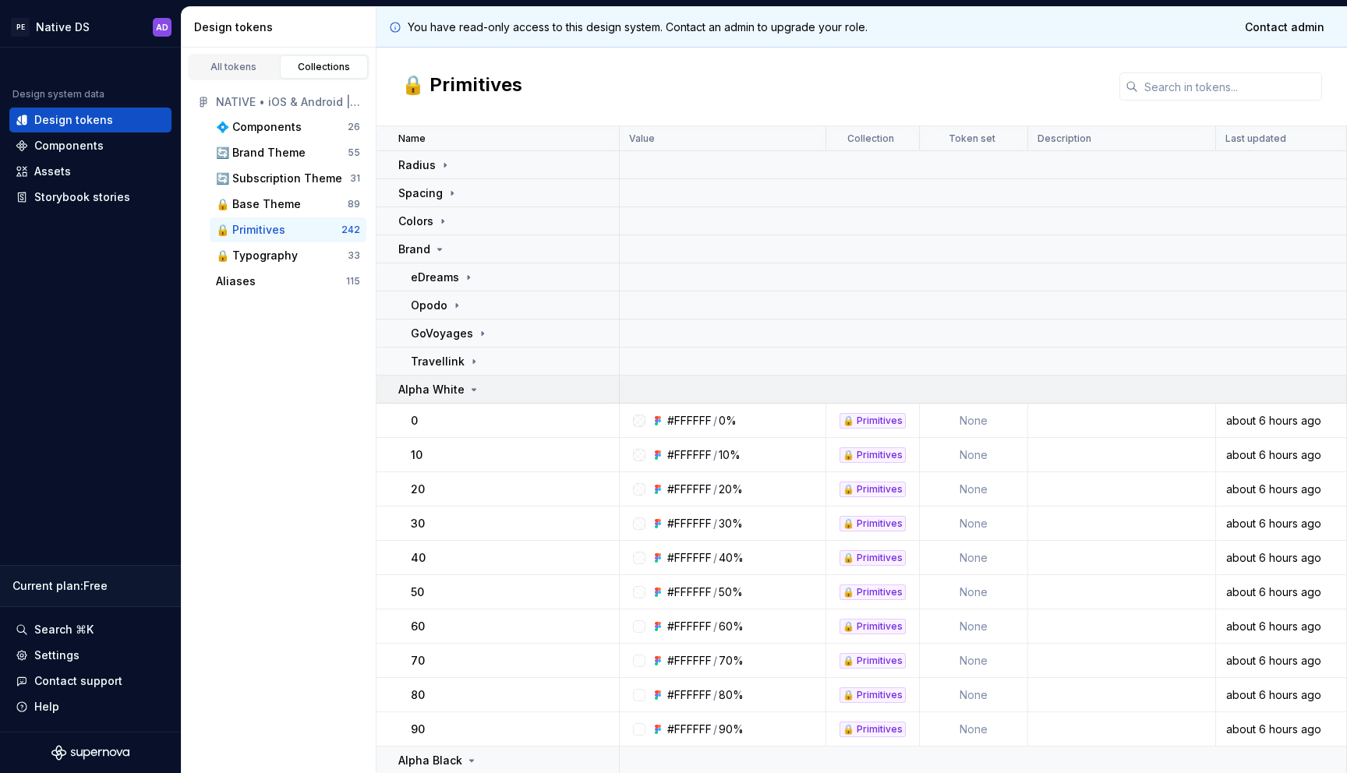
click at [449, 382] on p "Alpha White" at bounding box center [431, 390] width 66 height 16
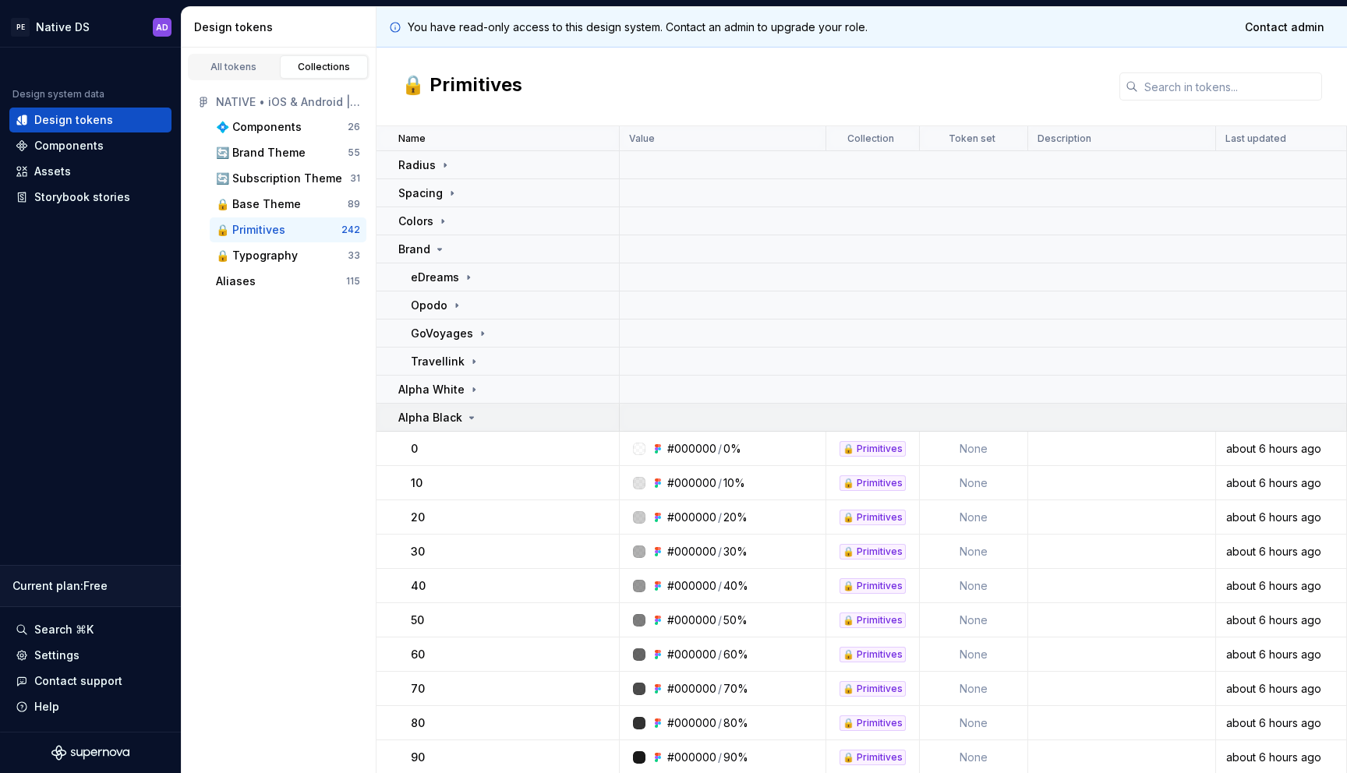
click at [448, 410] on p "Alpha Black" at bounding box center [430, 418] width 64 height 16
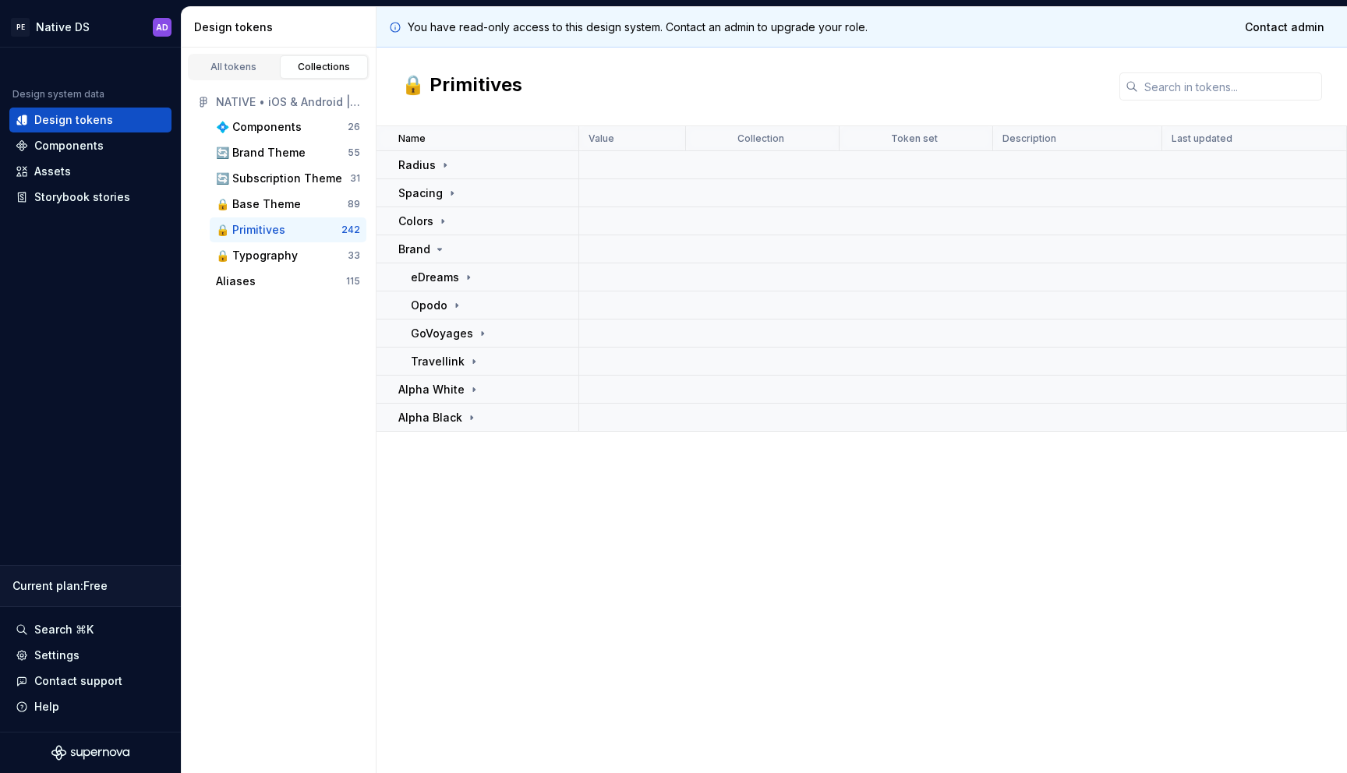
click at [481, 87] on h2 "🔒 Primitives" at bounding box center [461, 86] width 121 height 28
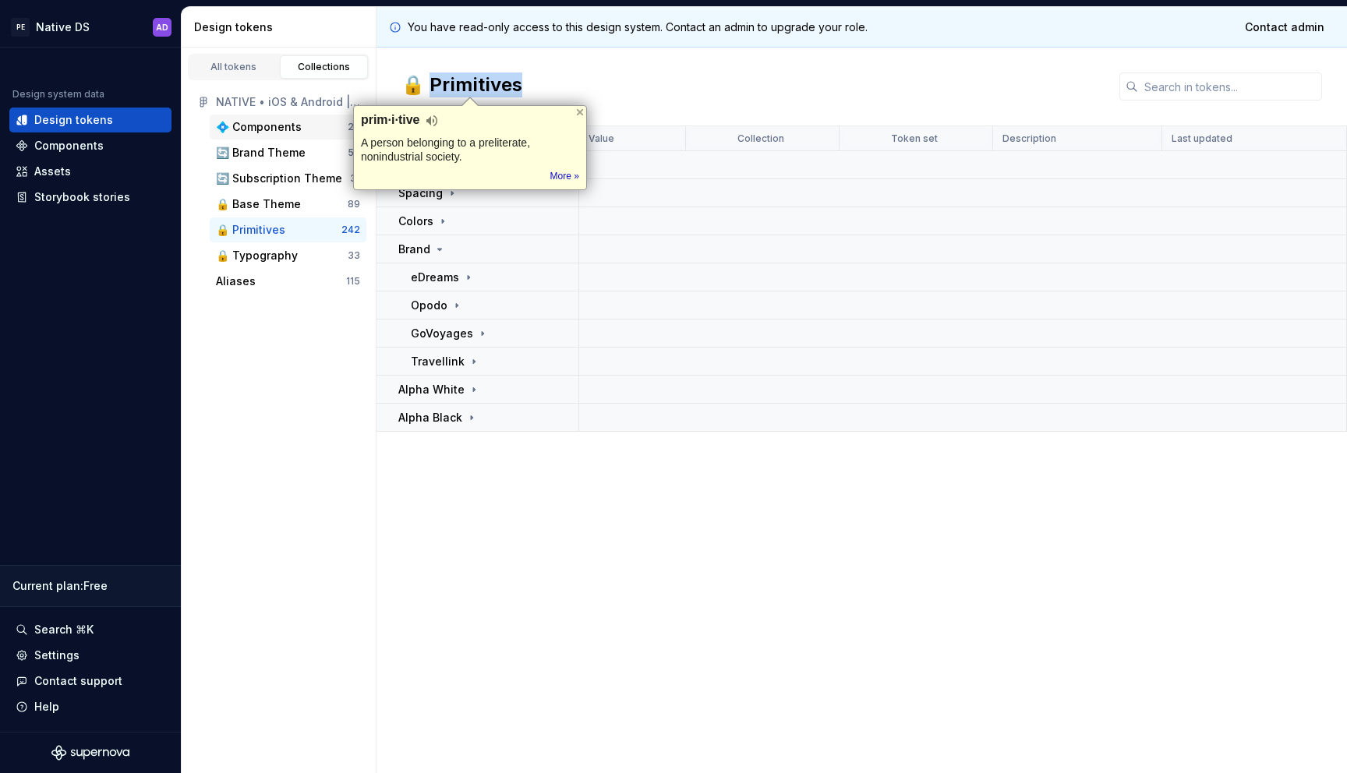
click at [269, 122] on div "💠 Components" at bounding box center [259, 127] width 86 height 16
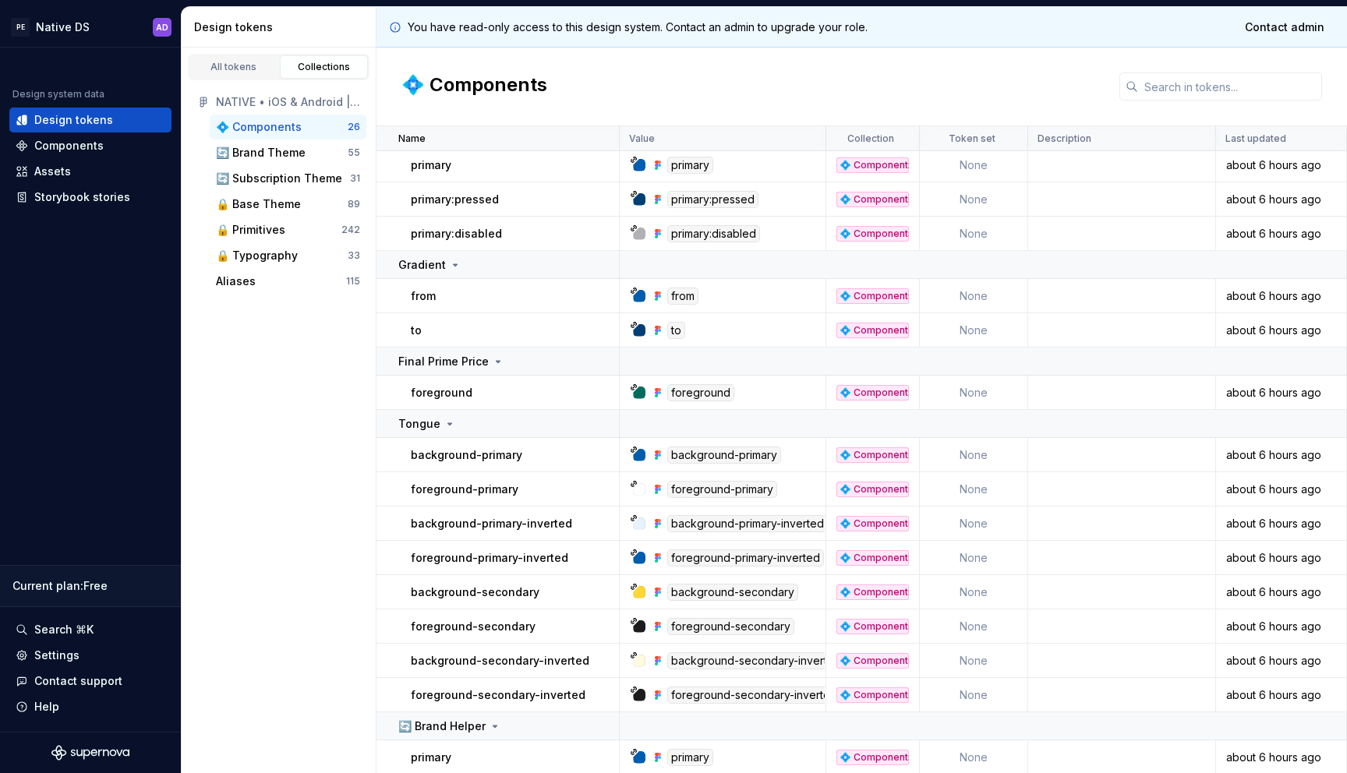
scroll to position [494, 0]
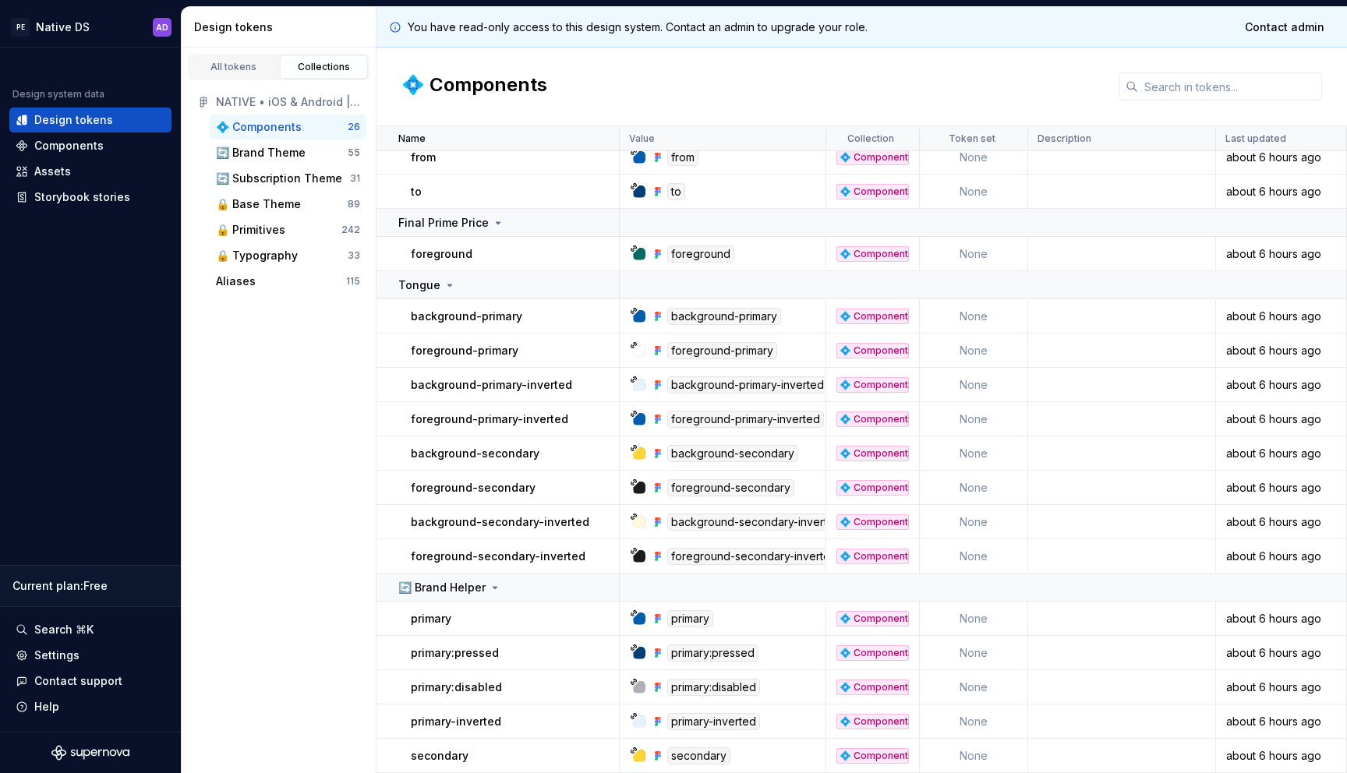
click at [632, 618] on div "primary" at bounding box center [727, 618] width 194 height 17
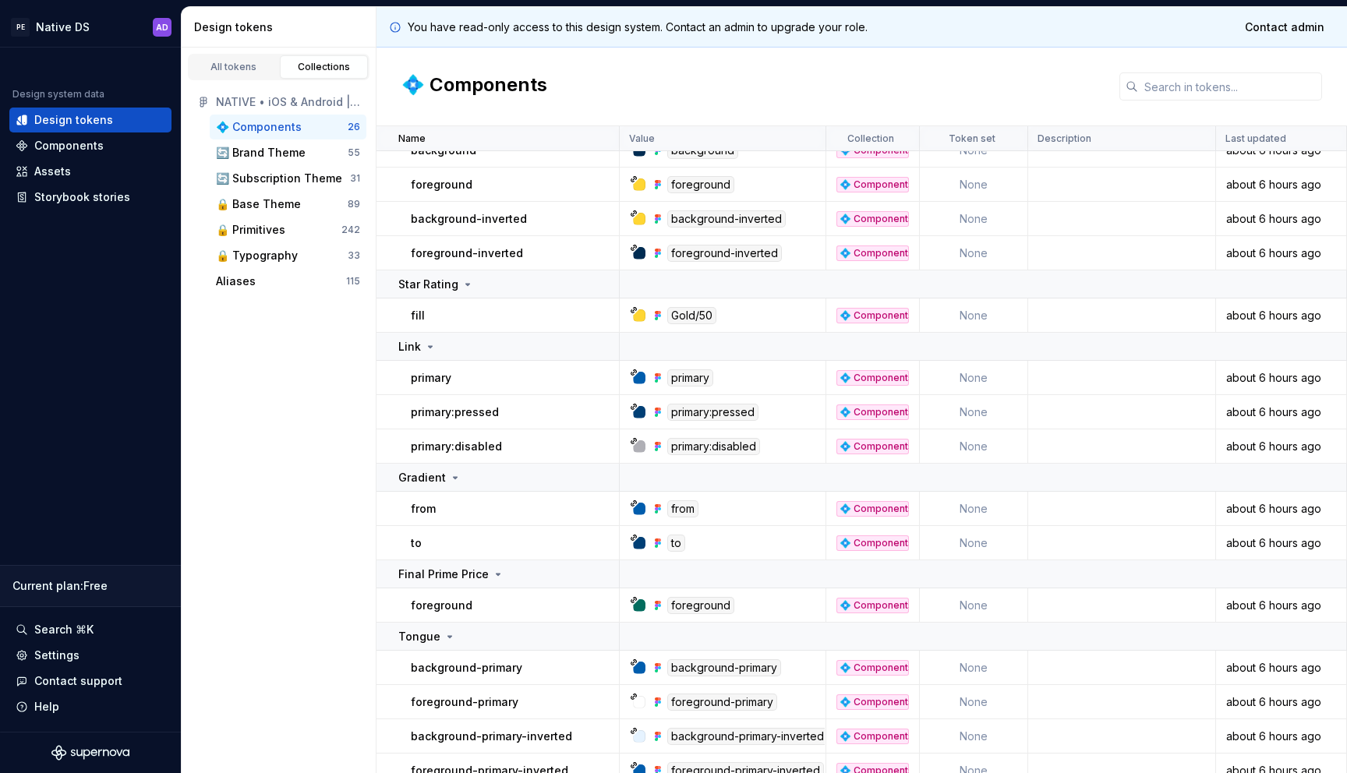
scroll to position [0, 0]
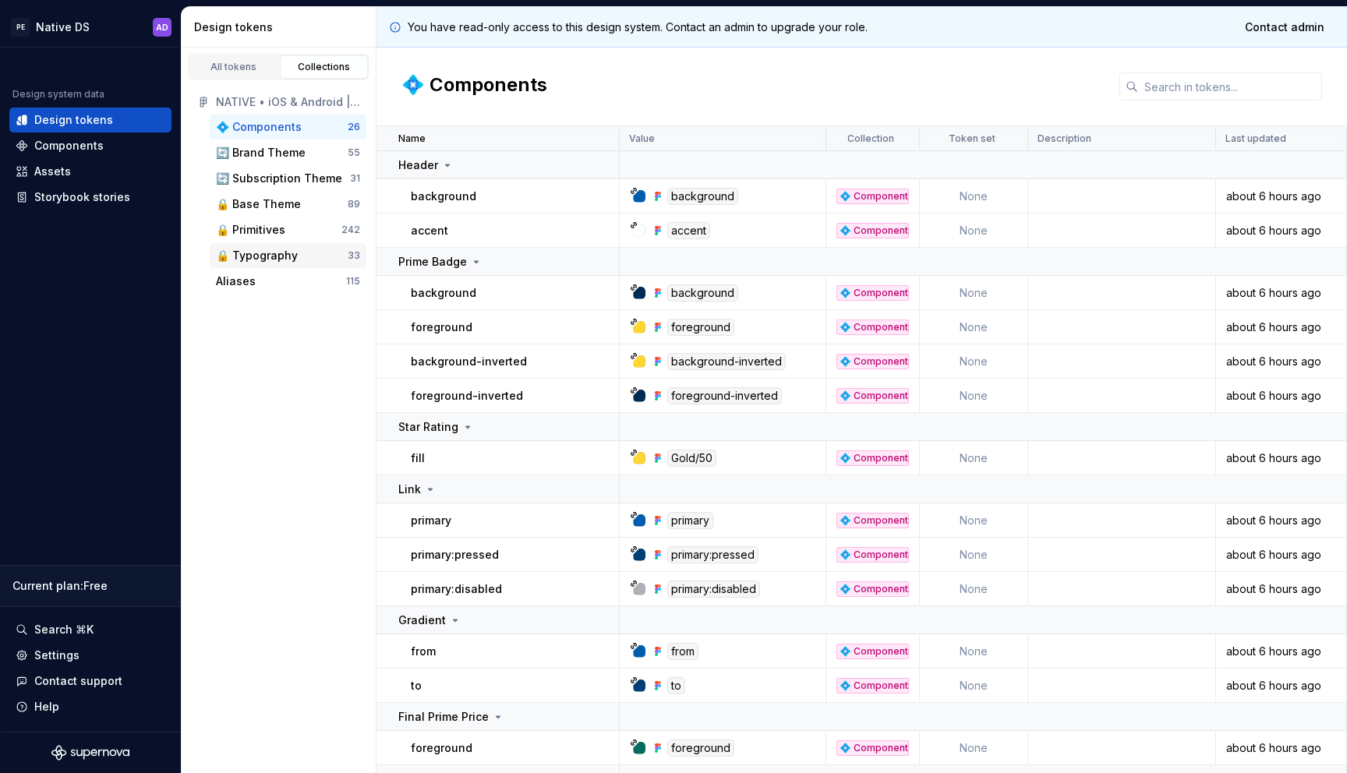
click at [270, 248] on div "🔒 Typography" at bounding box center [257, 256] width 82 height 16
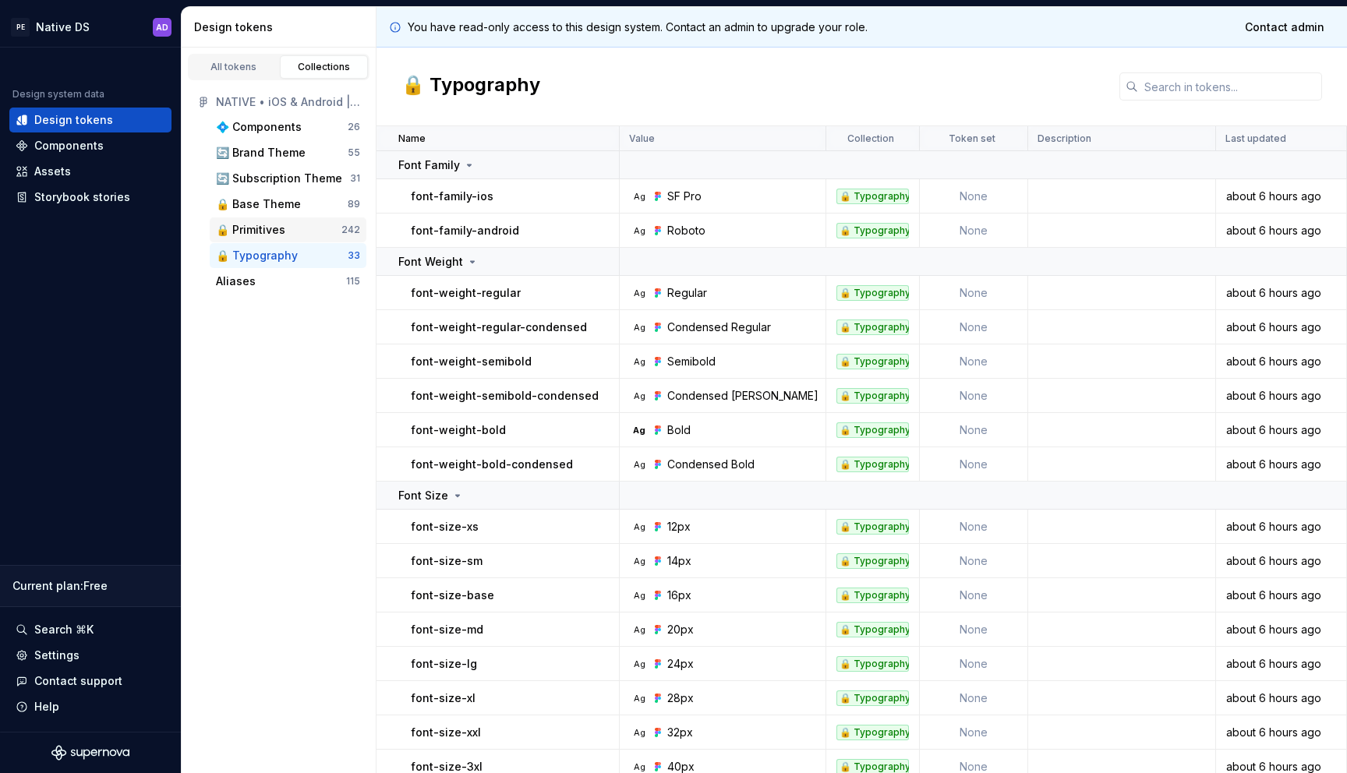
click at [270, 235] on div "🔒 Primitives" at bounding box center [250, 230] width 69 height 16
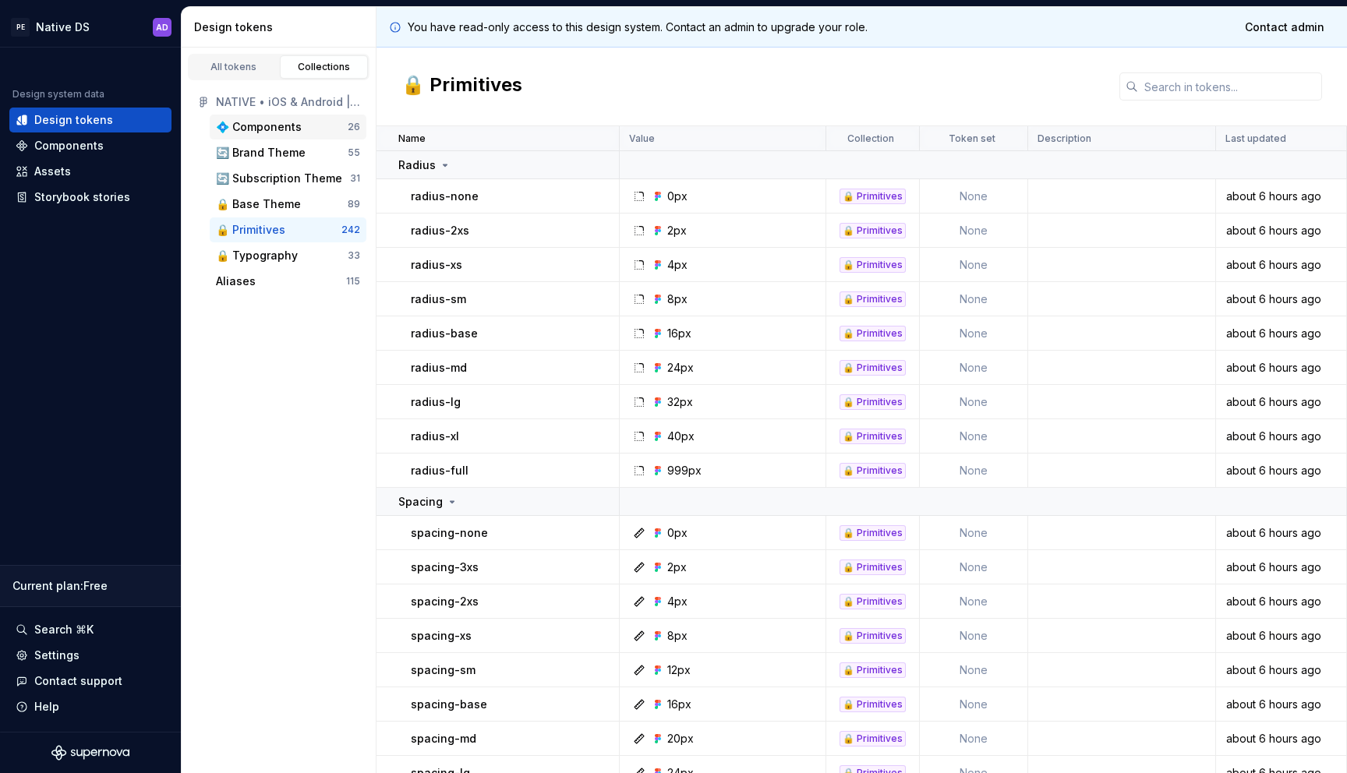
click at [295, 128] on div "💠 Components" at bounding box center [259, 127] width 86 height 16
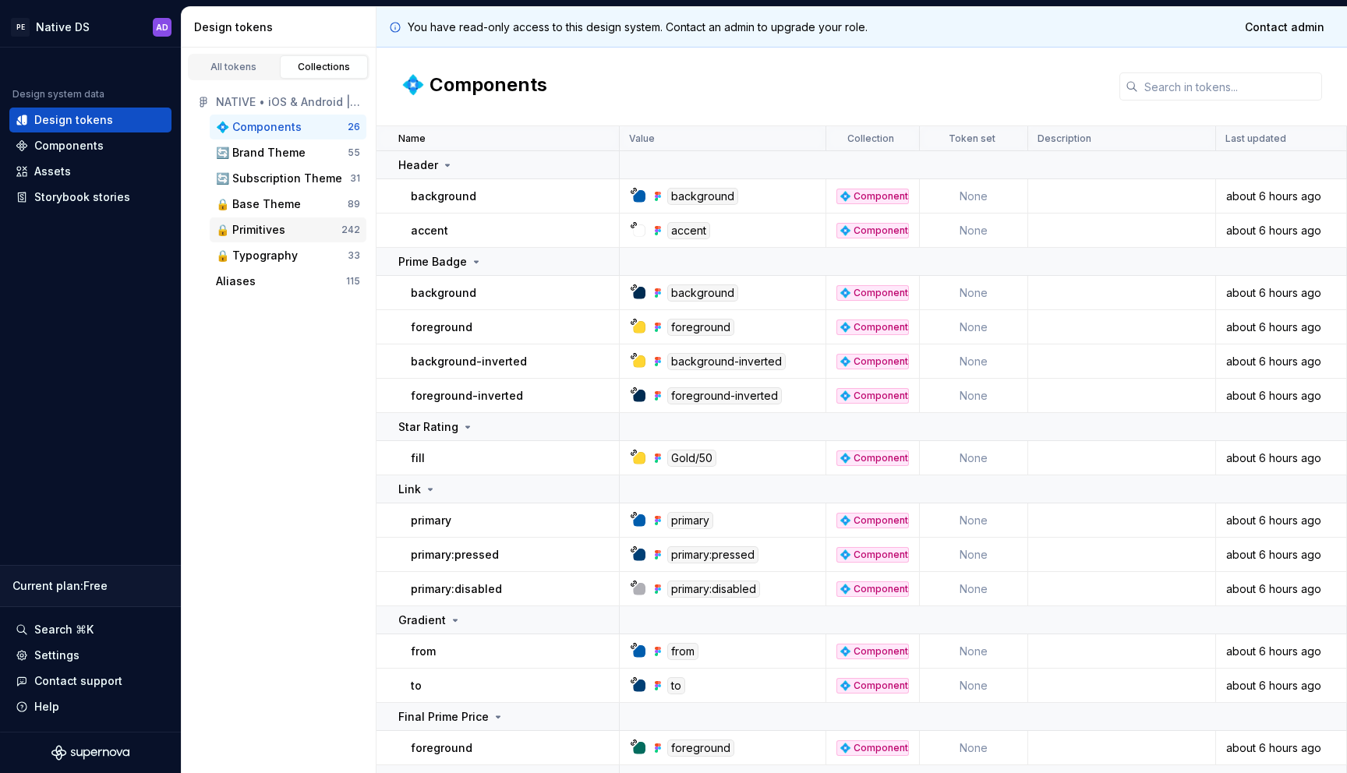
click at [274, 227] on div "🔒 Primitives" at bounding box center [250, 230] width 69 height 16
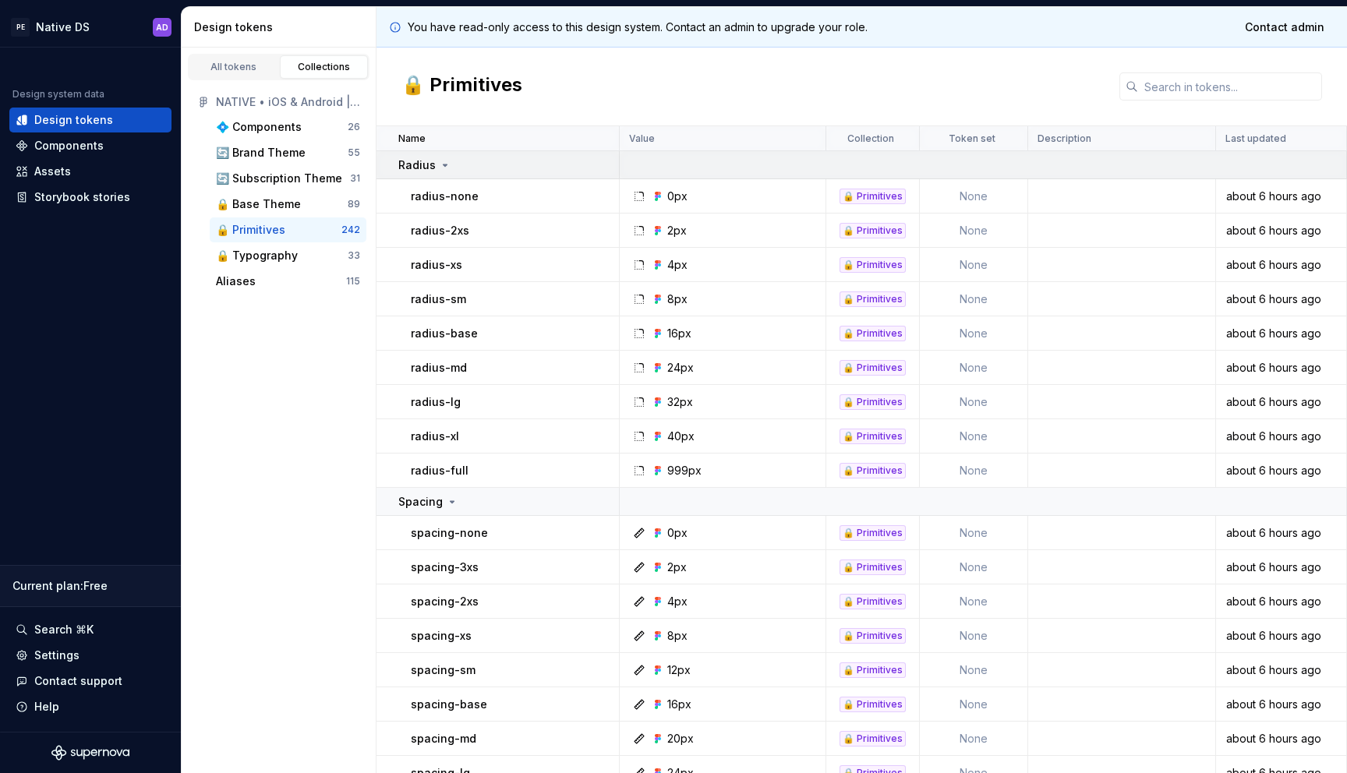
click at [436, 156] on td "Radius" at bounding box center [497, 165] width 243 height 28
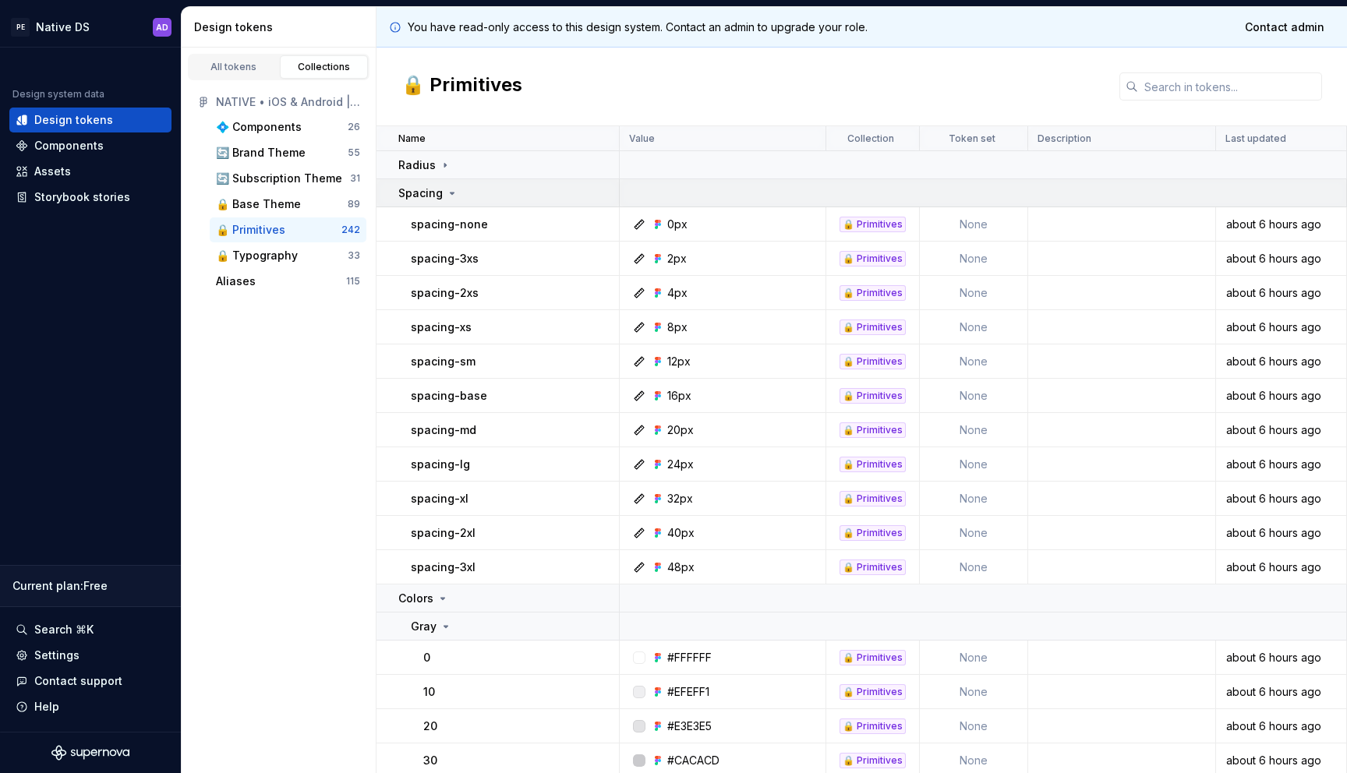
click at [436, 189] on p "Spacing" at bounding box center [420, 194] width 44 height 16
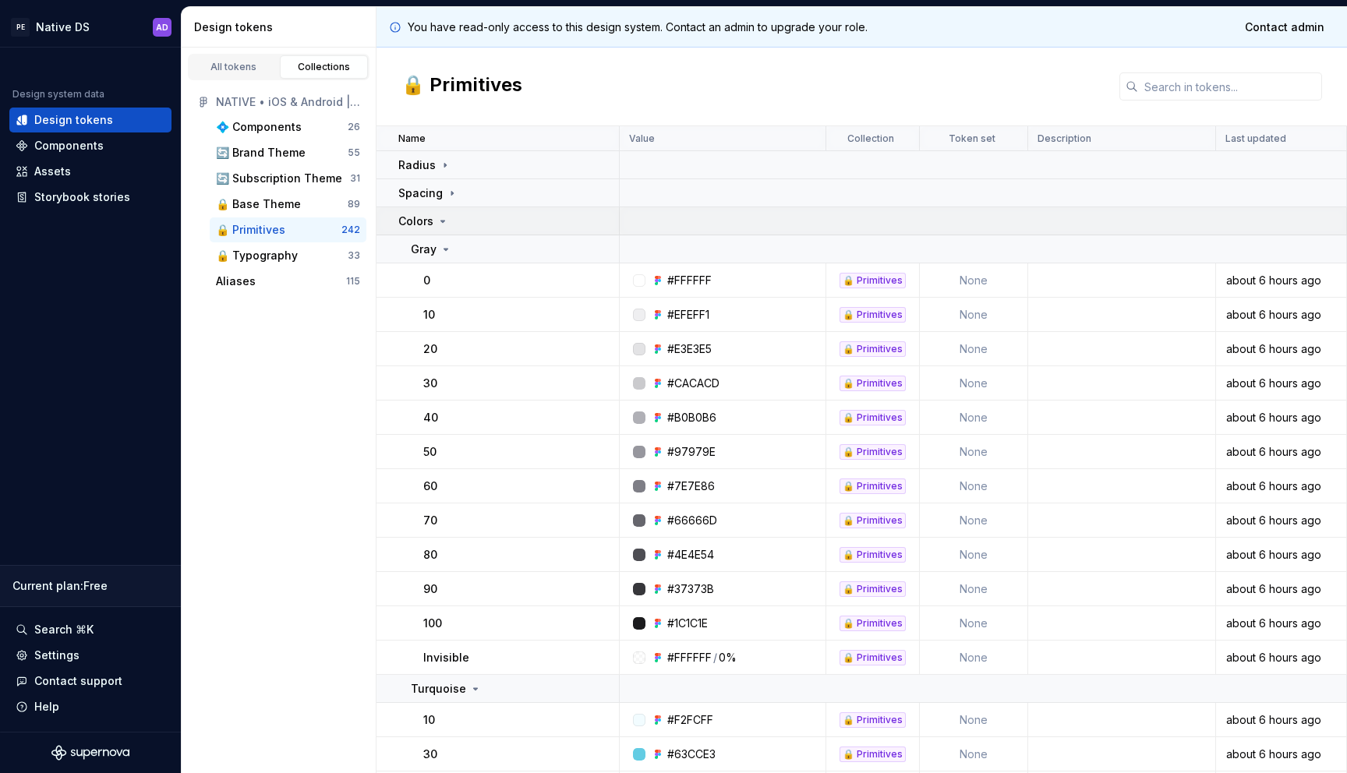
click at [441, 224] on icon at bounding box center [443, 221] width 12 height 12
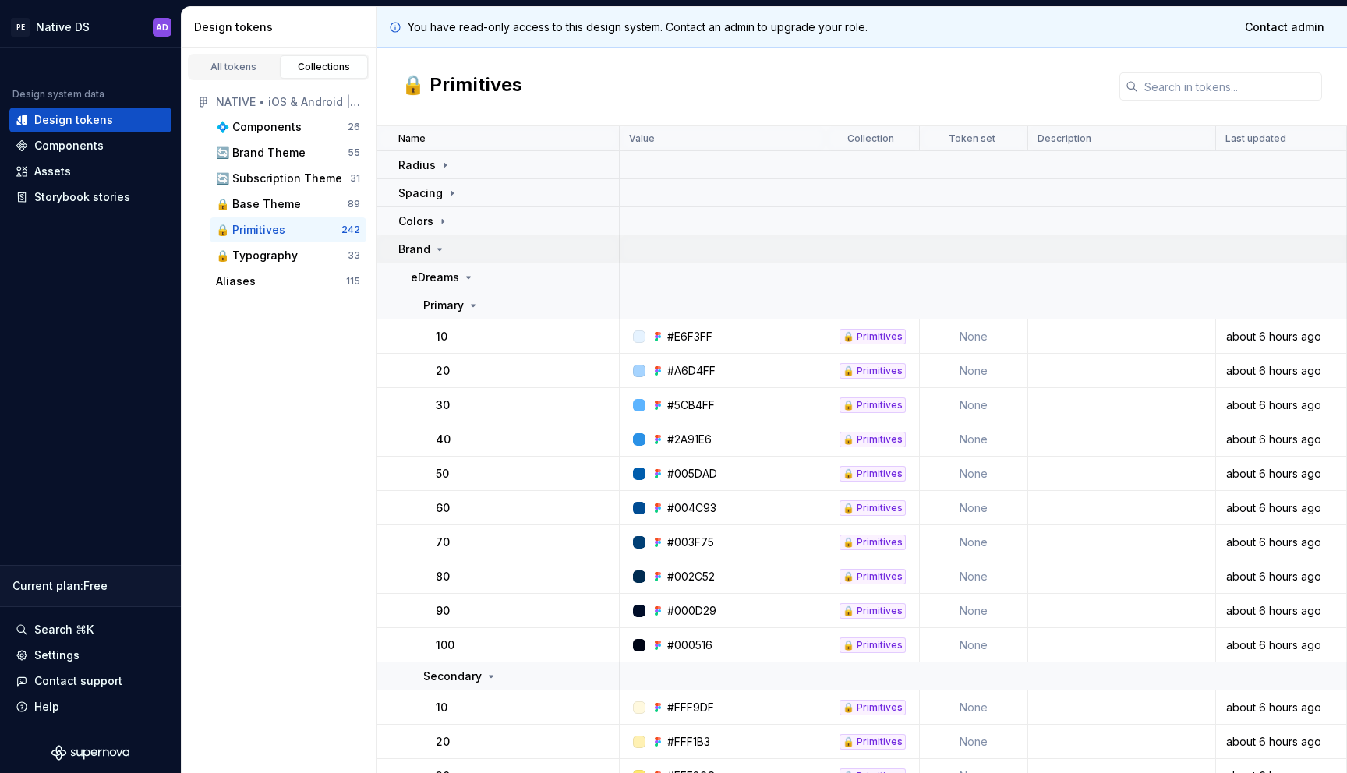
click at [437, 250] on icon at bounding box center [439, 249] width 12 height 12
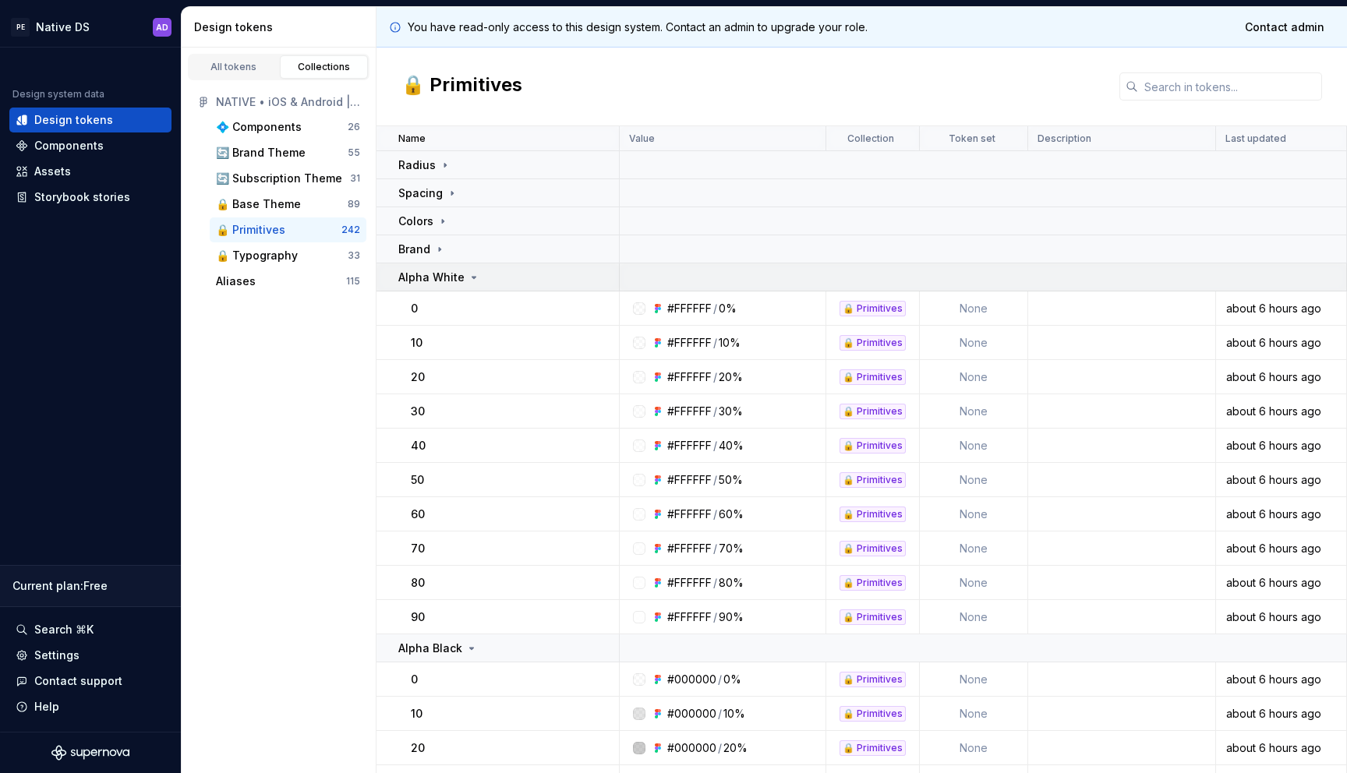
click at [437, 270] on p "Alpha White" at bounding box center [431, 278] width 66 height 16
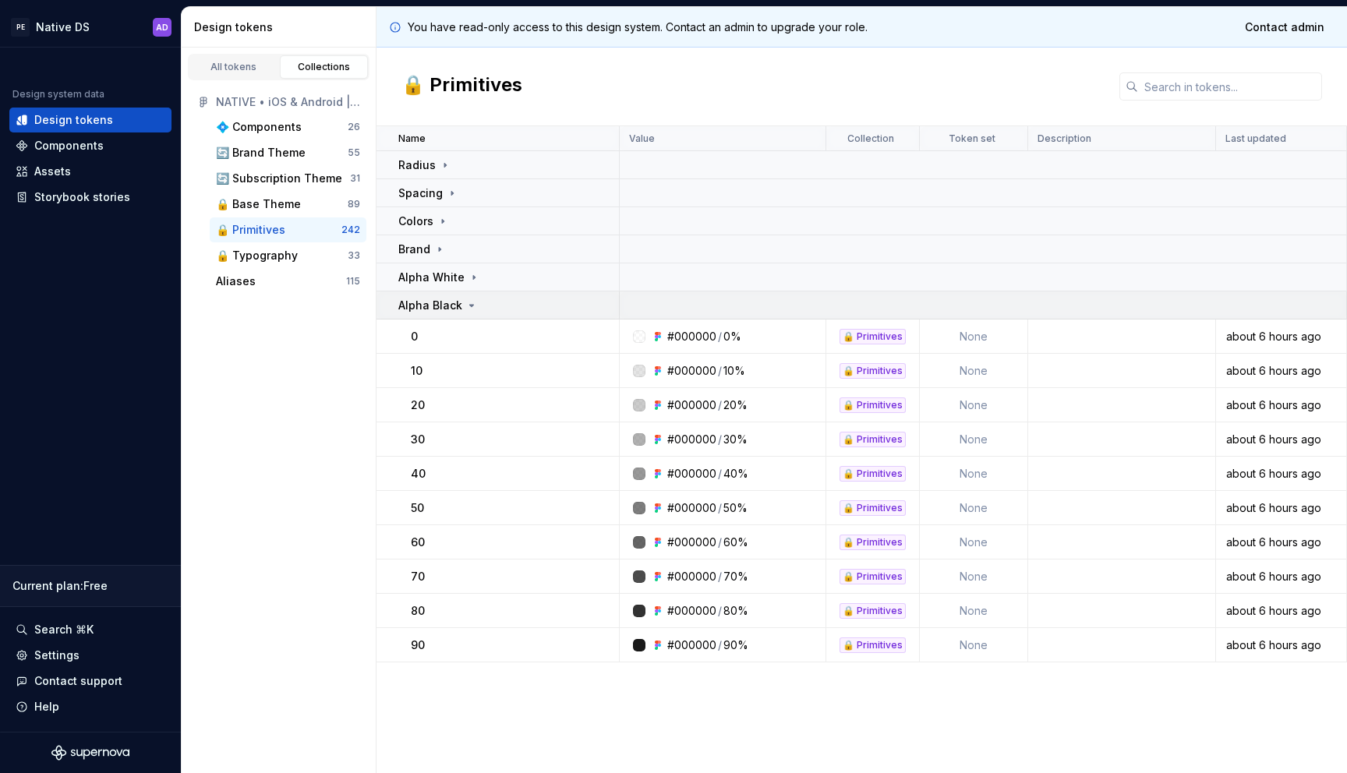
click at [437, 300] on p "Alpha Black" at bounding box center [430, 306] width 64 height 16
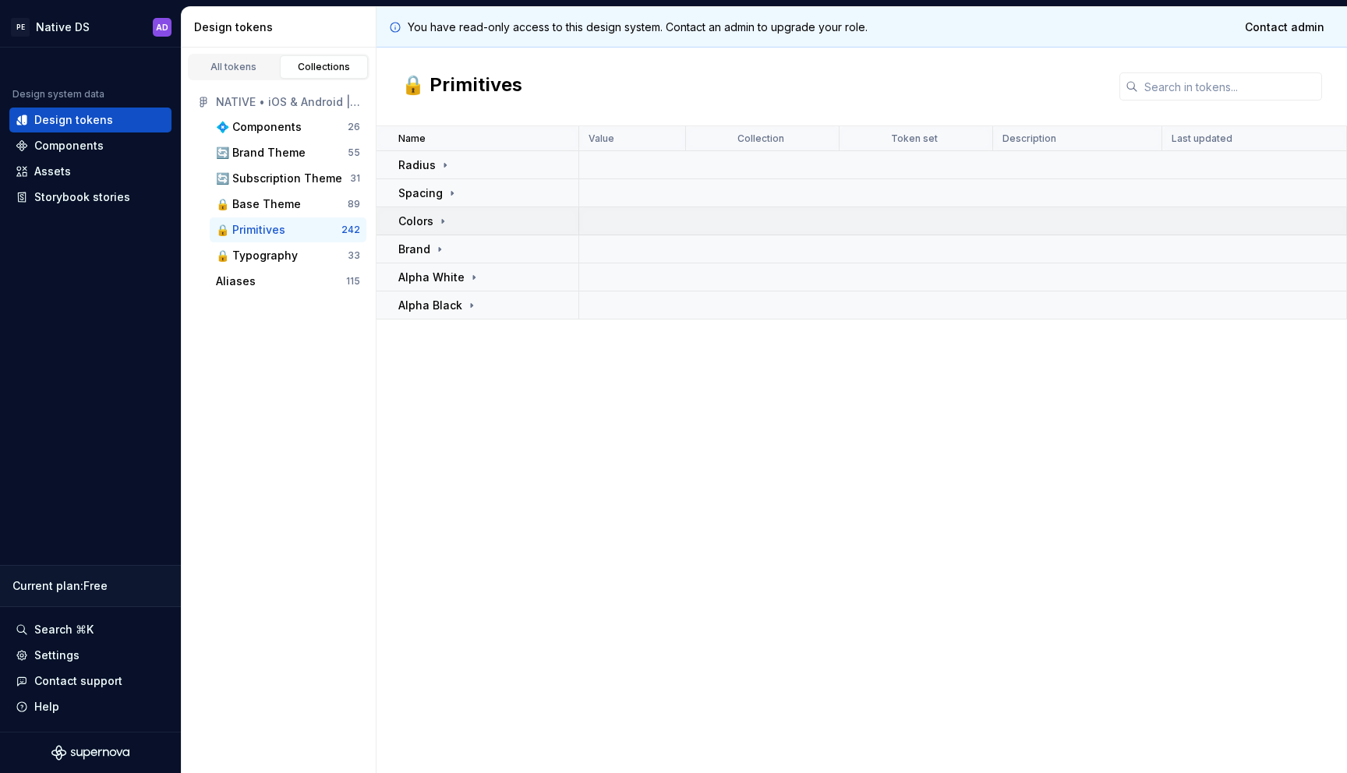
click at [437, 221] on icon at bounding box center [443, 221] width 12 height 12
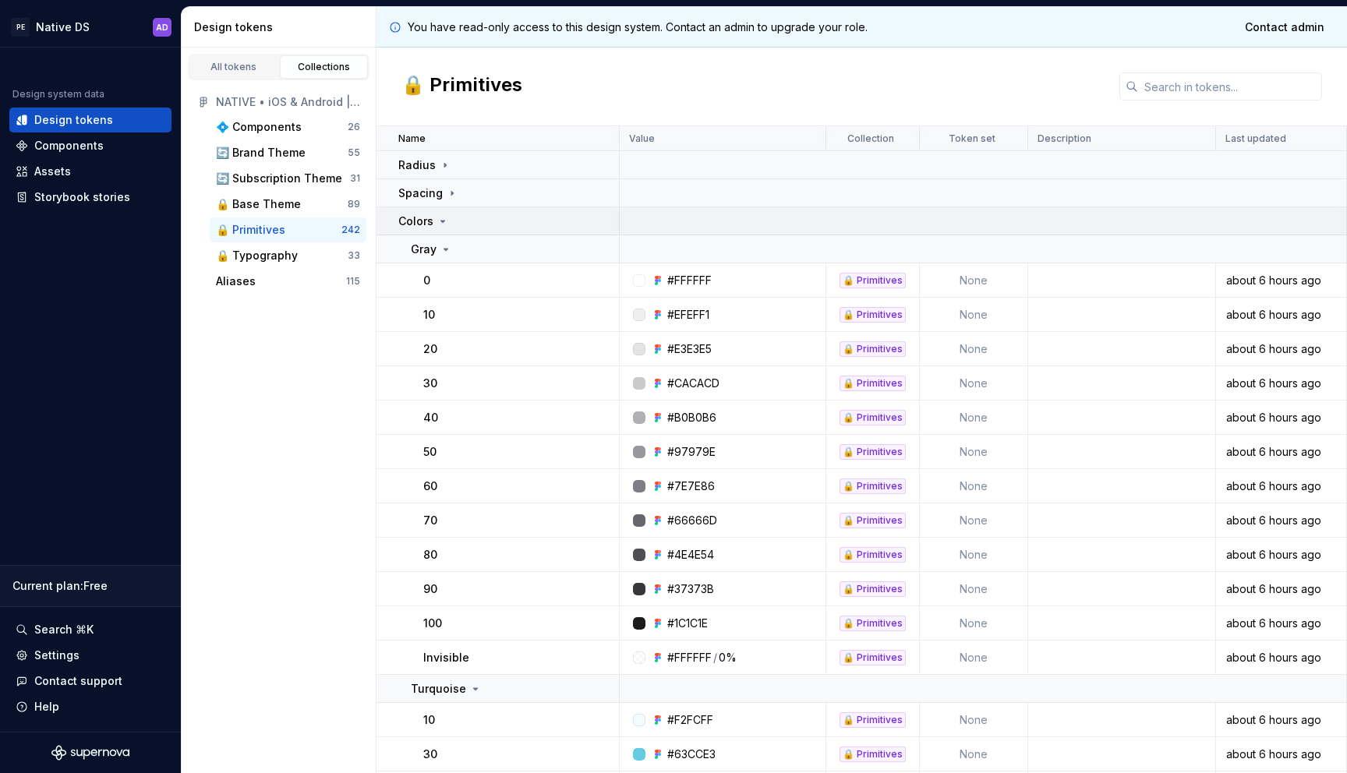
click at [437, 221] on icon at bounding box center [443, 221] width 12 height 12
